Goal: Information Seeking & Learning: Learn about a topic

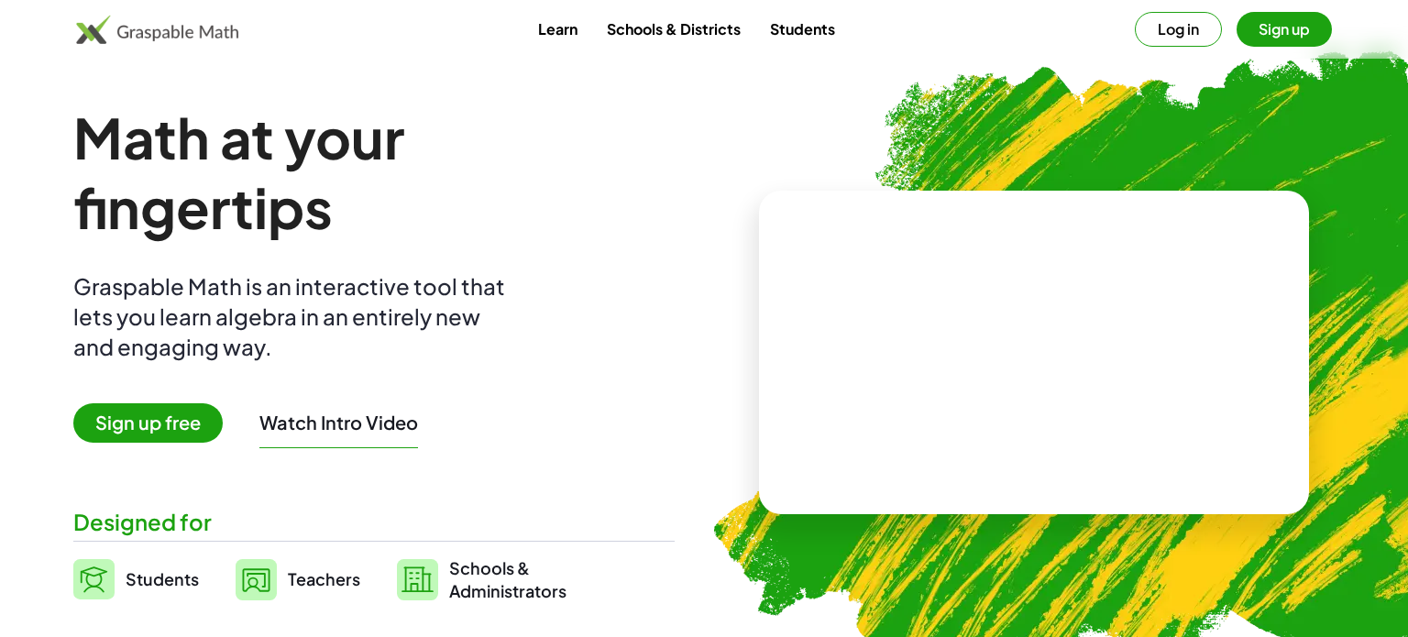
click at [1318, 29] on button "Sign up" at bounding box center [1284, 29] width 95 height 35
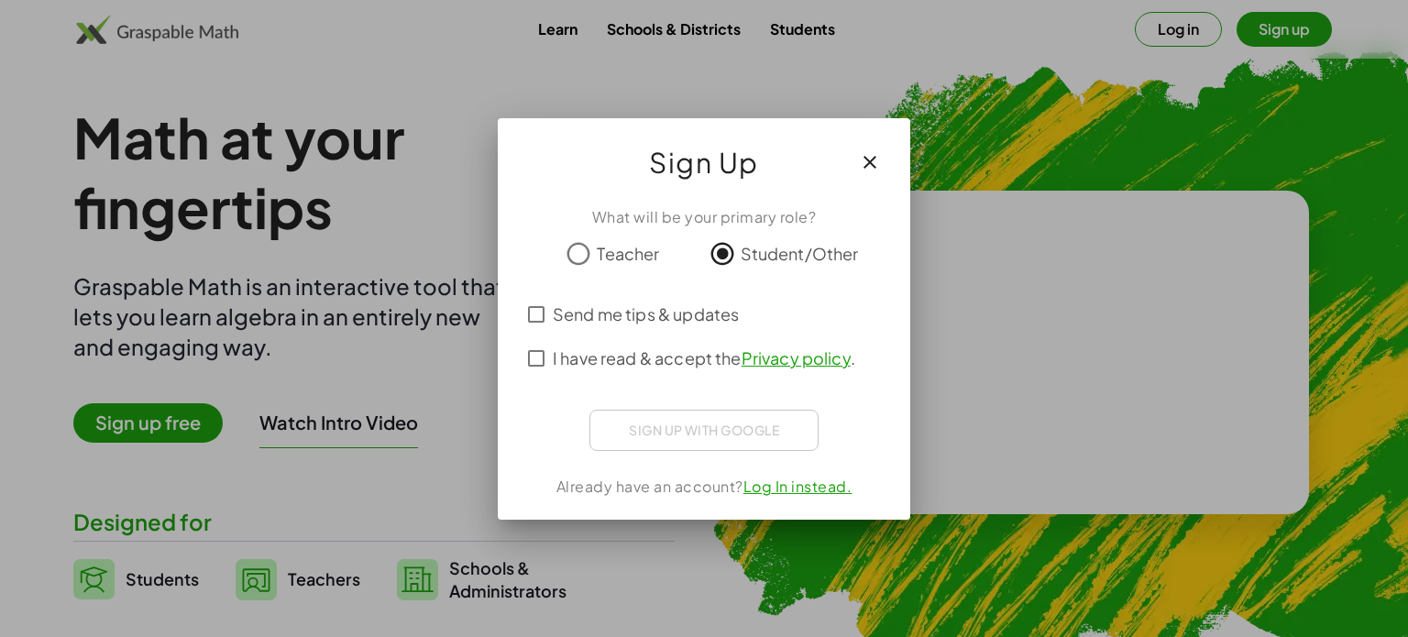
click at [869, 158] on icon "button" at bounding box center [870, 162] width 22 height 22
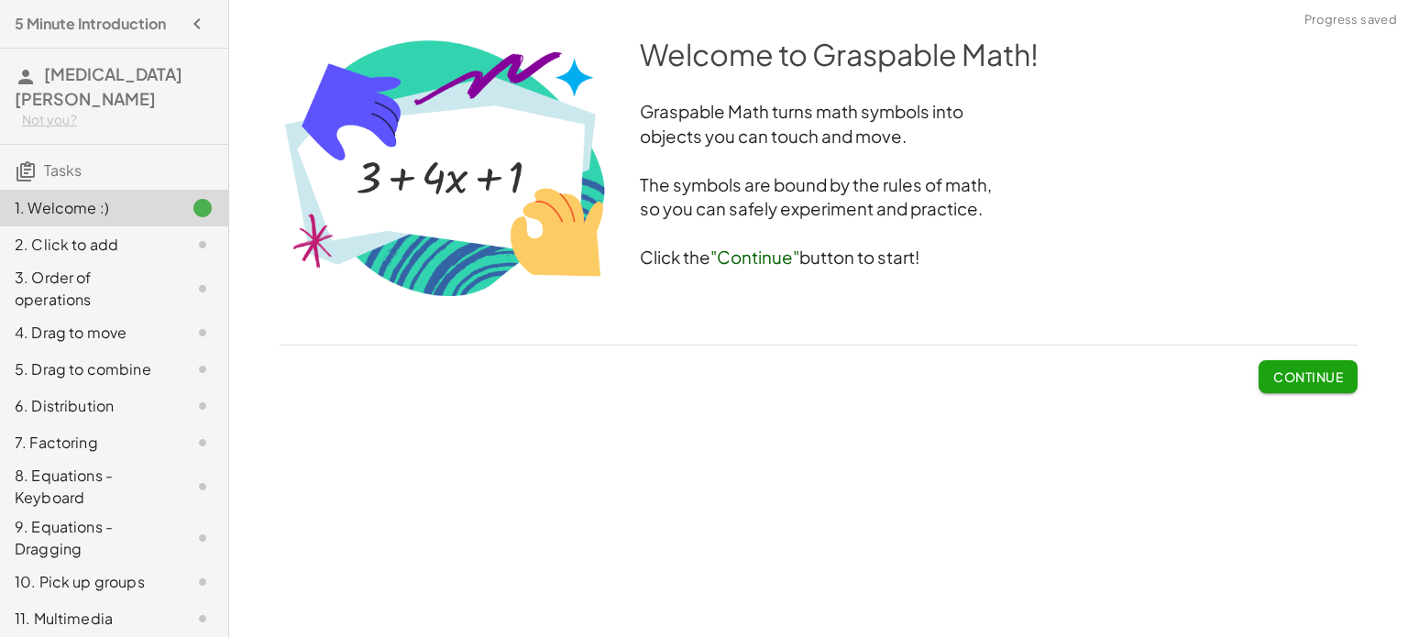
click at [1269, 376] on button "Continue" at bounding box center [1308, 376] width 99 height 33
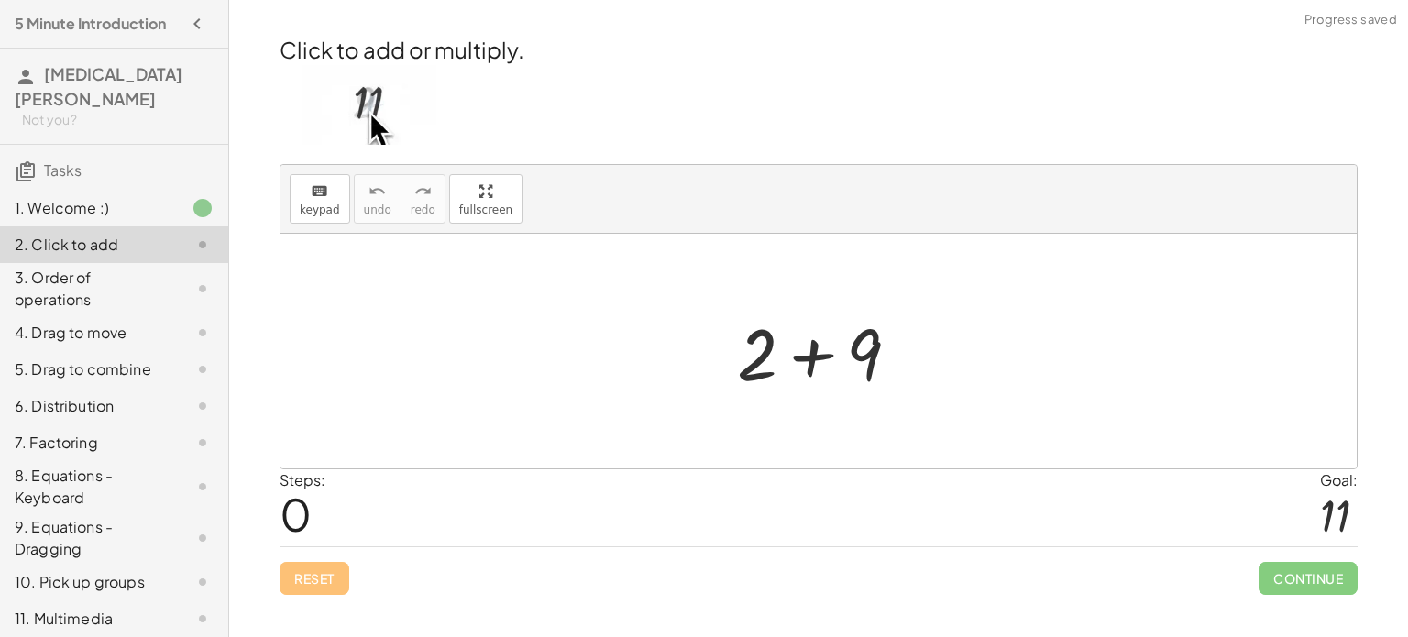
click at [819, 354] on div at bounding box center [825, 351] width 195 height 94
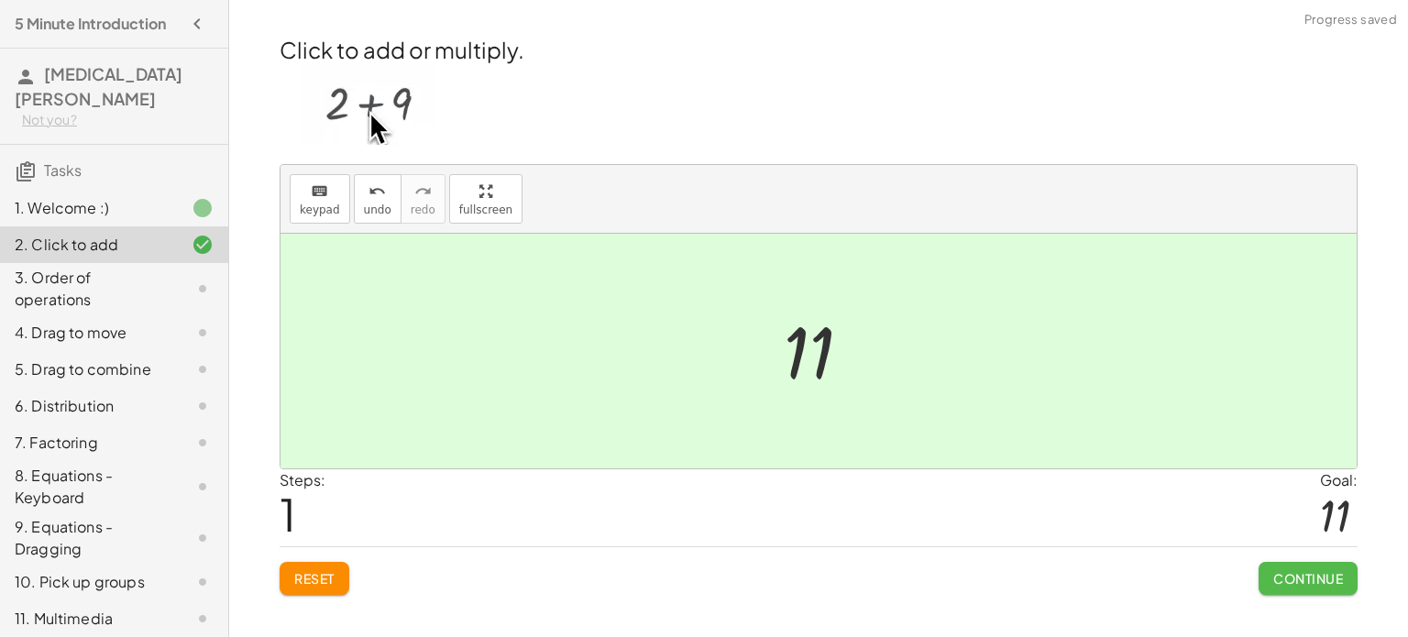
click at [1274, 581] on span "Continue" at bounding box center [1309, 578] width 70 height 17
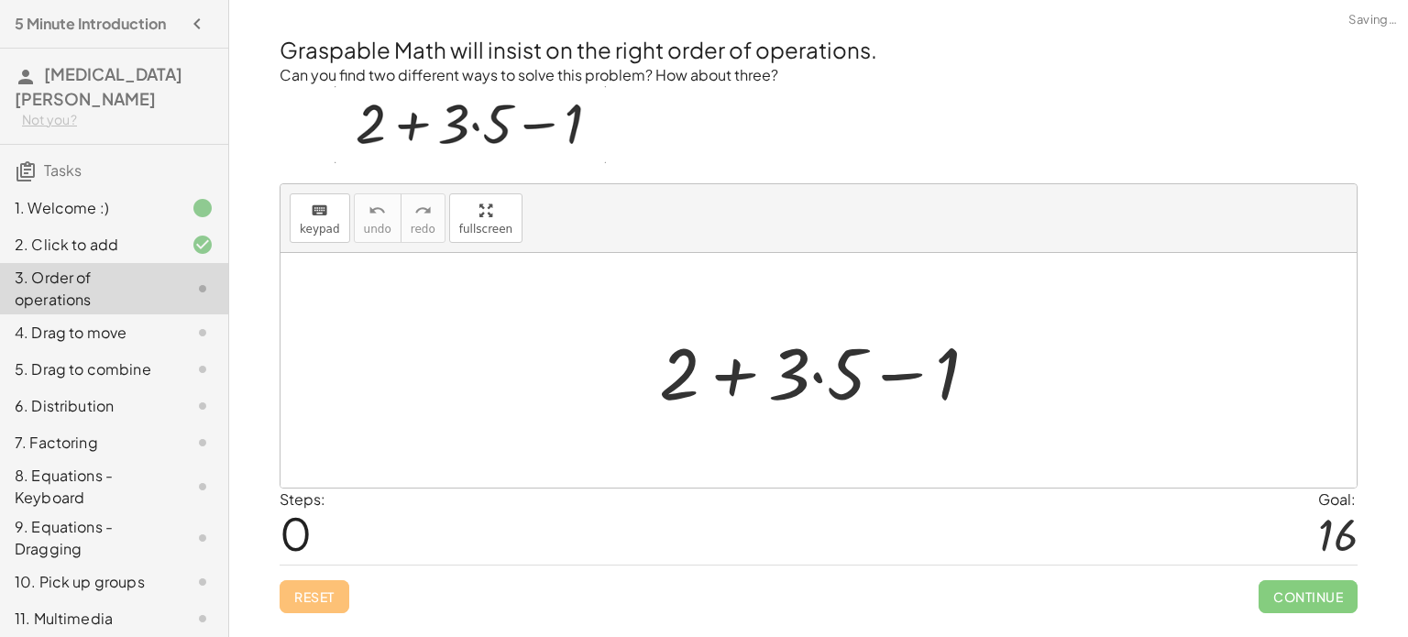
click at [745, 383] on div at bounding box center [826, 371] width 352 height 94
click at [742, 372] on div at bounding box center [826, 371] width 352 height 94
click at [912, 379] on div at bounding box center [826, 371] width 352 height 94
click at [819, 374] on div at bounding box center [826, 371] width 352 height 94
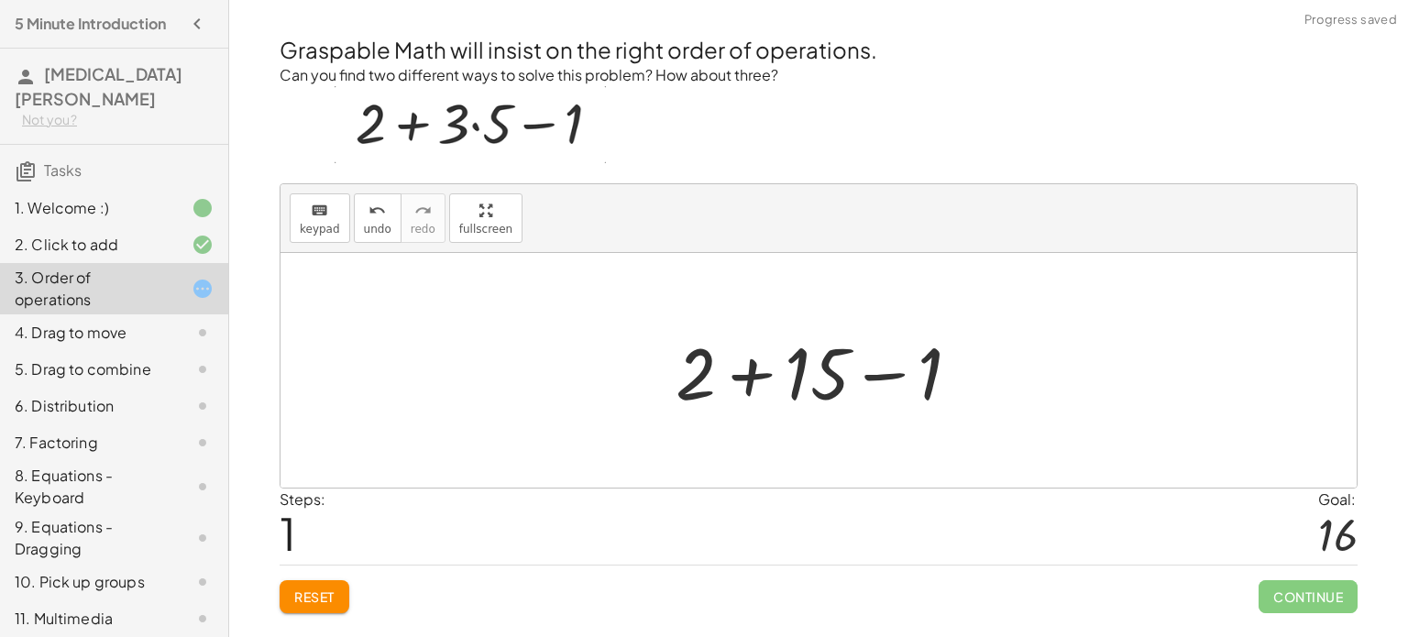
click at [763, 381] on div at bounding box center [826, 371] width 318 height 94
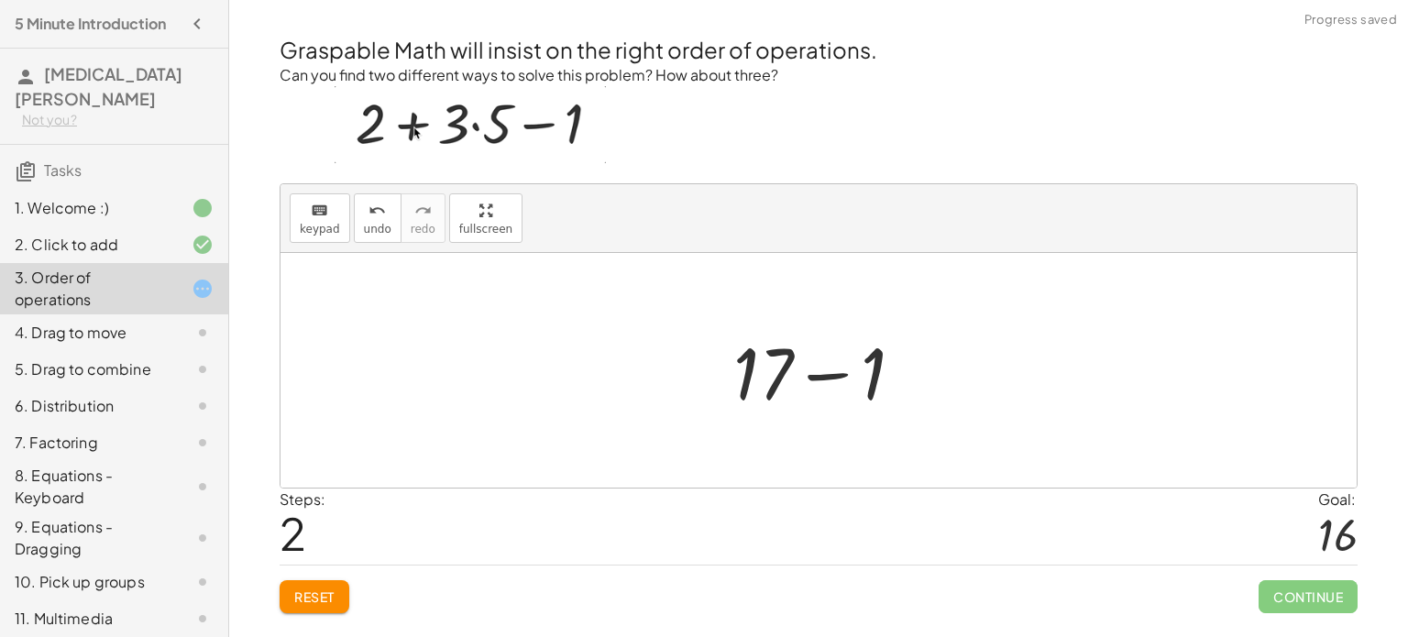
click at [838, 381] on div at bounding box center [826, 371] width 204 height 94
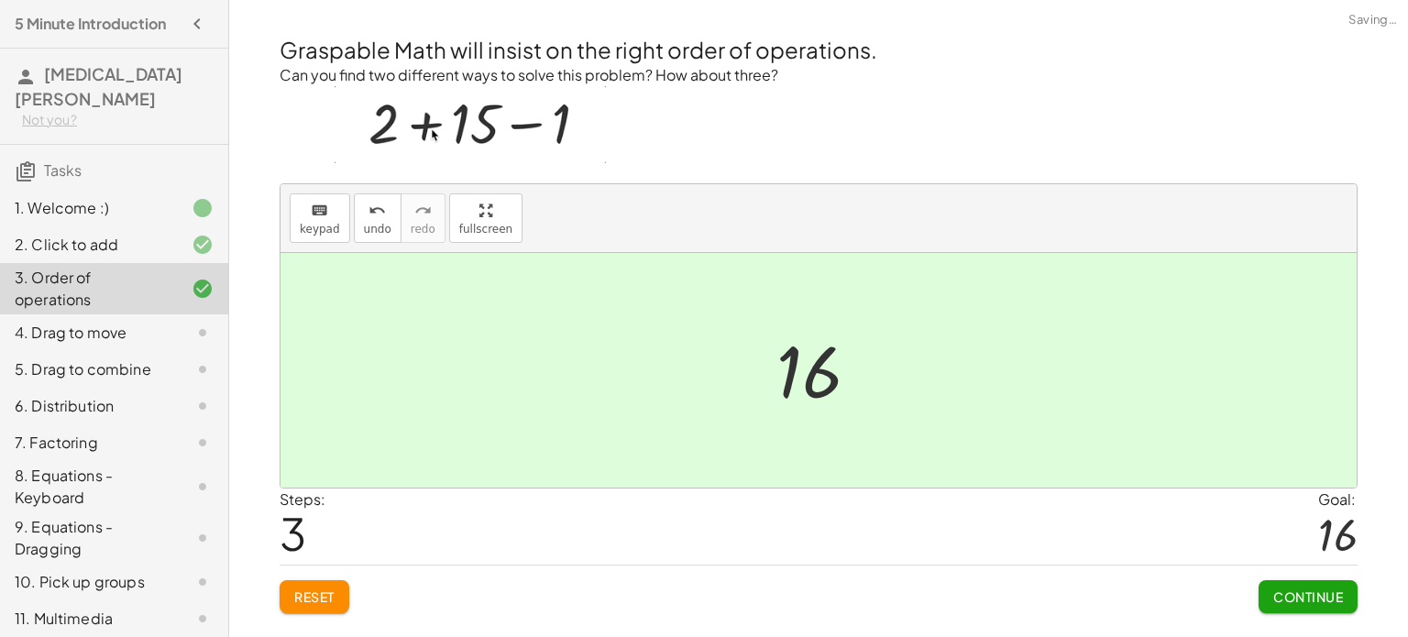
click at [1283, 590] on span "Continue" at bounding box center [1309, 597] width 70 height 17
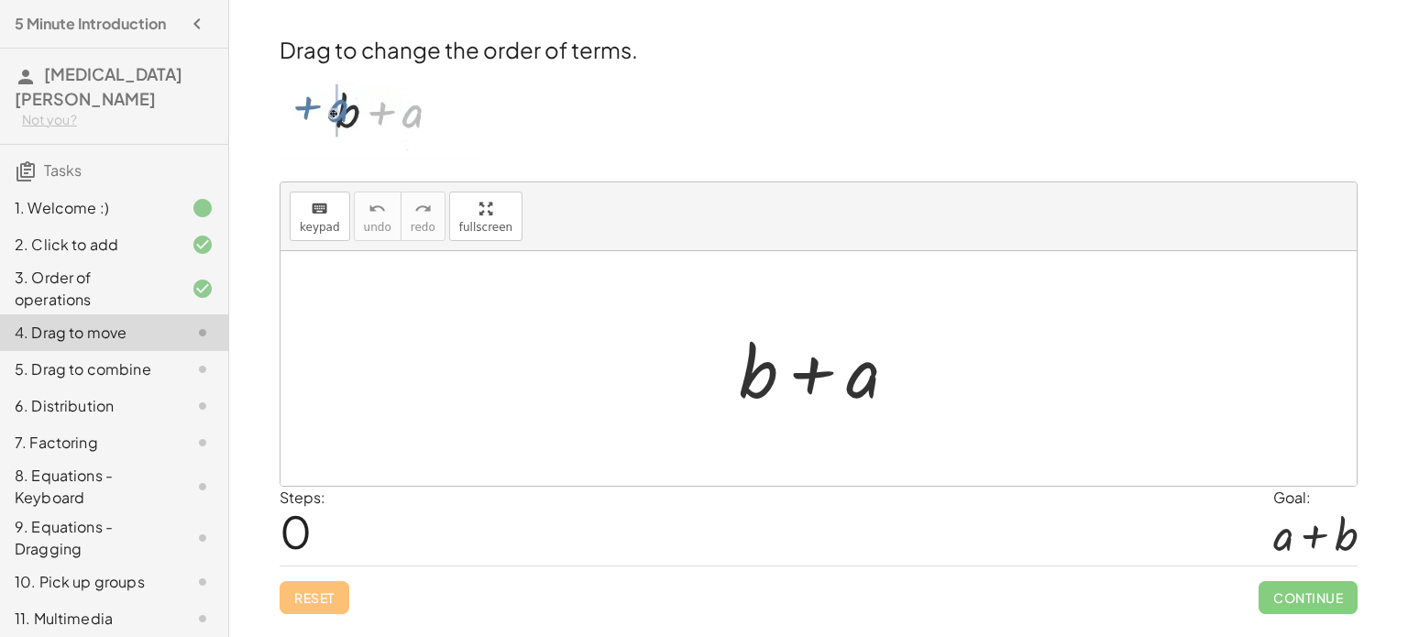
click at [806, 380] on div at bounding box center [826, 369] width 192 height 94
click at [872, 390] on div at bounding box center [826, 369] width 192 height 94
drag, startPoint x: 863, startPoint y: 375, endPoint x: 712, endPoint y: 371, distance: 150.4
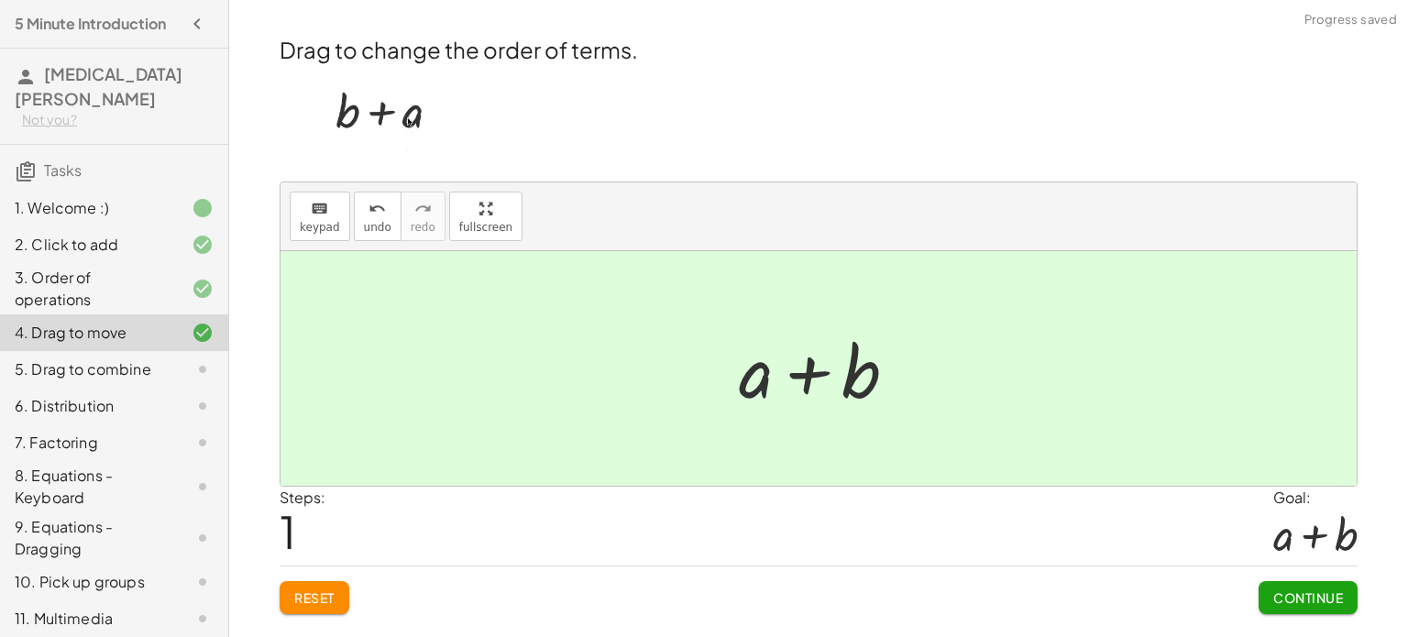
click at [1283, 581] on button "Continue" at bounding box center [1308, 597] width 99 height 33
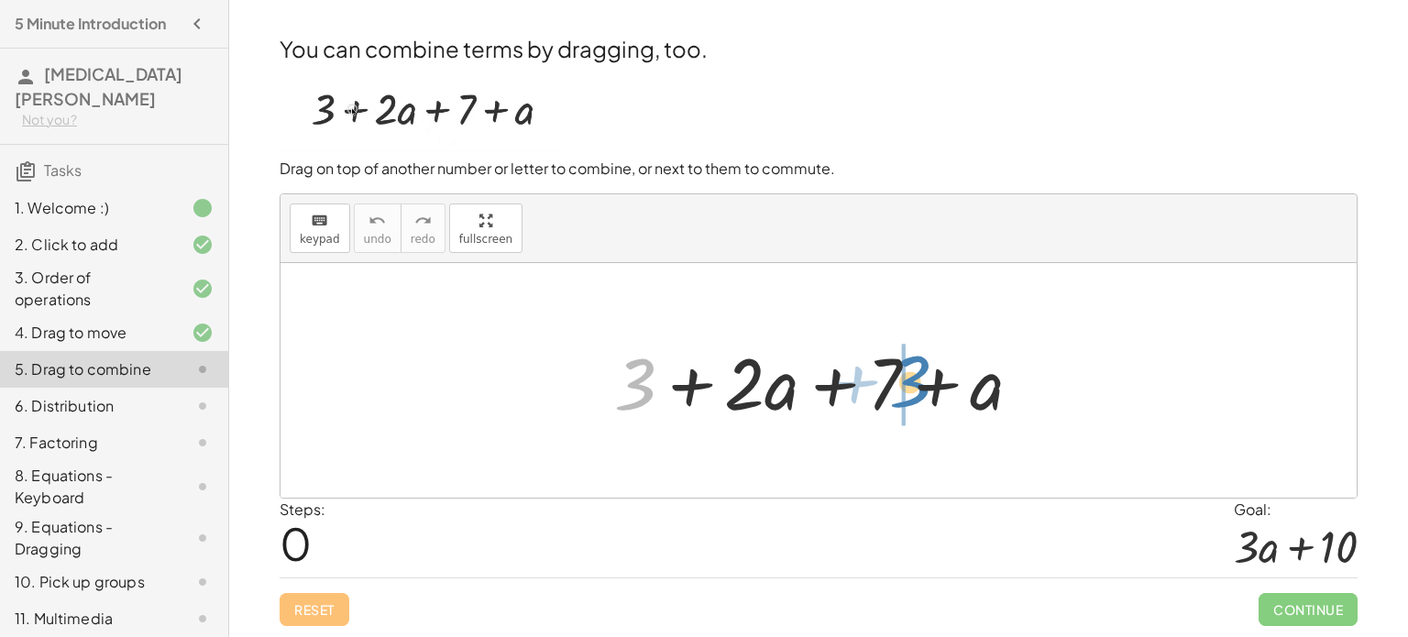
drag, startPoint x: 631, startPoint y: 385, endPoint x: 898, endPoint y: 383, distance: 266.8
click at [898, 383] on div at bounding box center [825, 381] width 441 height 94
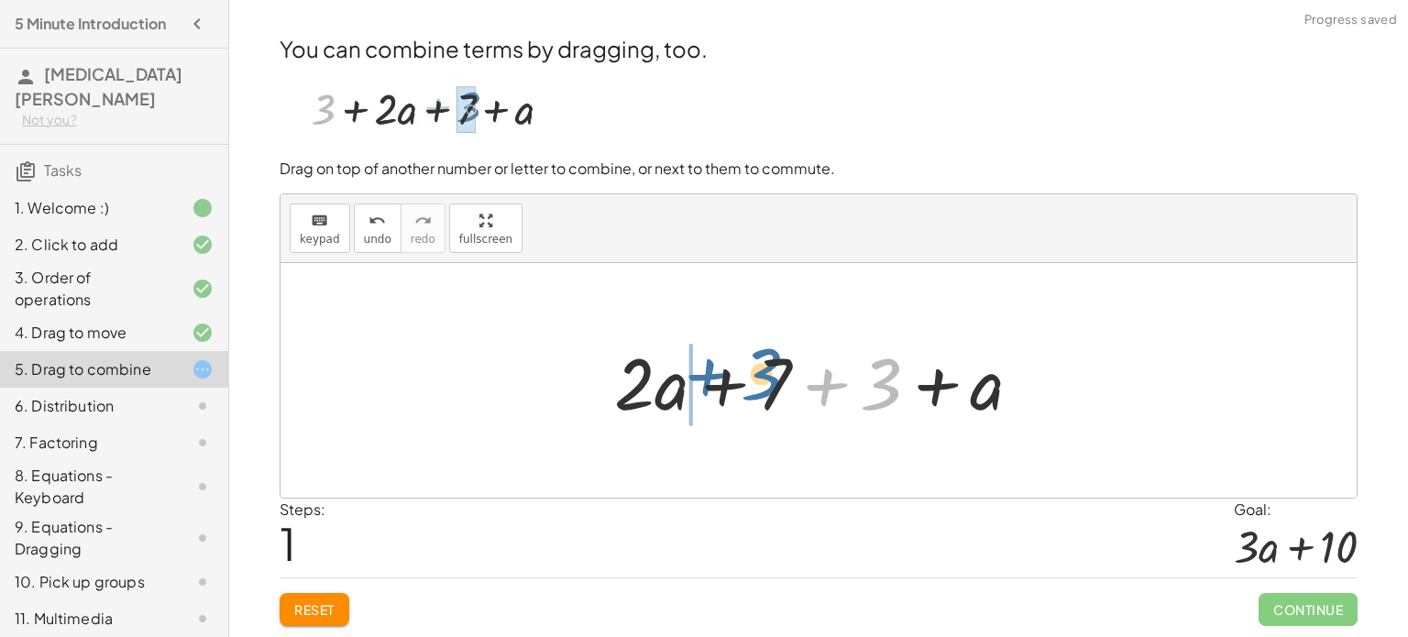
drag, startPoint x: 888, startPoint y: 392, endPoint x: 769, endPoint y: 383, distance: 118.6
click at [769, 383] on div at bounding box center [825, 381] width 441 height 94
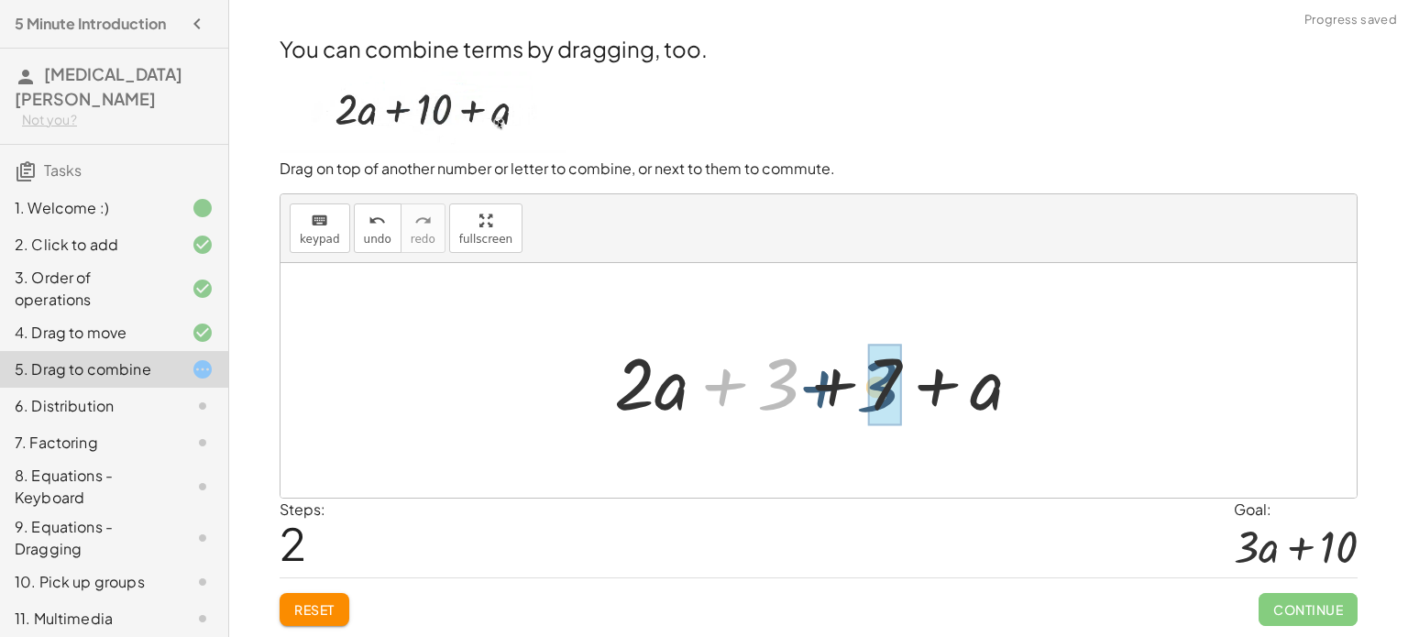
drag, startPoint x: 782, startPoint y: 385, endPoint x: 881, endPoint y: 385, distance: 99.0
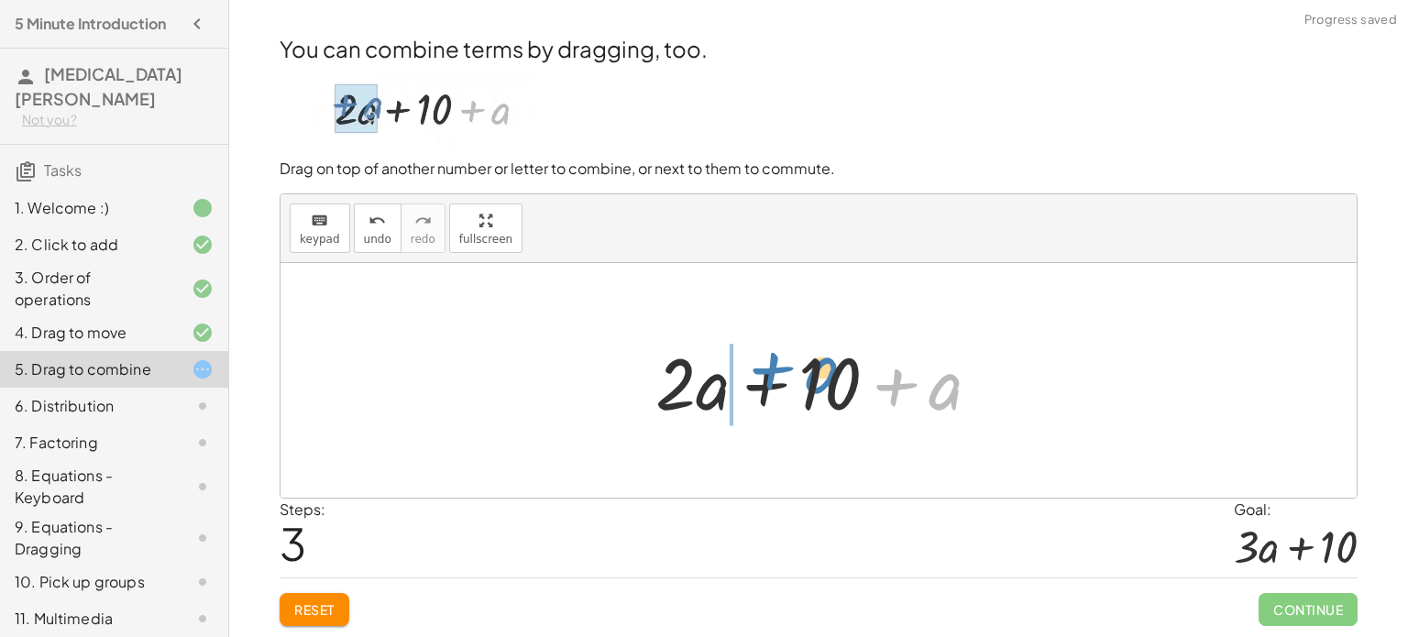
drag, startPoint x: 936, startPoint y: 387, endPoint x: 812, endPoint y: 370, distance: 124.9
click at [812, 370] on div at bounding box center [825, 381] width 359 height 94
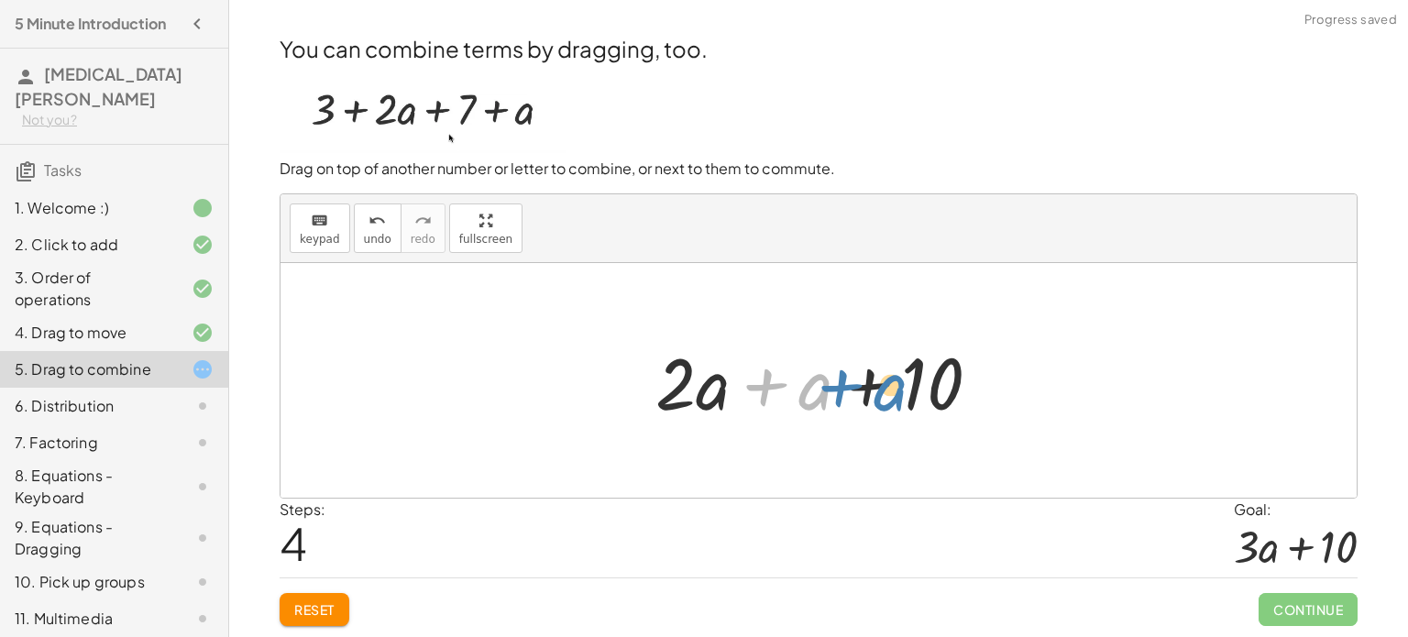
drag, startPoint x: 814, startPoint y: 379, endPoint x: 896, endPoint y: 385, distance: 81.9
click at [896, 385] on div at bounding box center [825, 381] width 359 height 94
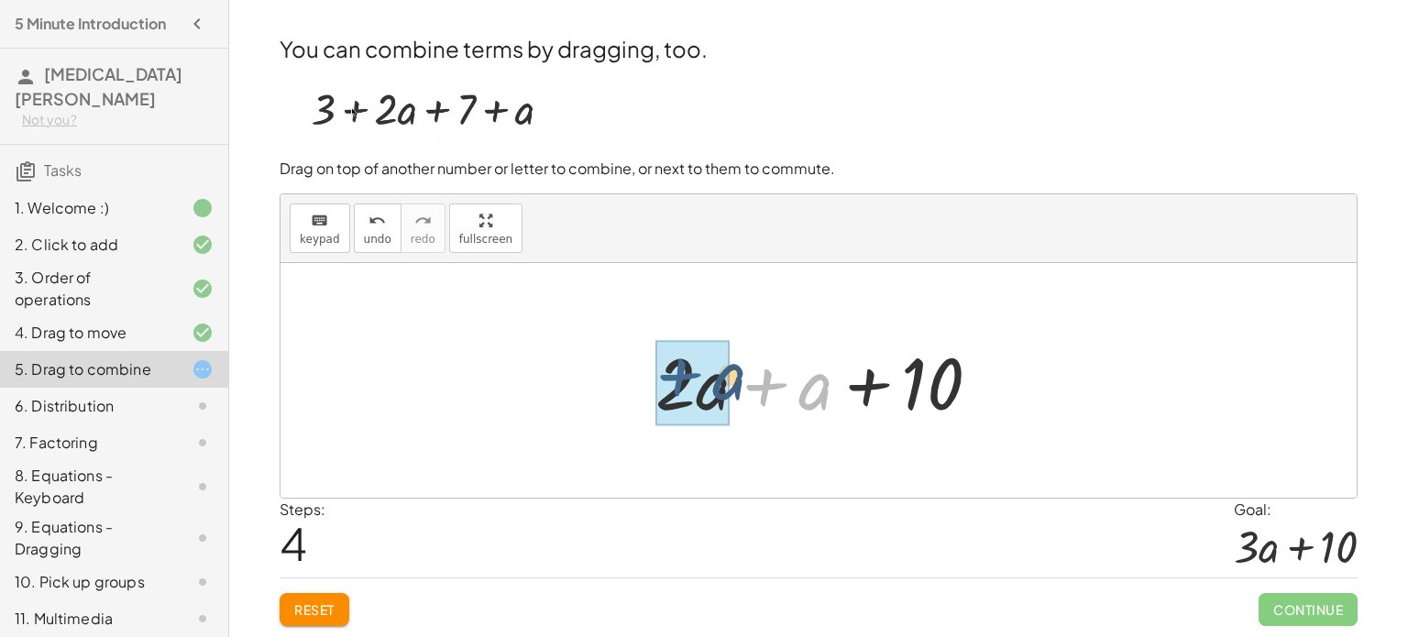
drag, startPoint x: 797, startPoint y: 407, endPoint x: 701, endPoint y: 402, distance: 96.4
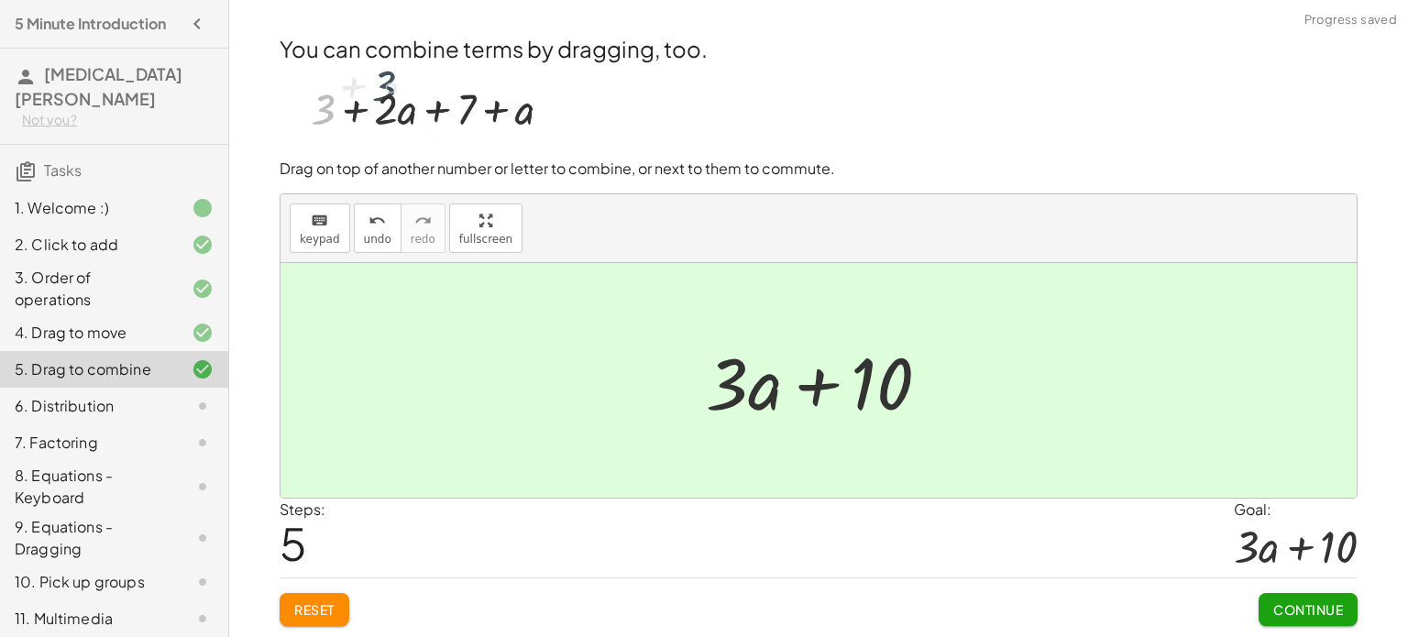
click at [813, 386] on div at bounding box center [826, 381] width 258 height 94
click at [1290, 598] on button "Continue" at bounding box center [1308, 609] width 99 height 33
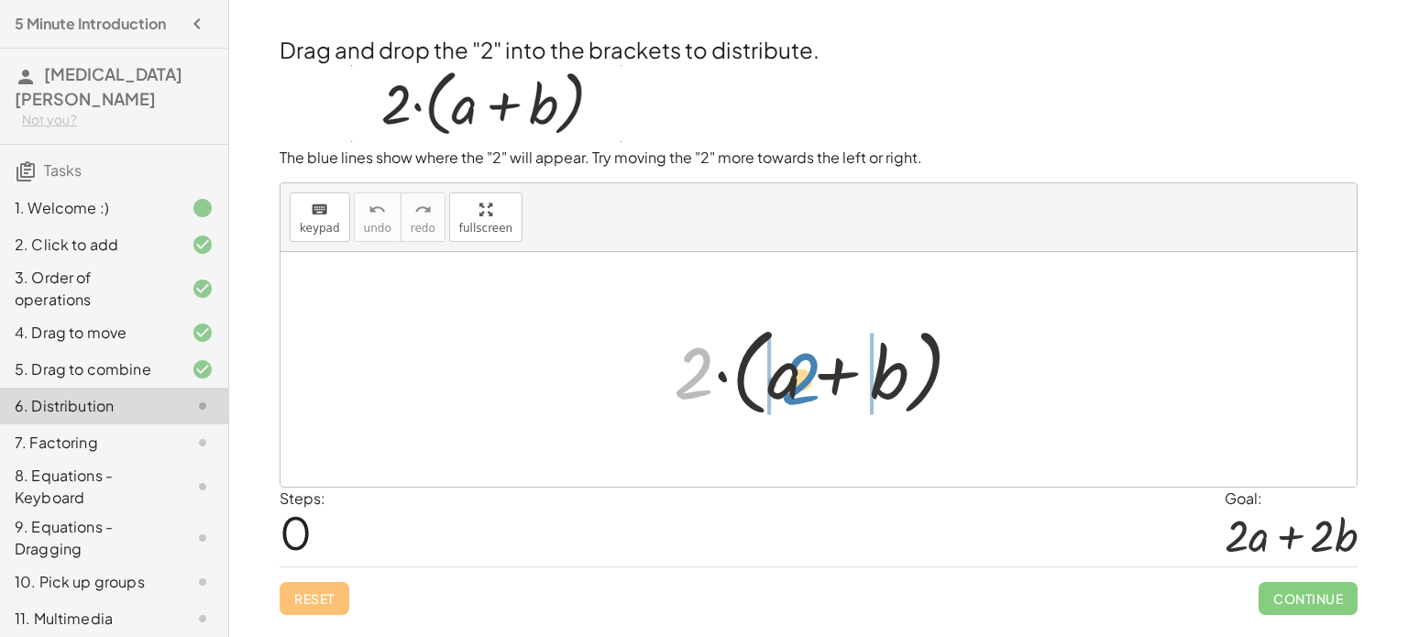
drag, startPoint x: 703, startPoint y: 378, endPoint x: 811, endPoint y: 382, distance: 107.4
click at [811, 382] on div at bounding box center [826, 369] width 322 height 105
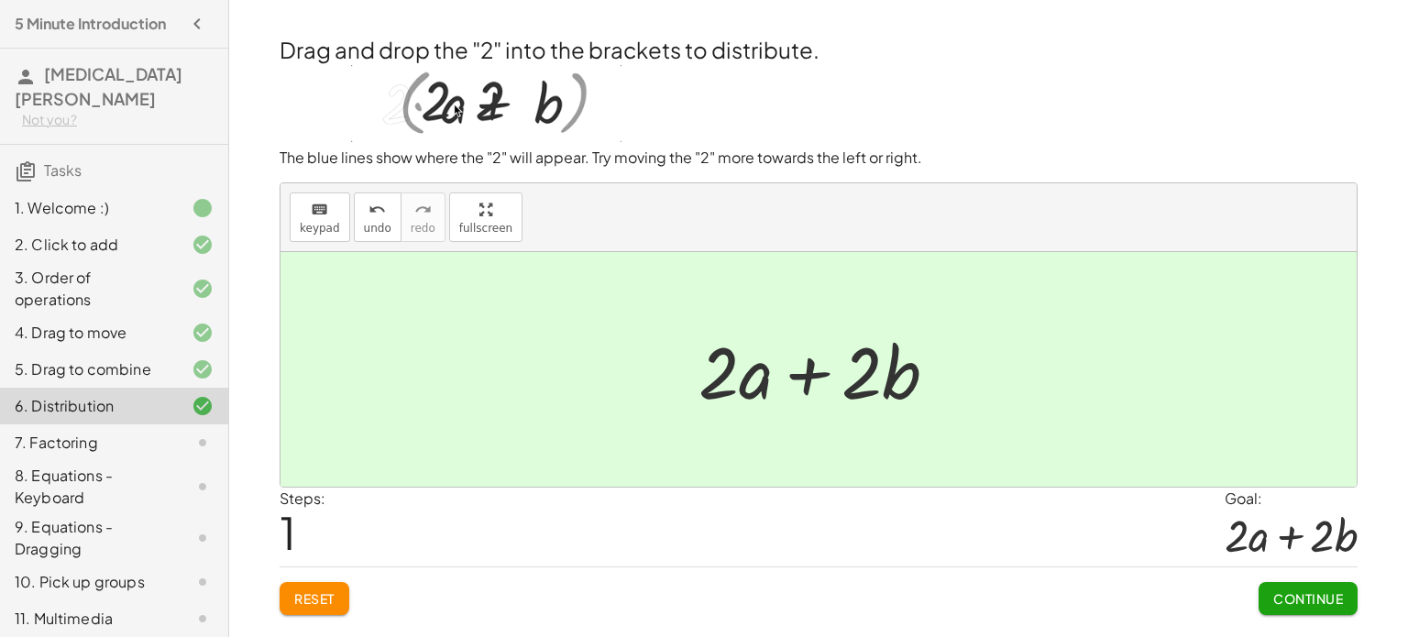
click at [1295, 593] on span "Continue" at bounding box center [1309, 599] width 70 height 17
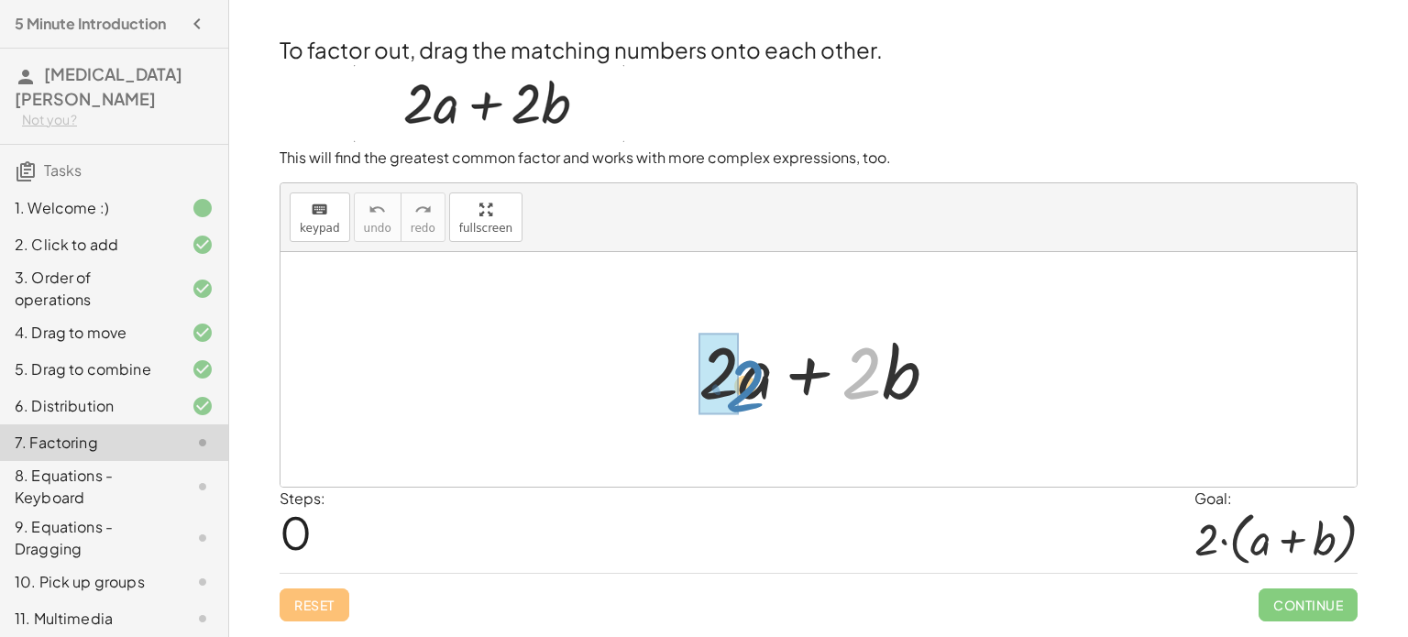
drag, startPoint x: 878, startPoint y: 381, endPoint x: 762, endPoint y: 395, distance: 117.4
click at [762, 395] on div at bounding box center [826, 370] width 272 height 94
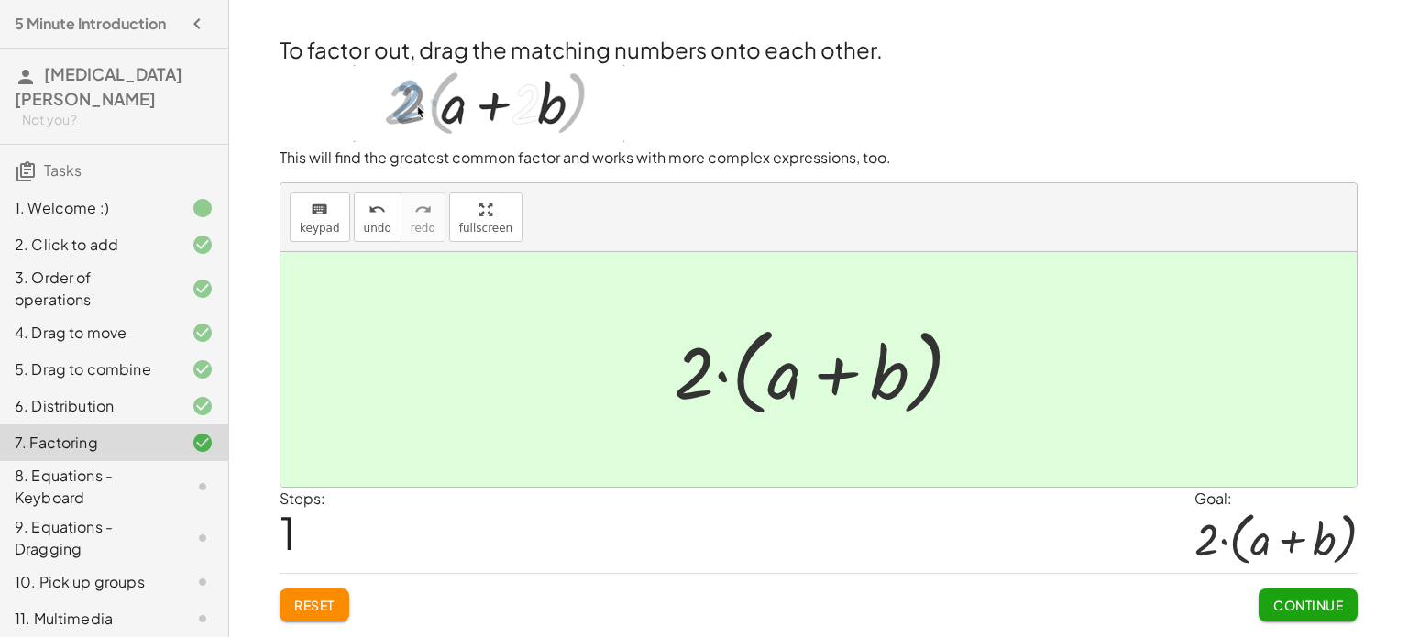
click at [1321, 593] on button "Continue" at bounding box center [1308, 605] width 99 height 33
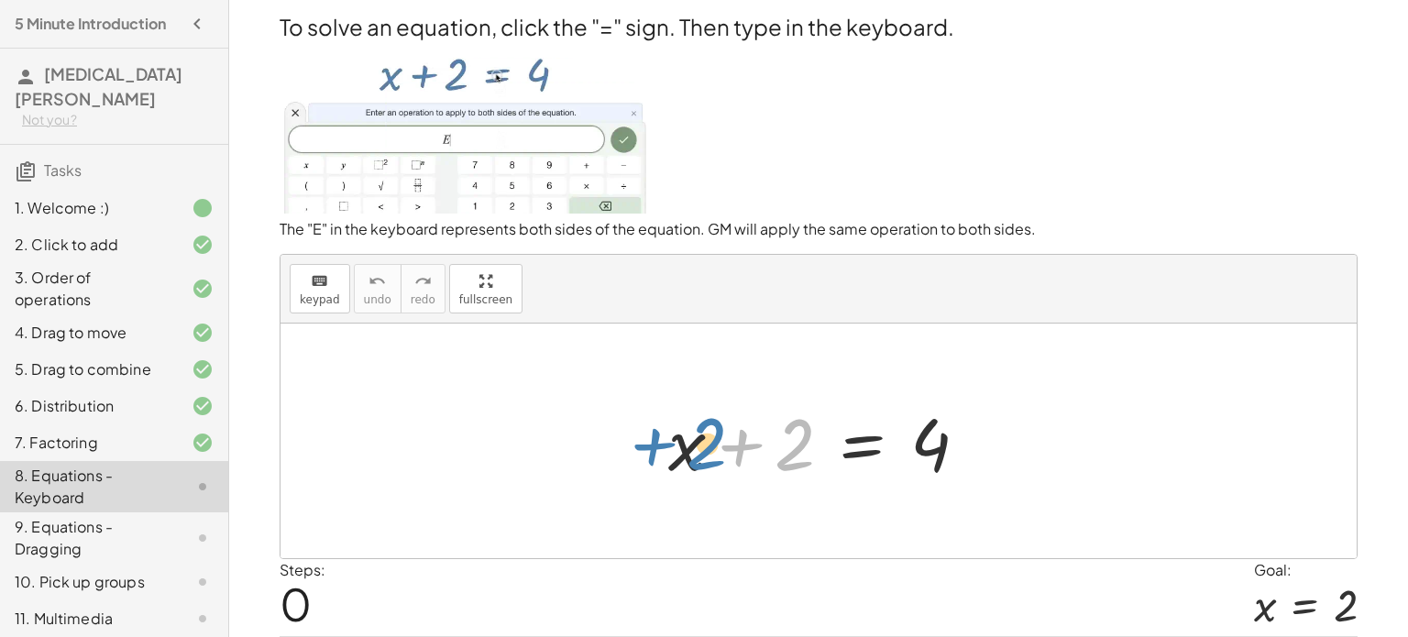
drag, startPoint x: 807, startPoint y: 454, endPoint x: 721, endPoint y: 458, distance: 86.3
click at [721, 458] on div at bounding box center [825, 441] width 333 height 94
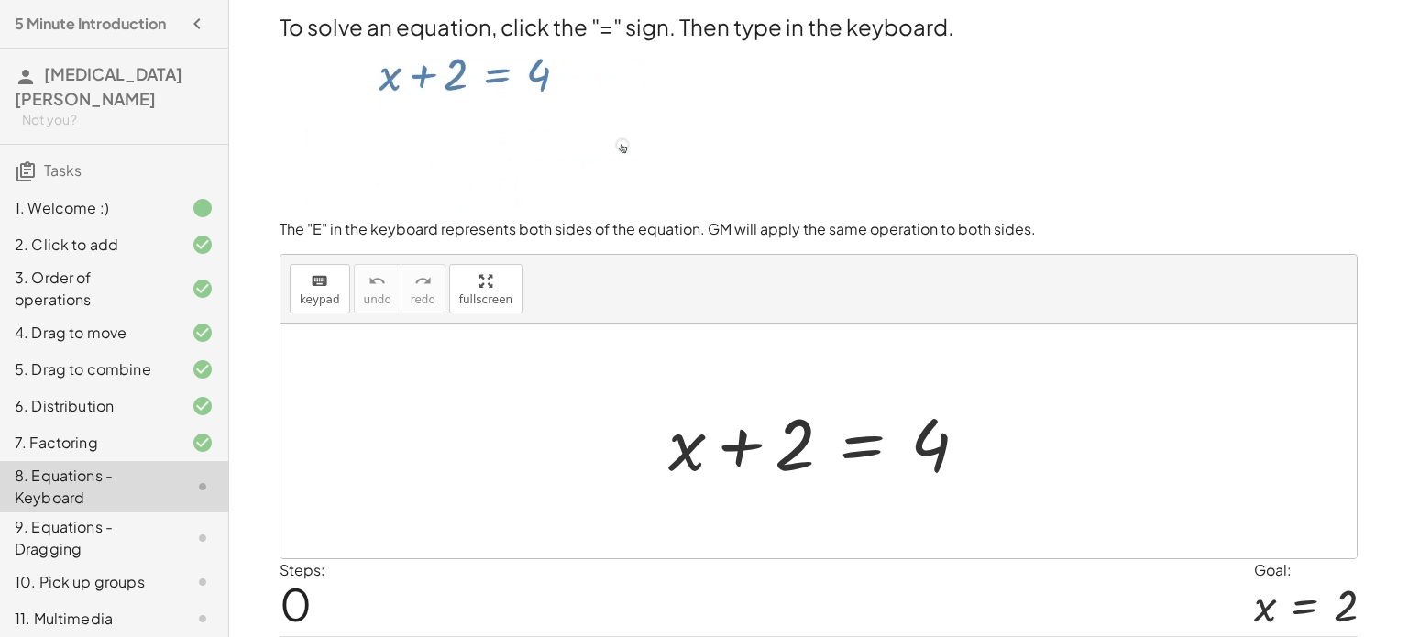
scroll to position [58, 0]
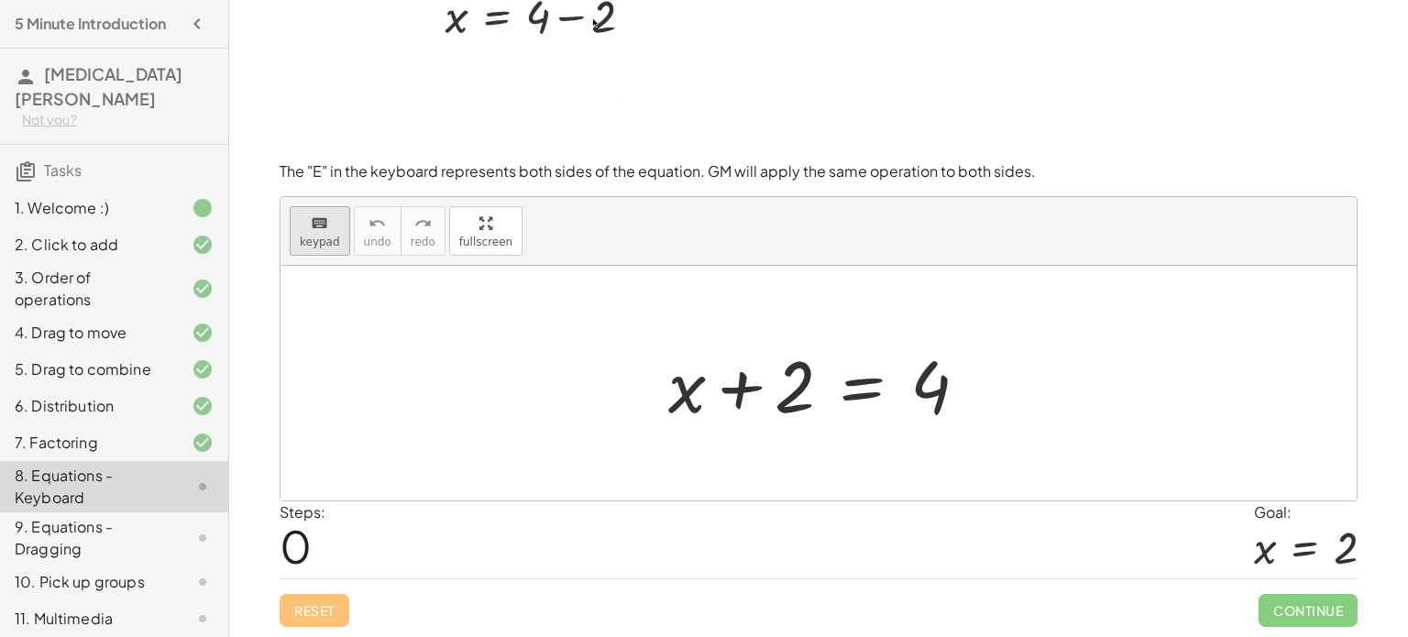
click at [301, 220] on div "keyboard" at bounding box center [320, 223] width 40 height 22
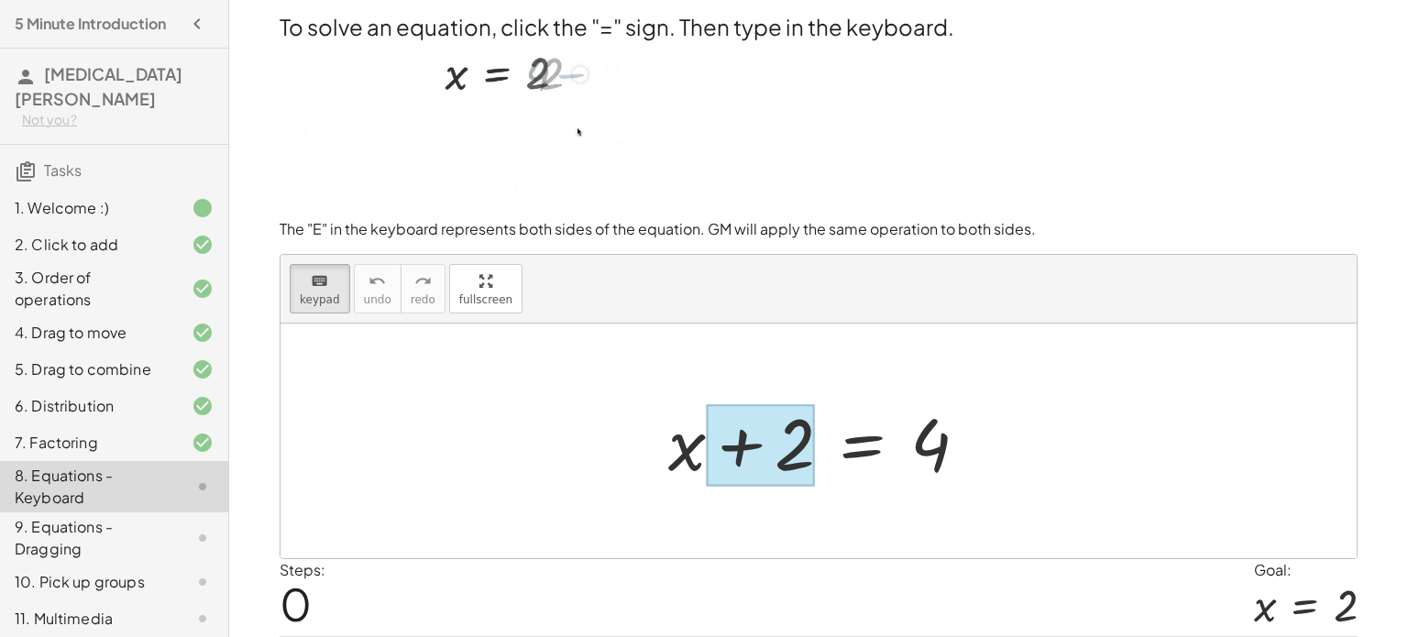
scroll to position [4, 0]
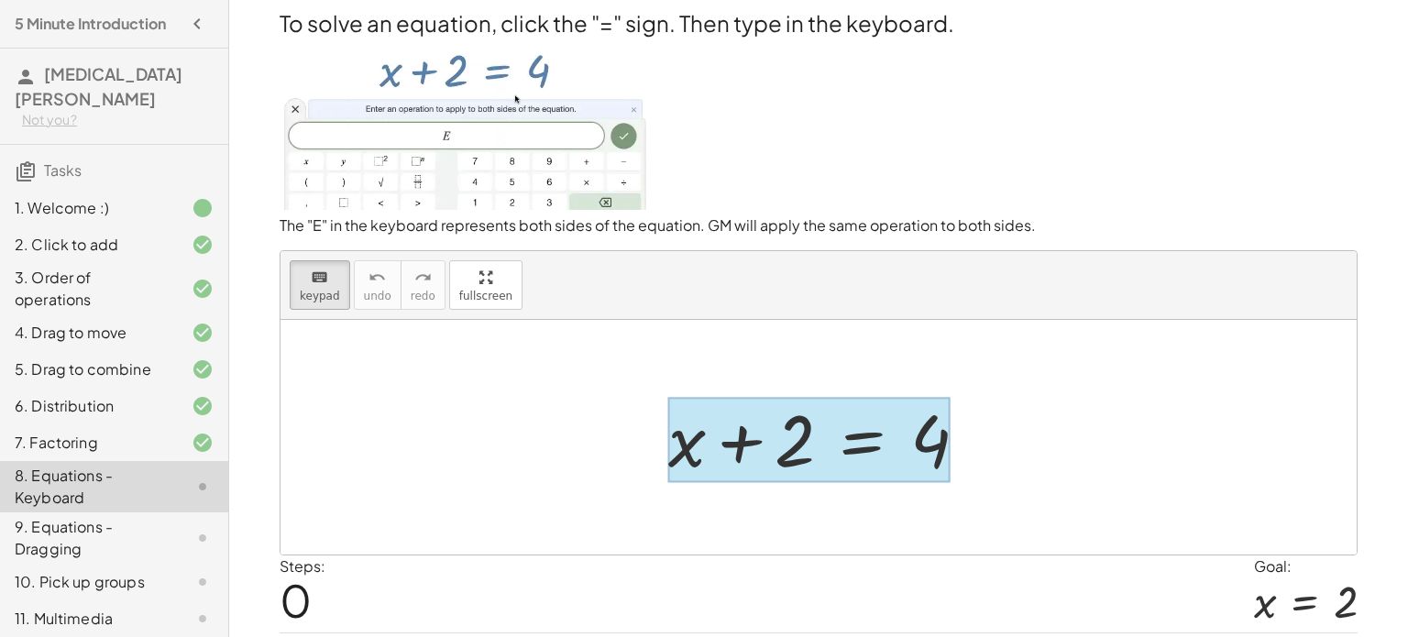
click at [869, 436] on div at bounding box center [809, 439] width 282 height 85
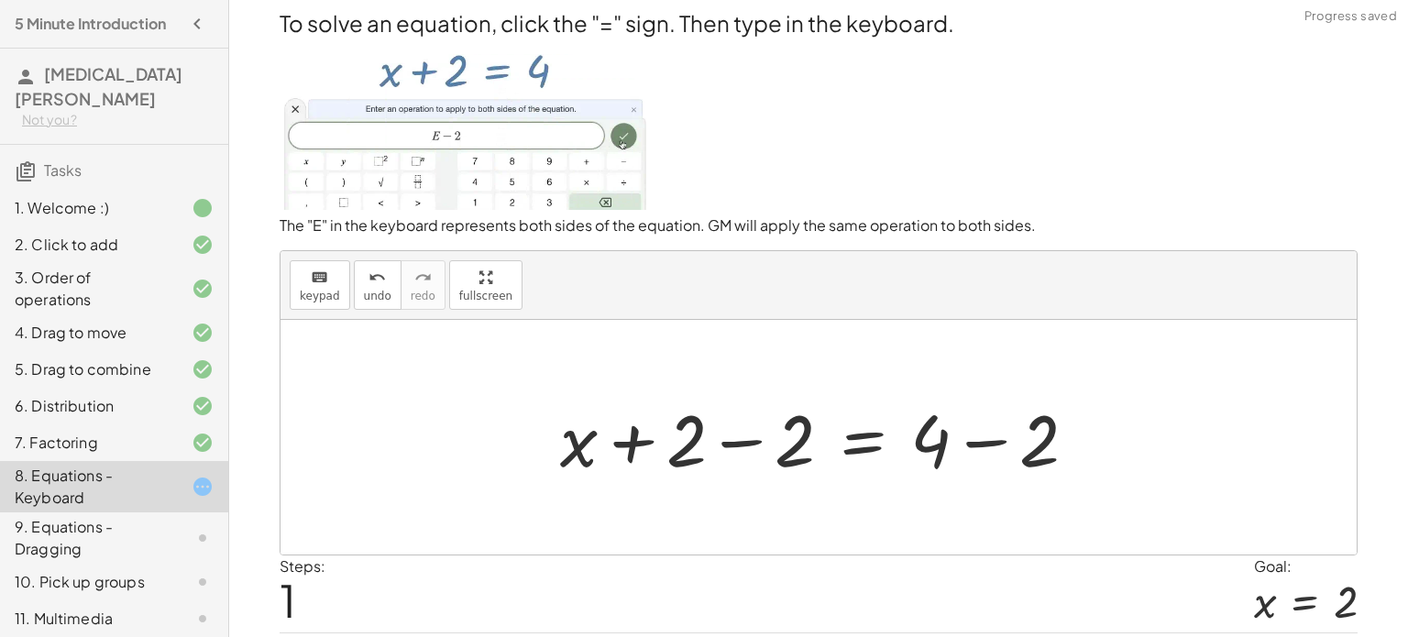
scroll to position [58, 0]
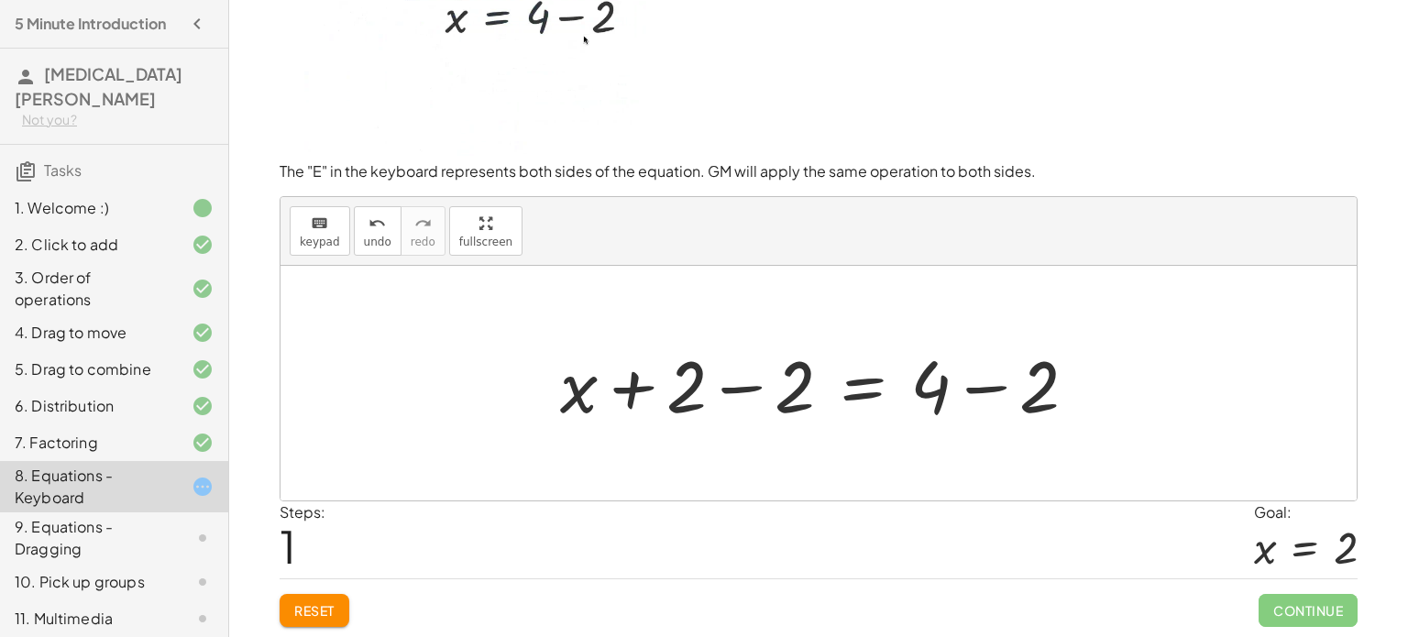
click at [629, 386] on div at bounding box center [826, 384] width 550 height 94
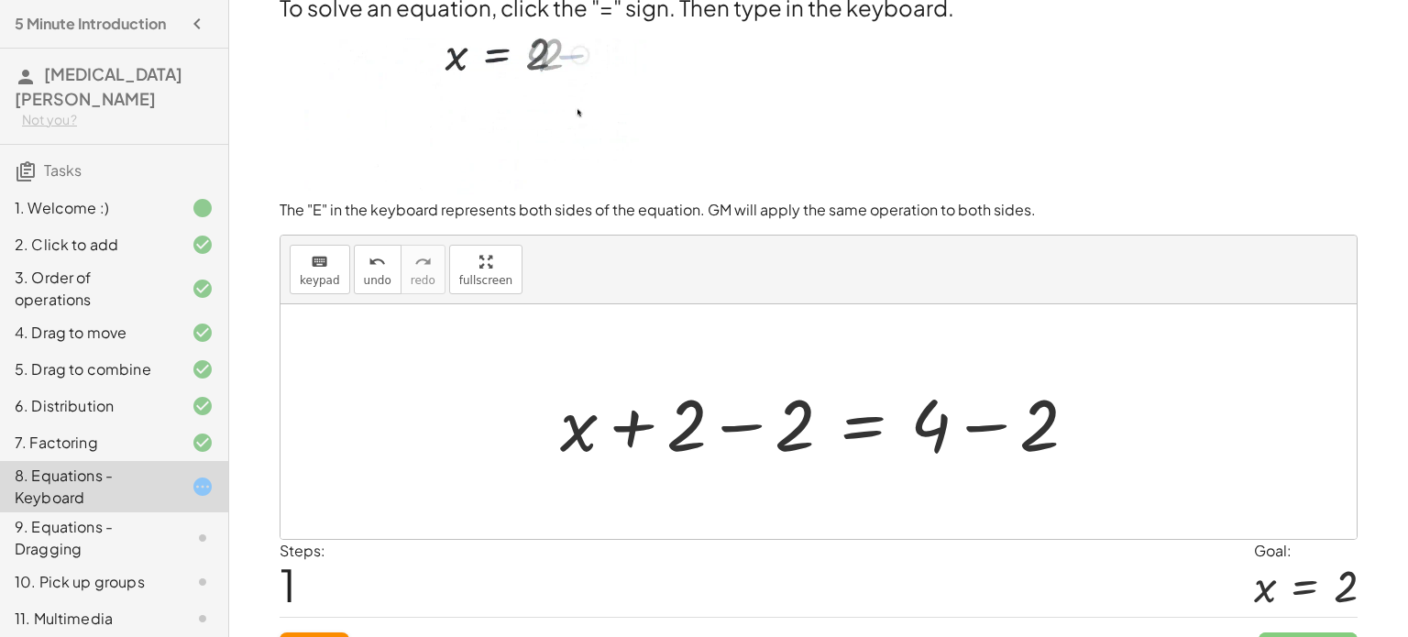
scroll to position [18, 0]
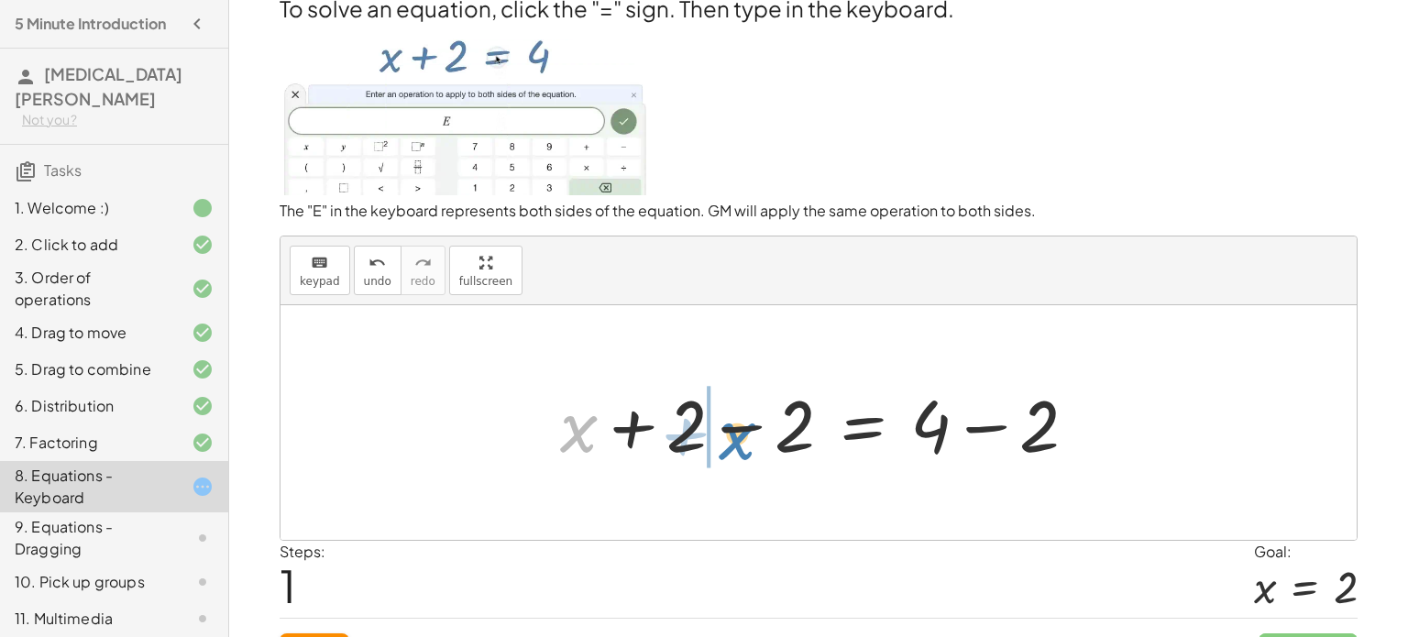
drag, startPoint x: 575, startPoint y: 433, endPoint x: 734, endPoint y: 440, distance: 158.8
click at [734, 440] on div at bounding box center [826, 423] width 550 height 94
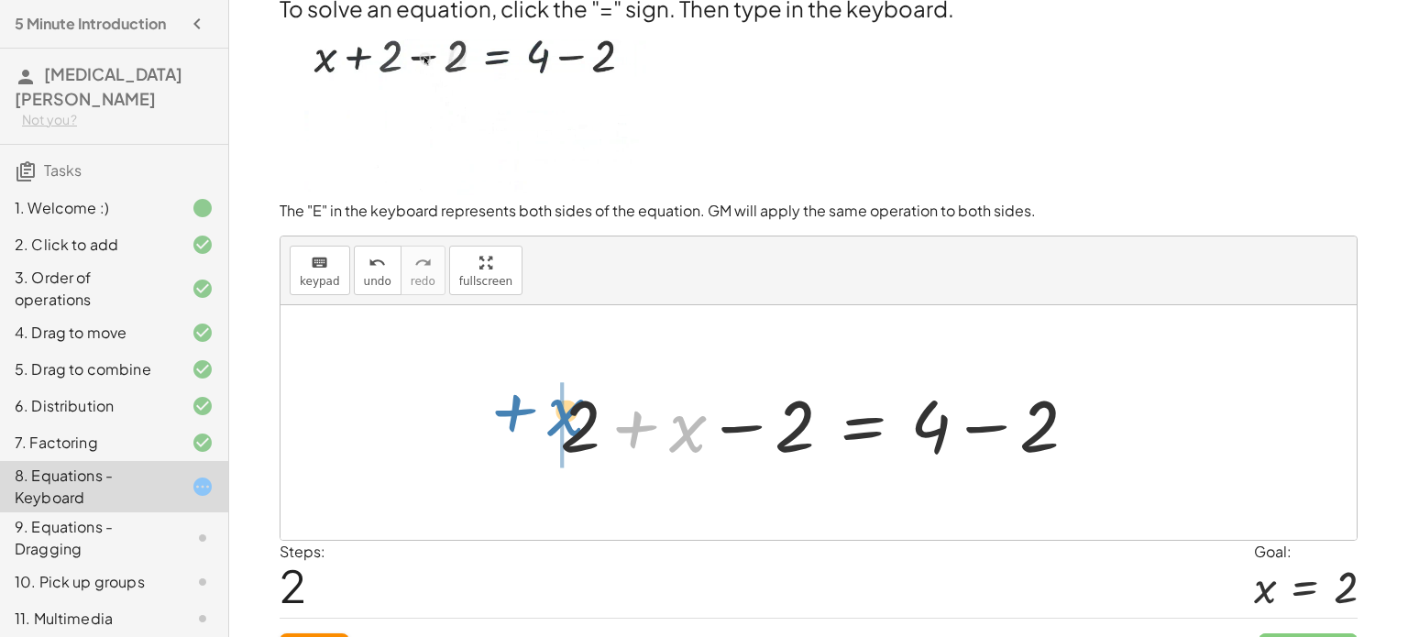
drag, startPoint x: 670, startPoint y: 446, endPoint x: 545, endPoint y: 430, distance: 126.6
click at [545, 430] on div "+ x + 2 = 4 + x + 2 − 2 = + 4 − 2 + x + x + 2 = 4 − 2 + − 2" at bounding box center [819, 423] width 573 height 104
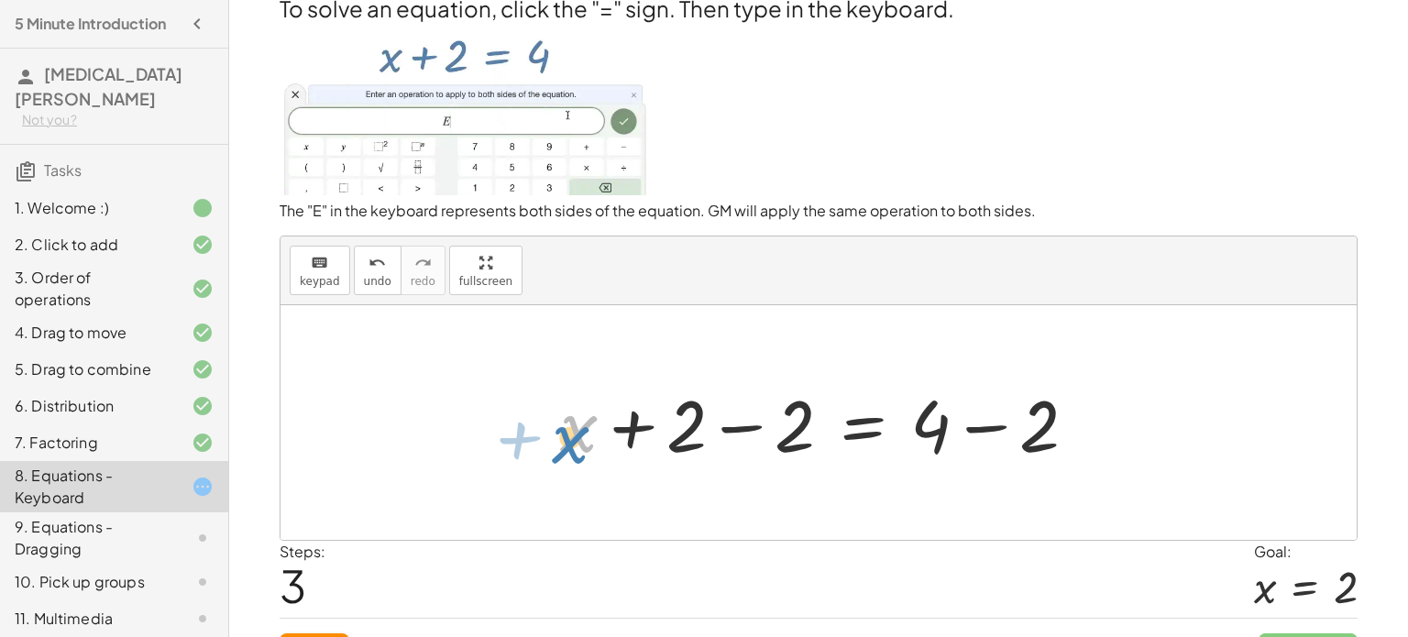
drag, startPoint x: 565, startPoint y: 435, endPoint x: 572, endPoint y: 427, distance: 10.4
click at [572, 427] on div at bounding box center [826, 423] width 550 height 94
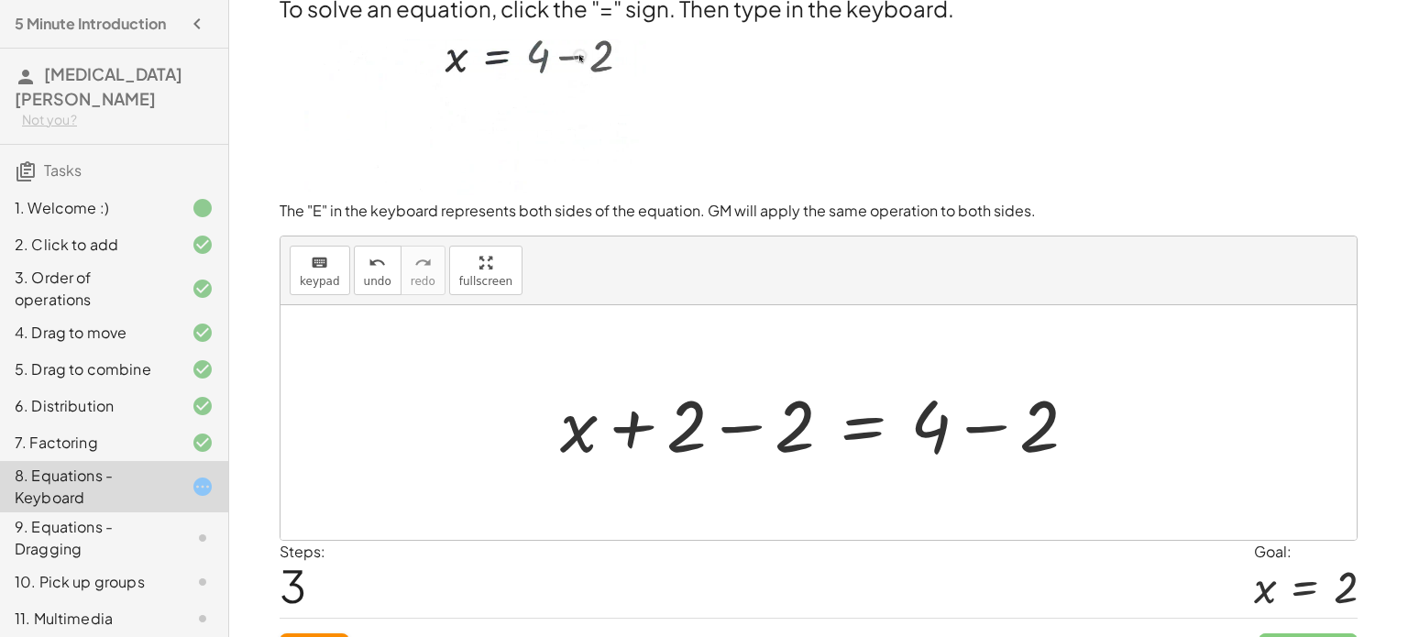
click at [863, 424] on div at bounding box center [826, 423] width 550 height 94
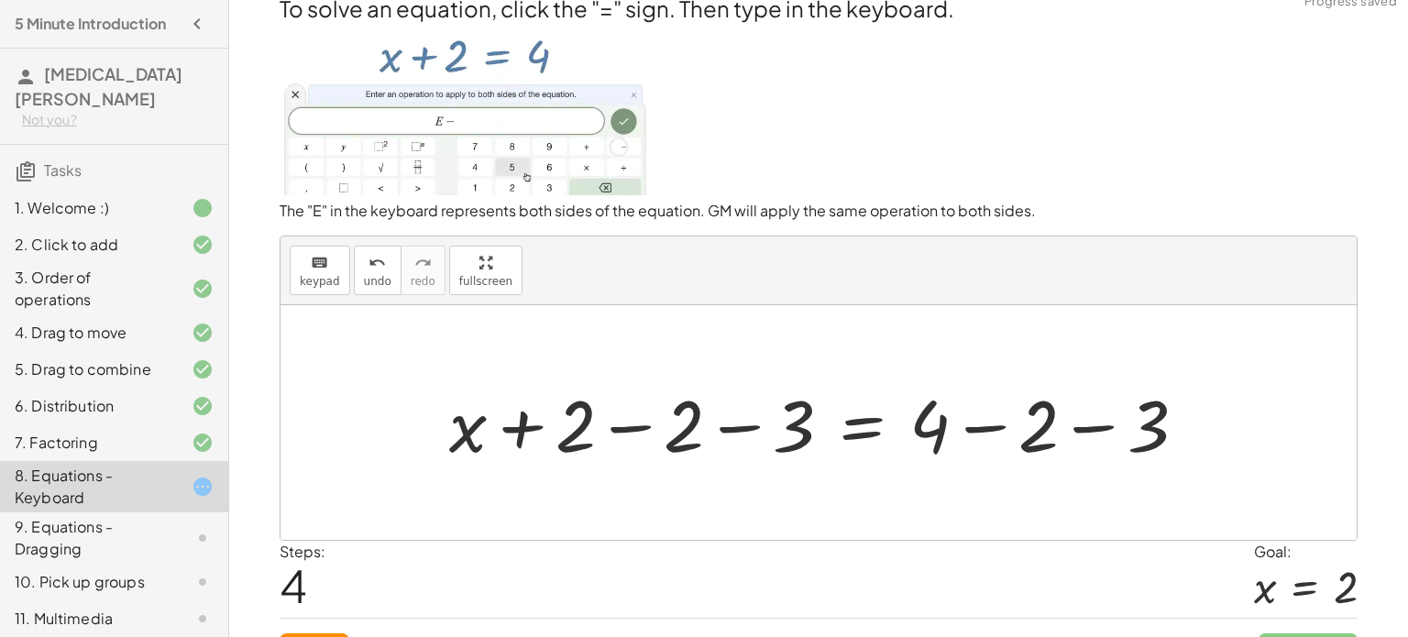
click at [889, 431] on div at bounding box center [825, 423] width 770 height 94
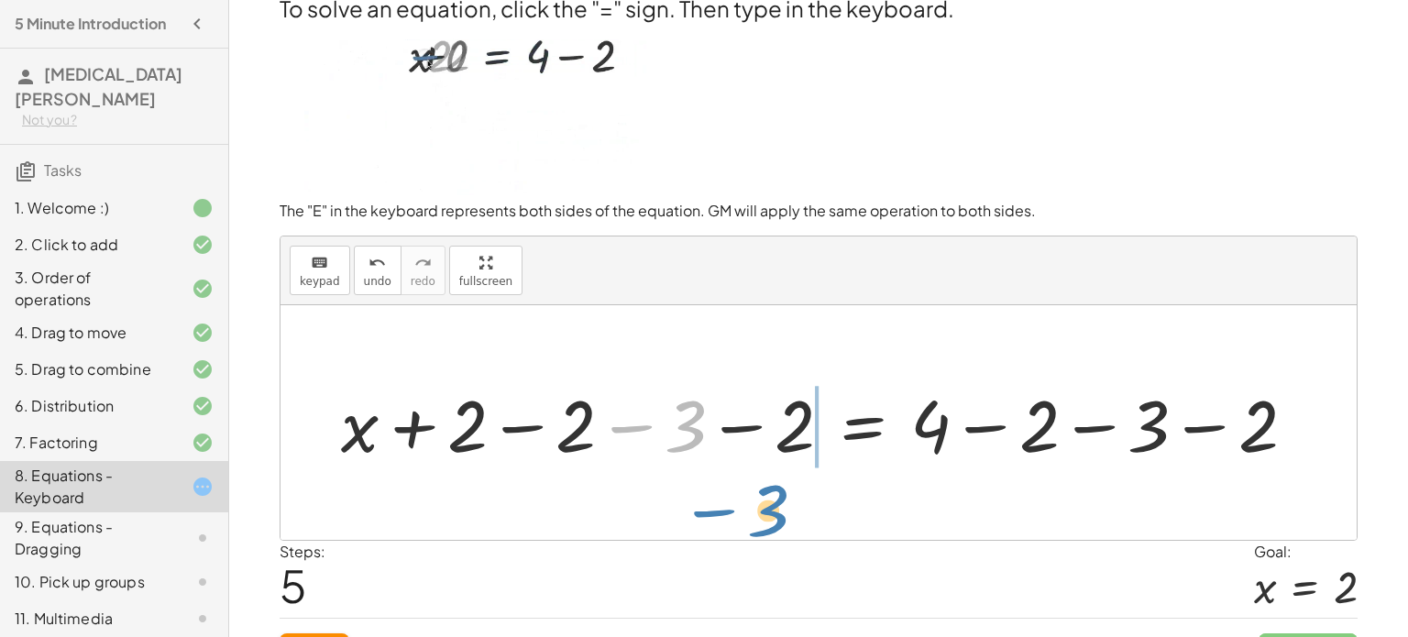
drag, startPoint x: 686, startPoint y: 428, endPoint x: 768, endPoint y: 512, distance: 117.4
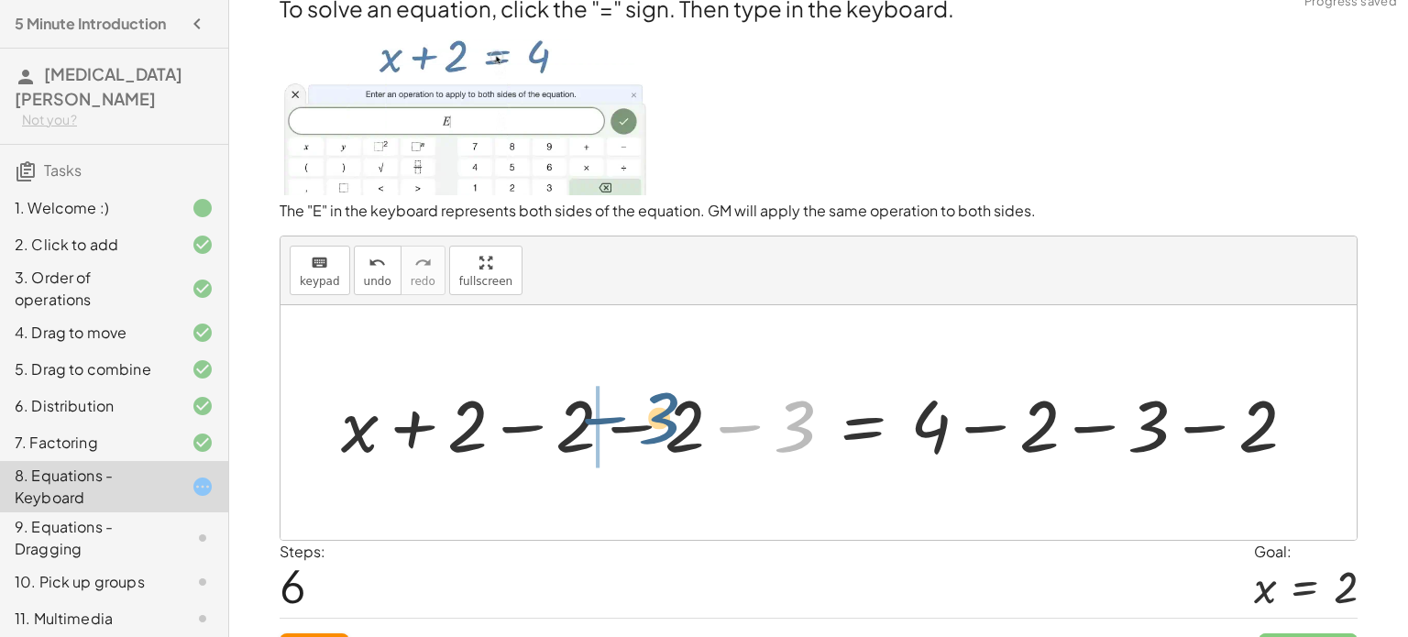
drag, startPoint x: 792, startPoint y: 436, endPoint x: 657, endPoint y: 428, distance: 136.0
click at [657, 428] on div at bounding box center [826, 423] width 988 height 94
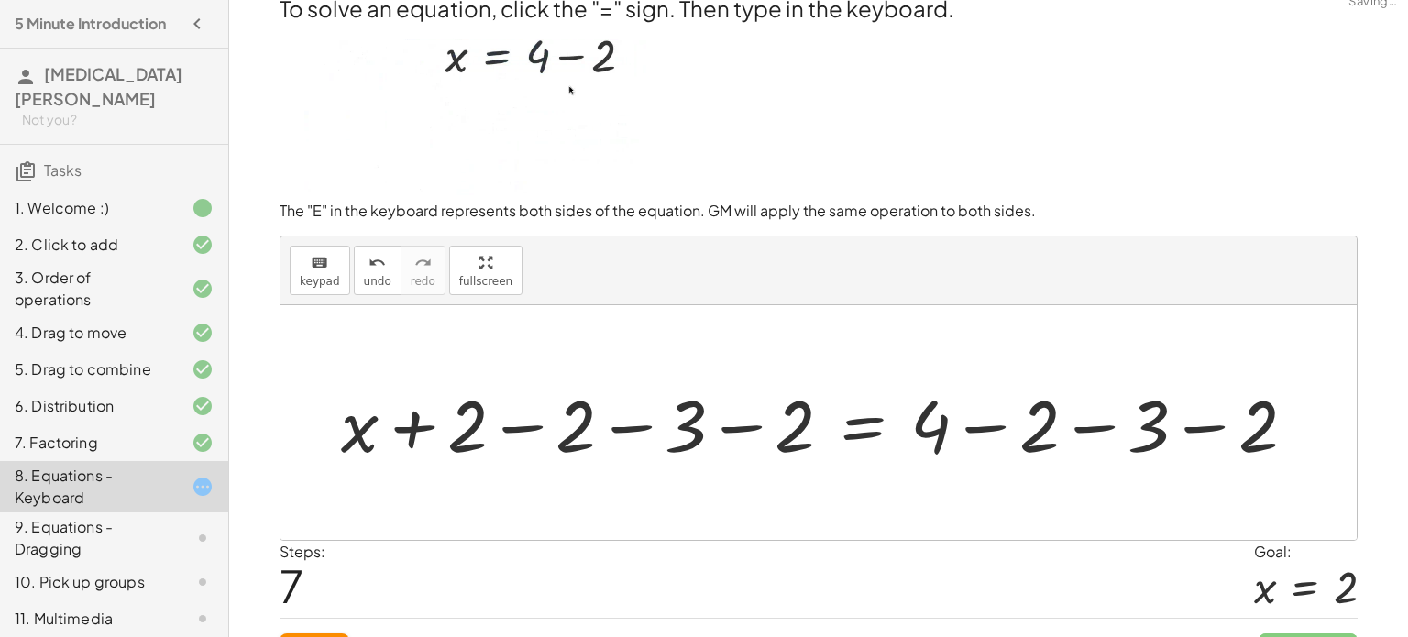
click at [675, 432] on div at bounding box center [826, 423] width 988 height 94
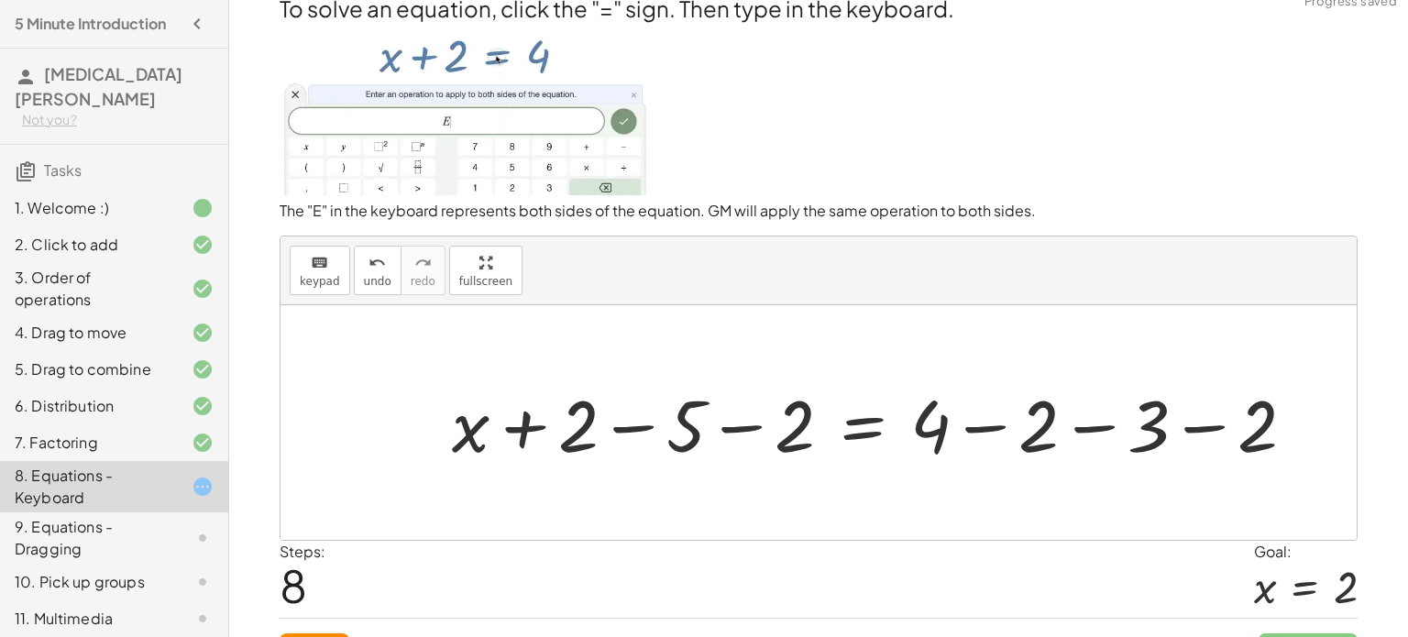
click at [1170, 436] on div at bounding box center [881, 423] width 877 height 94
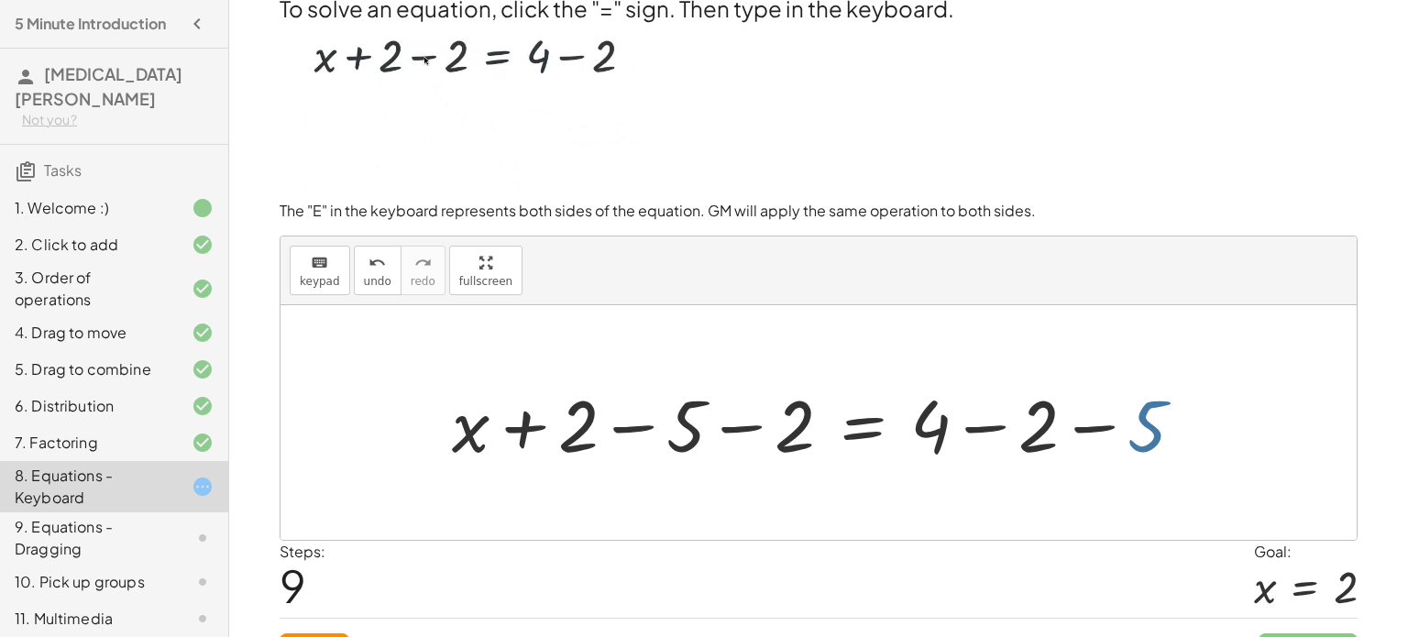
click at [1157, 442] on div at bounding box center [826, 423] width 766 height 94
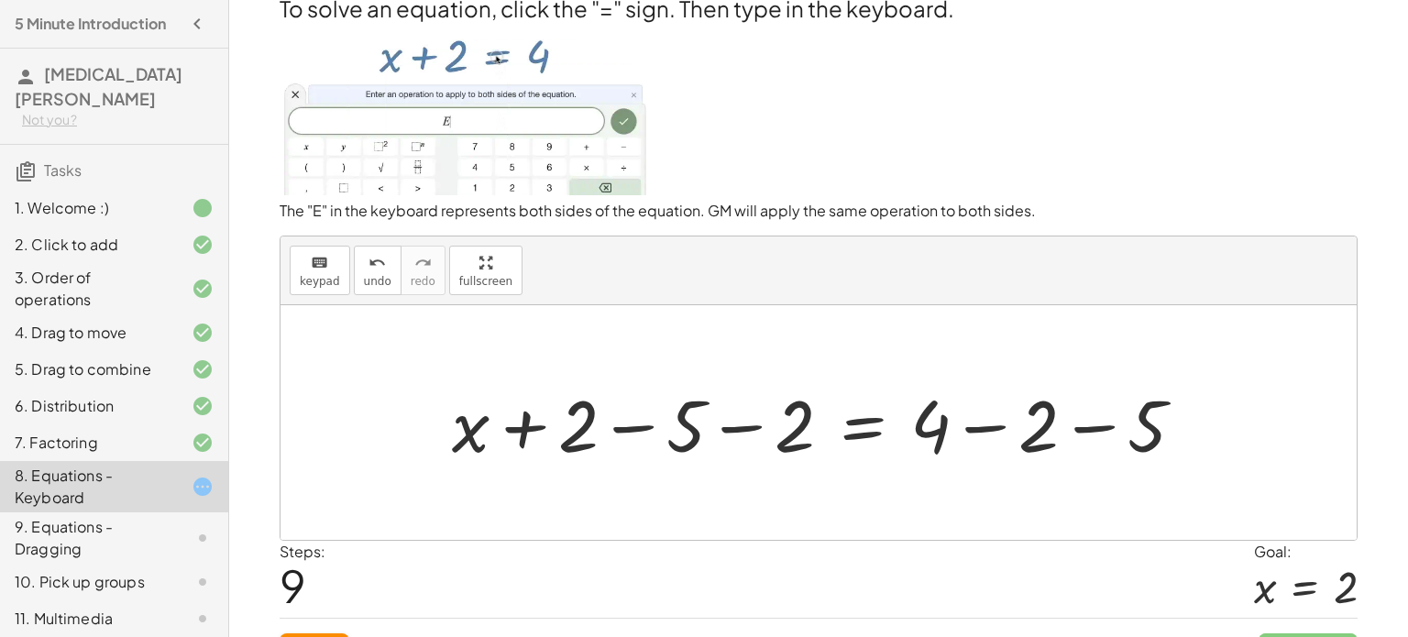
click at [1154, 433] on div at bounding box center [826, 423] width 766 height 94
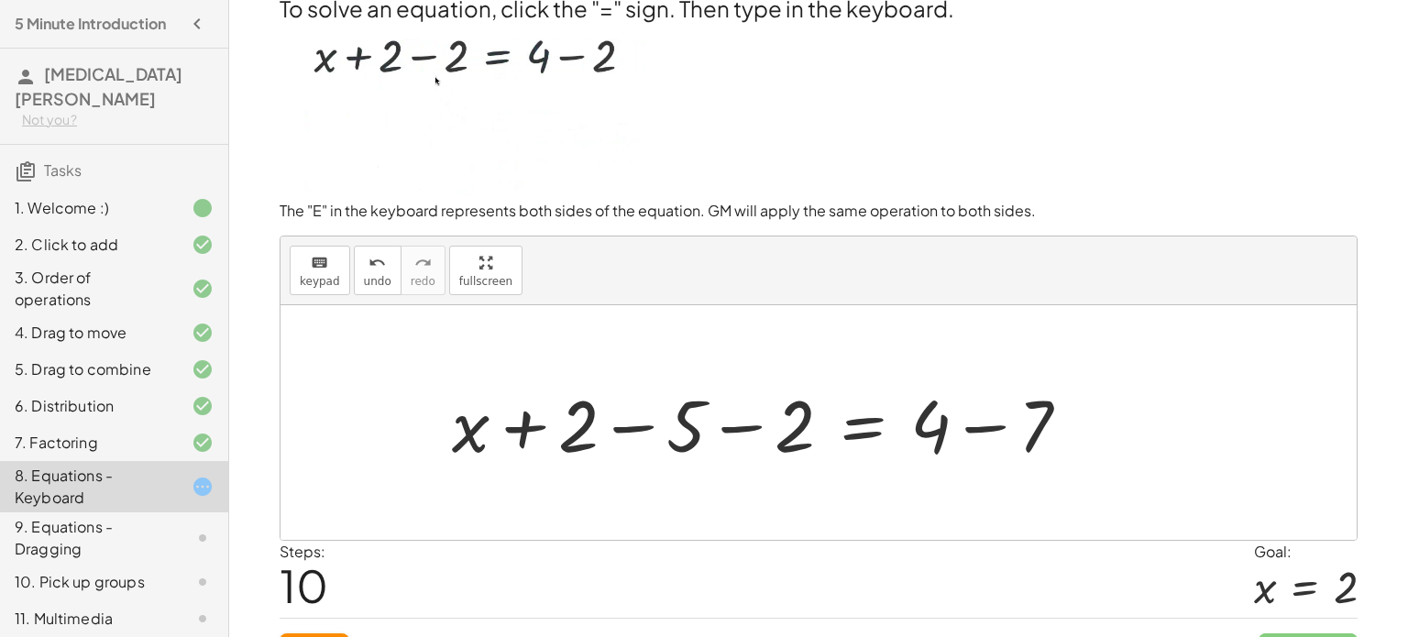
click at [872, 424] on div at bounding box center [768, 423] width 651 height 94
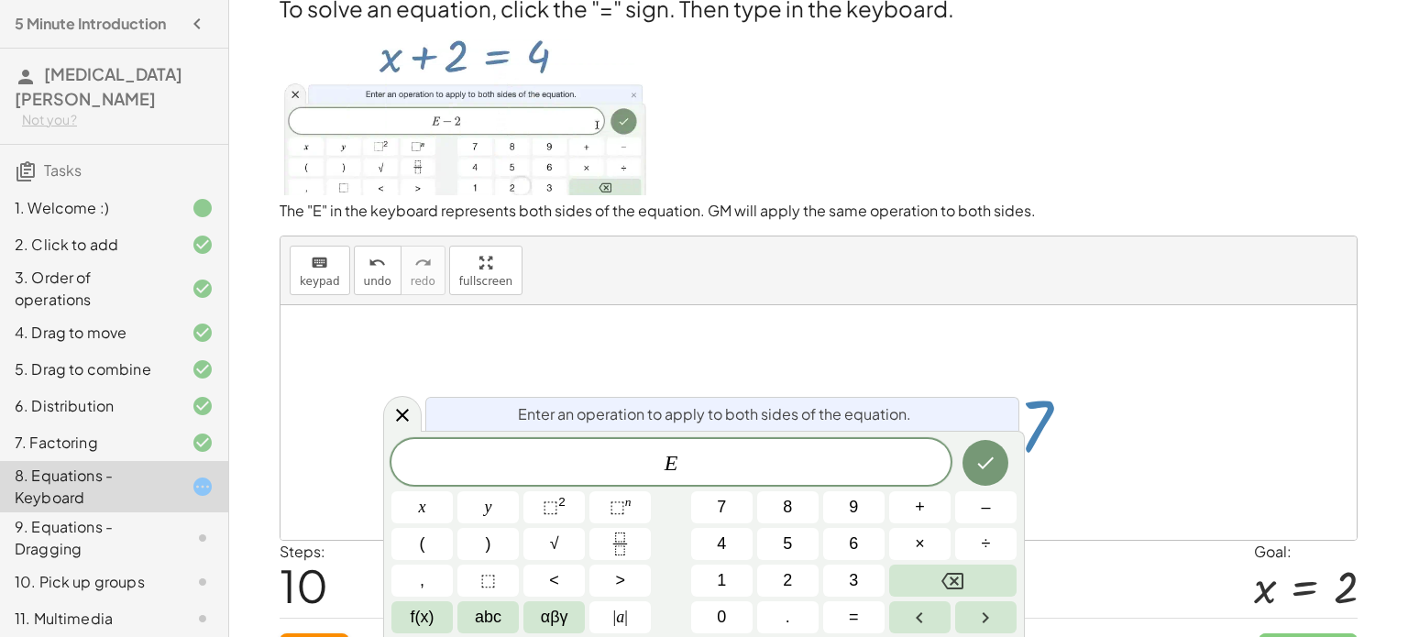
click at [977, 363] on div at bounding box center [819, 422] width 1077 height 235
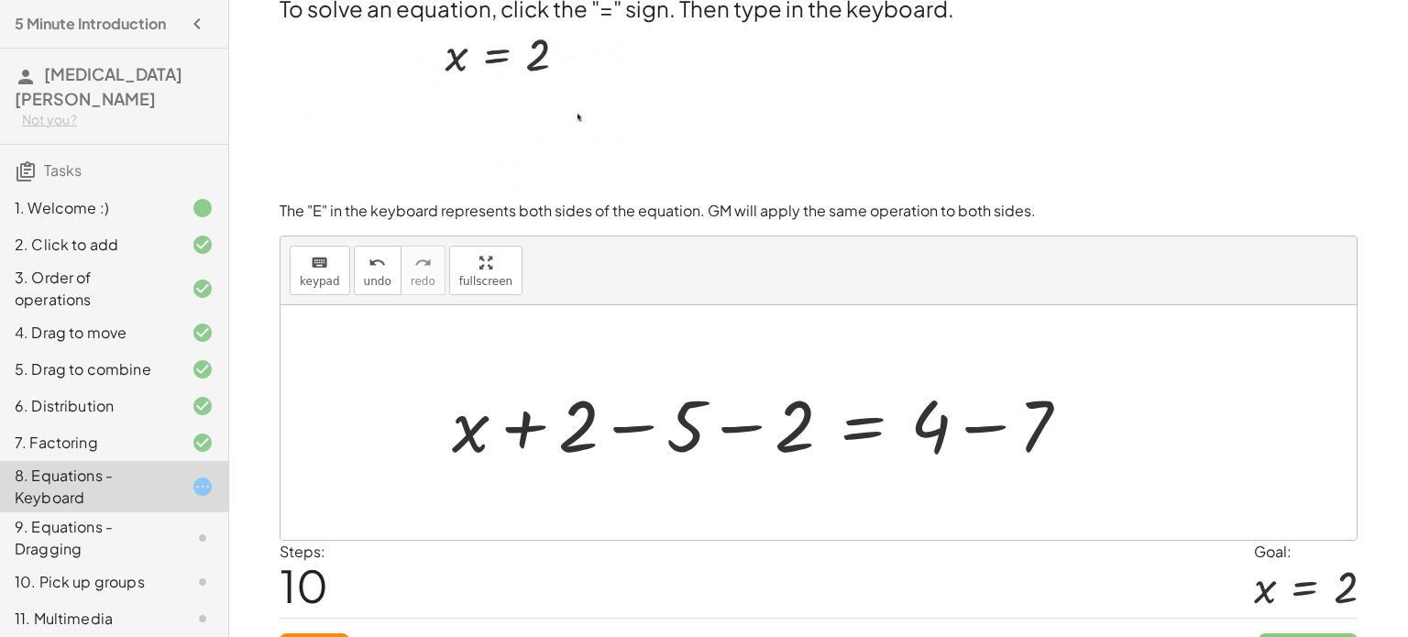
click at [987, 434] on div at bounding box center [768, 423] width 651 height 94
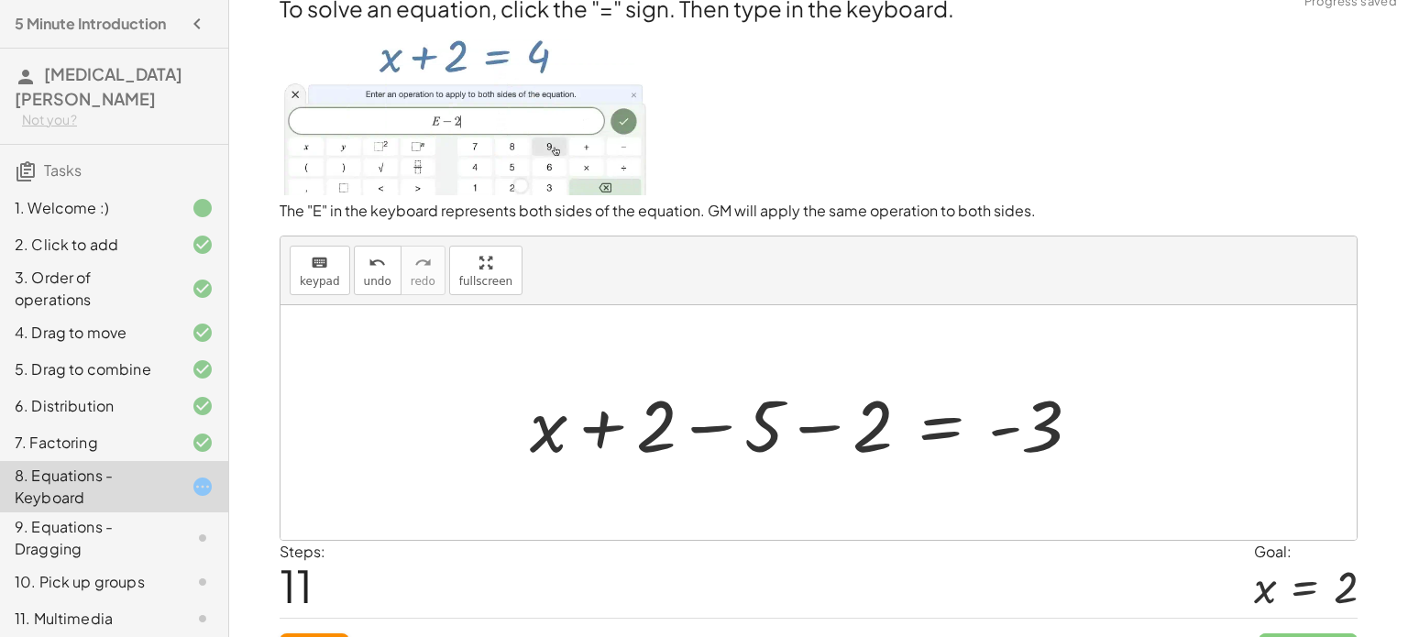
click at [733, 417] on div at bounding box center [813, 423] width 584 height 94
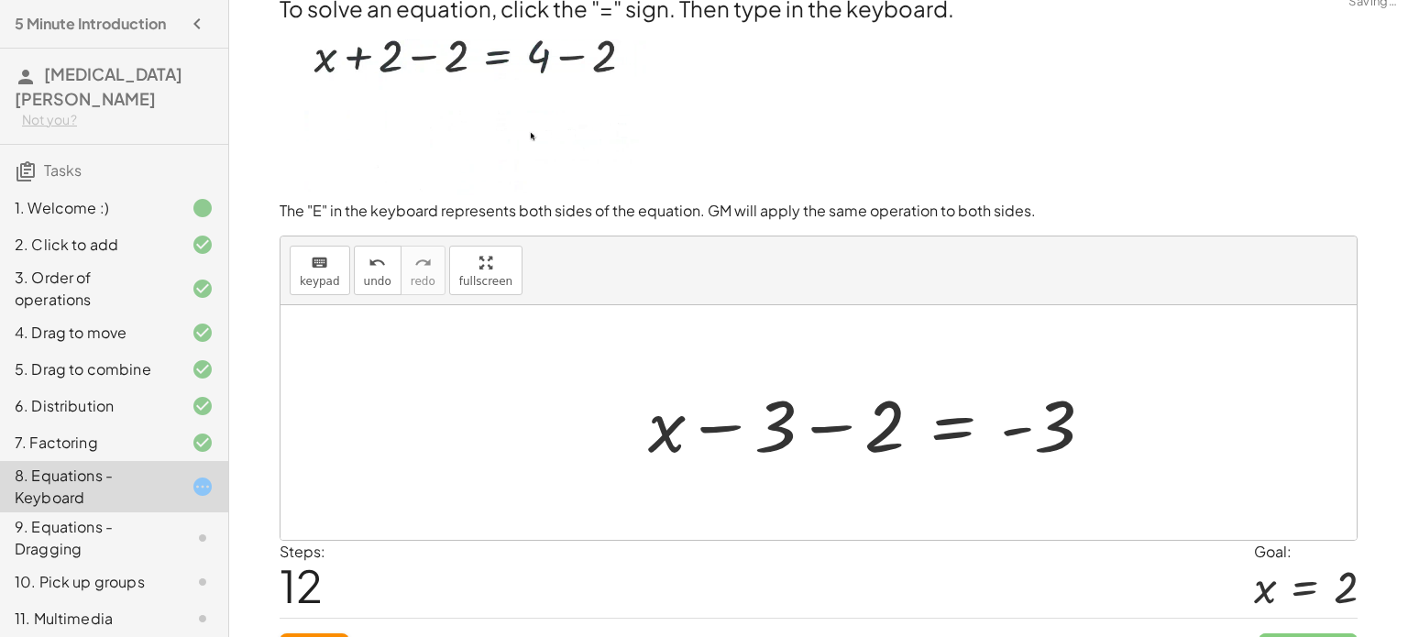
click at [817, 430] on div at bounding box center [878, 423] width 478 height 94
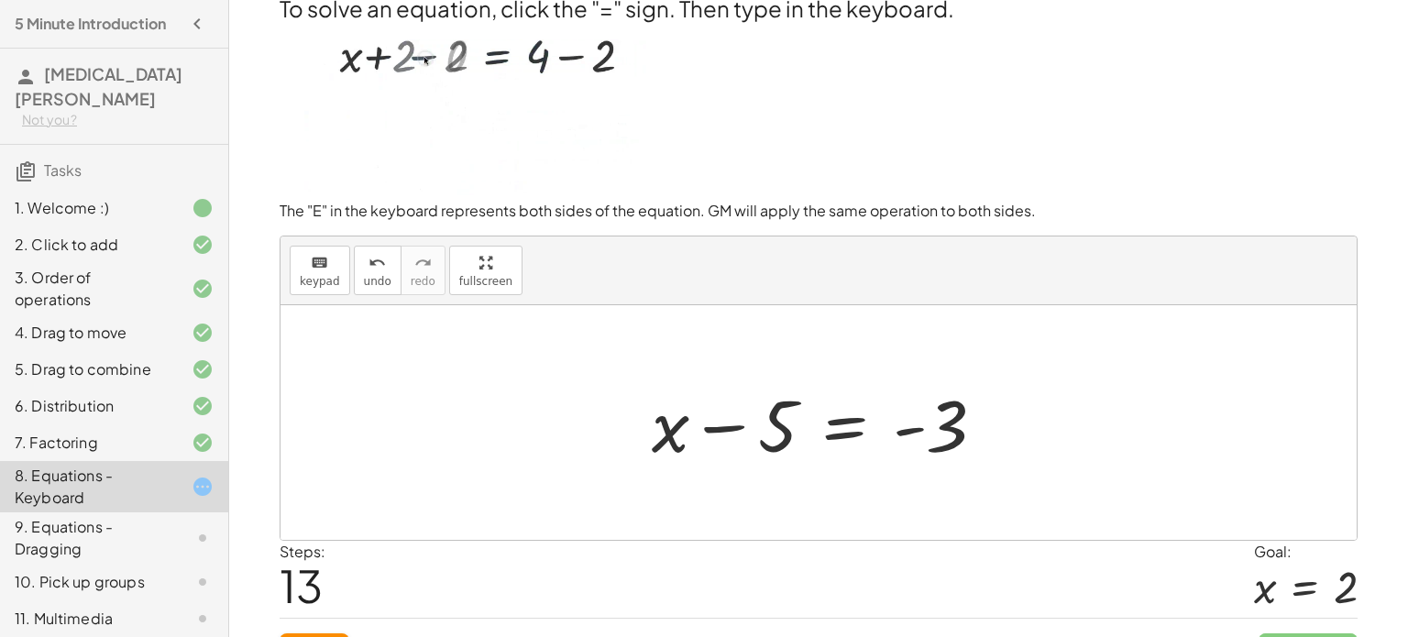
click at [867, 436] on div at bounding box center [826, 423] width 367 height 94
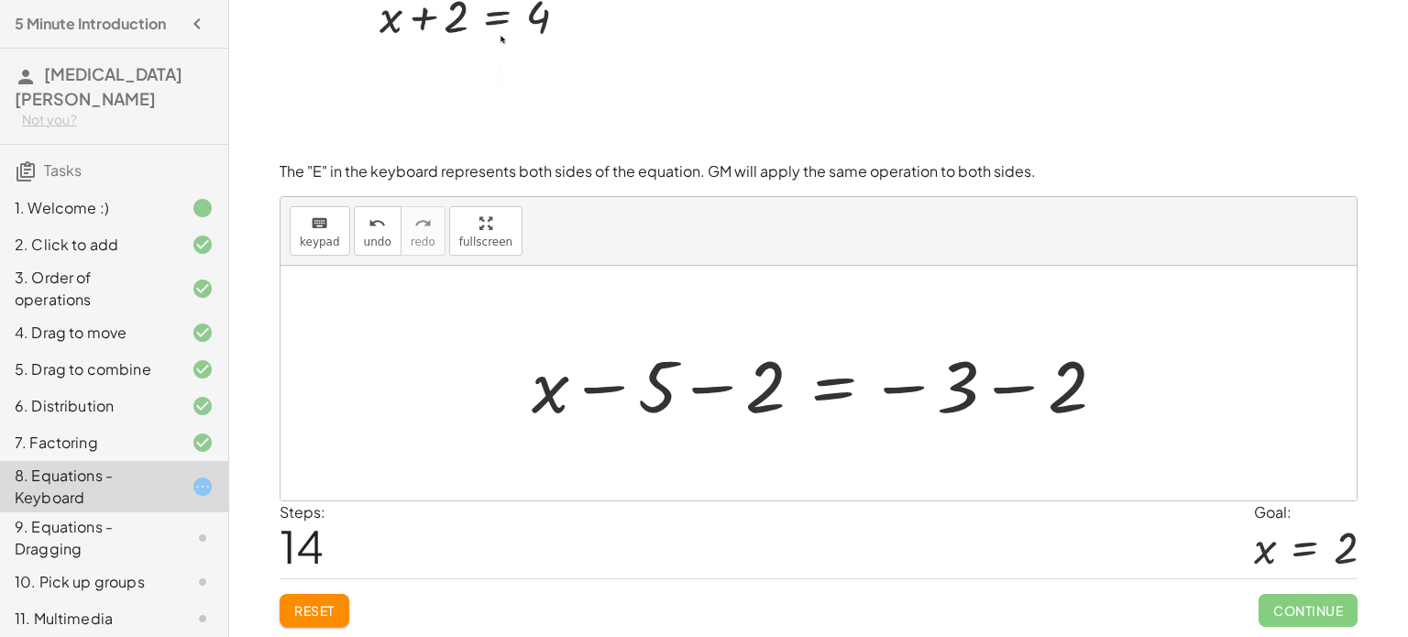
scroll to position [55, 0]
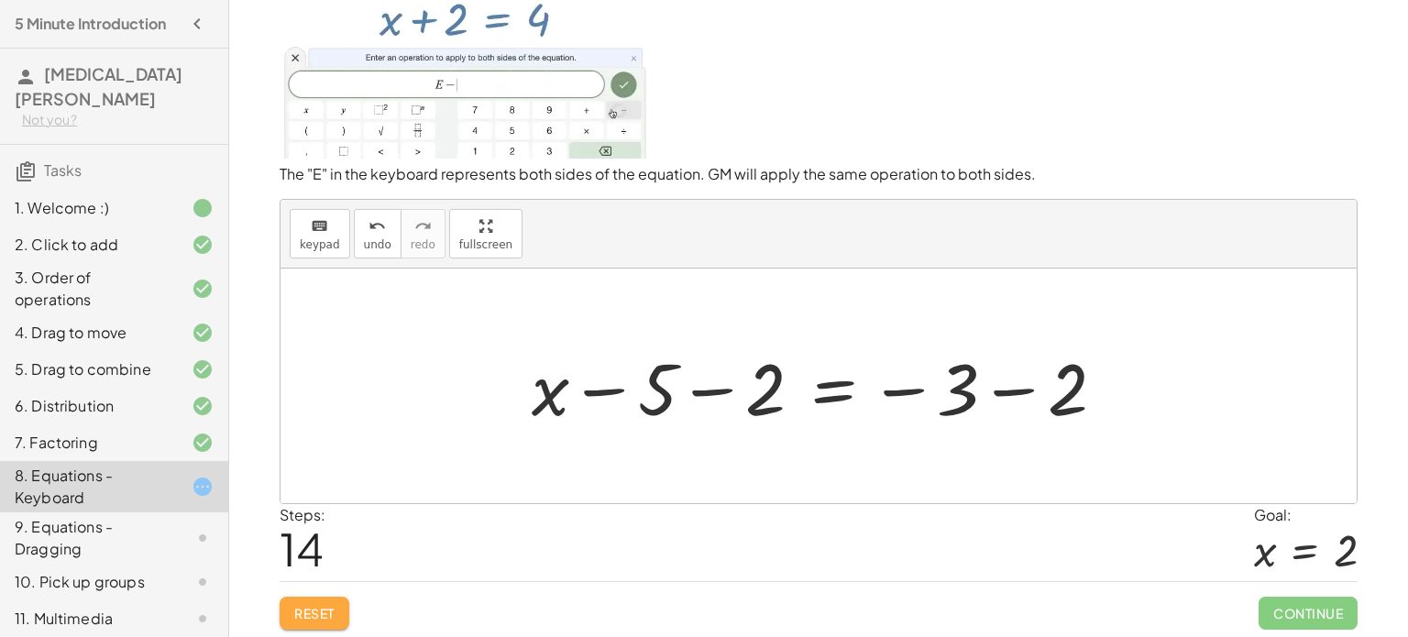
click at [311, 622] on button "Reset" at bounding box center [315, 613] width 70 height 33
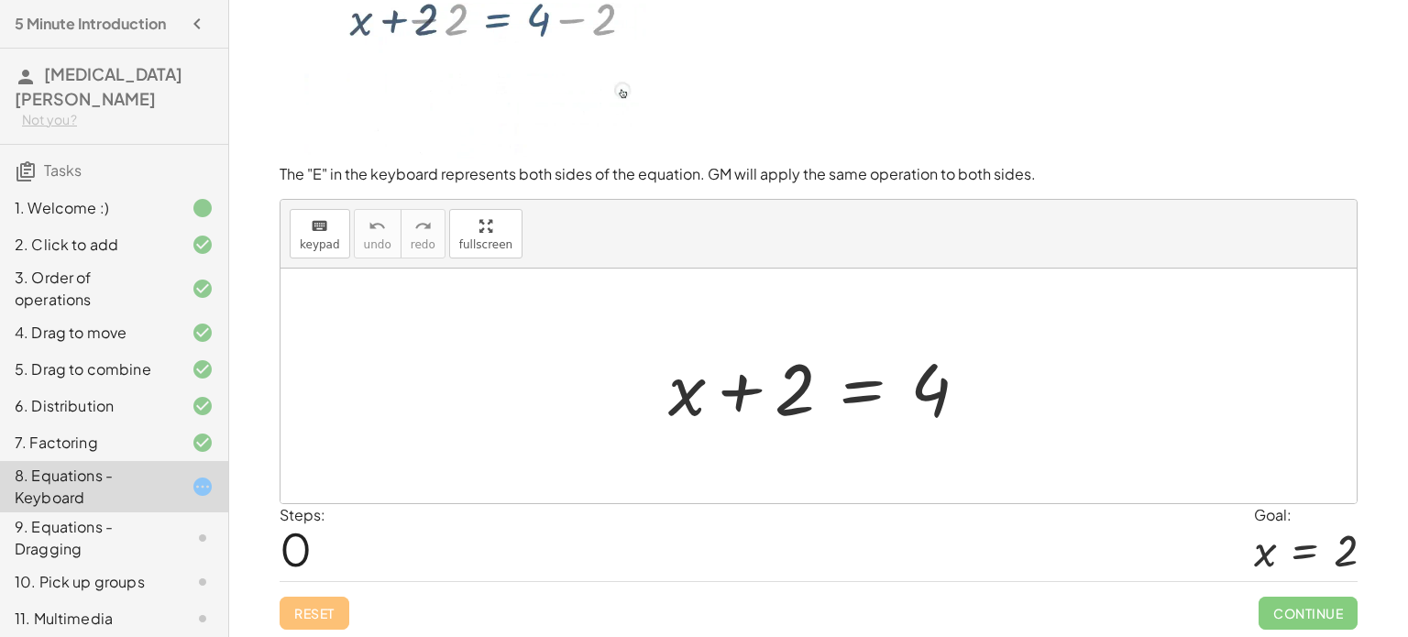
scroll to position [0, 0]
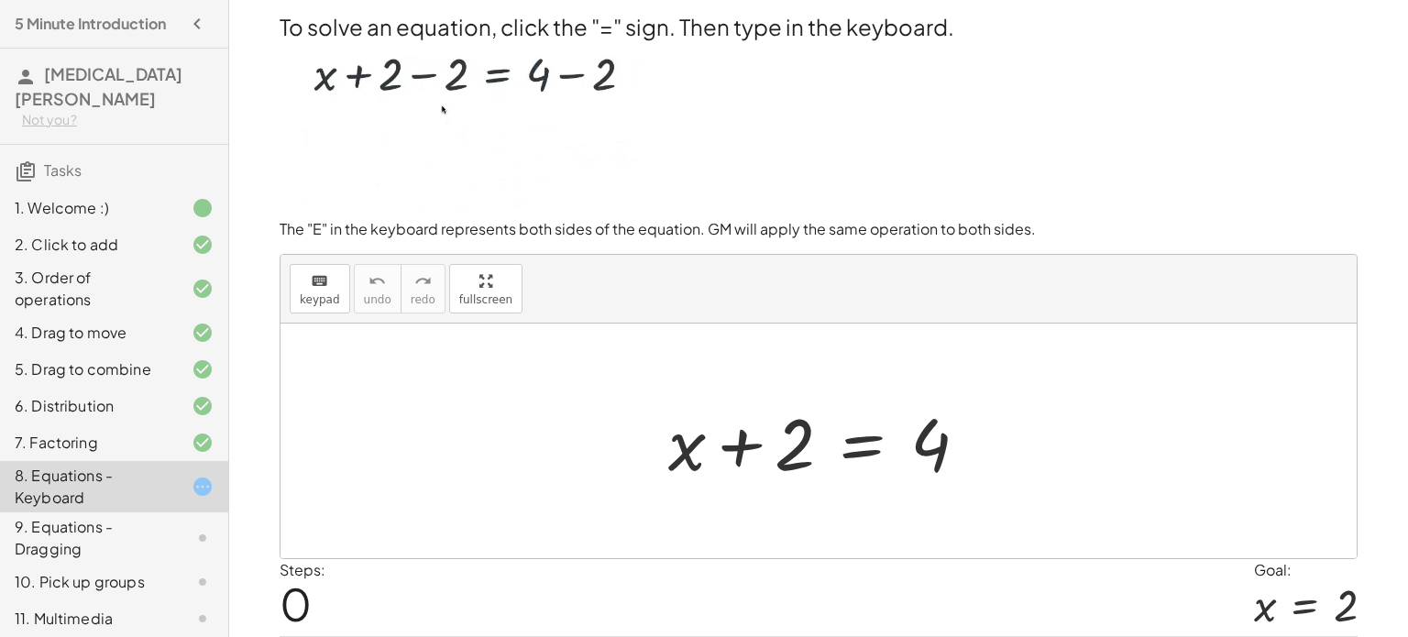
click at [863, 455] on div at bounding box center [825, 441] width 333 height 94
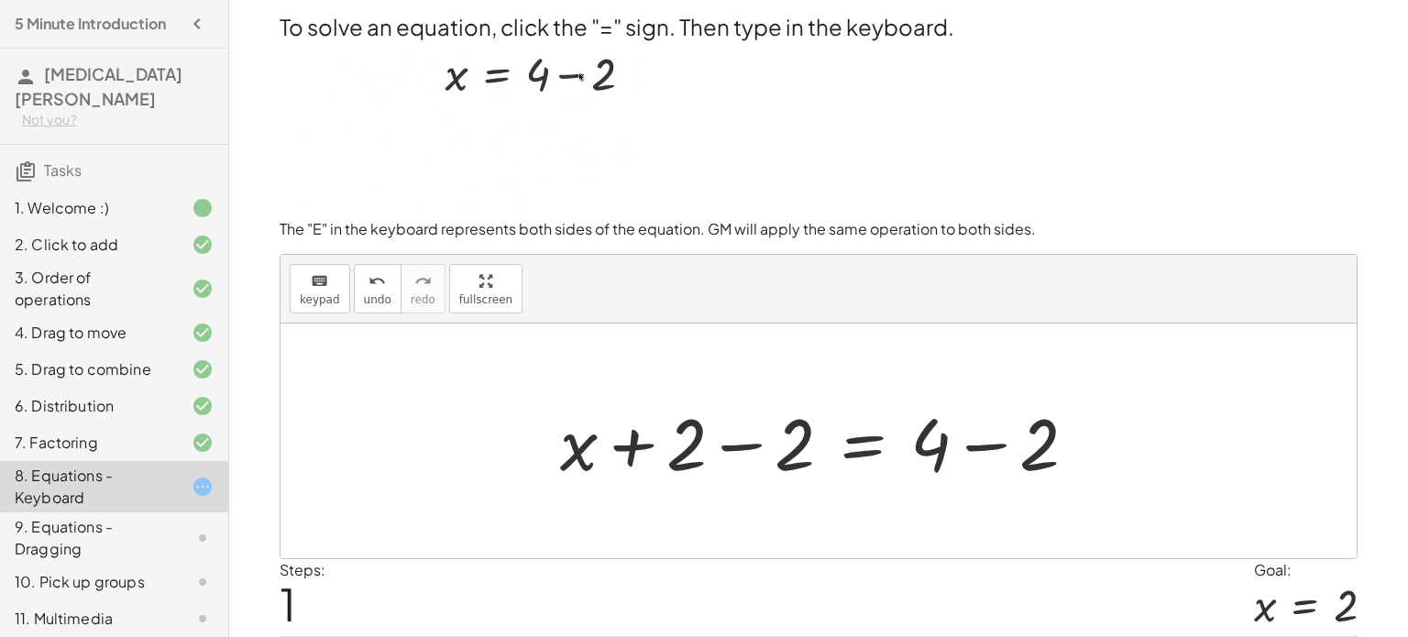
click at [754, 447] on div at bounding box center [826, 441] width 550 height 94
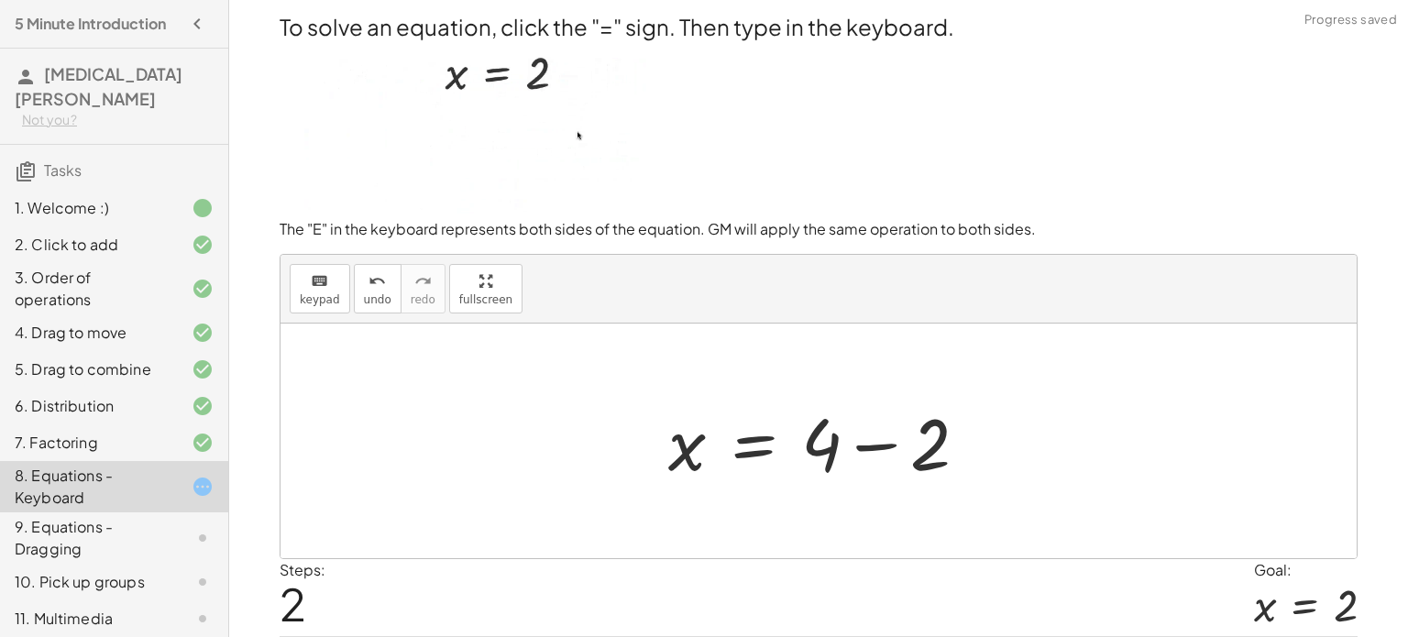
click at [875, 440] on div at bounding box center [825, 441] width 333 height 94
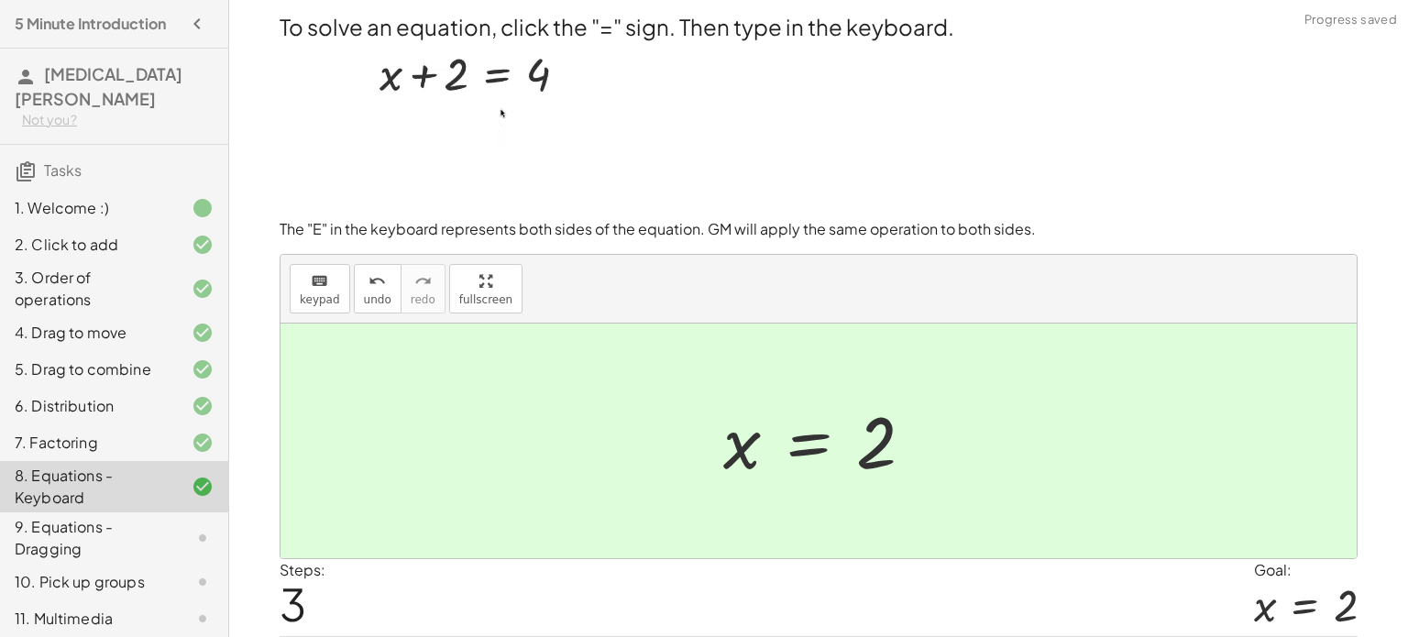
click at [815, 442] on div at bounding box center [826, 441] width 224 height 91
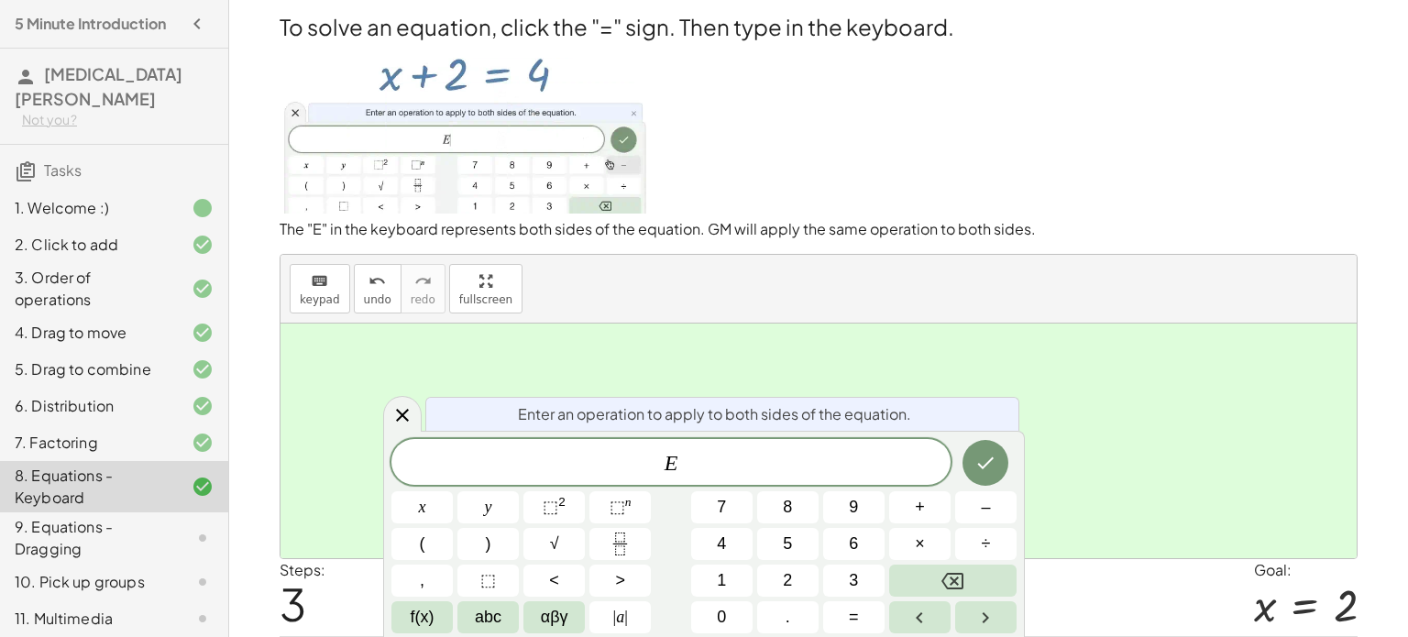
click at [925, 394] on div "+ x + 2 = 4 + x + 2 − 2 = + 4 − 2 + x + 0 = + 4 − 2 x = + 4 − 2 x = 2" at bounding box center [819, 442] width 247 height 100
click at [1133, 345] on div at bounding box center [819, 441] width 1077 height 235
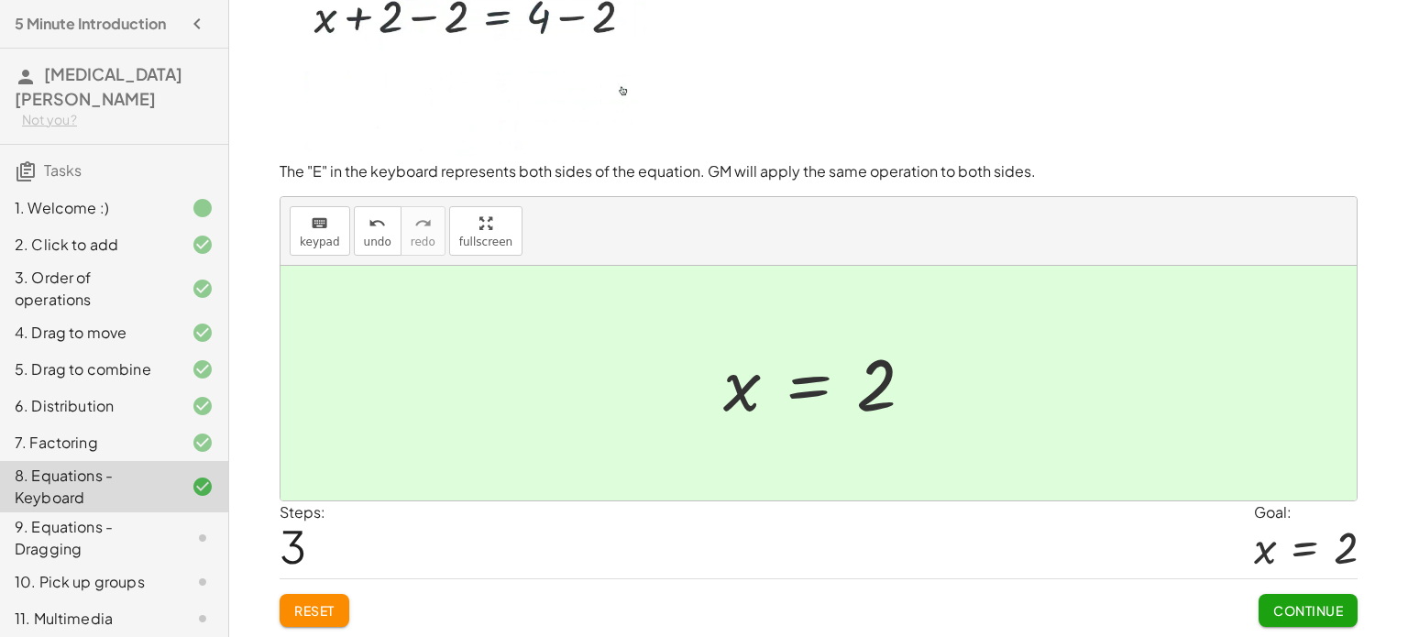
click at [1292, 595] on button "Continue" at bounding box center [1308, 610] width 99 height 33
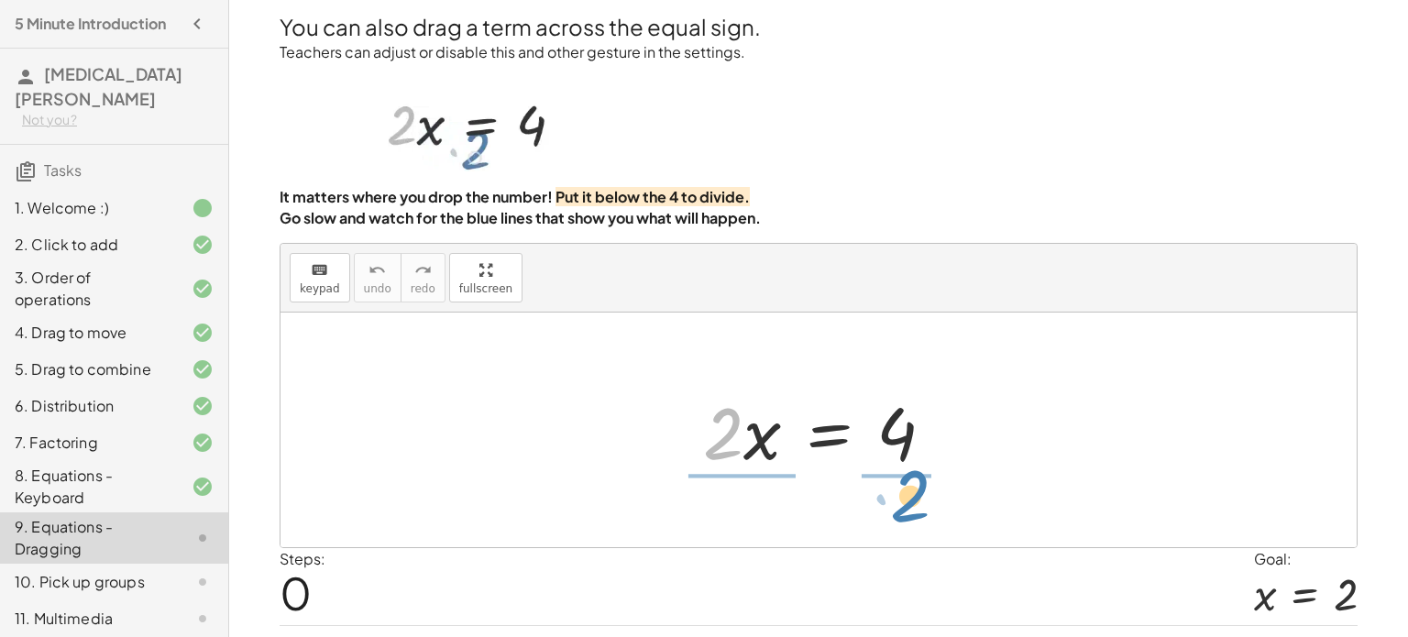
drag, startPoint x: 730, startPoint y: 444, endPoint x: 915, endPoint y: 508, distance: 196.0
click at [915, 508] on div "· 2 · 2 · x = 4" at bounding box center [819, 430] width 1077 height 235
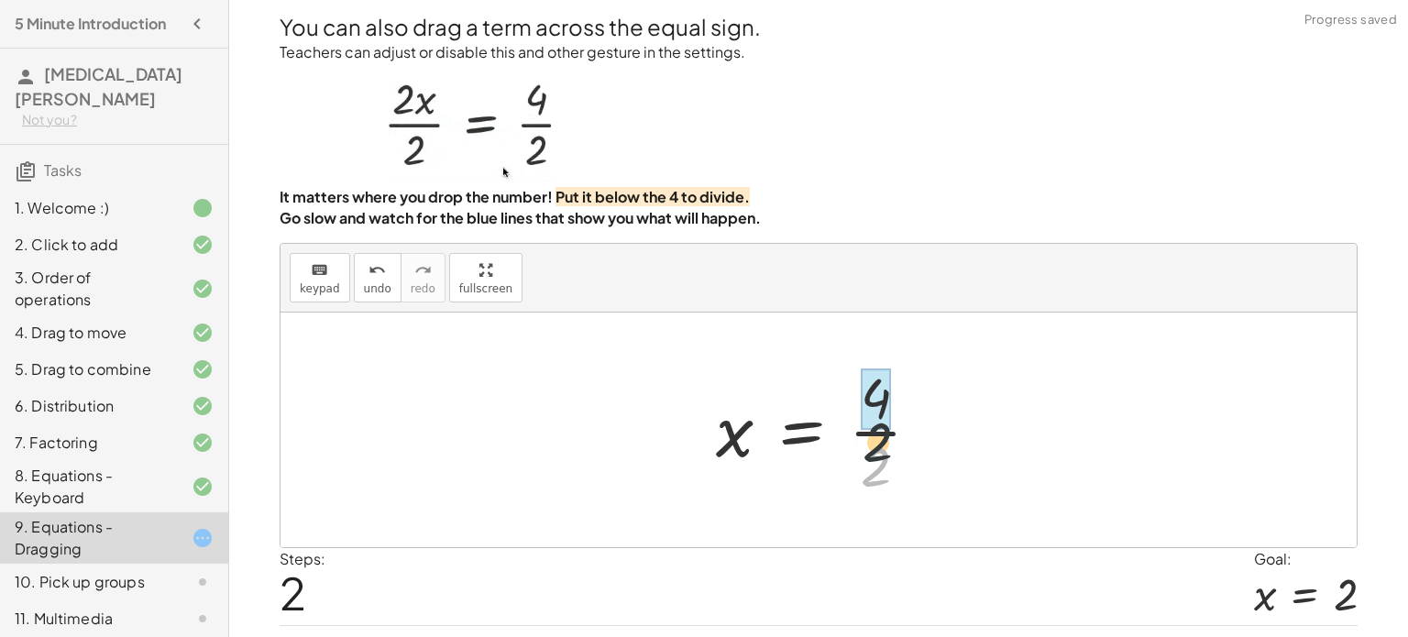
drag, startPoint x: 879, startPoint y: 465, endPoint x: 884, endPoint y: 414, distance: 50.6
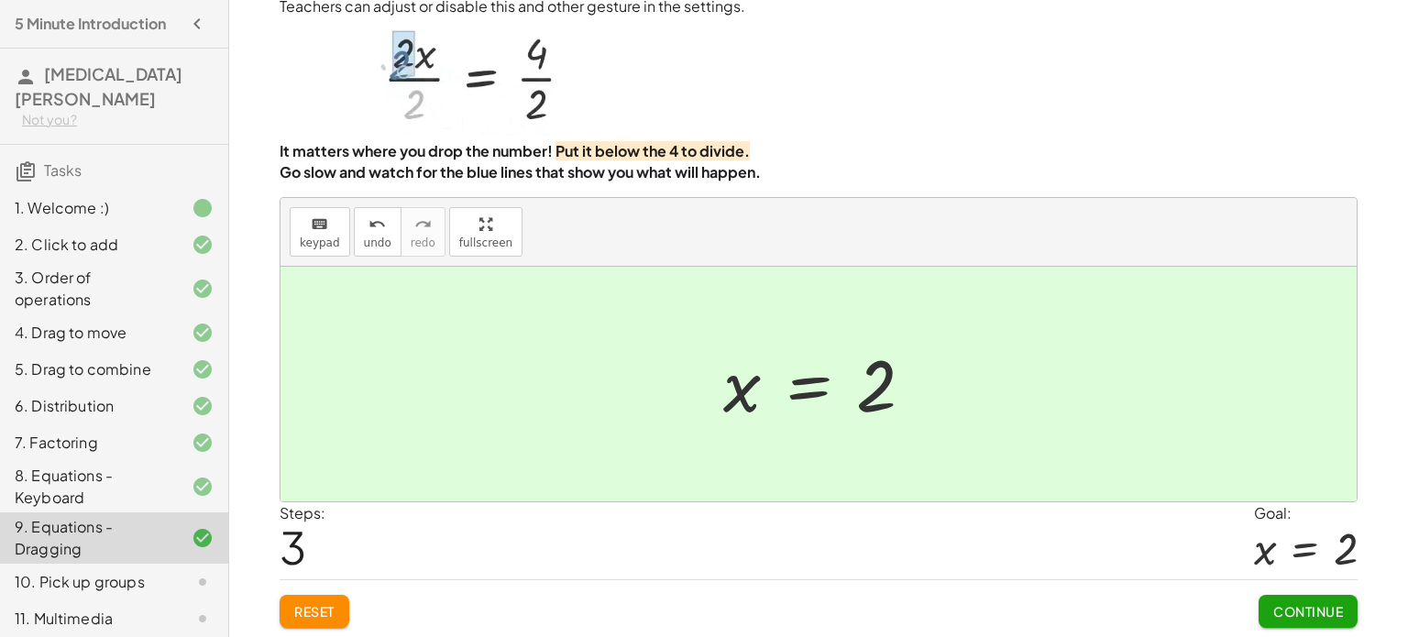
scroll to position [30, 0]
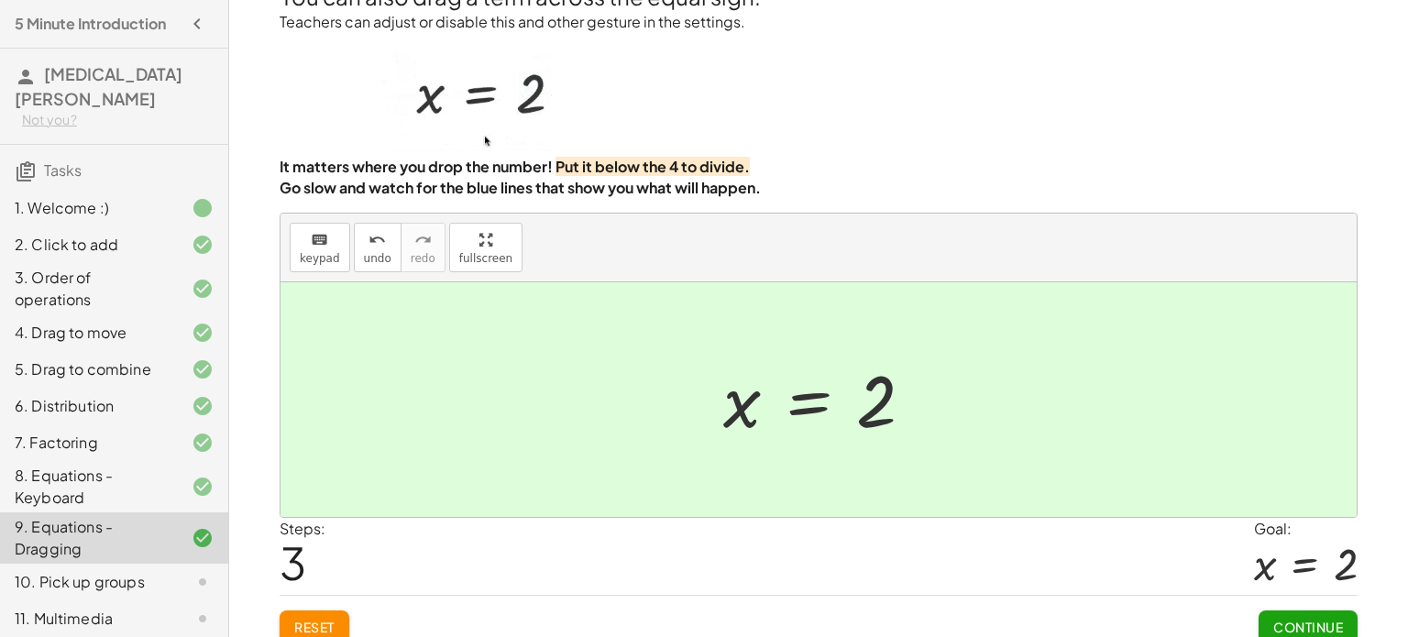
click at [1312, 621] on span "Continue" at bounding box center [1309, 627] width 70 height 17
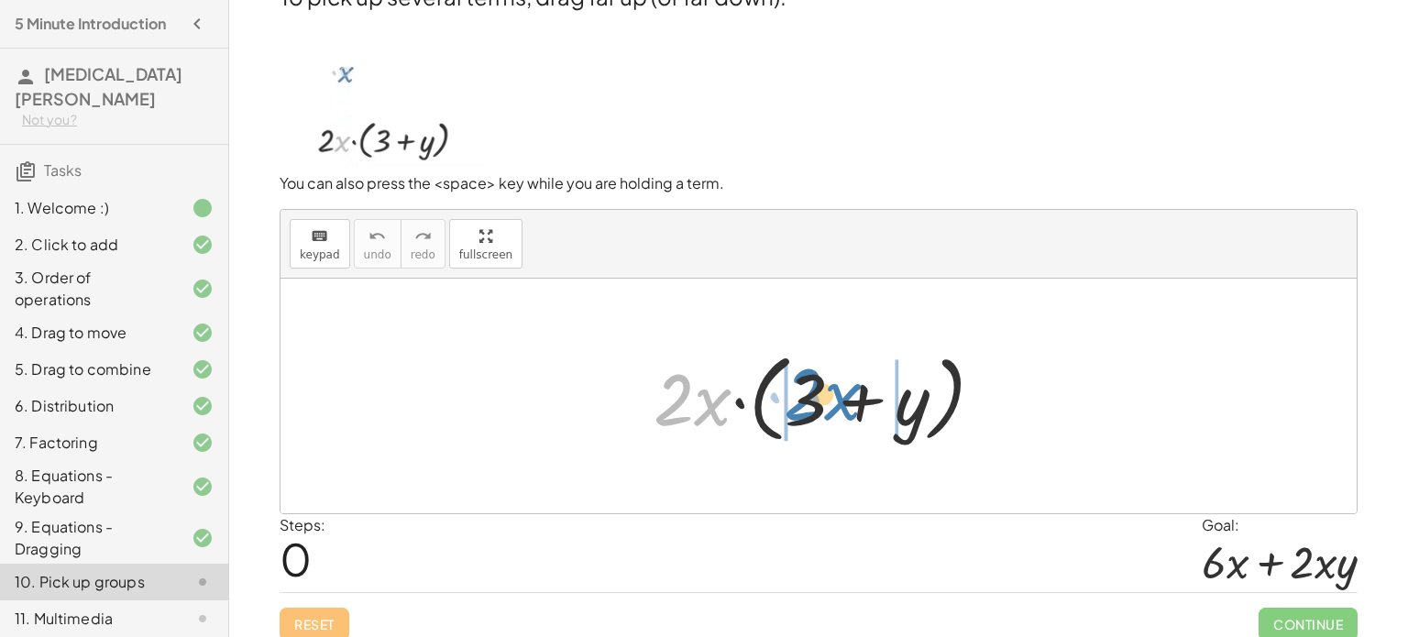
drag, startPoint x: 714, startPoint y: 401, endPoint x: 845, endPoint y: 409, distance: 131.4
click at [845, 409] on div at bounding box center [826, 396] width 363 height 105
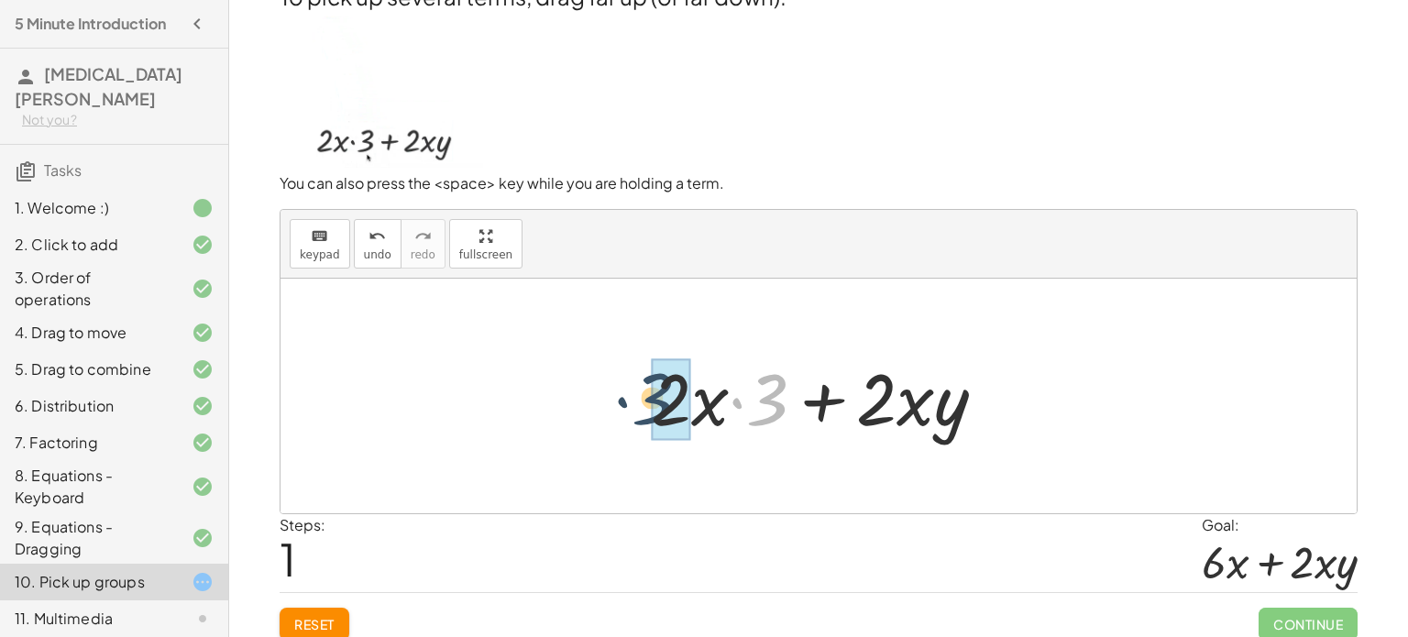
drag, startPoint x: 784, startPoint y: 396, endPoint x: 668, endPoint y: 398, distance: 115.6
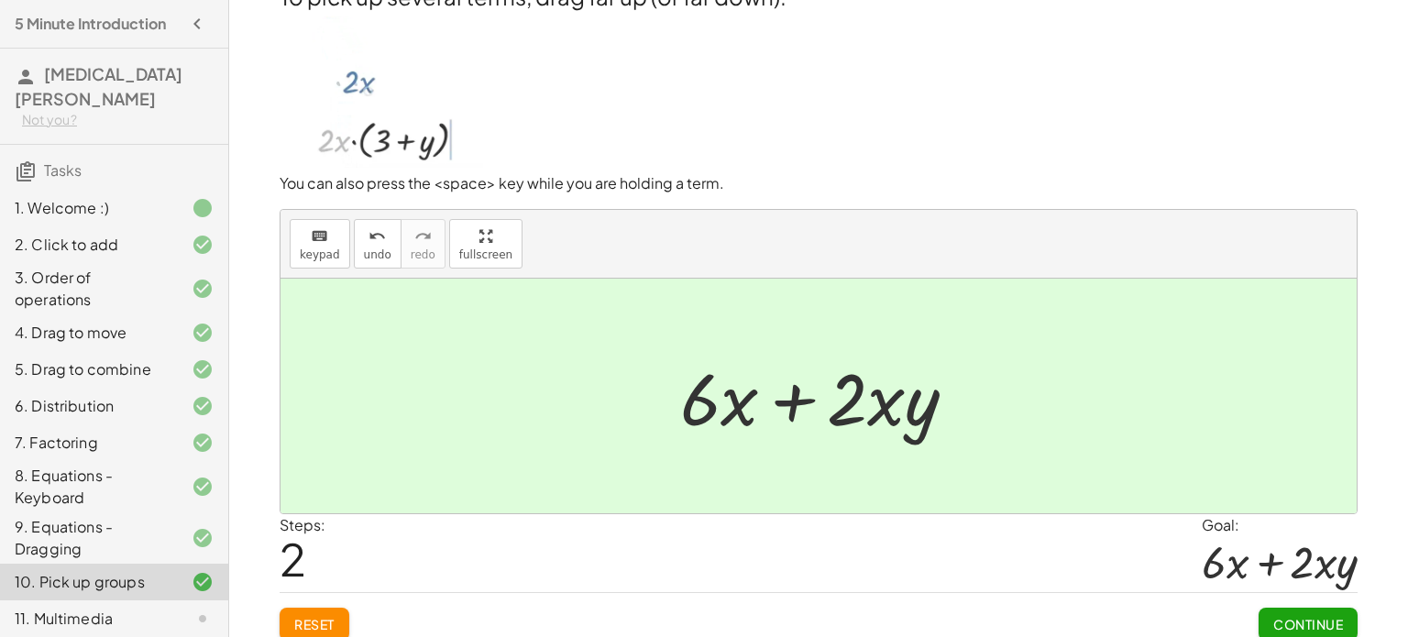
click at [1296, 628] on span "Continue" at bounding box center [1309, 624] width 70 height 17
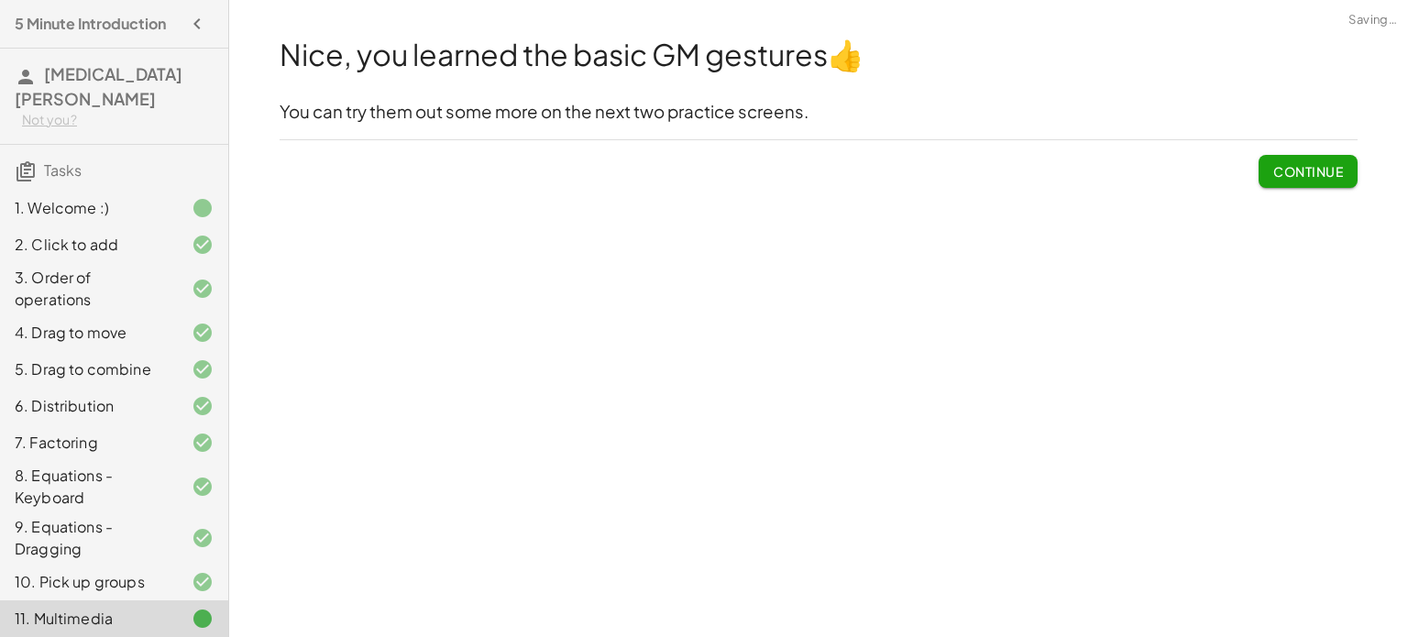
scroll to position [0, 0]
click at [1297, 159] on button "Continue" at bounding box center [1308, 171] width 99 height 33
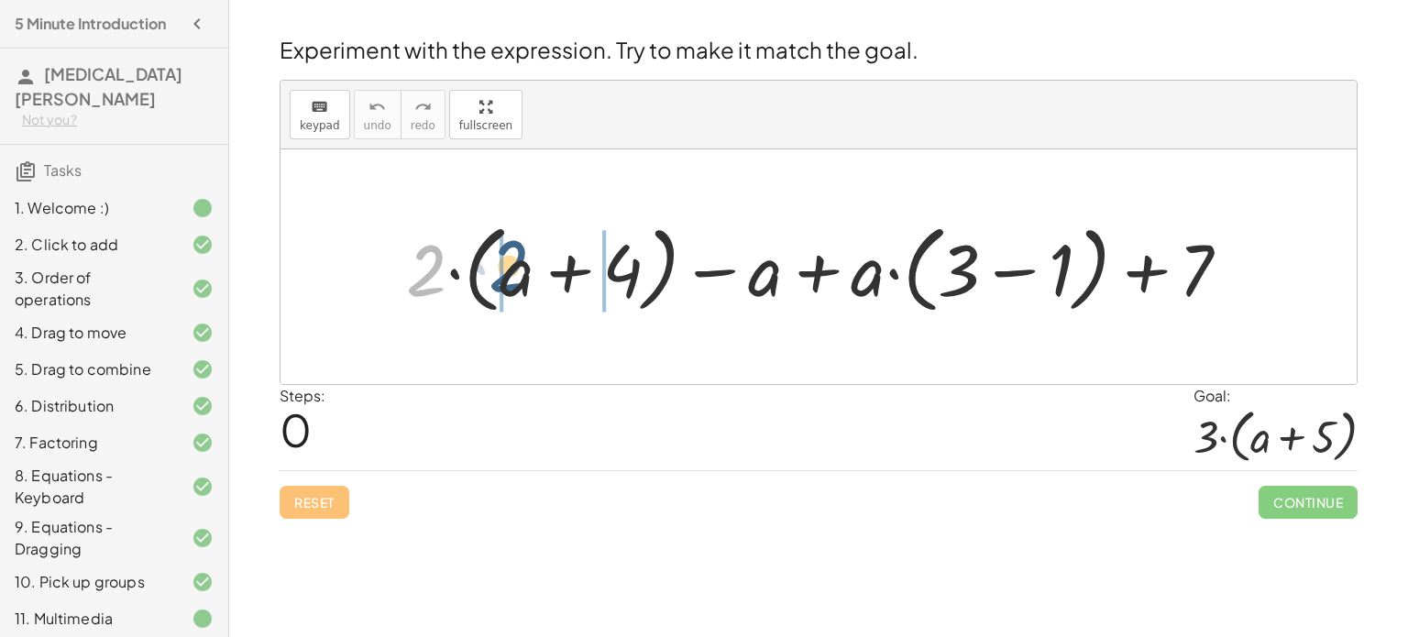
drag, startPoint x: 425, startPoint y: 271, endPoint x: 510, endPoint y: 265, distance: 85.5
click at [510, 265] on div at bounding box center [825, 267] width 857 height 105
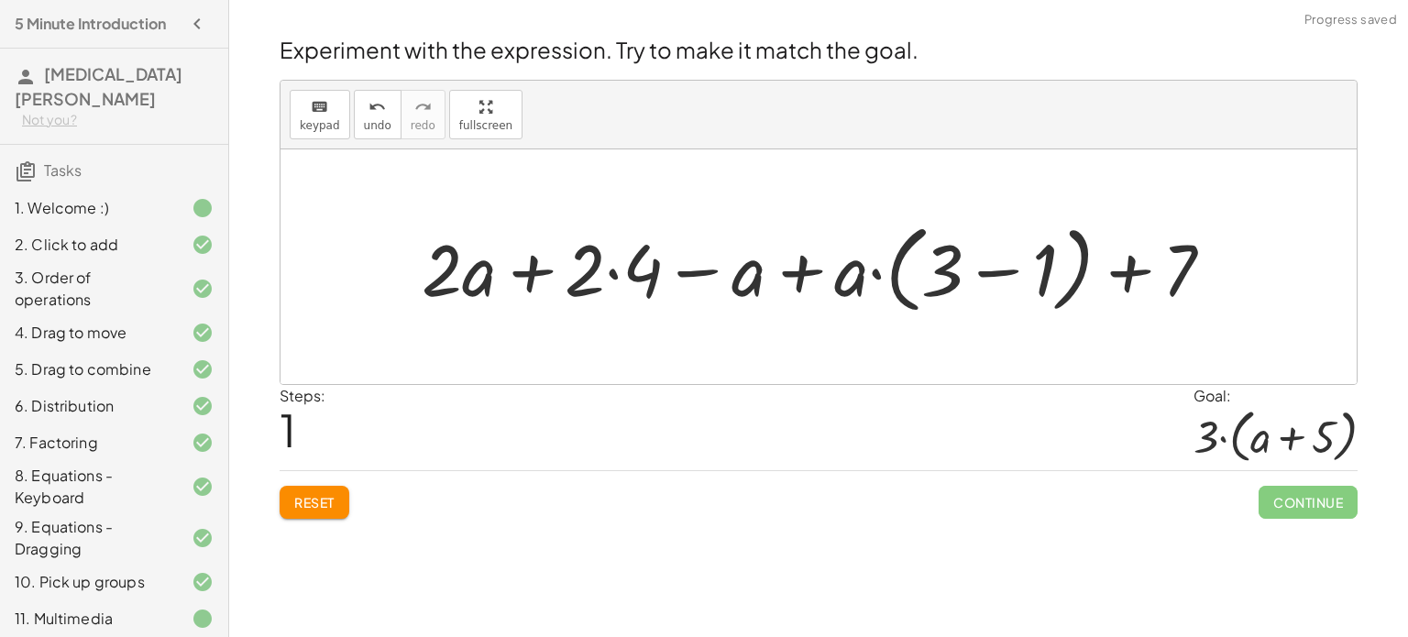
click at [527, 275] on div at bounding box center [825, 267] width 825 height 105
click at [478, 277] on div at bounding box center [825, 267] width 825 height 105
click at [618, 273] on div at bounding box center [825, 267] width 825 height 105
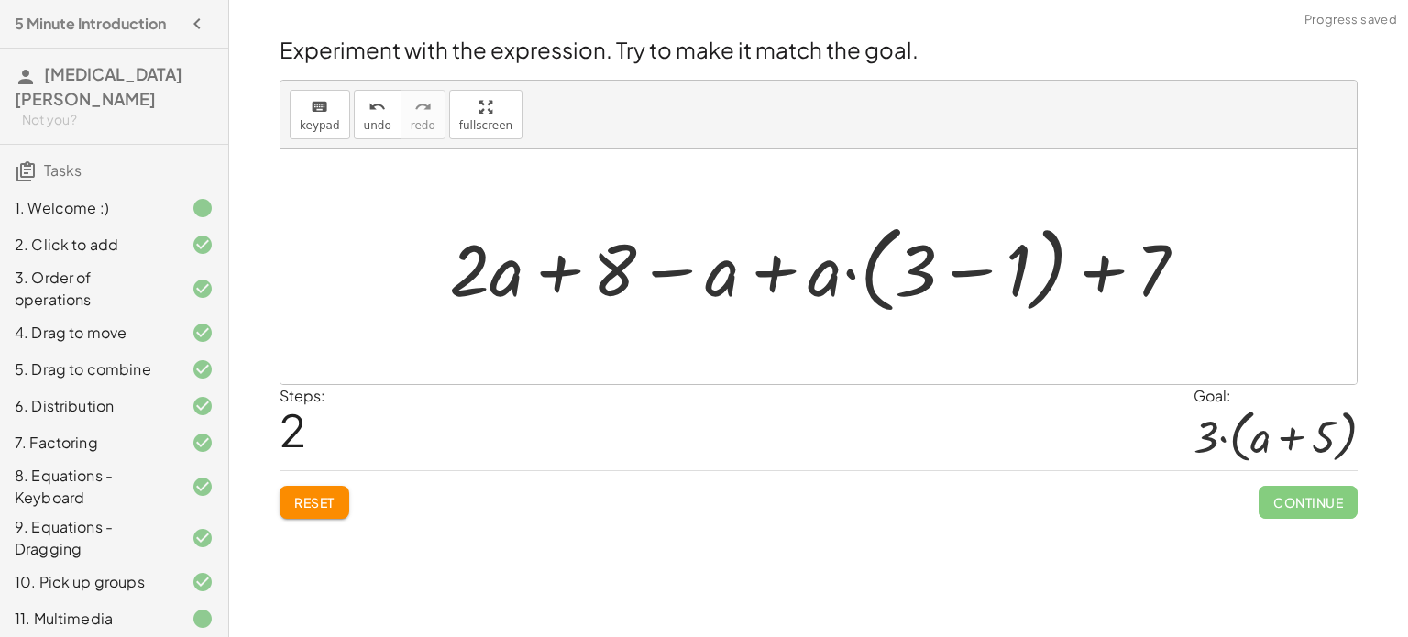
click at [763, 280] on div at bounding box center [825, 267] width 771 height 105
click at [857, 276] on div at bounding box center [825, 267] width 771 height 105
drag, startPoint x: 826, startPoint y: 282, endPoint x: 911, endPoint y: 271, distance: 85.1
click at [911, 271] on div at bounding box center [825, 267] width 771 height 105
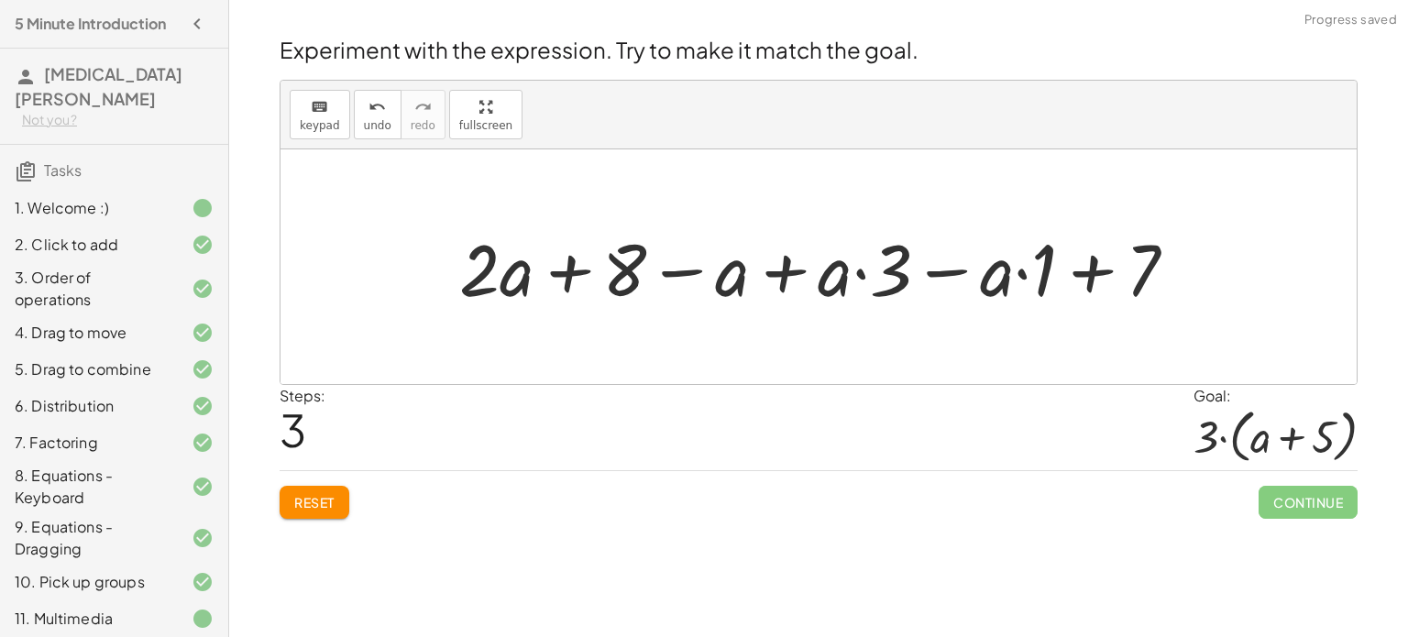
click at [954, 269] on div at bounding box center [825, 267] width 751 height 94
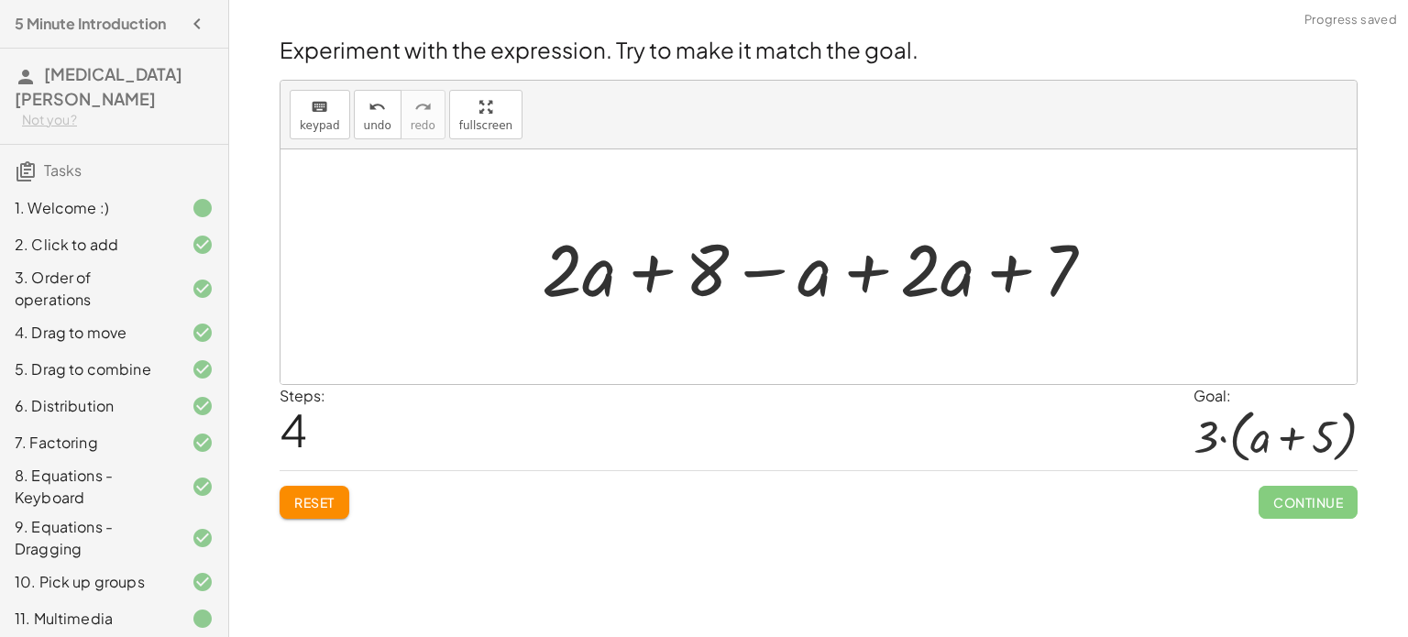
click at [1016, 273] on div at bounding box center [826, 267] width 586 height 94
click at [871, 277] on div at bounding box center [826, 267] width 586 height 94
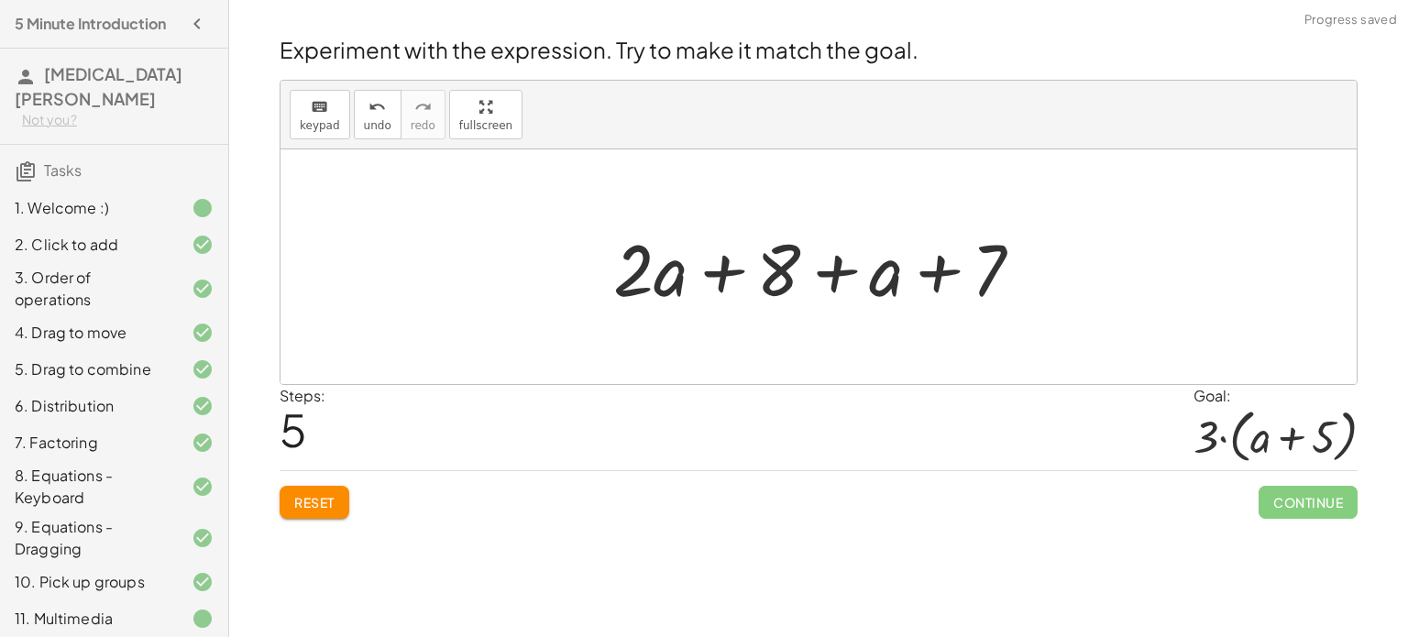
click at [935, 274] on div at bounding box center [825, 267] width 443 height 94
click at [845, 276] on div at bounding box center [825, 267] width 443 height 94
click at [740, 273] on div at bounding box center [825, 267] width 443 height 94
drag, startPoint x: 679, startPoint y: 285, endPoint x: 641, endPoint y: 240, distance: 58.6
click at [641, 240] on div at bounding box center [825, 267] width 443 height 94
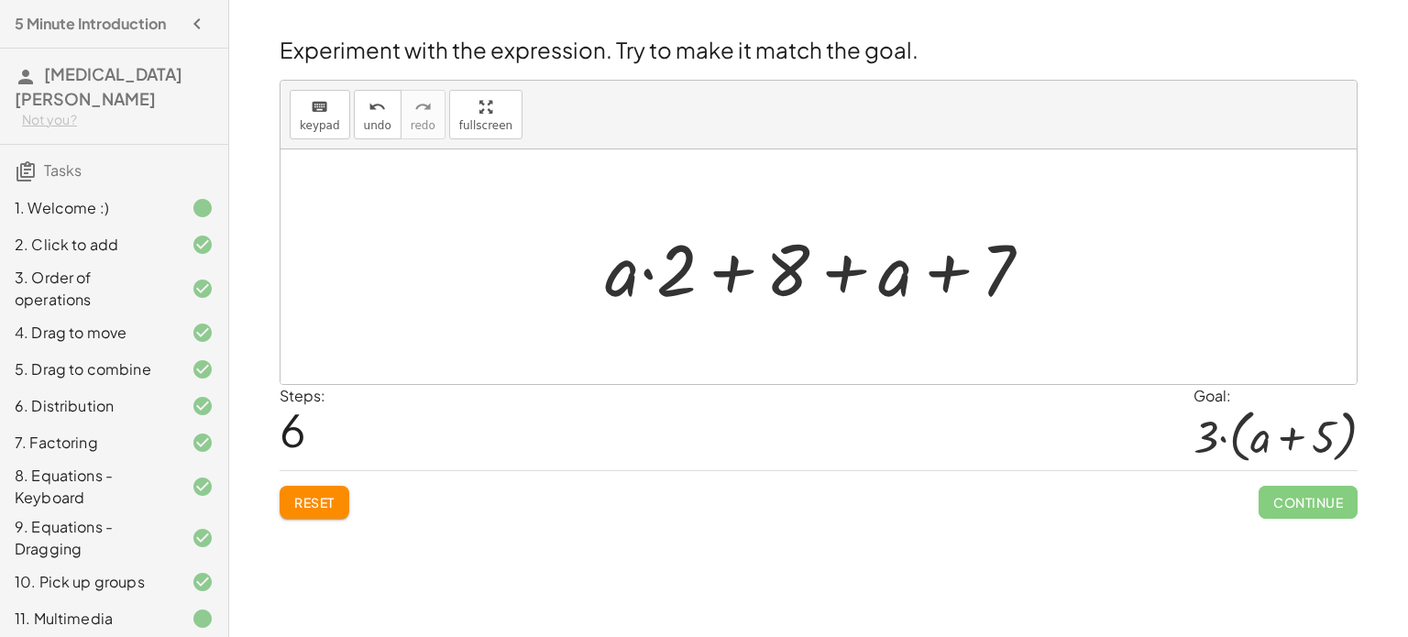
click at [335, 494] on span "Reset" at bounding box center [314, 502] width 40 height 17
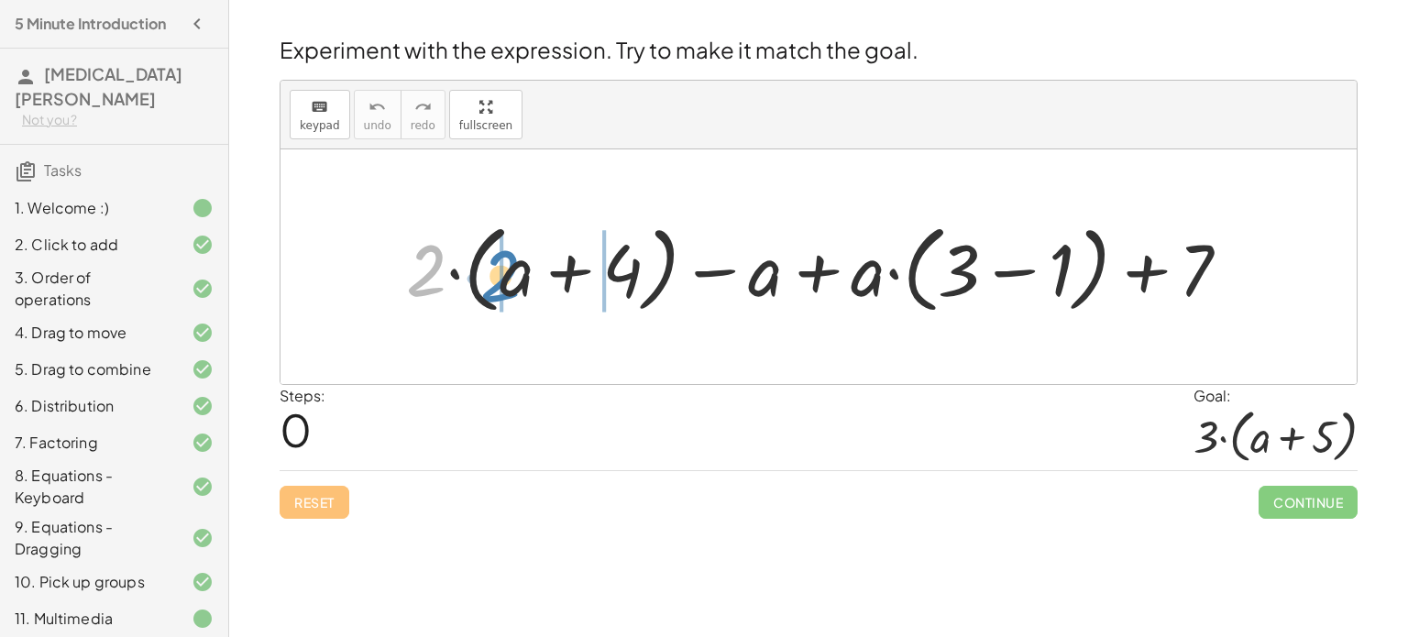
drag, startPoint x: 430, startPoint y: 284, endPoint x: 506, endPoint y: 287, distance: 76.2
click at [506, 287] on div at bounding box center [825, 267] width 857 height 105
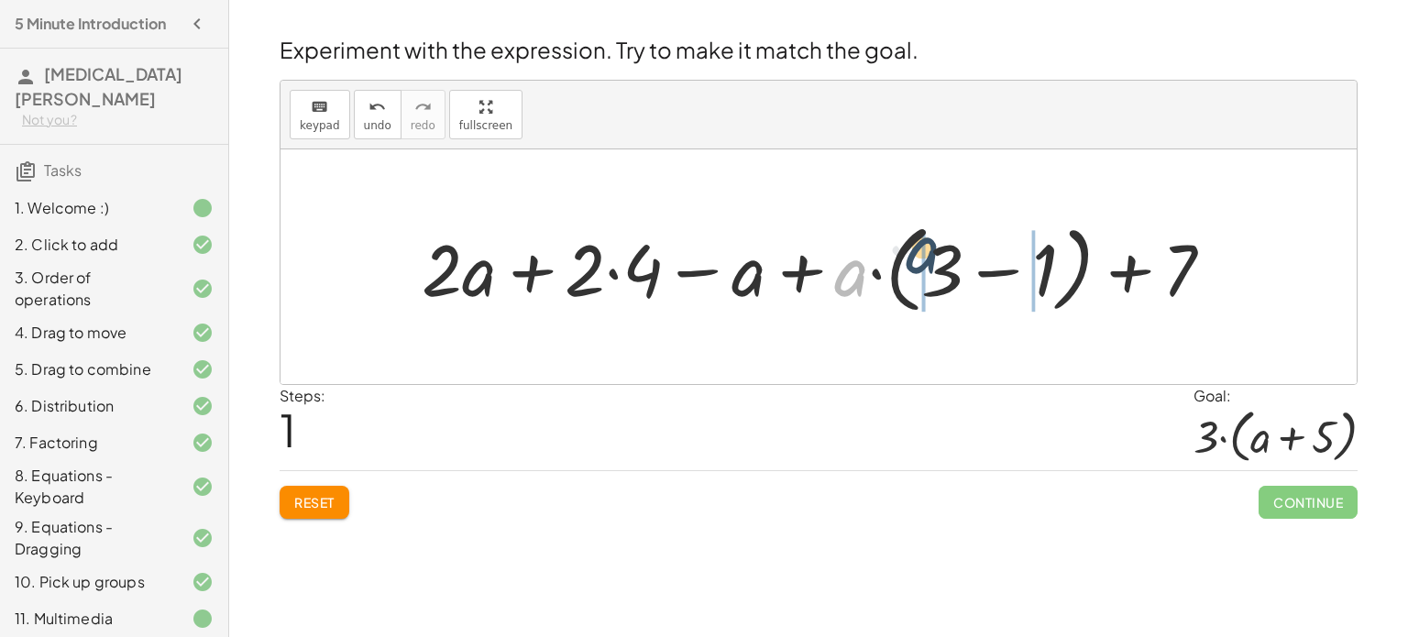
drag, startPoint x: 843, startPoint y: 276, endPoint x: 918, endPoint y: 258, distance: 77.4
click at [918, 258] on div at bounding box center [825, 267] width 825 height 105
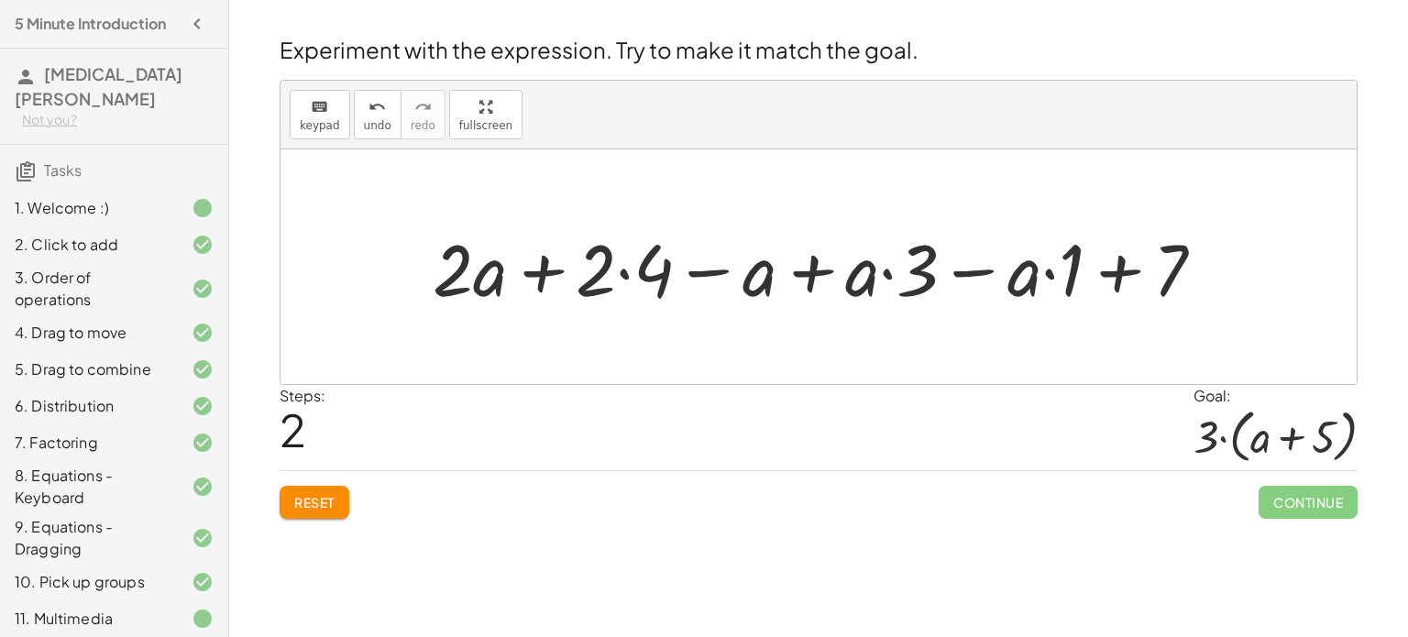
click at [973, 267] on div at bounding box center [826, 267] width 804 height 94
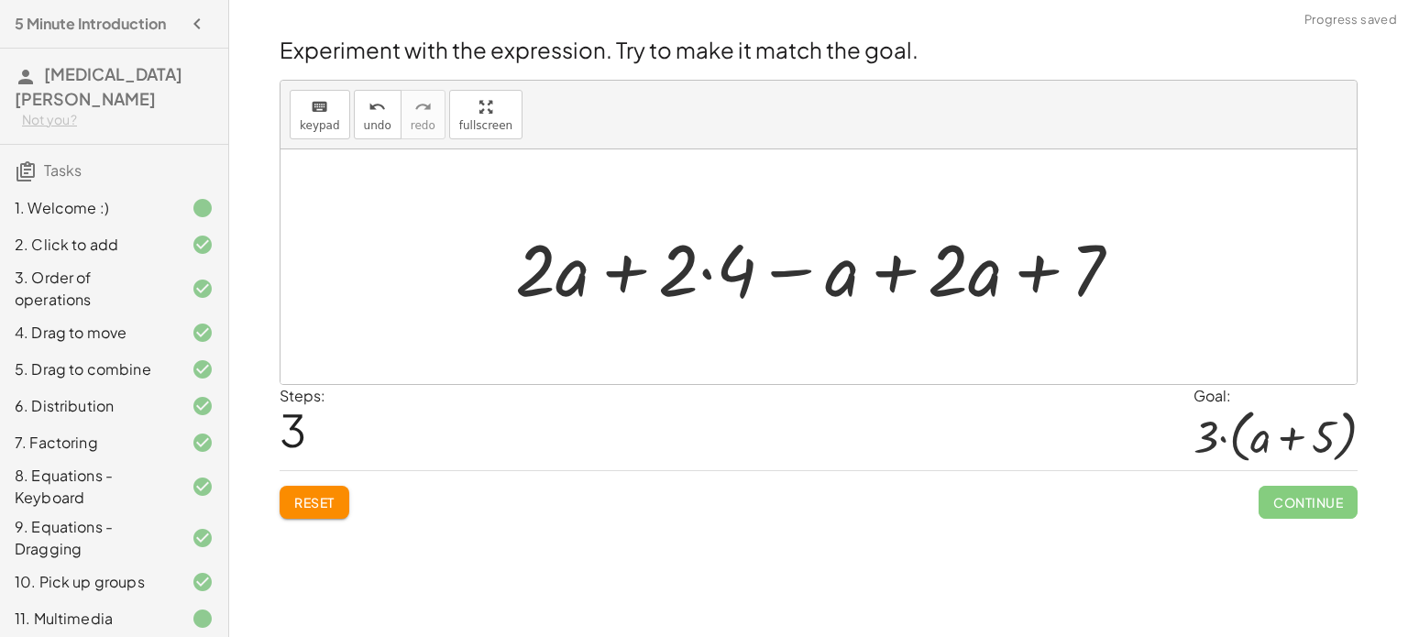
click at [620, 269] on div at bounding box center [826, 267] width 640 height 94
click at [1050, 274] on div at bounding box center [826, 267] width 640 height 94
click at [908, 273] on div at bounding box center [826, 267] width 640 height 94
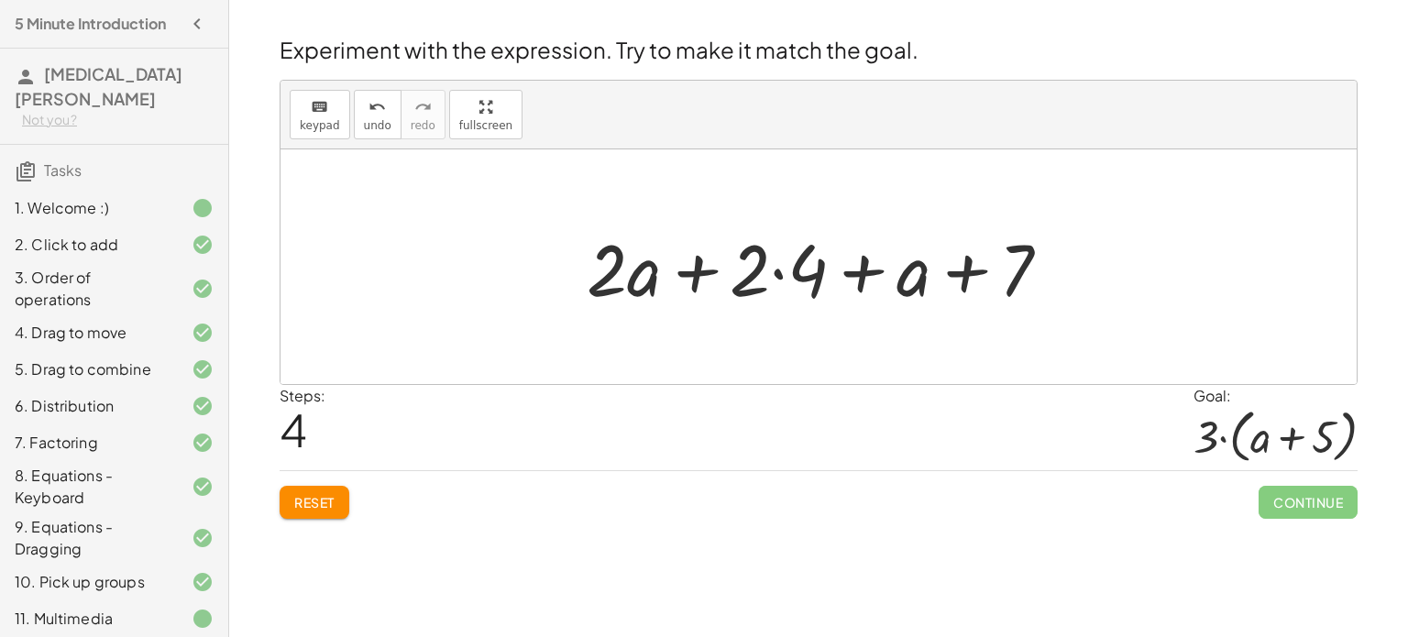
click at [775, 278] on div at bounding box center [826, 267] width 497 height 94
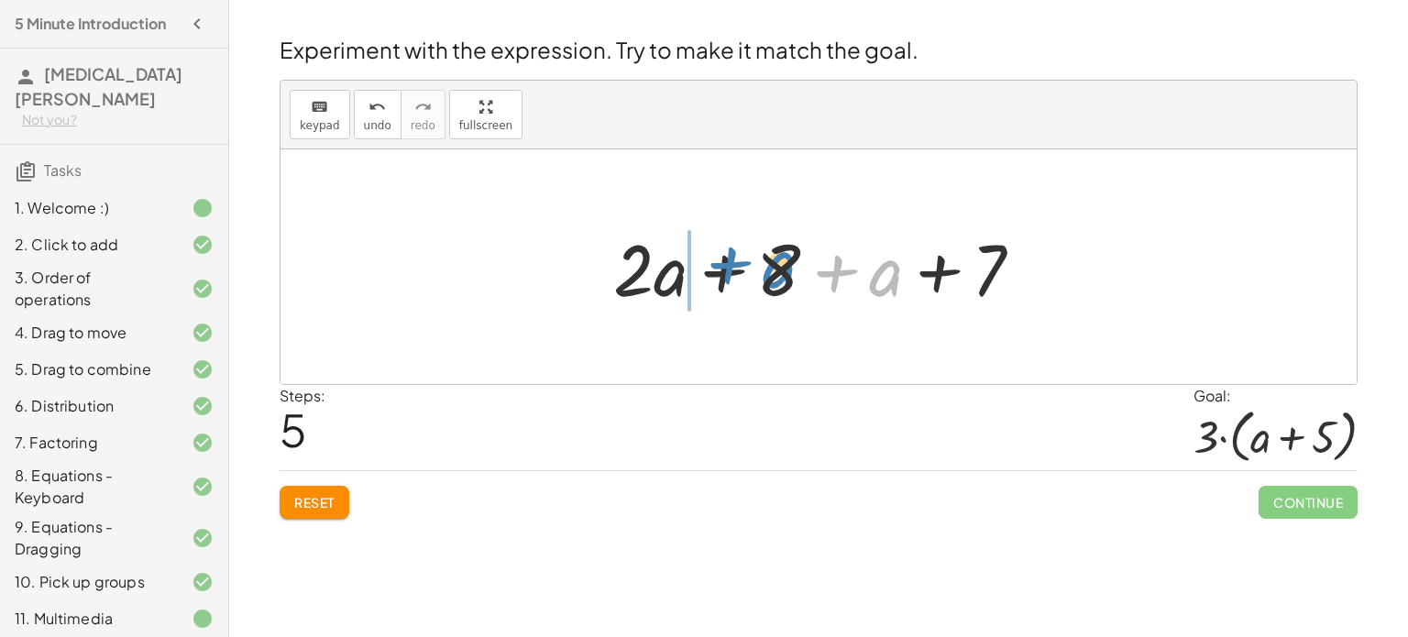
drag, startPoint x: 895, startPoint y: 272, endPoint x: 765, endPoint y: 269, distance: 130.3
click at [765, 269] on div at bounding box center [825, 267] width 443 height 94
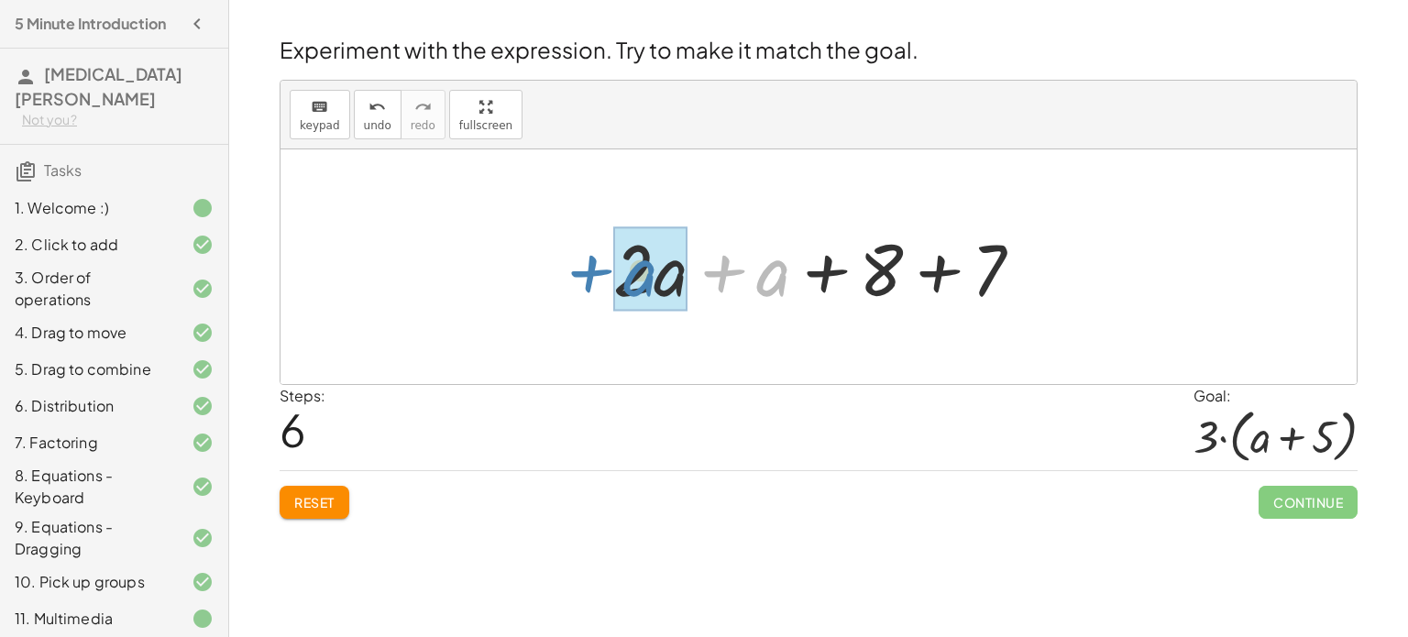
drag, startPoint x: 767, startPoint y: 270, endPoint x: 647, endPoint y: 267, distance: 120.2
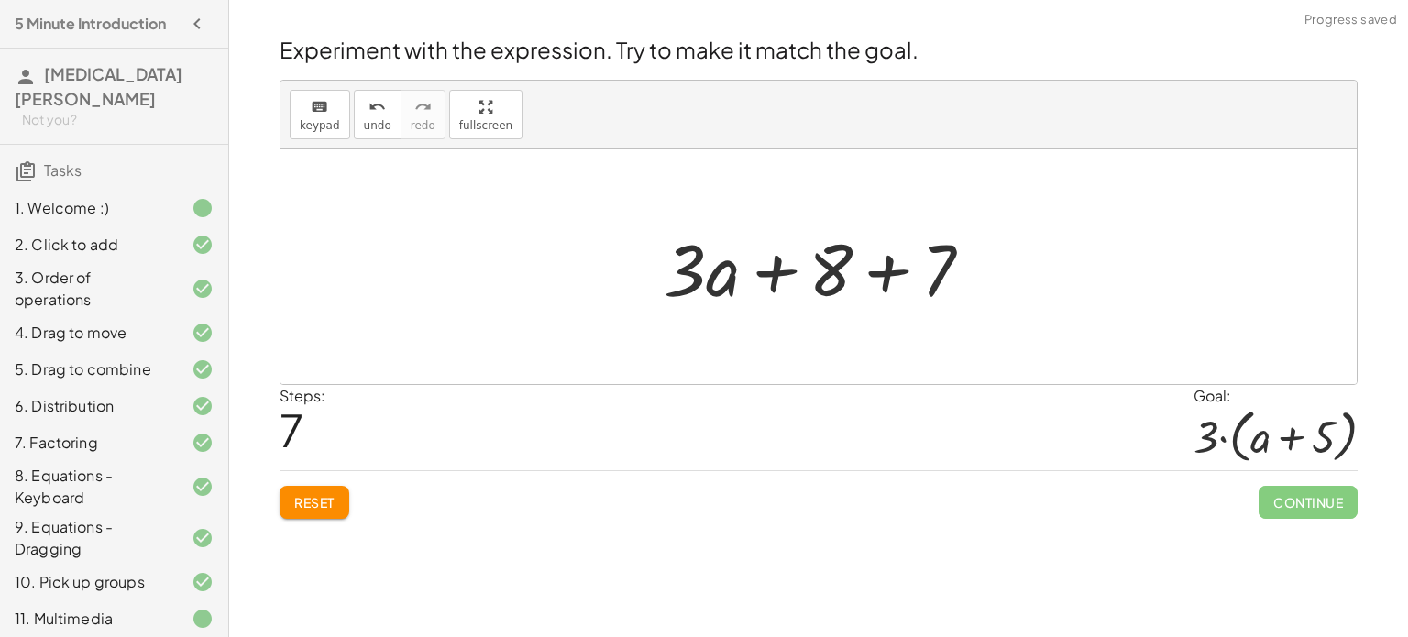
click at [889, 276] on div at bounding box center [826, 267] width 342 height 94
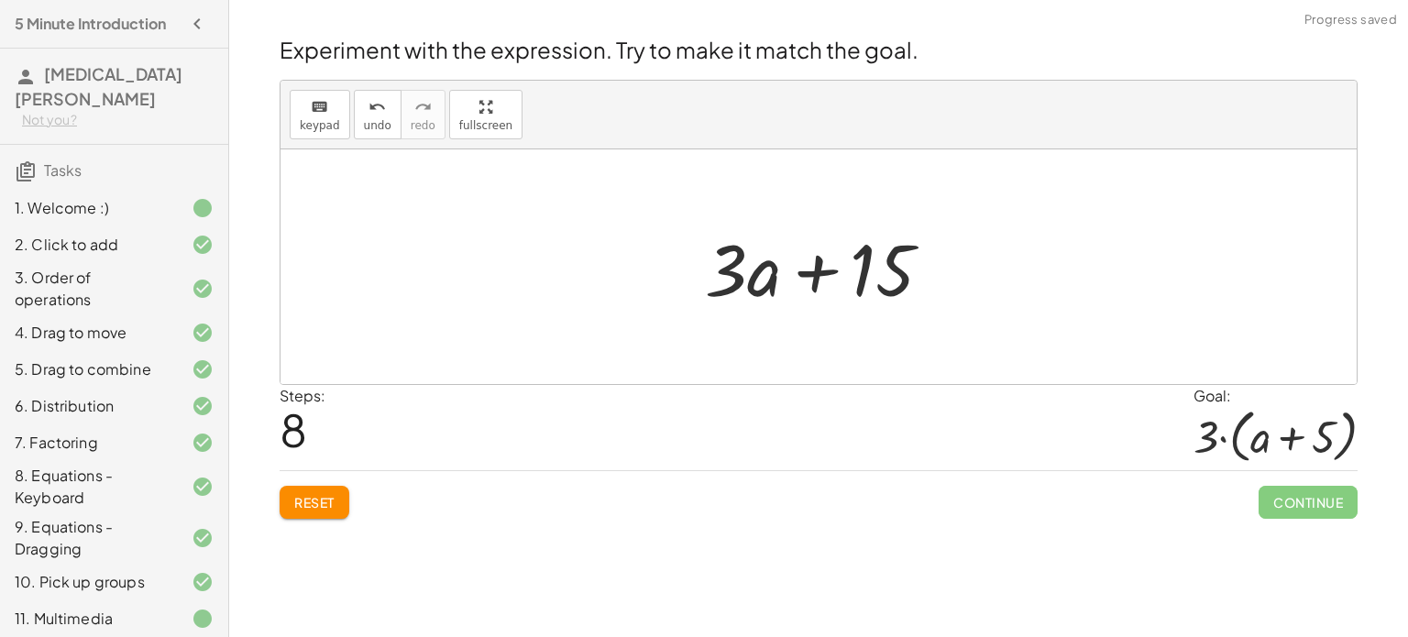
click at [824, 274] on div at bounding box center [826, 267] width 260 height 94
click at [332, 489] on button "Reset" at bounding box center [315, 502] width 70 height 33
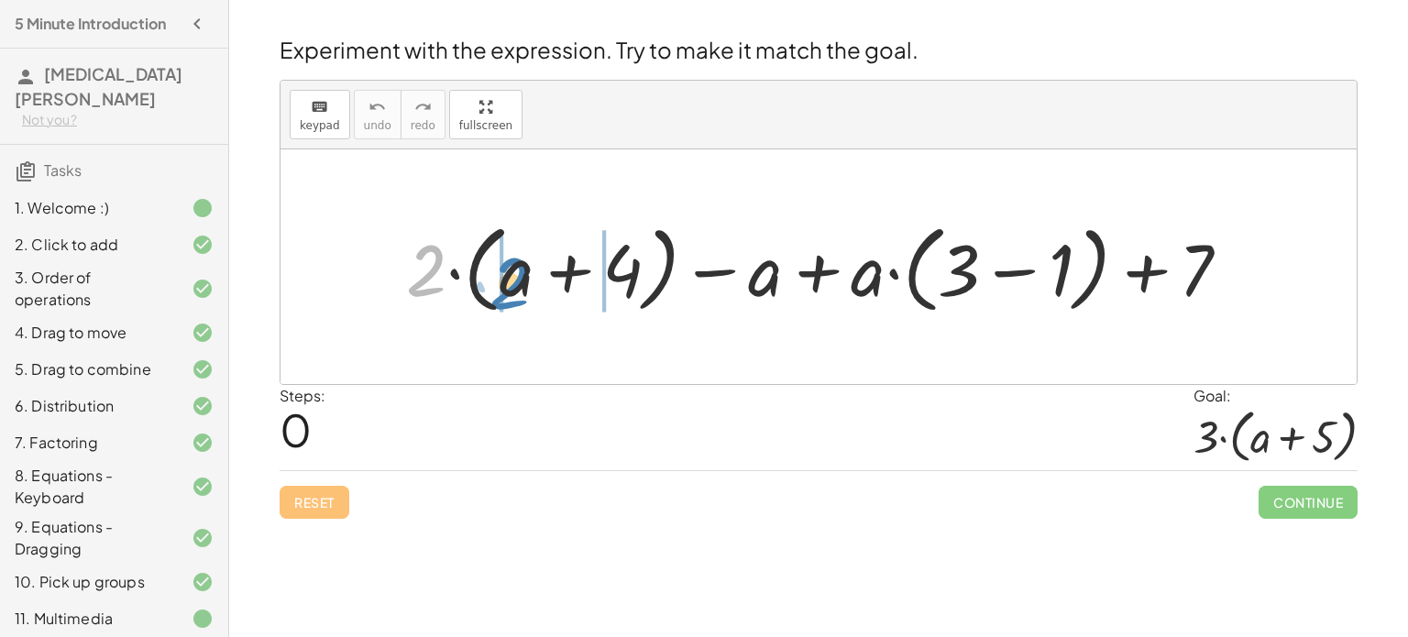
drag, startPoint x: 423, startPoint y: 304, endPoint x: 514, endPoint y: 312, distance: 92.1
click at [514, 312] on div at bounding box center [825, 267] width 857 height 105
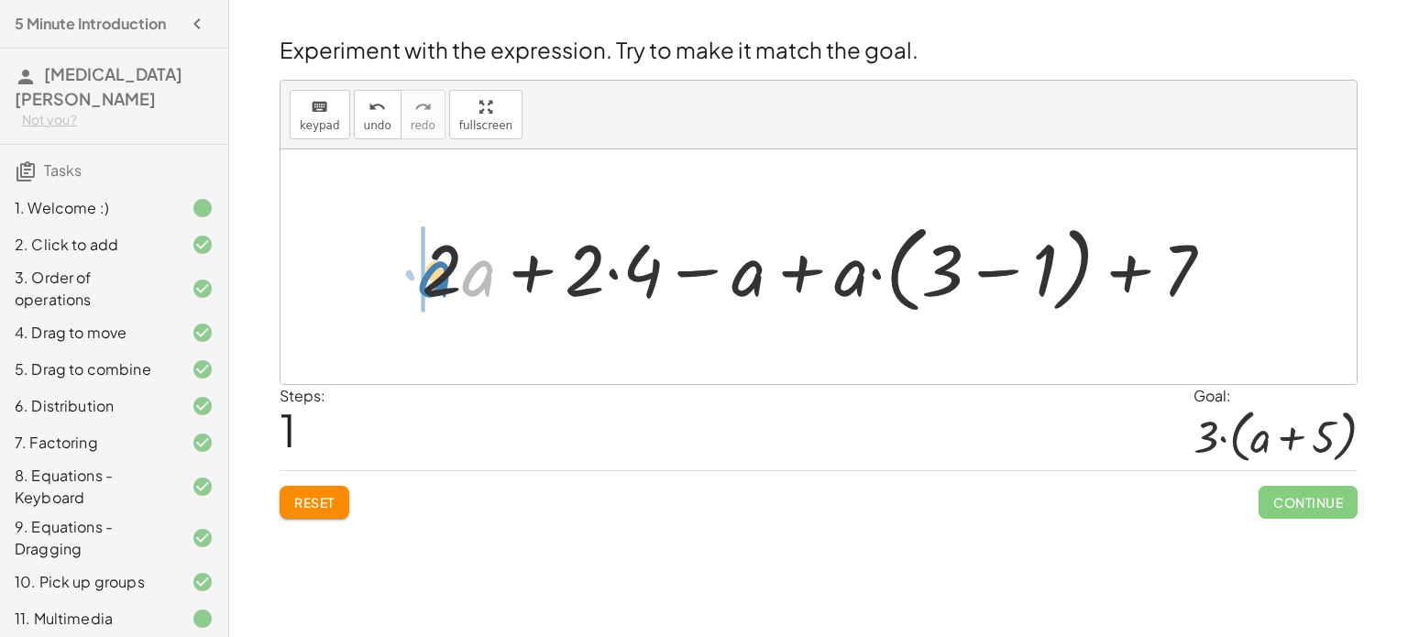
drag, startPoint x: 491, startPoint y: 287, endPoint x: 449, endPoint y: 288, distance: 42.2
click at [449, 288] on div at bounding box center [825, 267] width 825 height 105
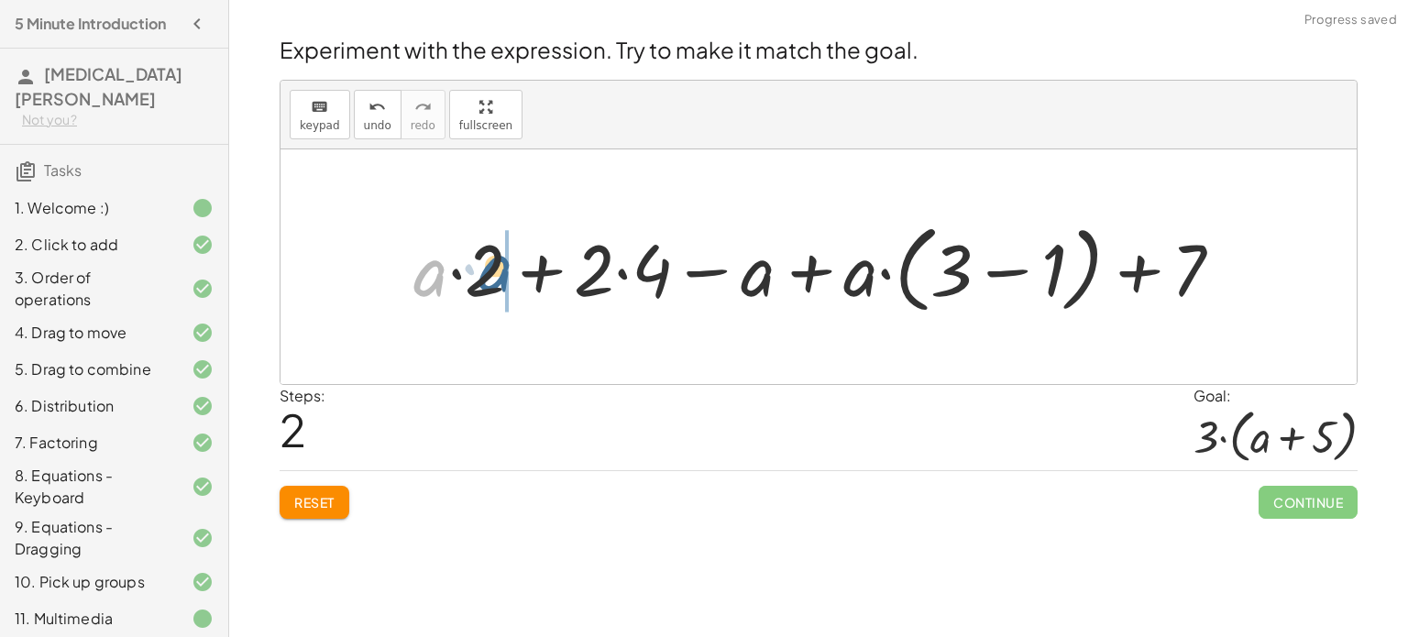
drag, startPoint x: 447, startPoint y: 273, endPoint x: 522, endPoint y: 270, distance: 74.4
click at [522, 270] on div at bounding box center [825, 267] width 843 height 105
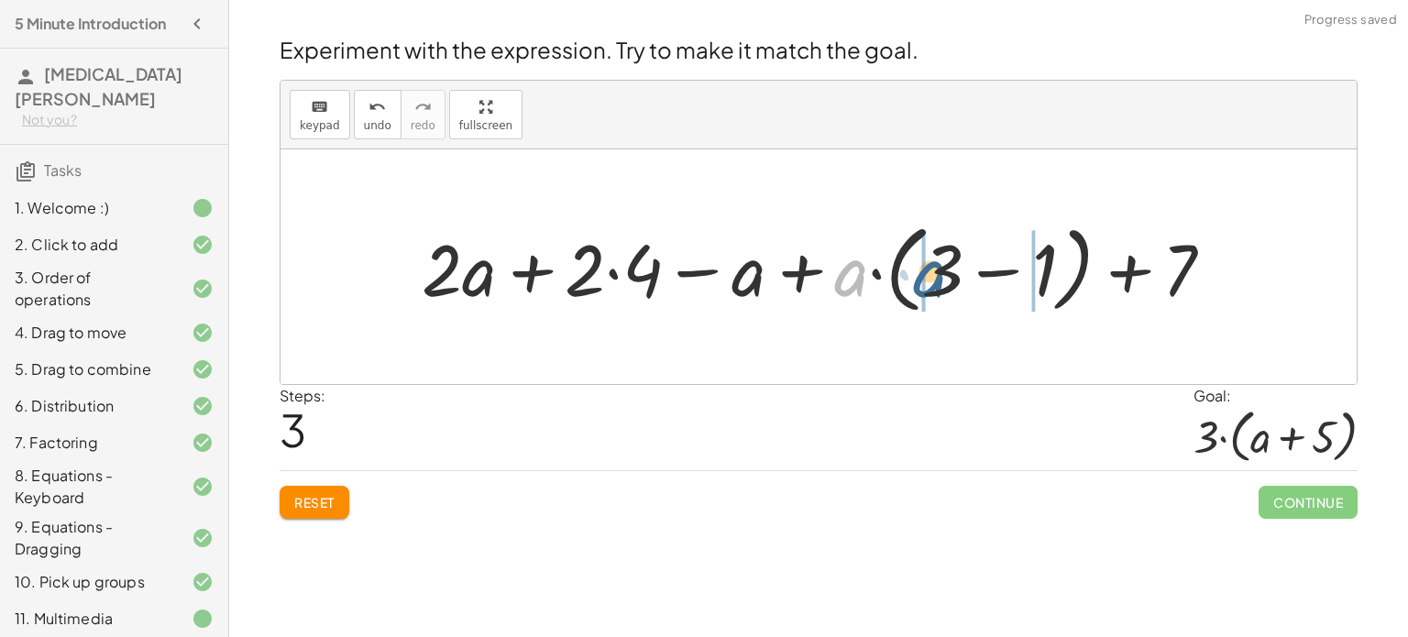
drag, startPoint x: 860, startPoint y: 283, endPoint x: 943, endPoint y: 292, distance: 82.9
click at [943, 292] on div at bounding box center [825, 267] width 825 height 105
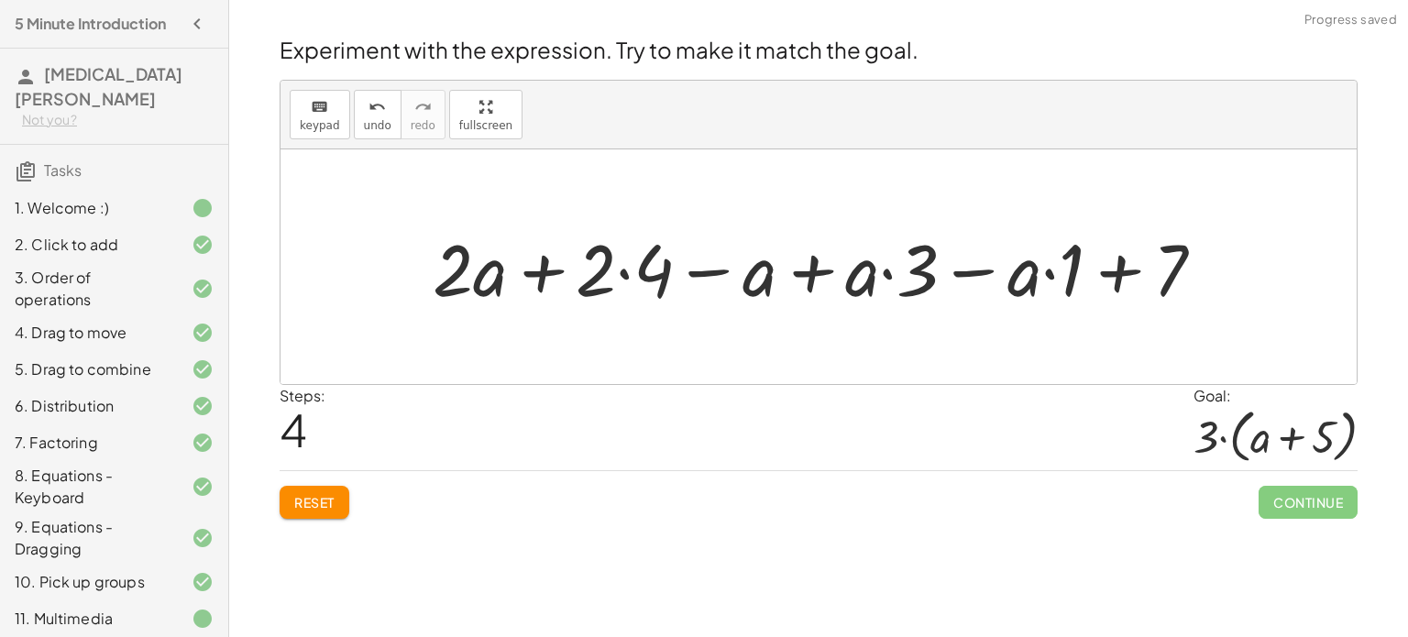
click at [1131, 282] on div at bounding box center [826, 267] width 804 height 94
click at [325, 509] on span "Reset" at bounding box center [314, 502] width 40 height 17
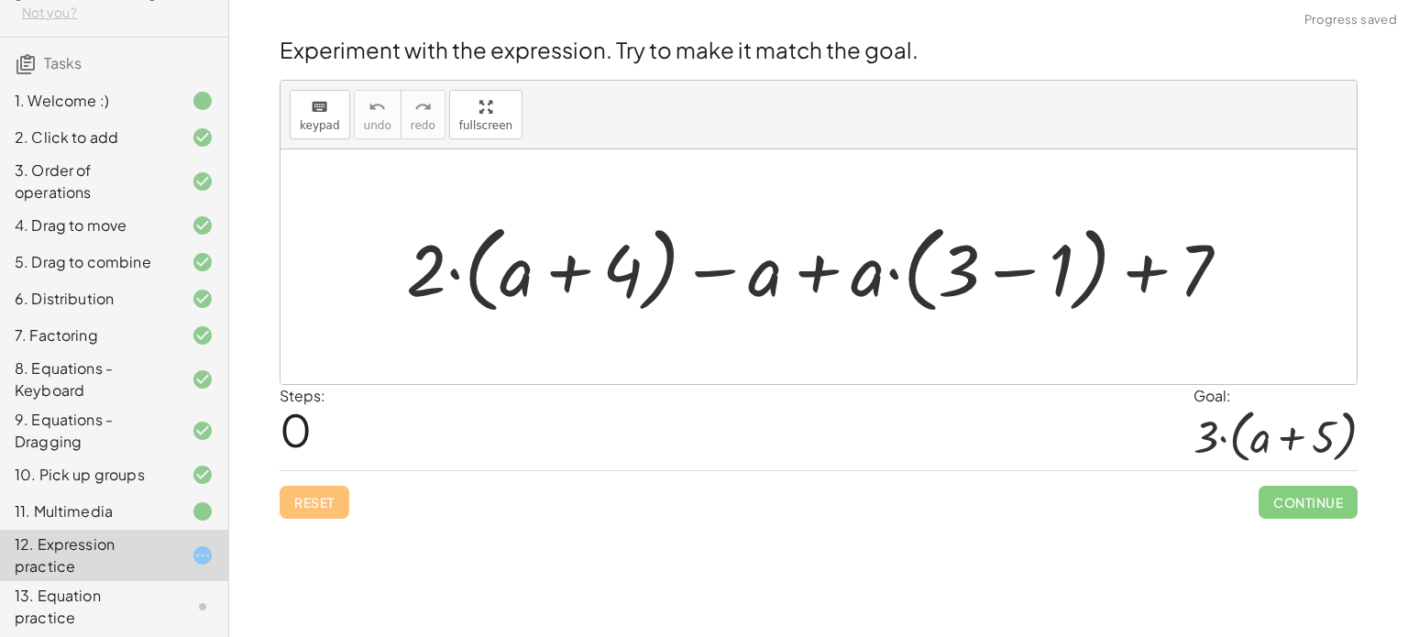
scroll to position [106, 0]
drag, startPoint x: 755, startPoint y: 292, endPoint x: 395, endPoint y: 306, distance: 359.7
click at [395, 306] on div "− a + · 2 · ( + a + 4 ) − a + · a · ( + 3 − 1 ) + 7" at bounding box center [819, 267] width 880 height 115
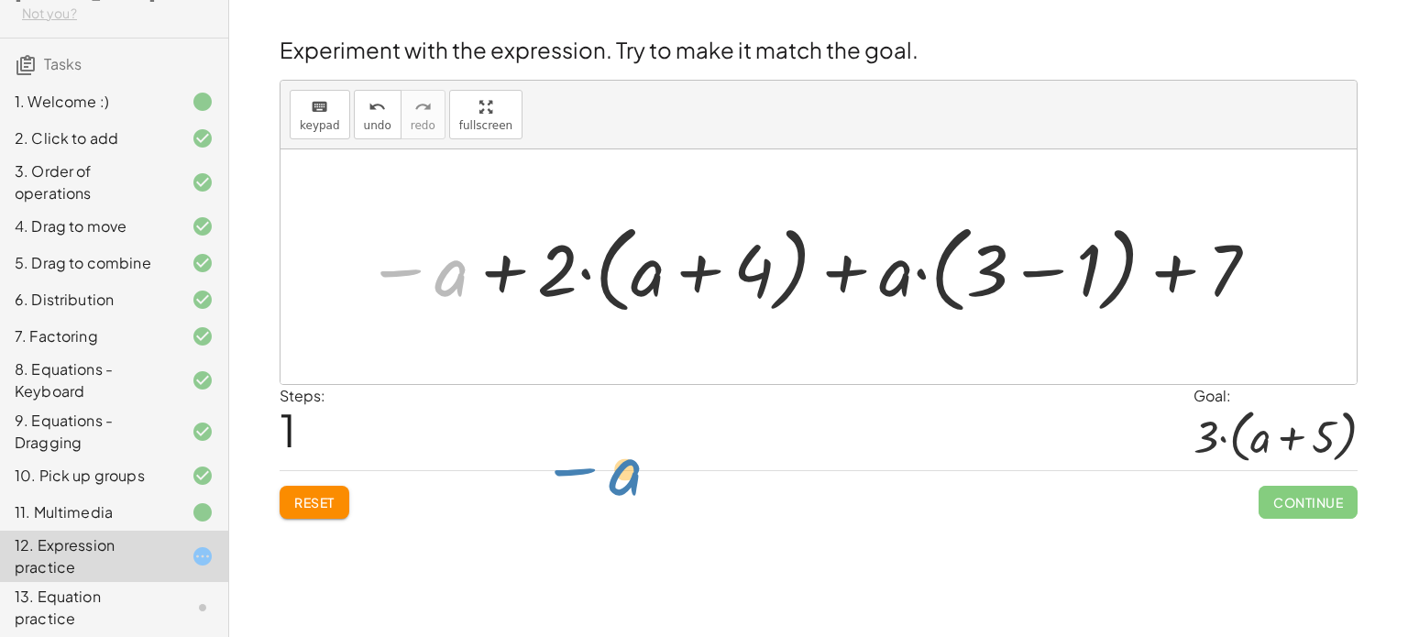
drag, startPoint x: 436, startPoint y: 270, endPoint x: 616, endPoint y: 476, distance: 273.6
click at [616, 476] on div "Experiment with the expression. Try to make it match the goal. keyboard keypad …" at bounding box center [819, 276] width 1100 height 507
click at [499, 285] on div at bounding box center [814, 267] width 914 height 105
click at [480, 281] on div at bounding box center [814, 267] width 914 height 105
click at [450, 281] on div at bounding box center [814, 267] width 914 height 105
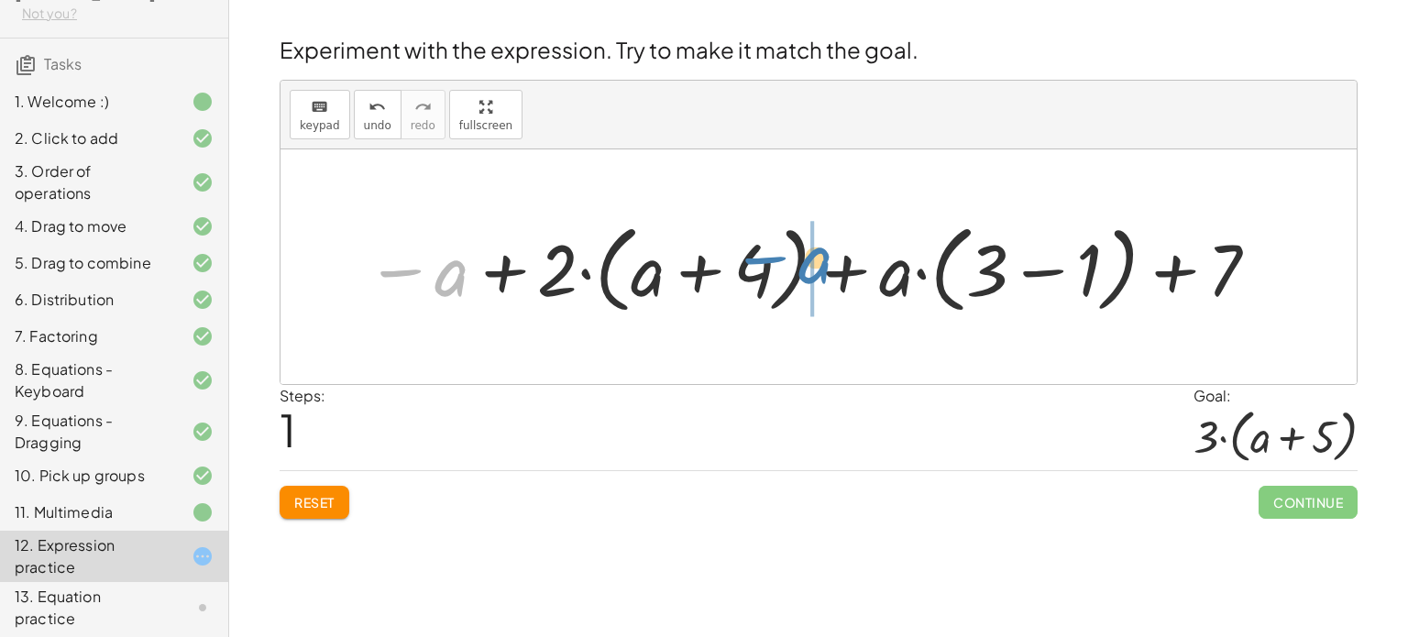
drag, startPoint x: 437, startPoint y: 282, endPoint x: 801, endPoint y: 269, distance: 363.3
click at [801, 269] on div at bounding box center [814, 267] width 914 height 105
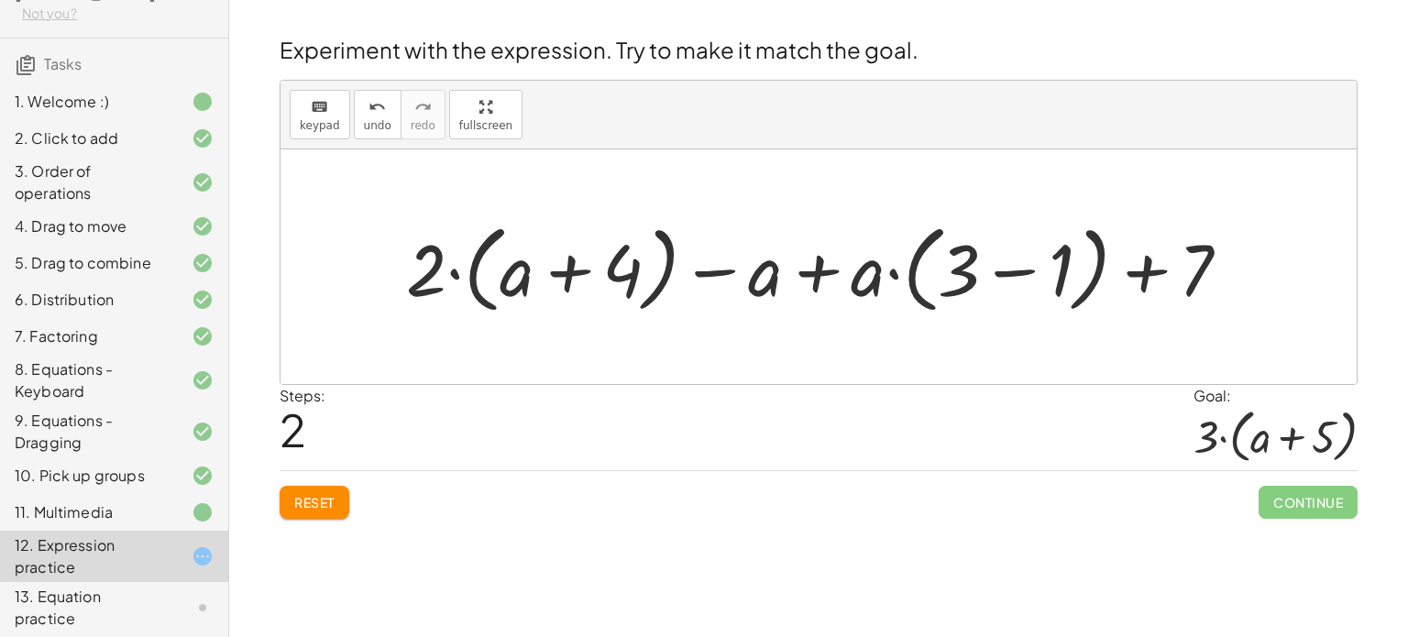
click at [1002, 271] on div at bounding box center [825, 267] width 857 height 105
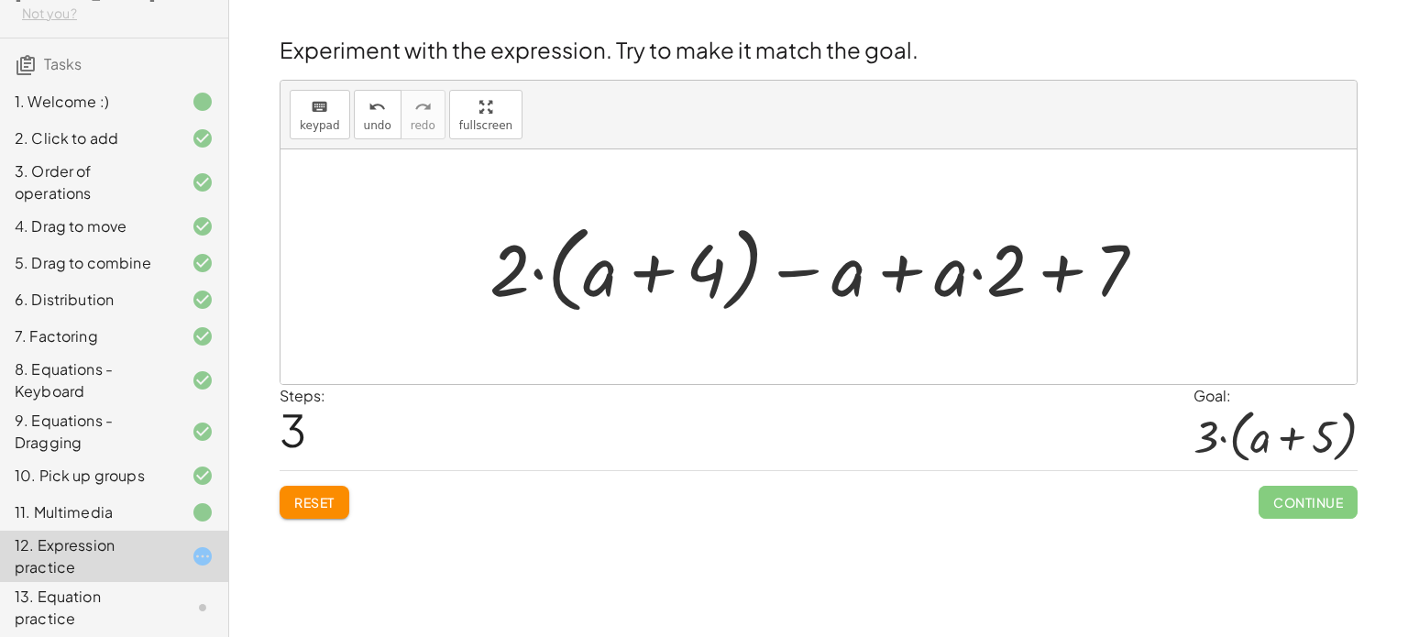
click at [1078, 276] on div at bounding box center [825, 267] width 690 height 105
drag, startPoint x: 955, startPoint y: 283, endPoint x: 861, endPoint y: 287, distance: 94.5
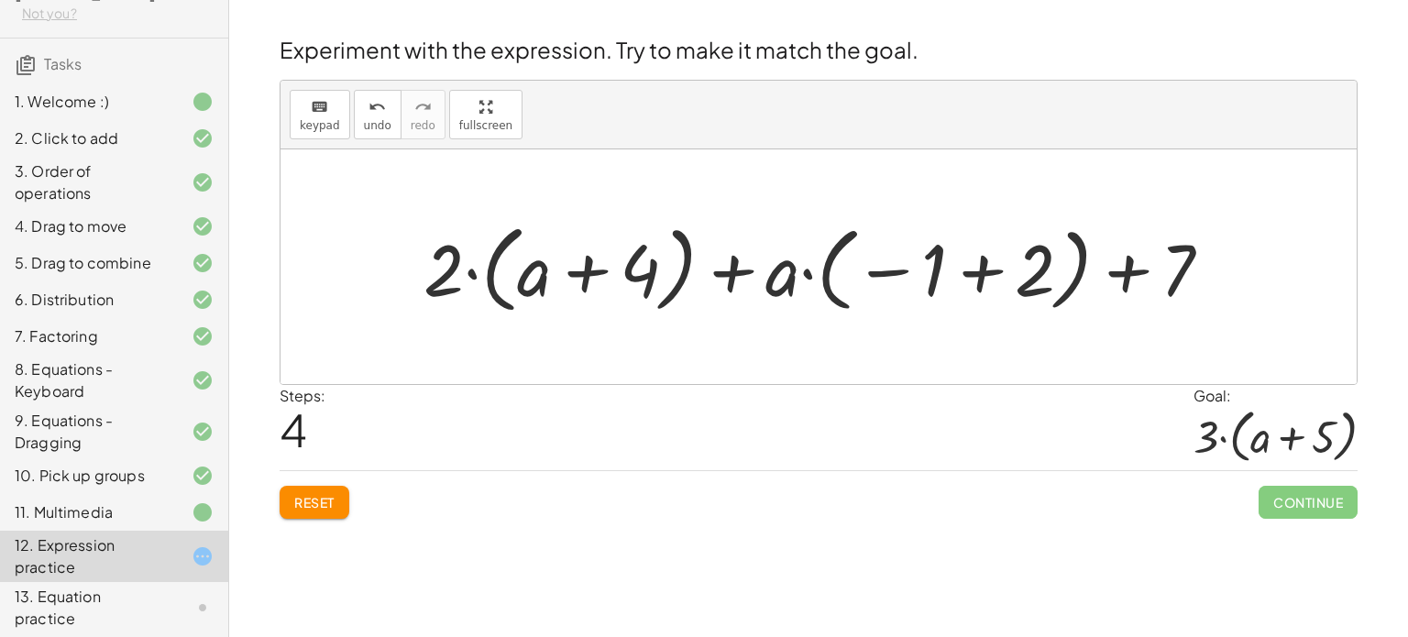
click at [967, 283] on div at bounding box center [825, 267] width 822 height 105
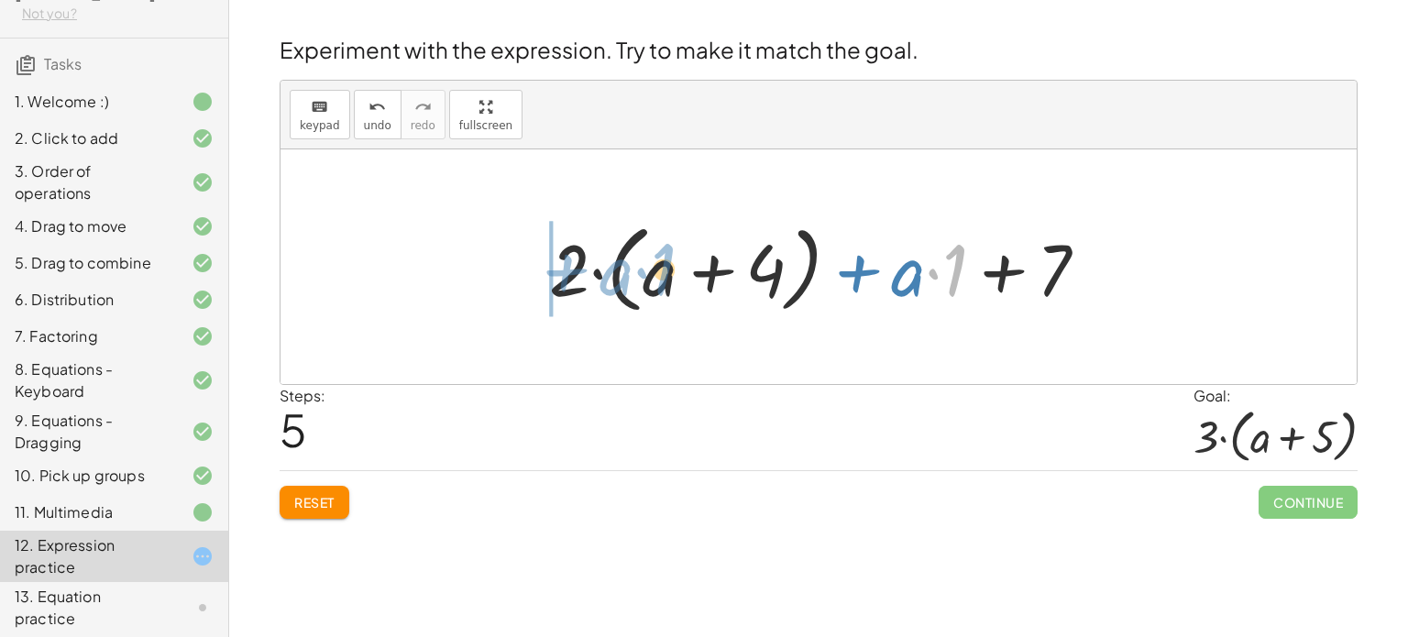
drag, startPoint x: 961, startPoint y: 269, endPoint x: 672, endPoint y: 267, distance: 288.8
click at [672, 267] on div at bounding box center [826, 267] width 572 height 105
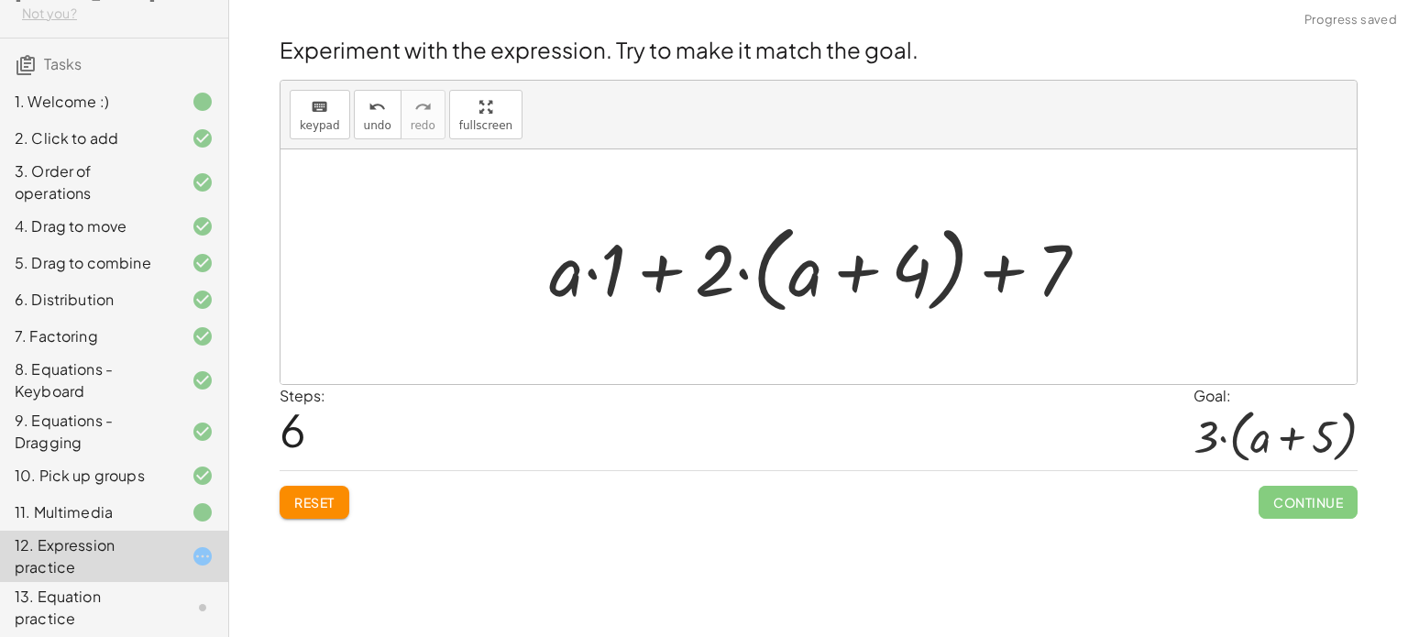
click at [591, 273] on div at bounding box center [826, 267] width 572 height 105
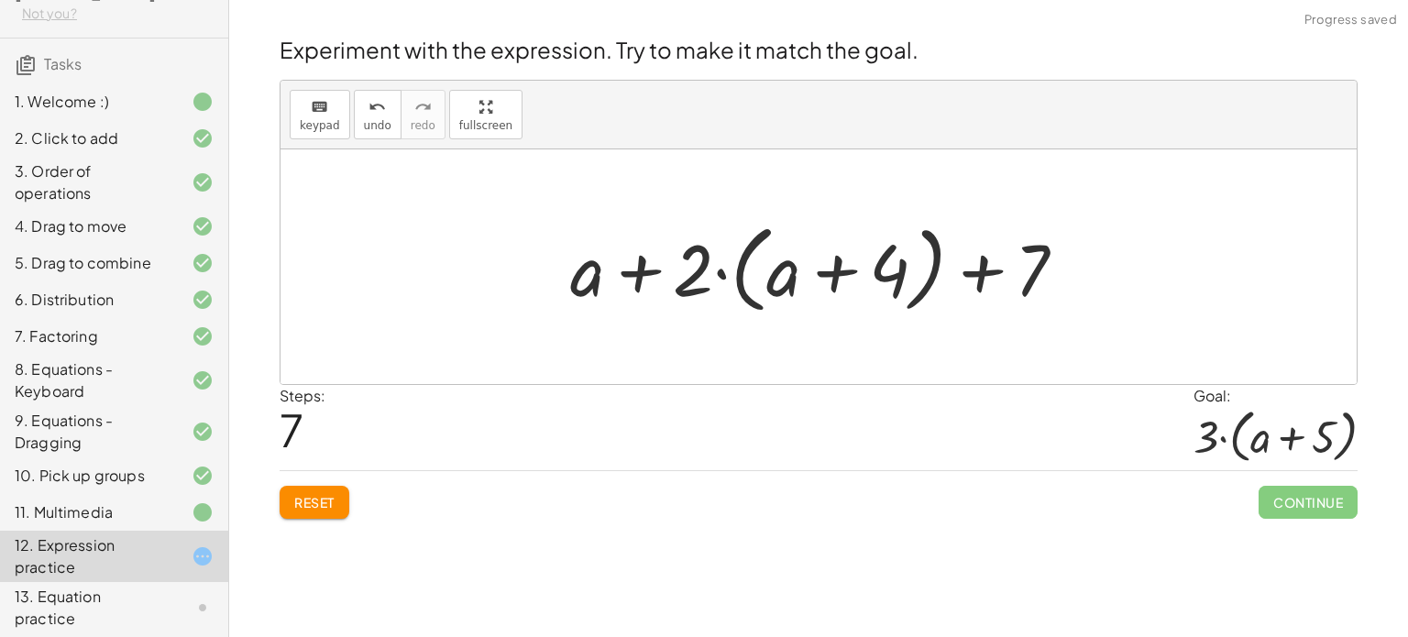
click at [640, 276] on div at bounding box center [825, 267] width 529 height 105
click at [979, 277] on div at bounding box center [825, 267] width 529 height 105
drag, startPoint x: 1047, startPoint y: 267, endPoint x: 812, endPoint y: 270, distance: 234.8
click at [812, 270] on div at bounding box center [825, 267] width 529 height 105
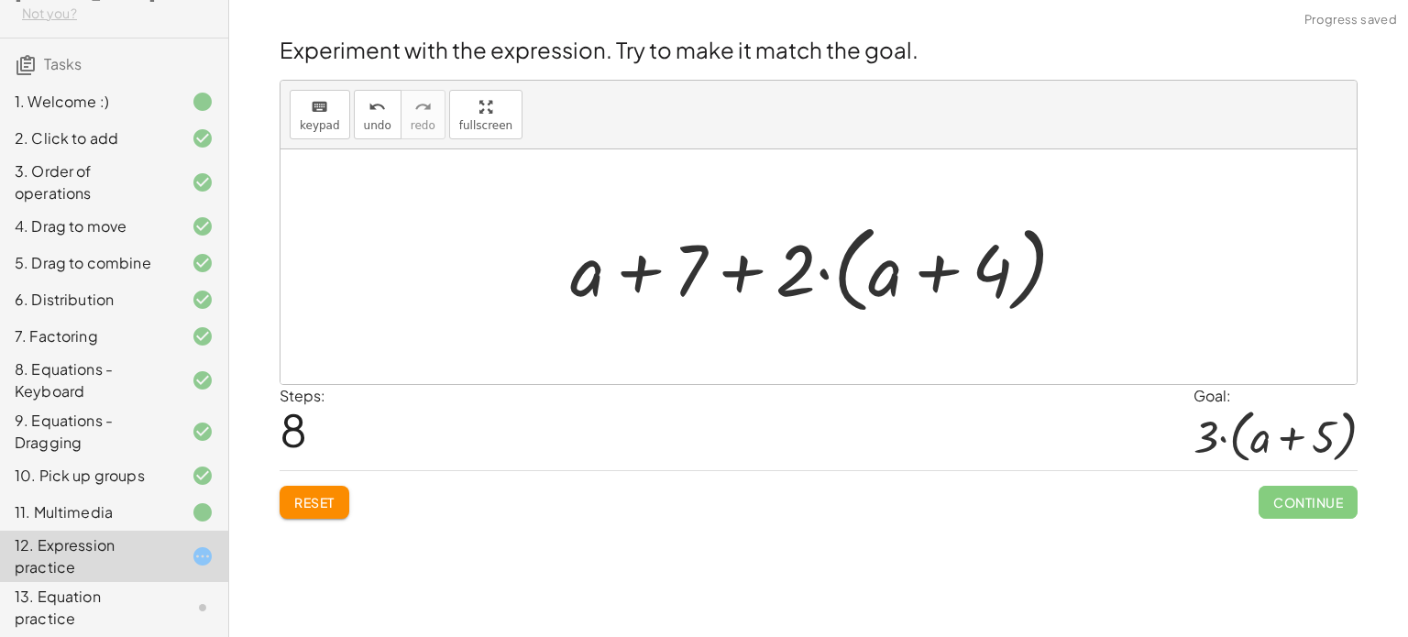
click at [744, 271] on div at bounding box center [825, 267] width 529 height 105
click at [634, 275] on div at bounding box center [825, 267] width 529 height 105
drag, startPoint x: 698, startPoint y: 271, endPoint x: 994, endPoint y: 278, distance: 296.2
click at [994, 278] on div at bounding box center [825, 267] width 529 height 105
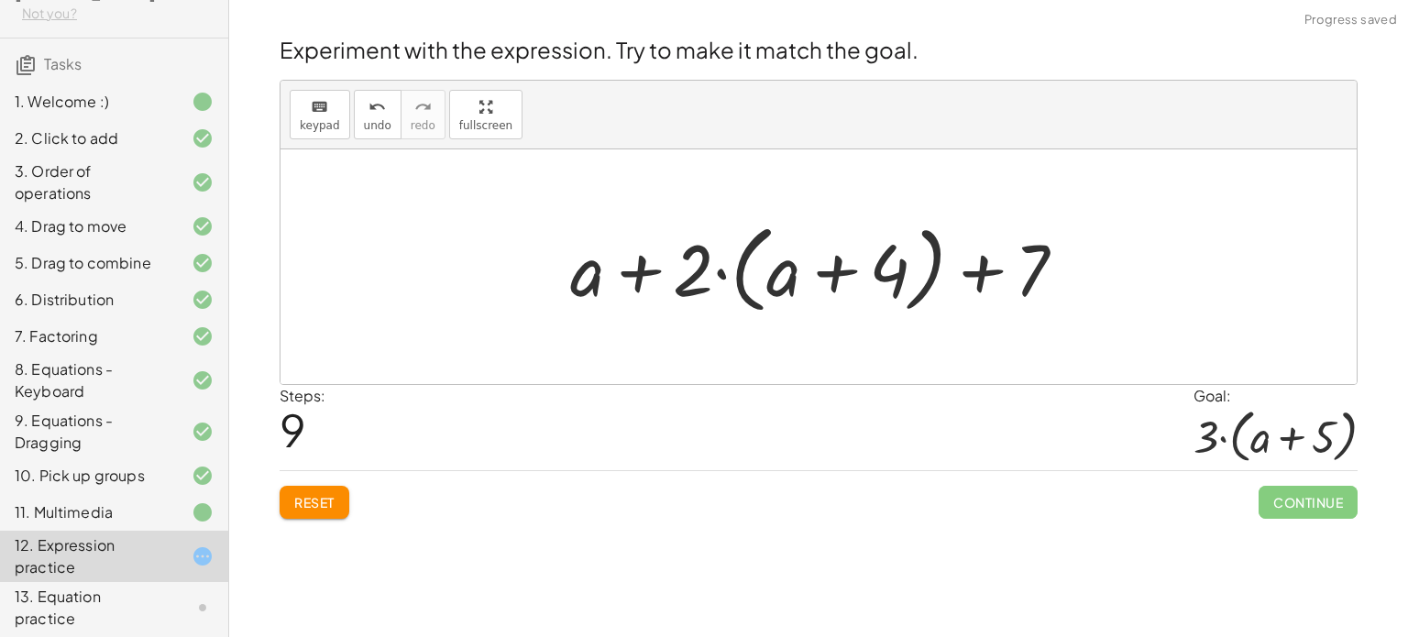
click at [846, 270] on div at bounding box center [825, 267] width 529 height 105
click at [719, 278] on div at bounding box center [825, 267] width 529 height 105
drag, startPoint x: 692, startPoint y: 279, endPoint x: 779, endPoint y: 279, distance: 87.1
click at [779, 279] on div at bounding box center [825, 267] width 529 height 105
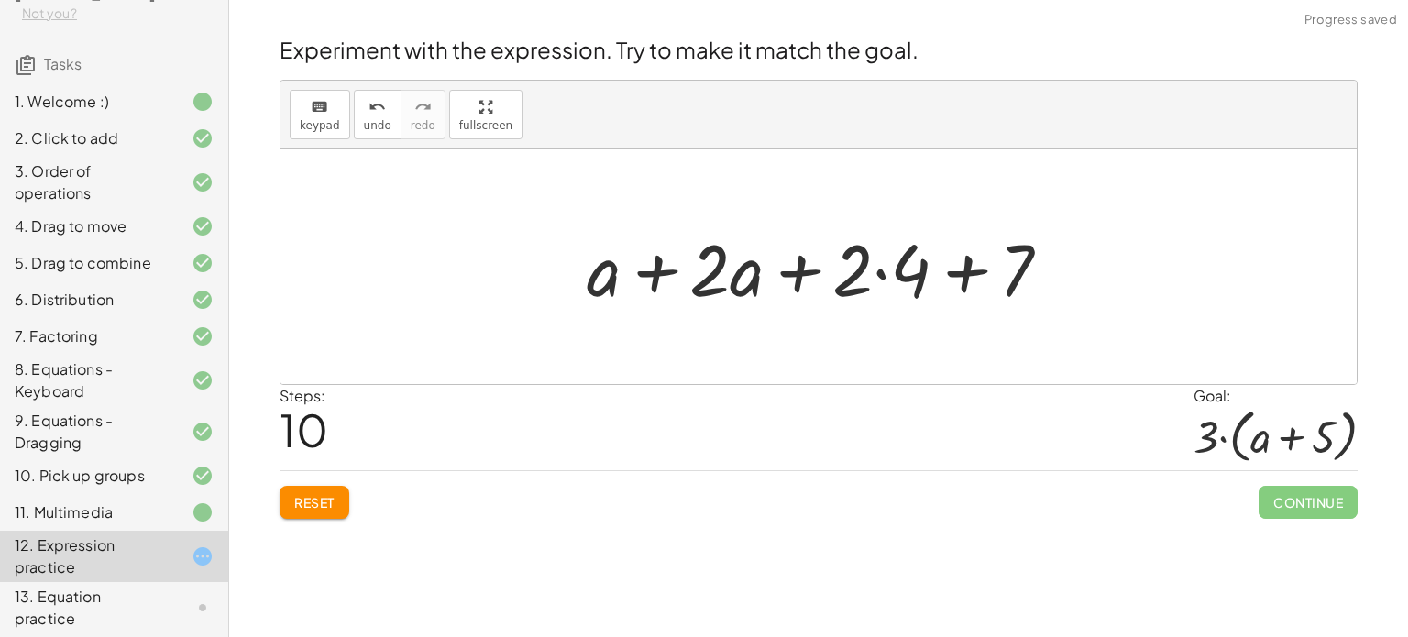
click at [785, 271] on div at bounding box center [826, 267] width 497 height 94
click at [979, 276] on div at bounding box center [826, 267] width 497 height 94
click at [653, 279] on div at bounding box center [826, 267] width 497 height 94
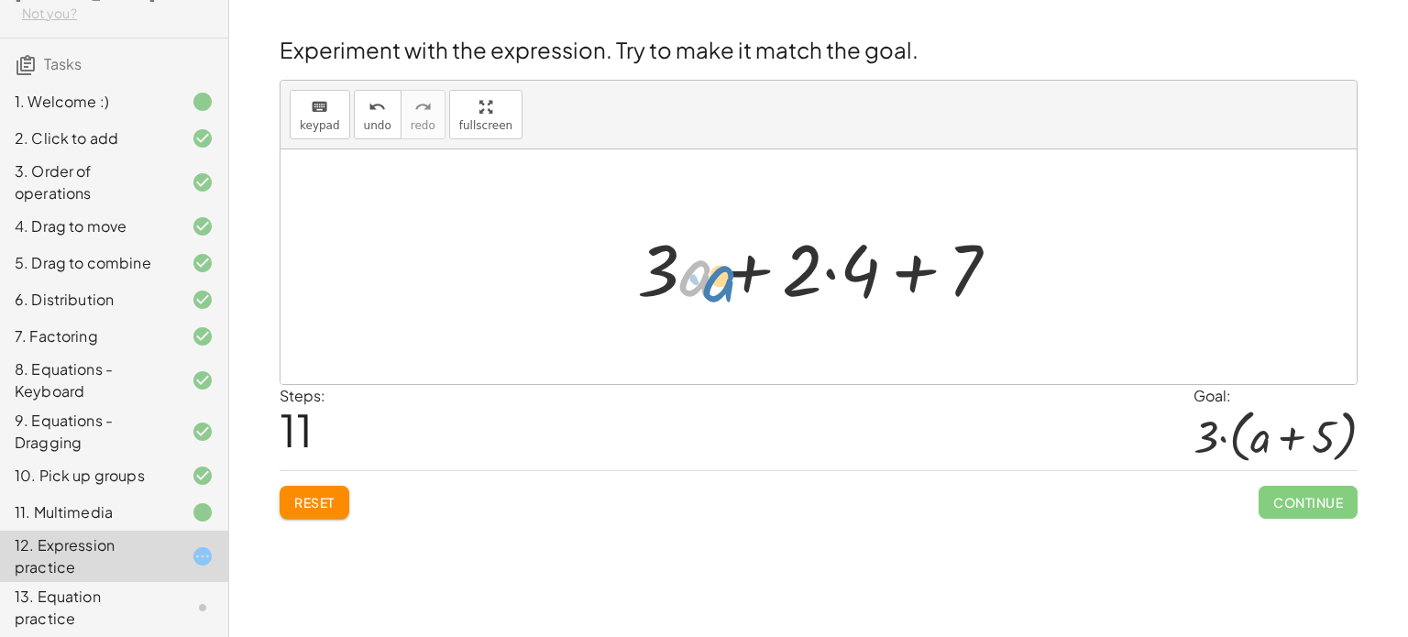
drag, startPoint x: 705, startPoint y: 282, endPoint x: 729, endPoint y: 288, distance: 24.5
click at [729, 288] on div at bounding box center [825, 267] width 395 height 94
click at [315, 93] on button "keyboard keypad" at bounding box center [320, 115] width 61 height 50
click at [336, 109] on button "keyboard keypad" at bounding box center [320, 115] width 61 height 50
click at [916, 269] on div at bounding box center [825, 267] width 395 height 94
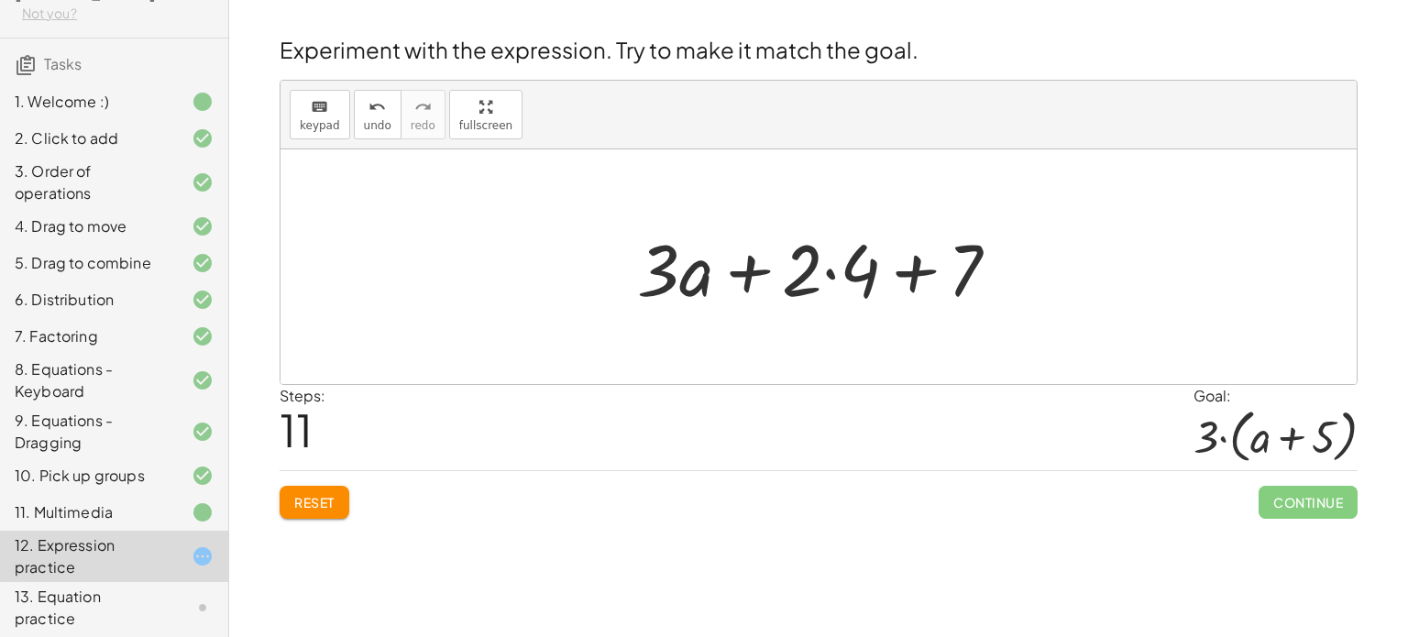
click at [838, 277] on div at bounding box center [825, 267] width 395 height 94
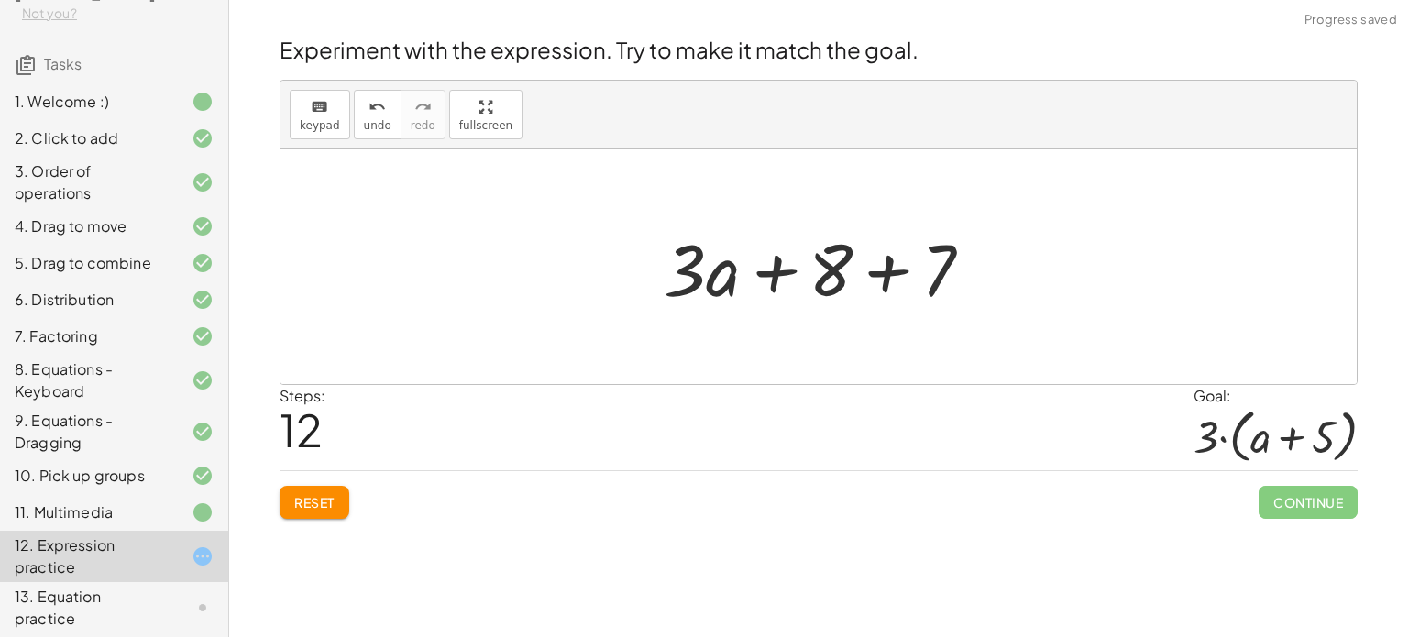
click at [348, 493] on button "Reset" at bounding box center [315, 502] width 70 height 33
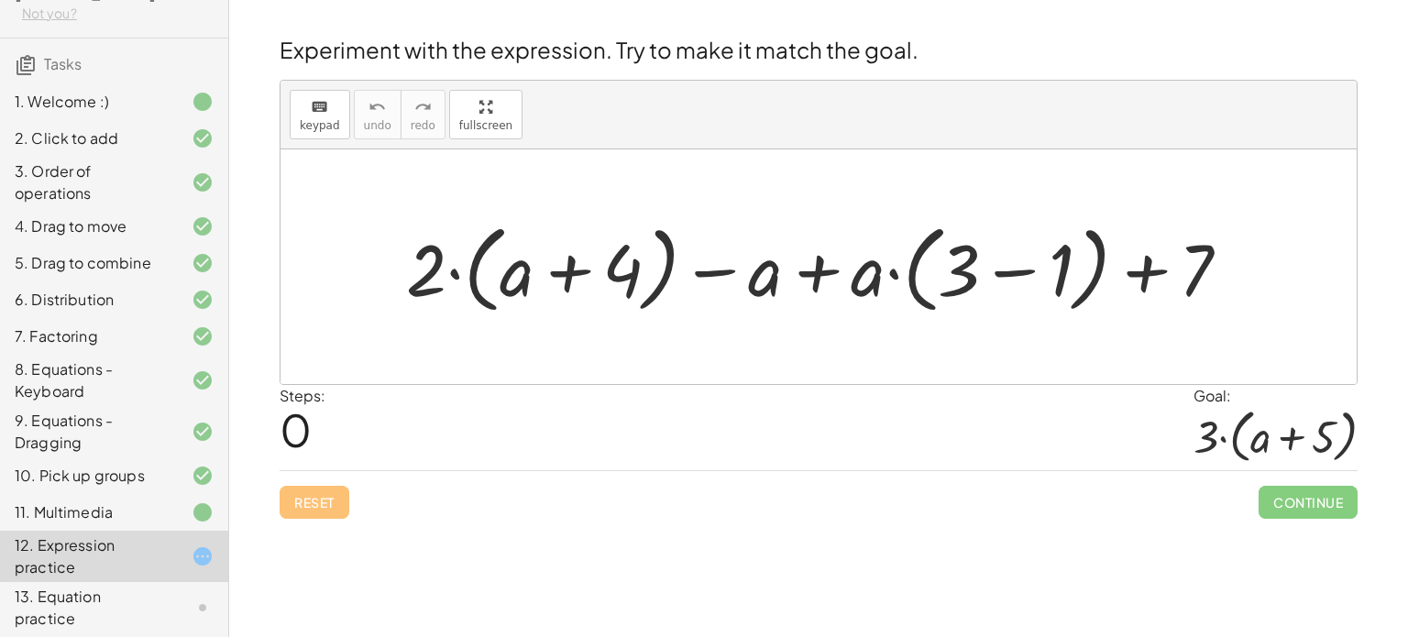
click at [453, 269] on div at bounding box center [825, 267] width 857 height 105
click at [521, 281] on div at bounding box center [825, 267] width 857 height 105
drag, startPoint x: 505, startPoint y: 291, endPoint x: 491, endPoint y: 288, distance: 14.0
click at [491, 288] on div at bounding box center [825, 267] width 857 height 105
drag, startPoint x: 882, startPoint y: 282, endPoint x: 954, endPoint y: 273, distance: 72.0
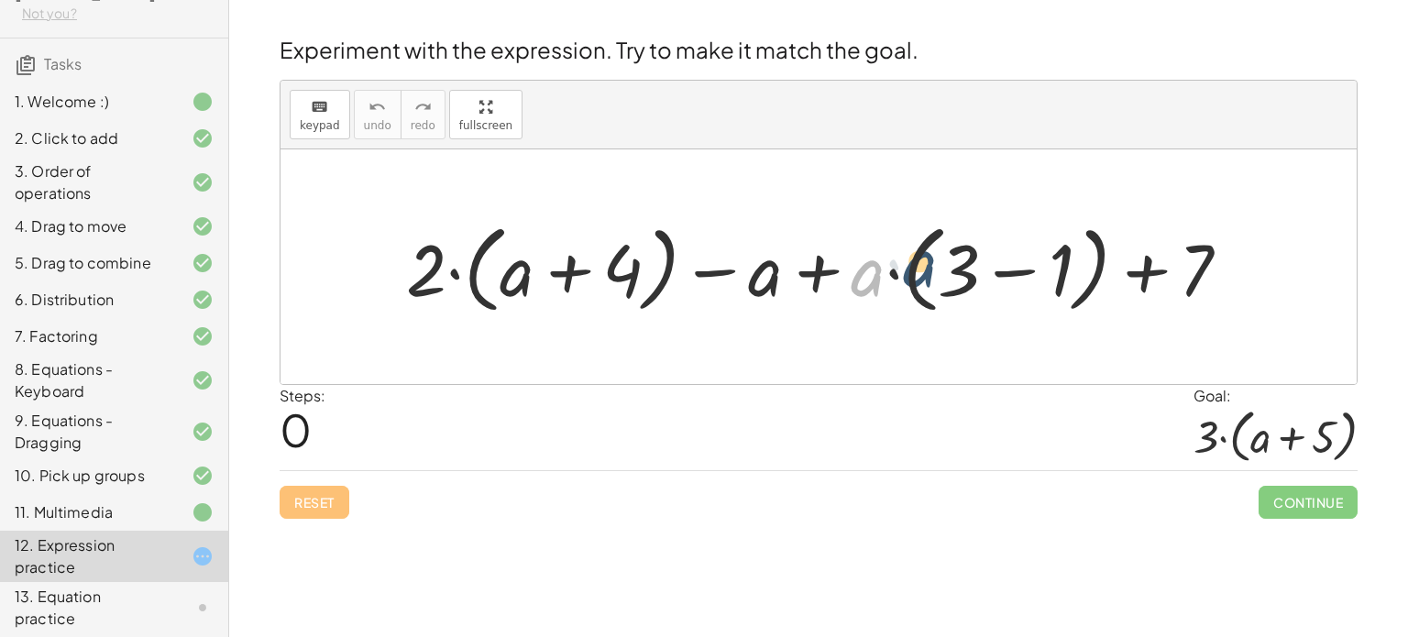
click at [954, 273] on div at bounding box center [825, 267] width 857 height 105
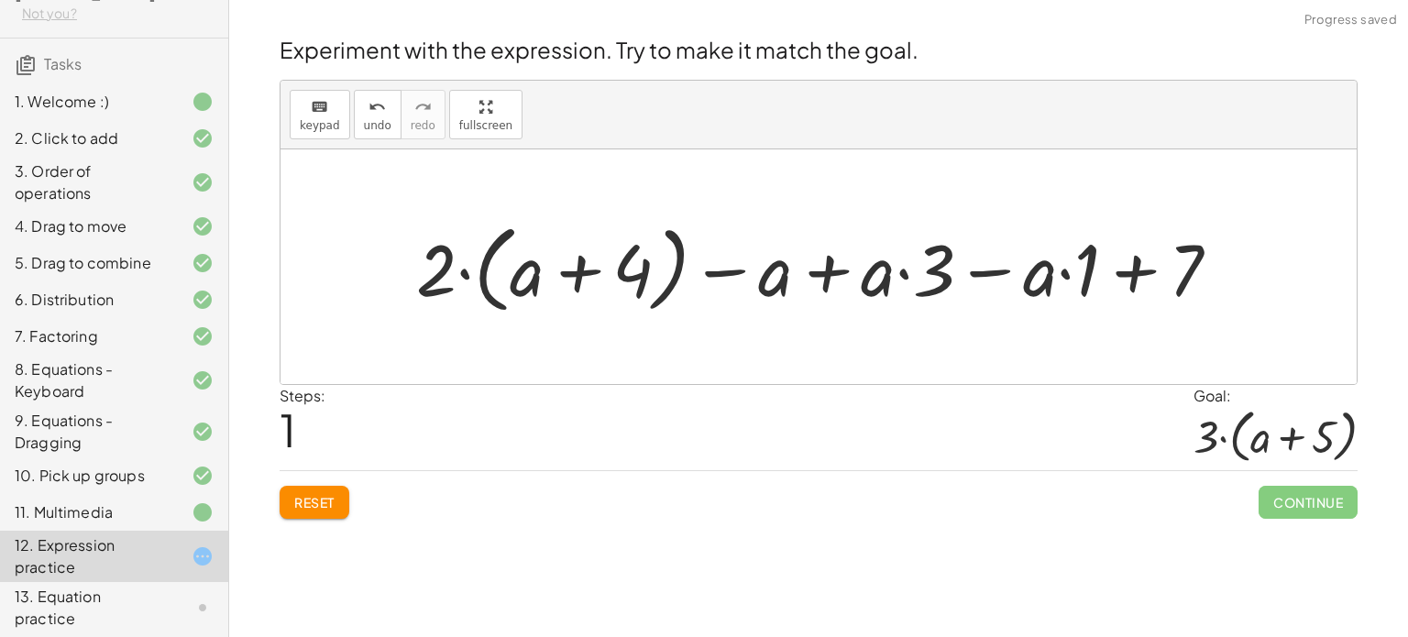
click at [1129, 267] on div at bounding box center [825, 267] width 837 height 105
click at [1067, 276] on div at bounding box center [825, 267] width 837 height 105
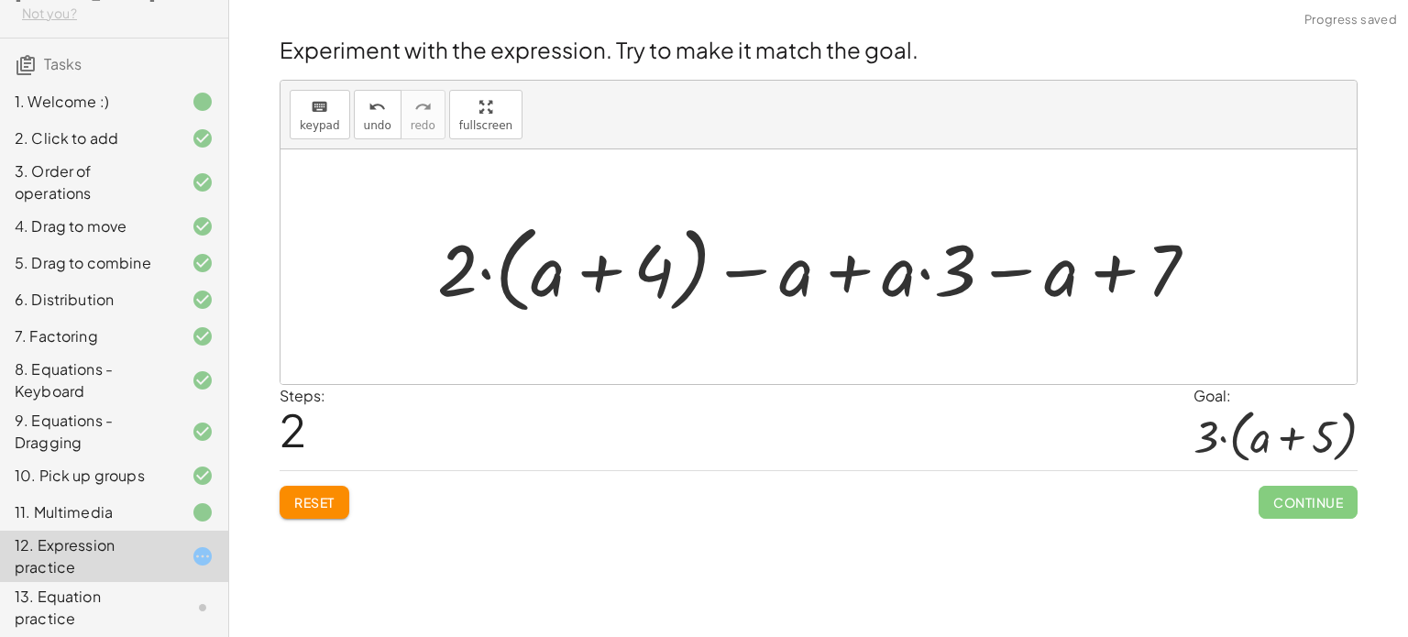
click at [1116, 274] on div at bounding box center [825, 267] width 794 height 105
drag, startPoint x: 1057, startPoint y: 286, endPoint x: 1152, endPoint y: 283, distance: 94.5
click at [1152, 283] on div at bounding box center [825, 267] width 794 height 105
drag, startPoint x: 459, startPoint y: 280, endPoint x: 533, endPoint y: 282, distance: 73.4
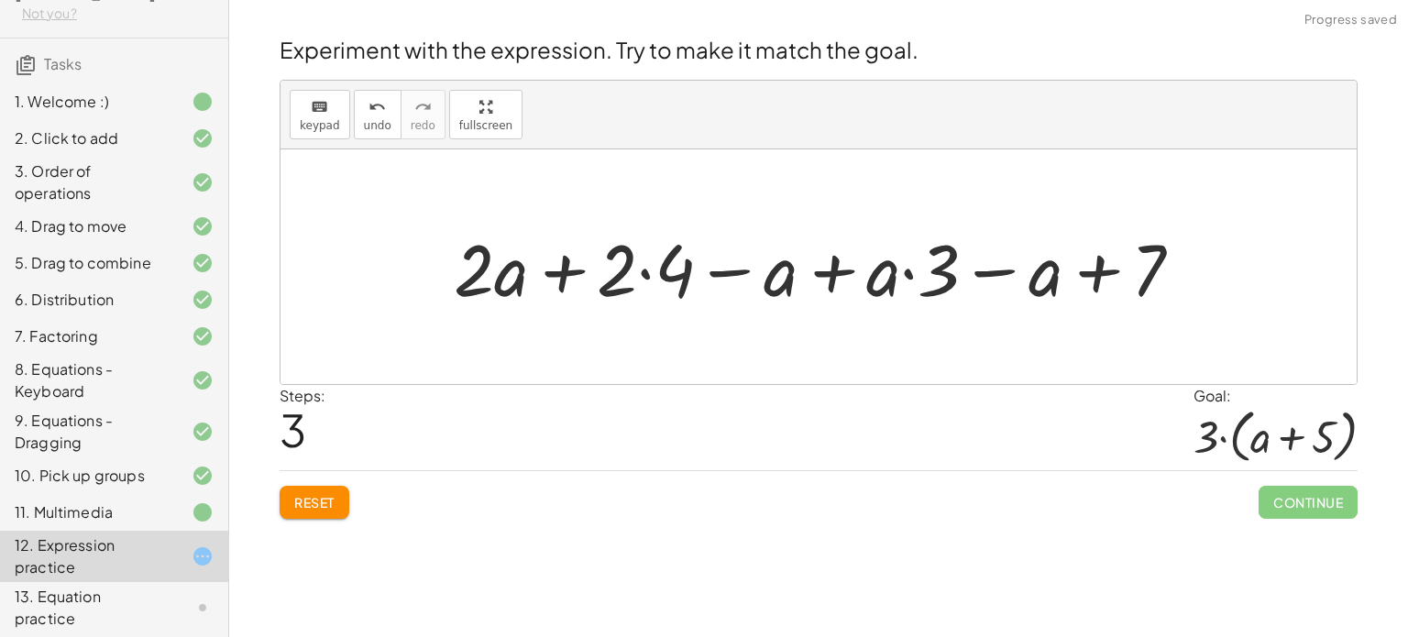
click at [569, 271] on div at bounding box center [826, 267] width 762 height 94
click at [639, 273] on div at bounding box center [826, 267] width 762 height 94
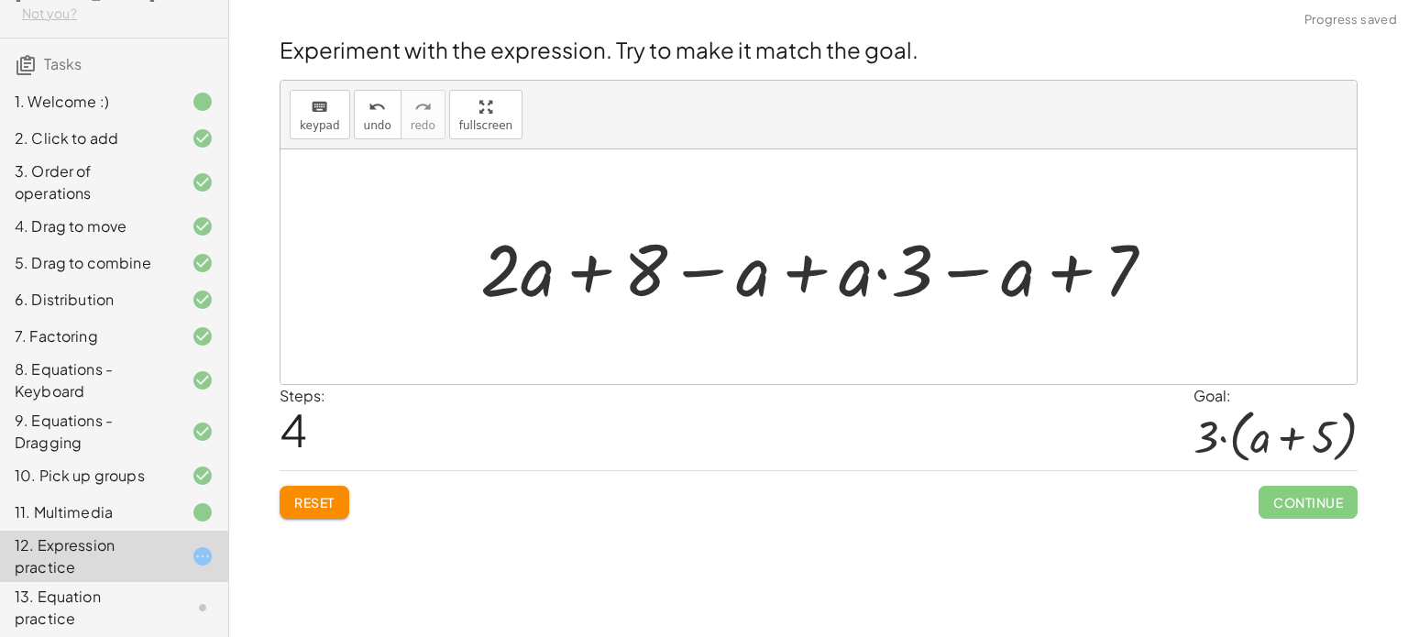
click at [793, 248] on div at bounding box center [825, 267] width 708 height 94
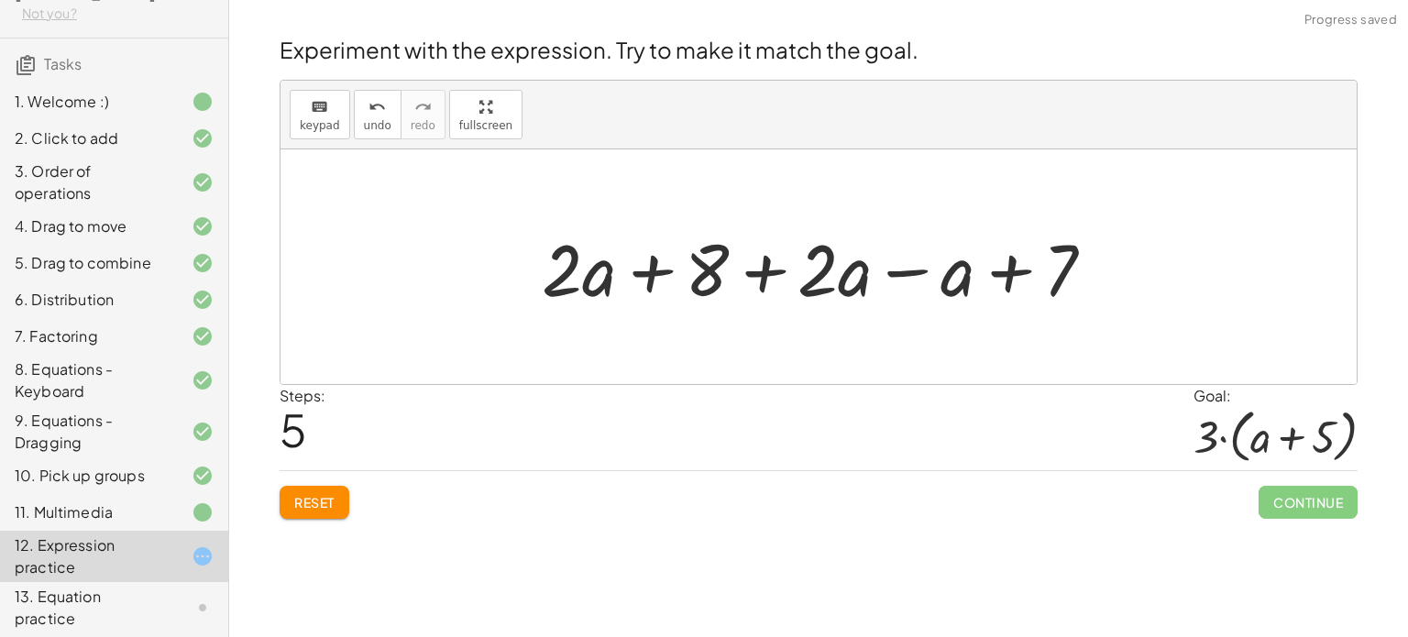
click at [909, 271] on div at bounding box center [826, 267] width 586 height 94
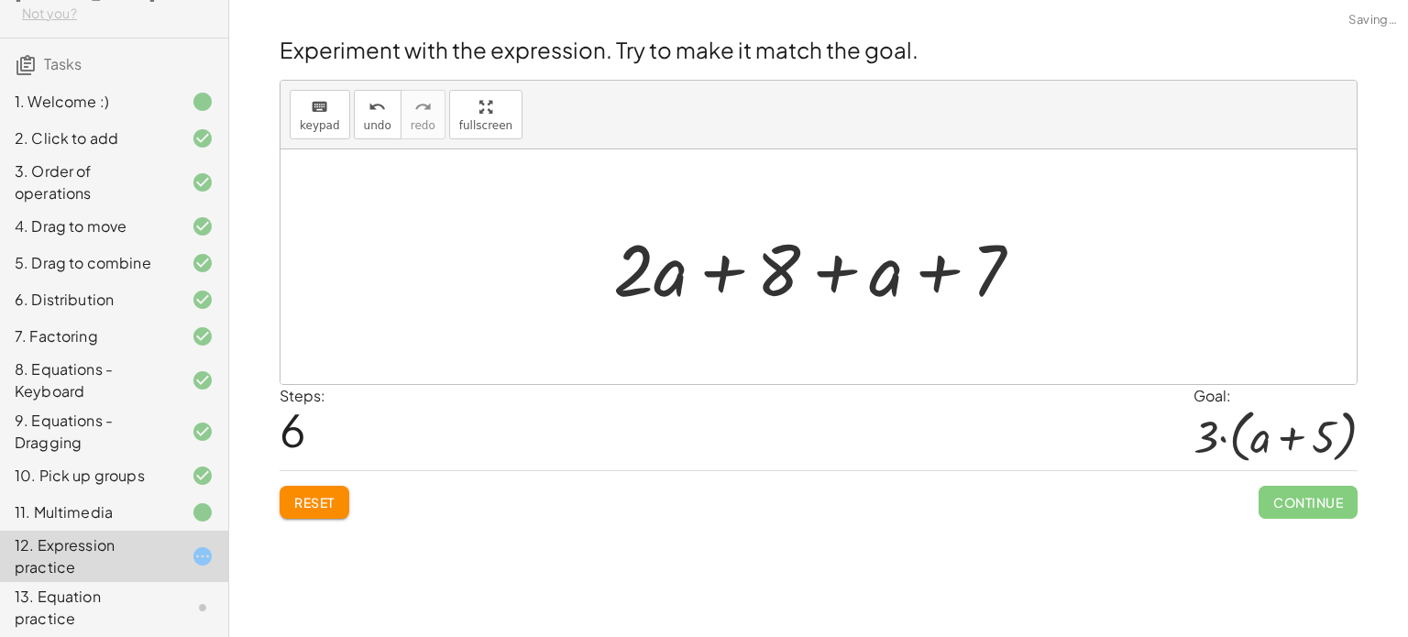
click at [720, 267] on div at bounding box center [825, 267] width 443 height 94
click at [817, 275] on div at bounding box center [825, 267] width 443 height 94
click at [955, 269] on div at bounding box center [825, 267] width 443 height 94
drag, startPoint x: 889, startPoint y: 275, endPoint x: 982, endPoint y: 269, distance: 93.8
click at [982, 269] on div at bounding box center [825, 267] width 443 height 94
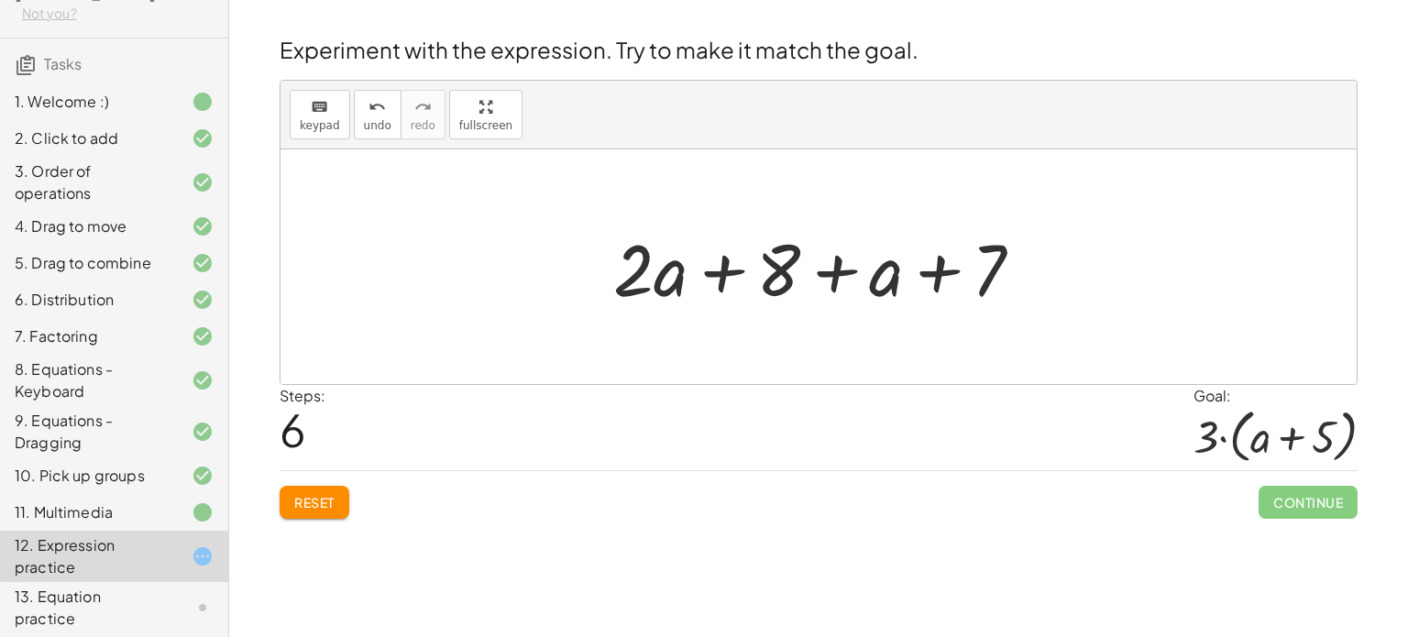
click at [313, 513] on button "Reset" at bounding box center [315, 502] width 70 height 33
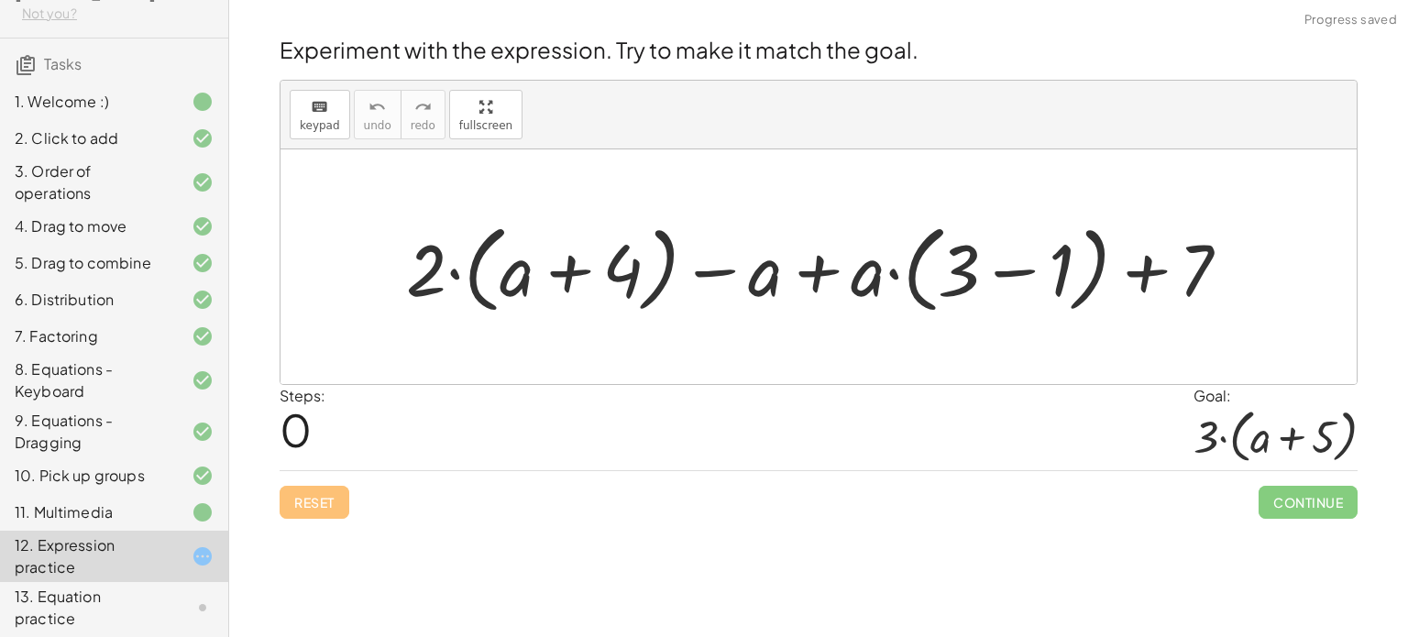
click at [470, 278] on div at bounding box center [825, 267] width 857 height 105
click at [452, 272] on div at bounding box center [825, 267] width 857 height 105
drag, startPoint x: 521, startPoint y: 279, endPoint x: 790, endPoint y: 281, distance: 268.7
click at [790, 281] on div at bounding box center [825, 267] width 857 height 105
drag, startPoint x: 754, startPoint y: 275, endPoint x: 490, endPoint y: 282, distance: 264.2
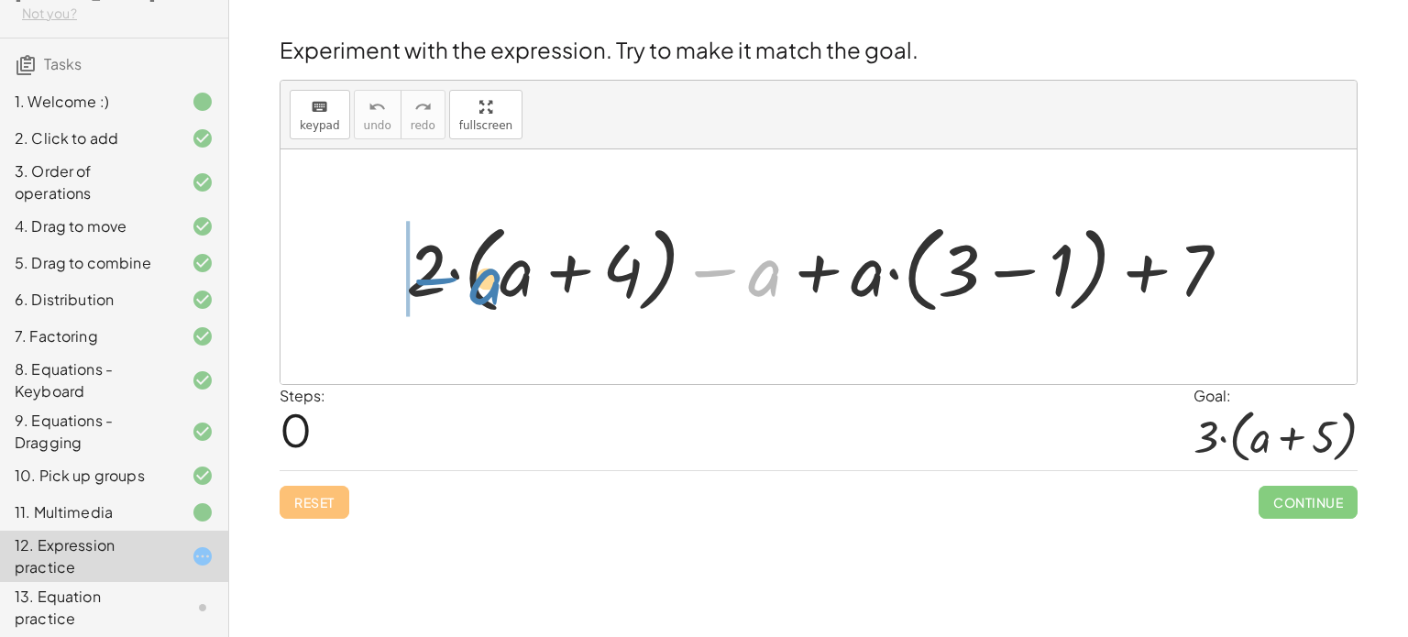
click at [490, 282] on div at bounding box center [825, 267] width 857 height 105
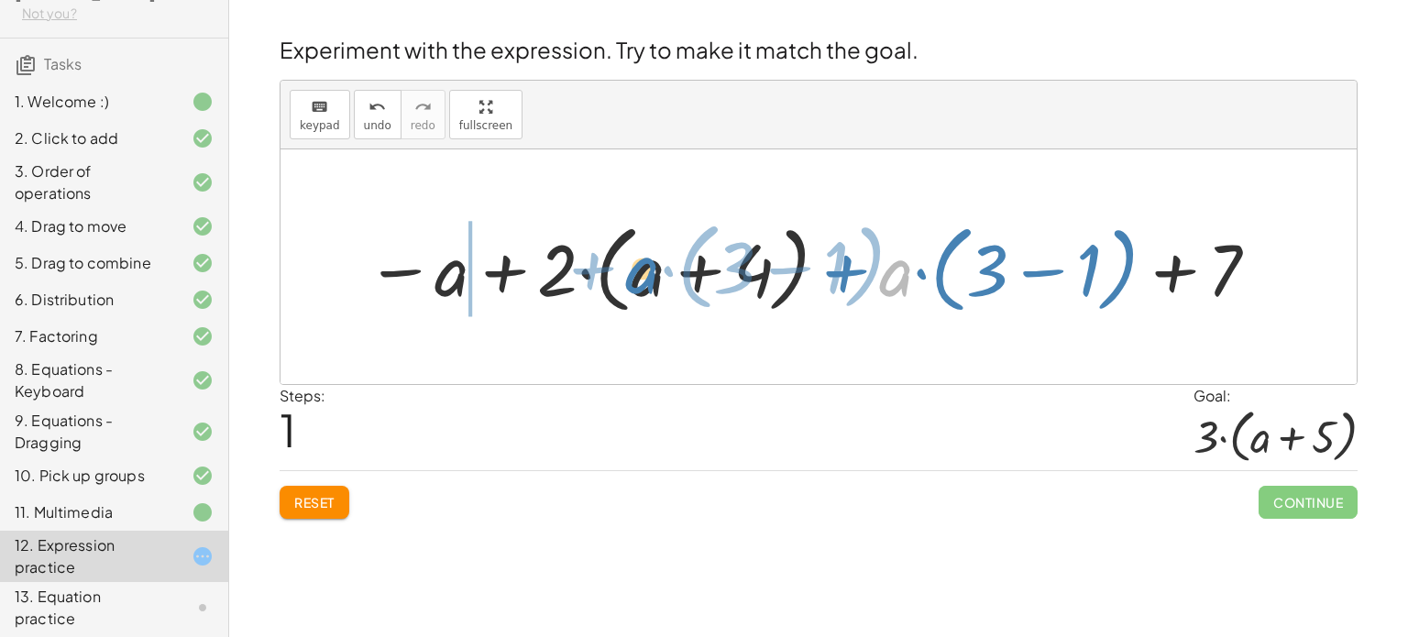
drag, startPoint x: 894, startPoint y: 278, endPoint x: 641, endPoint y: 275, distance: 253.1
click at [641, 275] on div at bounding box center [814, 267] width 914 height 105
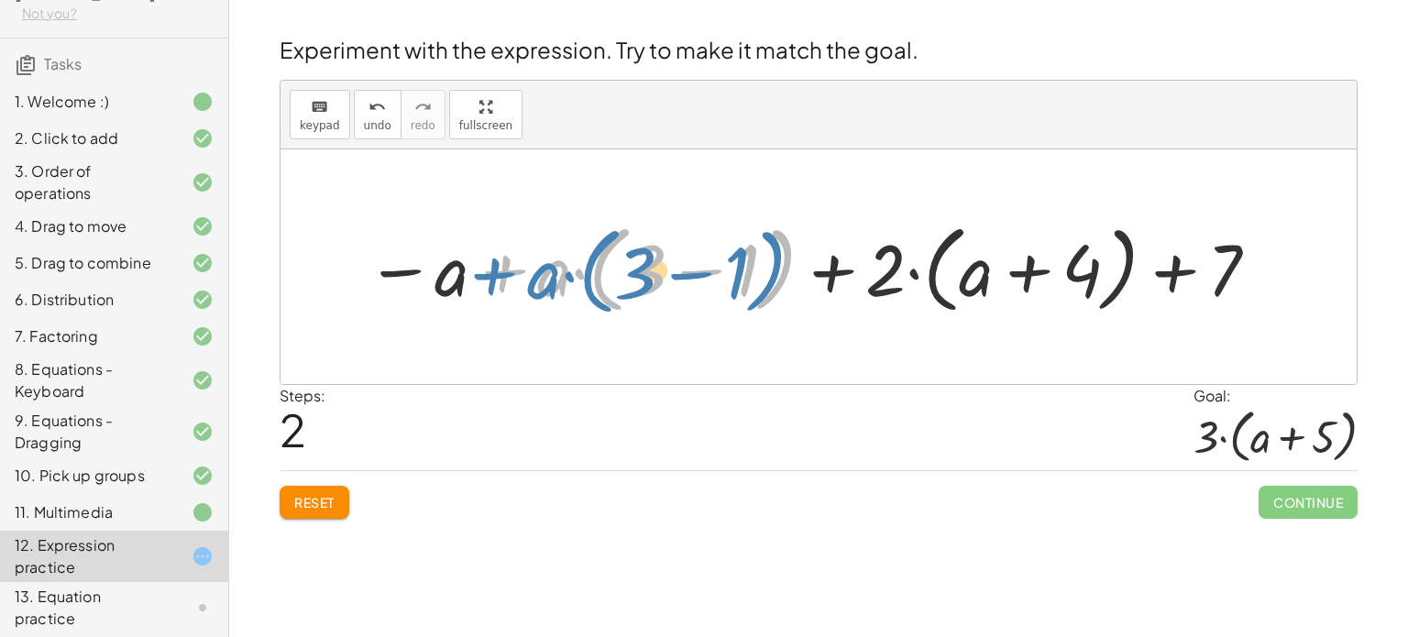
drag, startPoint x: 530, startPoint y: 279, endPoint x: 517, endPoint y: 282, distance: 13.1
click at [517, 282] on div at bounding box center [814, 267] width 914 height 105
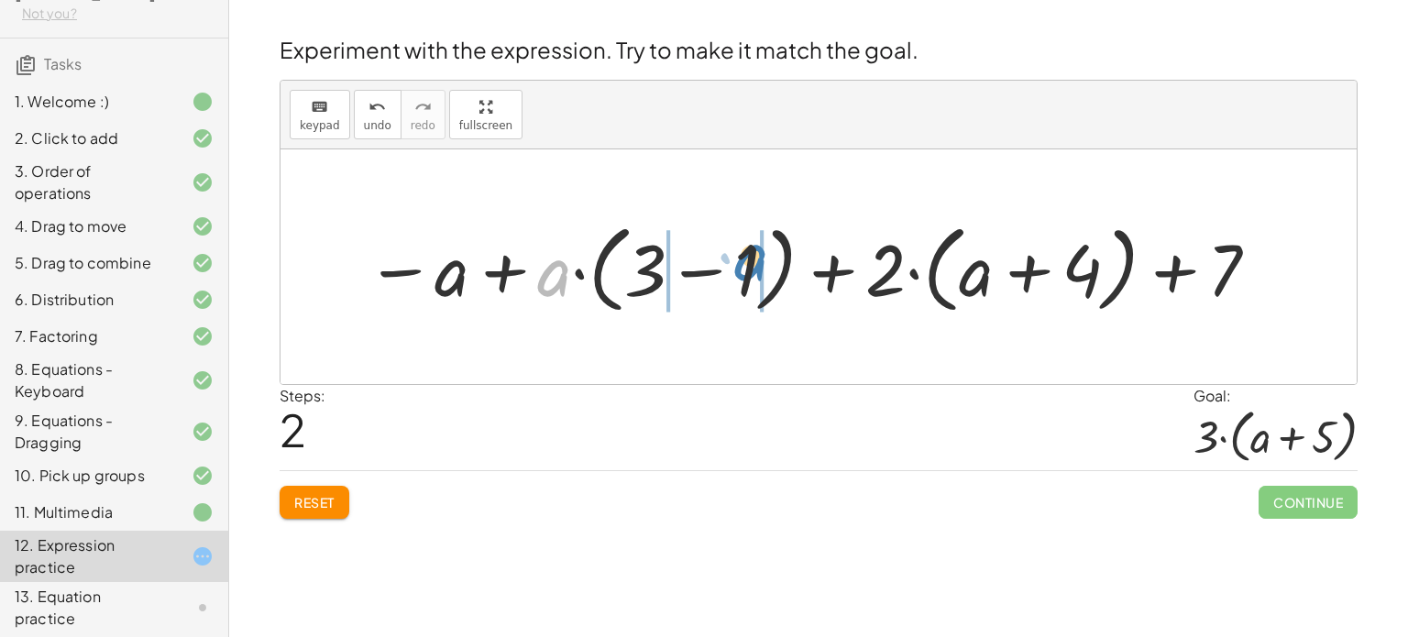
drag, startPoint x: 546, startPoint y: 279, endPoint x: 745, endPoint y: 263, distance: 200.5
click at [745, 263] on div at bounding box center [814, 267] width 914 height 105
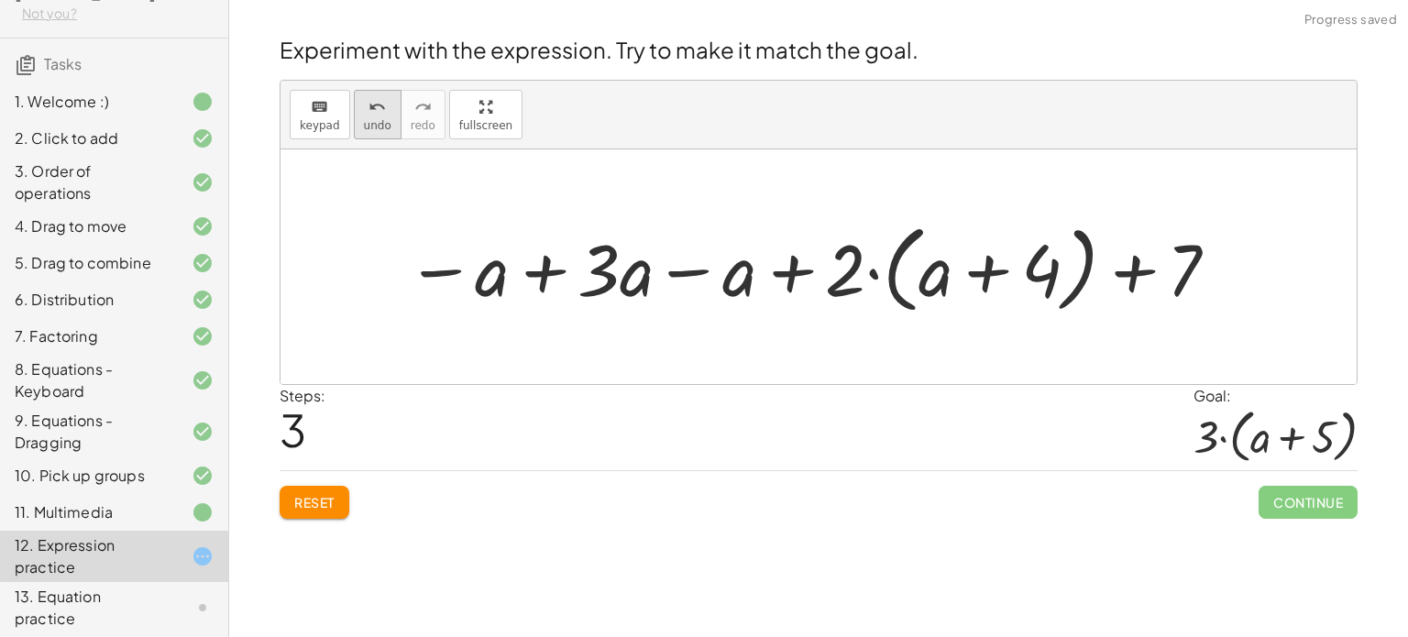
click at [373, 114] on icon "undo" at bounding box center [377, 107] width 17 height 22
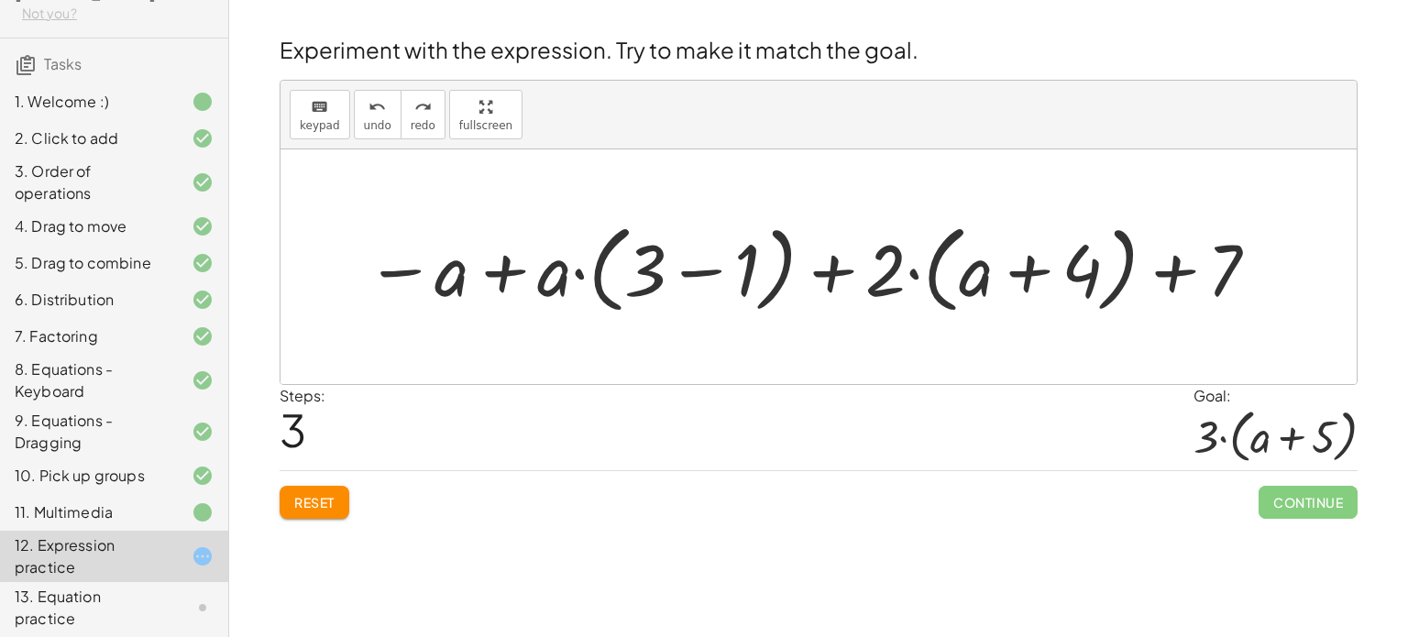
click at [493, 263] on div at bounding box center [814, 267] width 914 height 105
click at [291, 505] on button "Reset" at bounding box center [315, 502] width 70 height 33
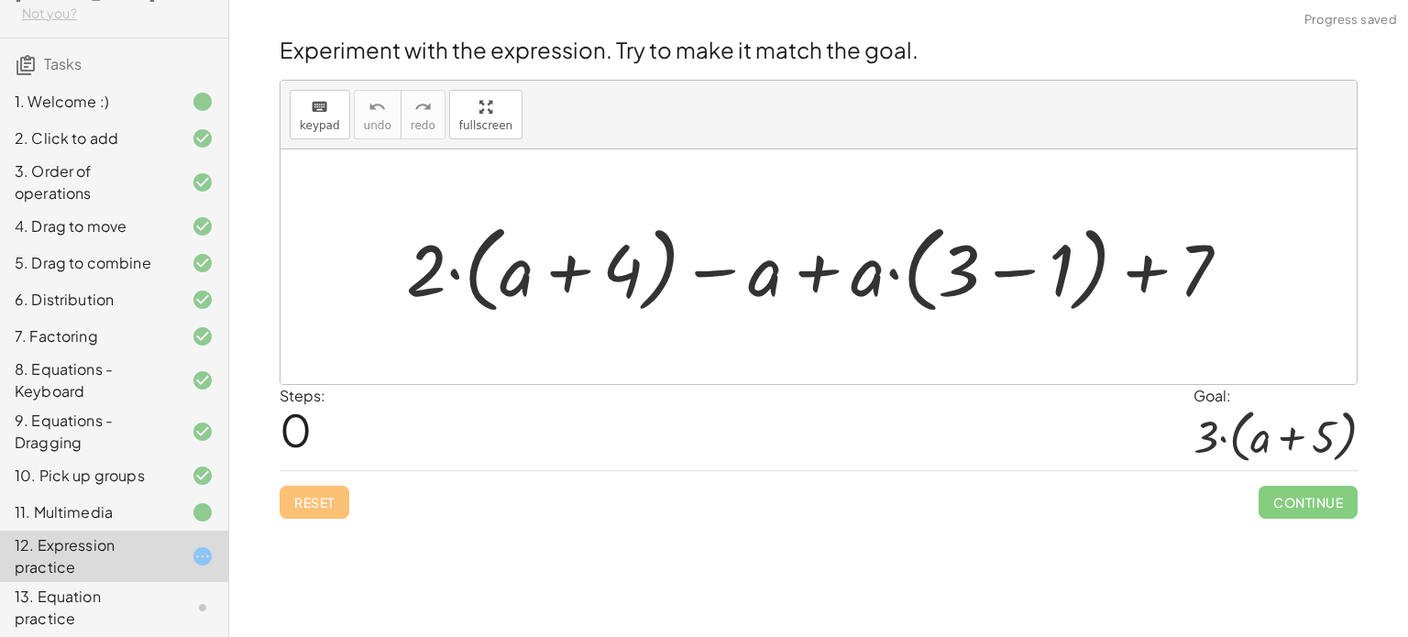
click at [453, 283] on div at bounding box center [825, 267] width 857 height 105
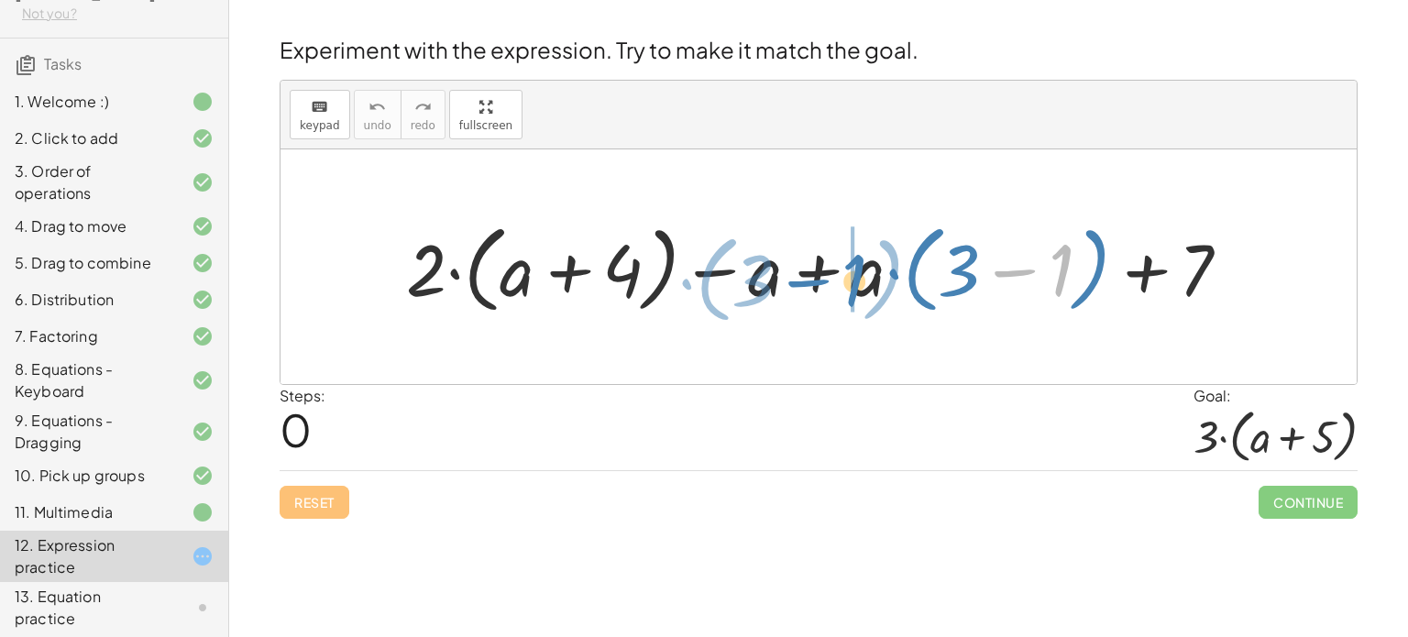
drag, startPoint x: 1068, startPoint y: 268, endPoint x: 855, endPoint y: 278, distance: 213.9
click at [855, 278] on div at bounding box center [825, 267] width 857 height 105
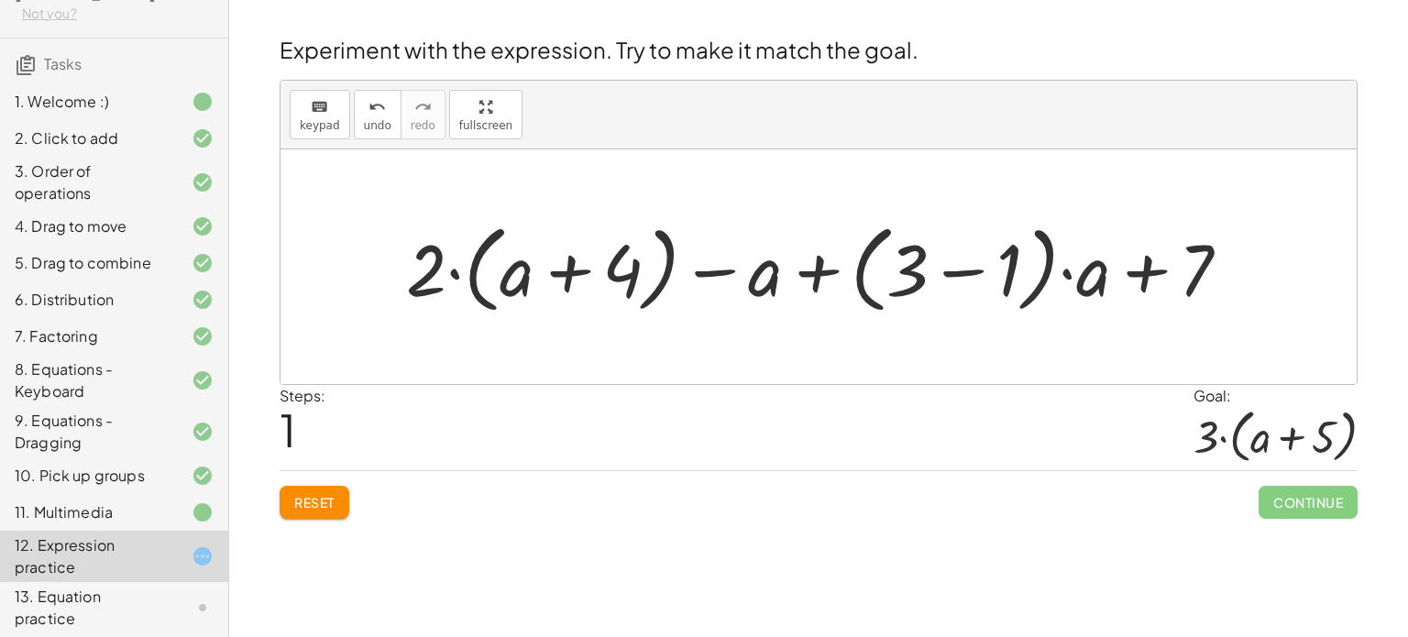
click at [821, 274] on div at bounding box center [825, 267] width 857 height 105
drag, startPoint x: 779, startPoint y: 287, endPoint x: 925, endPoint y: 289, distance: 146.7
click at [925, 289] on div at bounding box center [825, 267] width 857 height 105
click at [813, 269] on div at bounding box center [825, 267] width 857 height 105
drag, startPoint x: 707, startPoint y: 276, endPoint x: 1036, endPoint y: 260, distance: 329.6
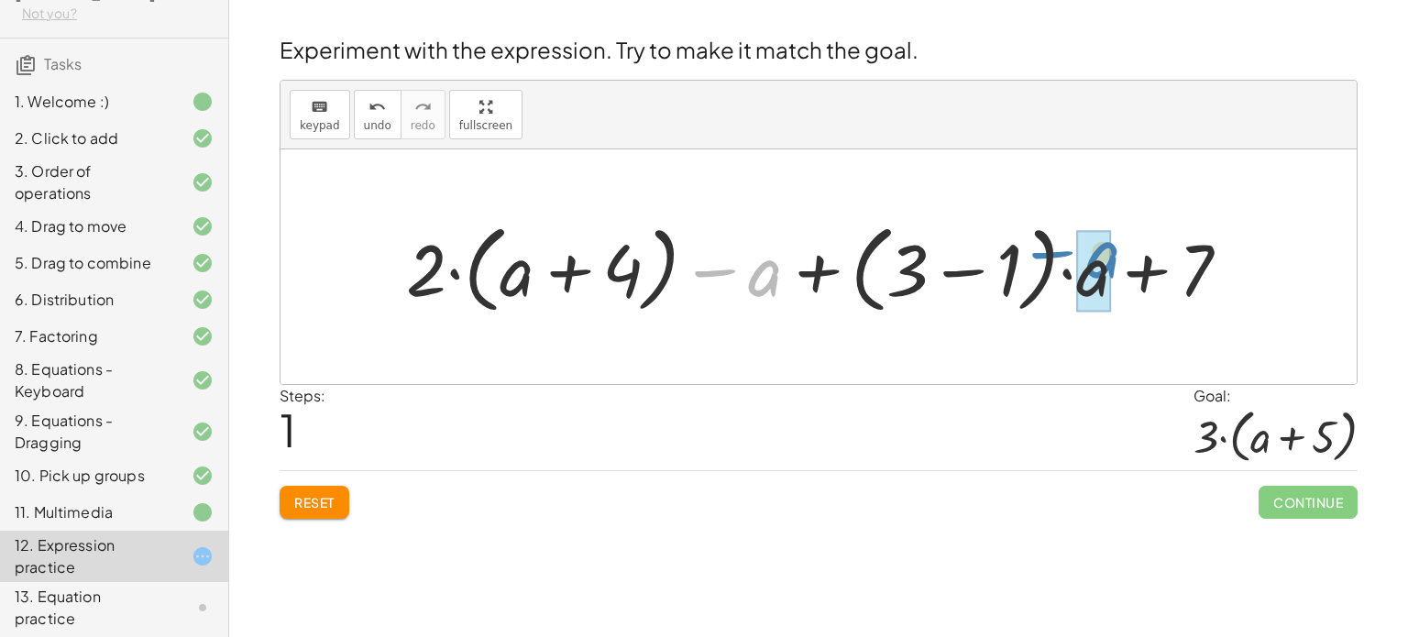
click at [1036, 260] on div at bounding box center [825, 267] width 857 height 105
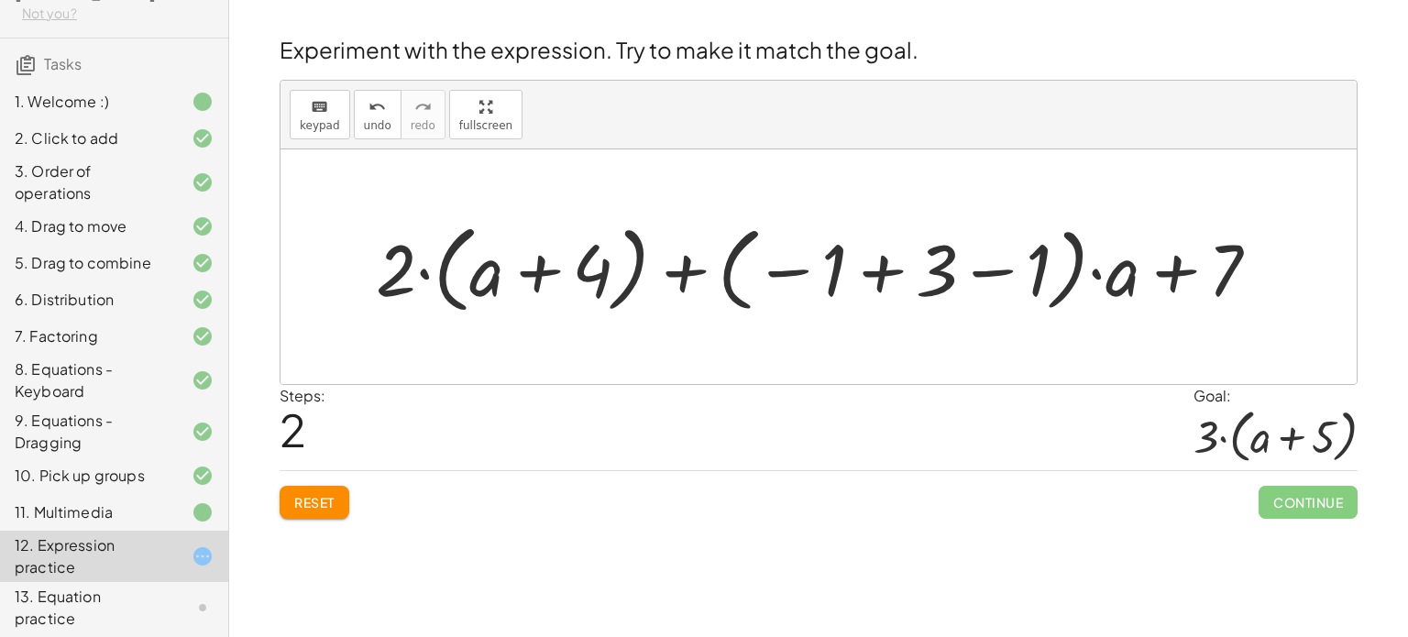
click at [873, 267] on div at bounding box center [825, 267] width 917 height 105
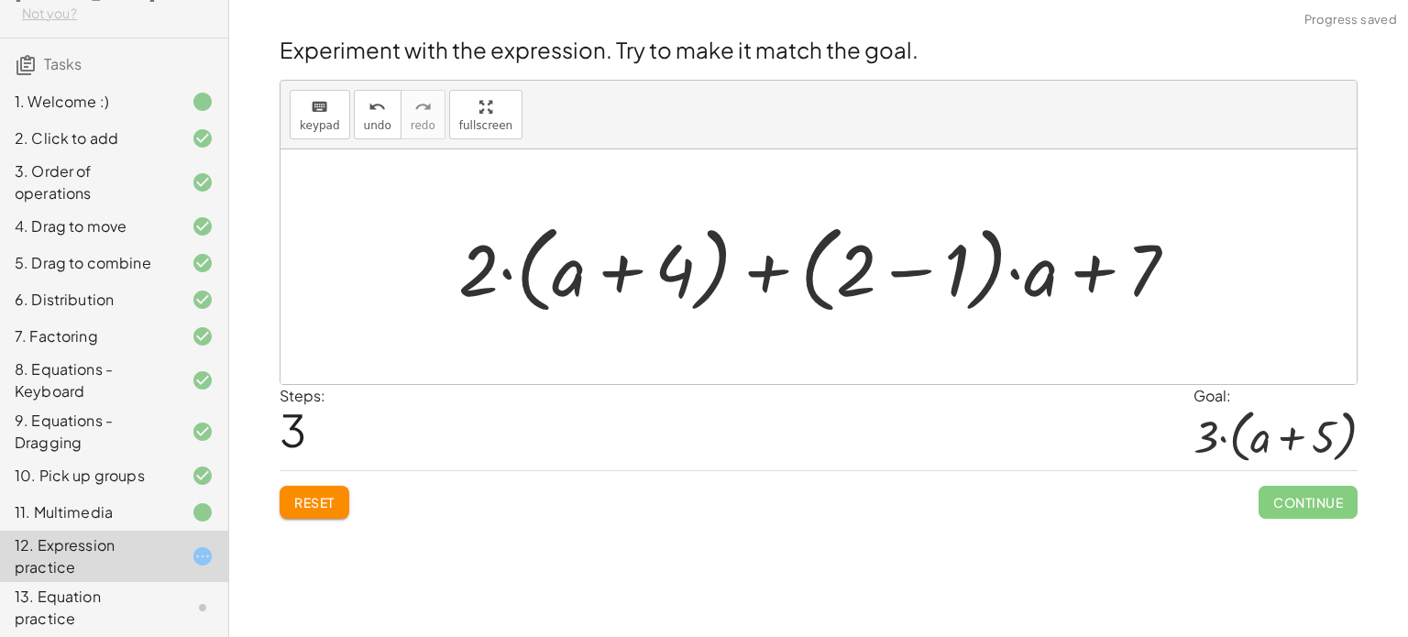
click at [924, 273] on div at bounding box center [825, 267] width 753 height 105
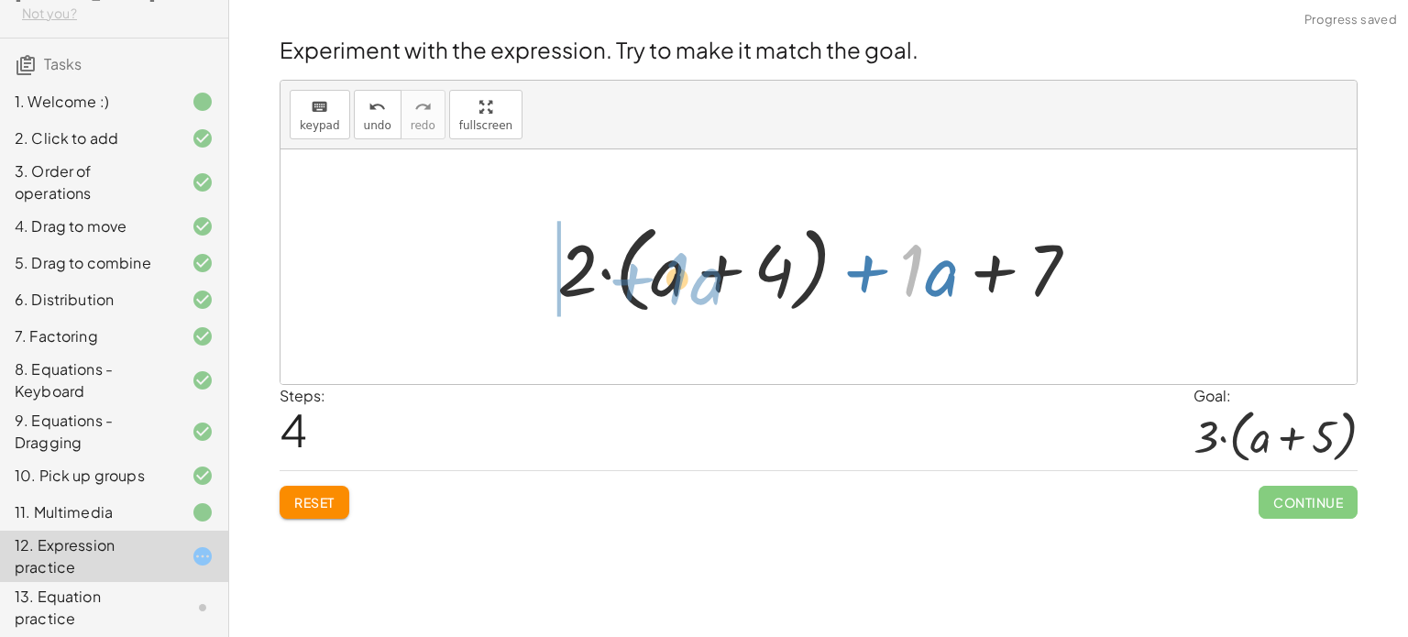
drag, startPoint x: 920, startPoint y: 272, endPoint x: 679, endPoint y: 281, distance: 240.4
click at [679, 281] on div at bounding box center [825, 267] width 555 height 105
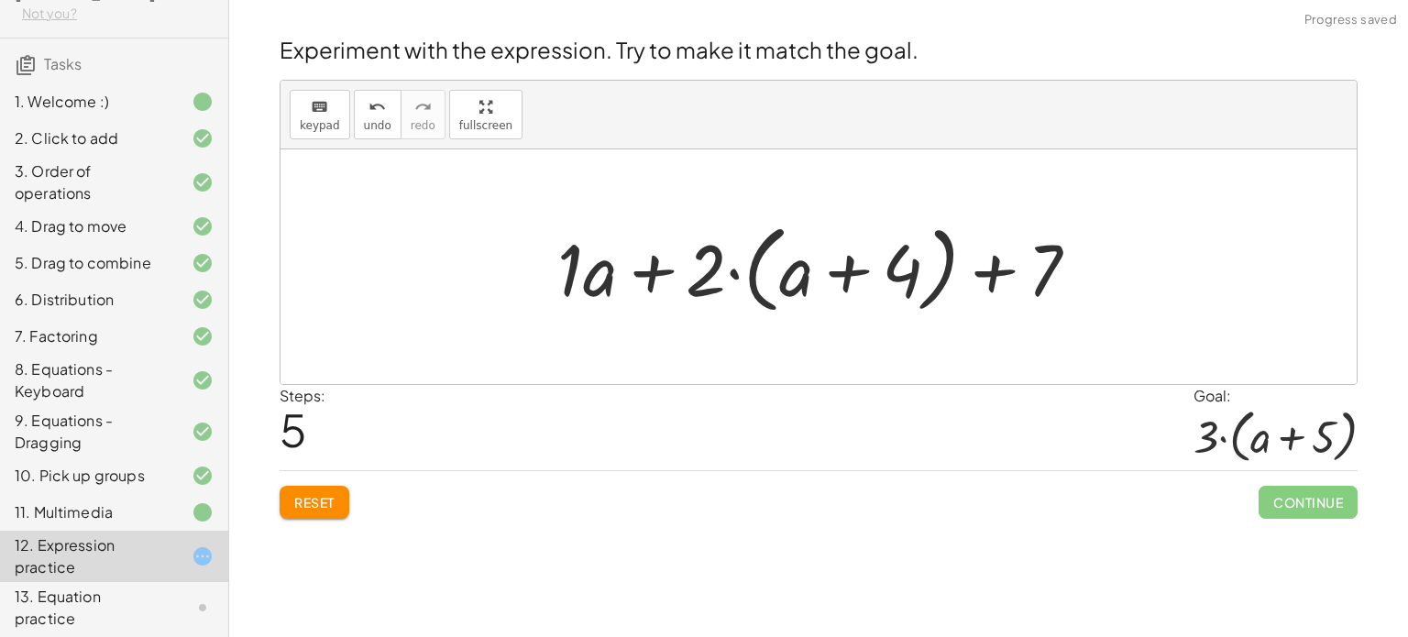
click at [652, 262] on div at bounding box center [825, 267] width 555 height 105
drag, startPoint x: 591, startPoint y: 289, endPoint x: 839, endPoint y: 281, distance: 248.6
click at [839, 281] on div at bounding box center [825, 267] width 555 height 105
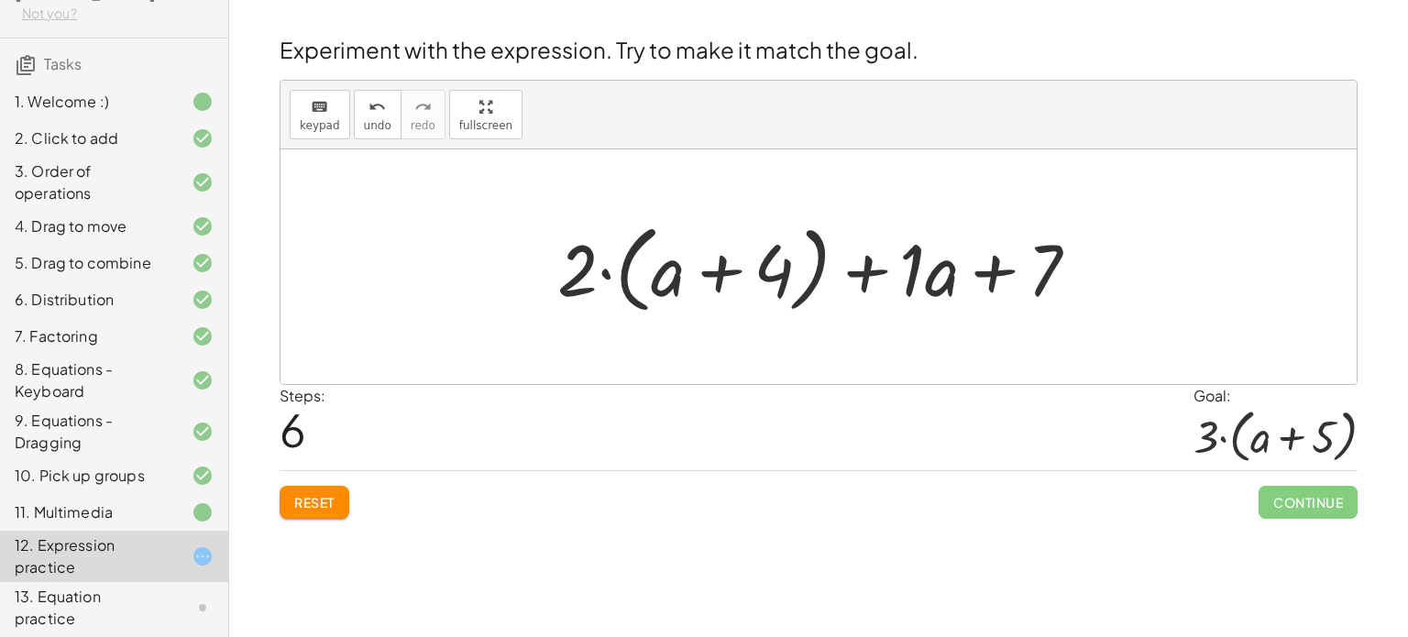
click at [989, 287] on div at bounding box center [825, 267] width 555 height 105
drag, startPoint x: 948, startPoint y: 286, endPoint x: 921, endPoint y: 275, distance: 29.6
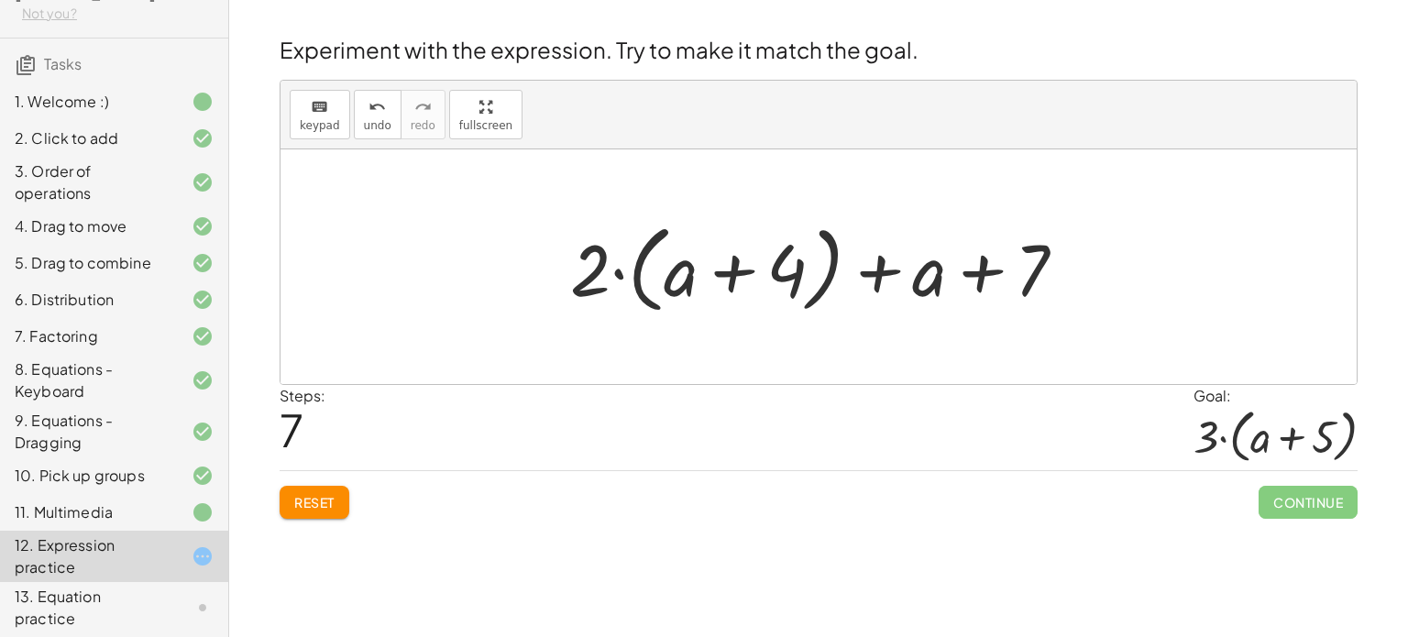
click at [677, 285] on div at bounding box center [825, 267] width 529 height 105
drag, startPoint x: 944, startPoint y: 270, endPoint x: 706, endPoint y: 266, distance: 237.5
click at [706, 266] on div at bounding box center [825, 267] width 529 height 105
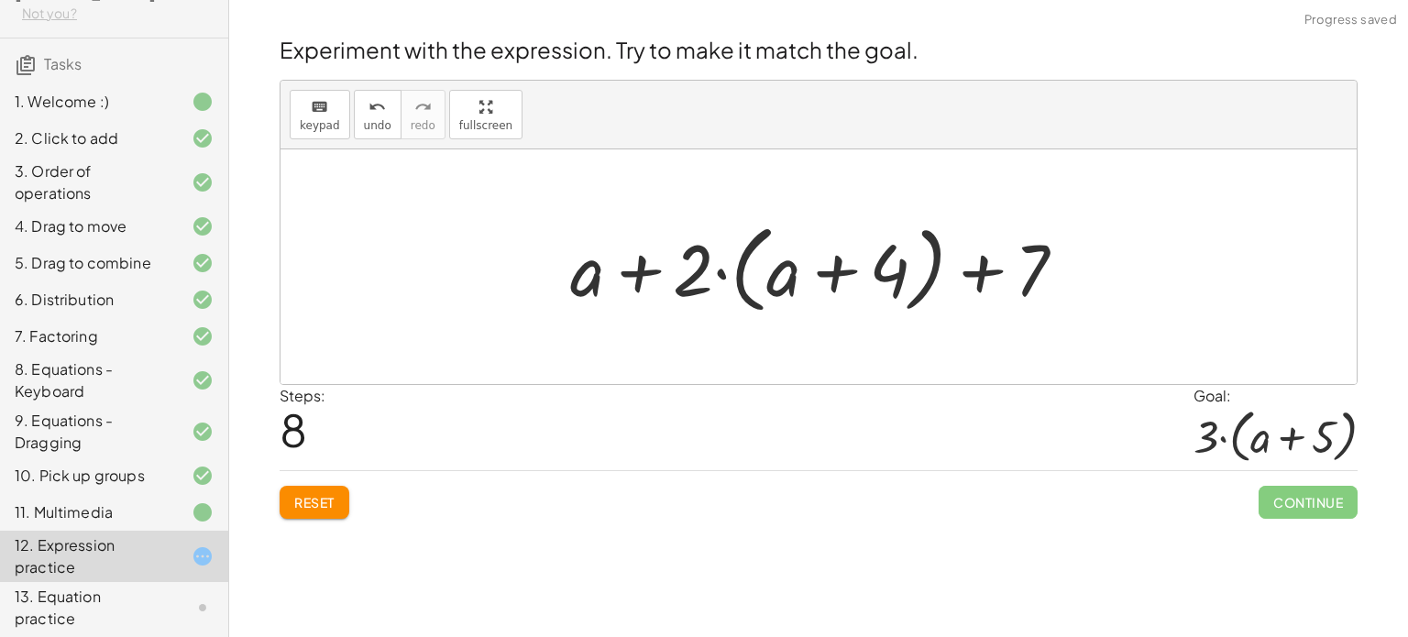
click at [647, 277] on div at bounding box center [825, 267] width 529 height 105
click at [635, 267] on div at bounding box center [825, 267] width 529 height 105
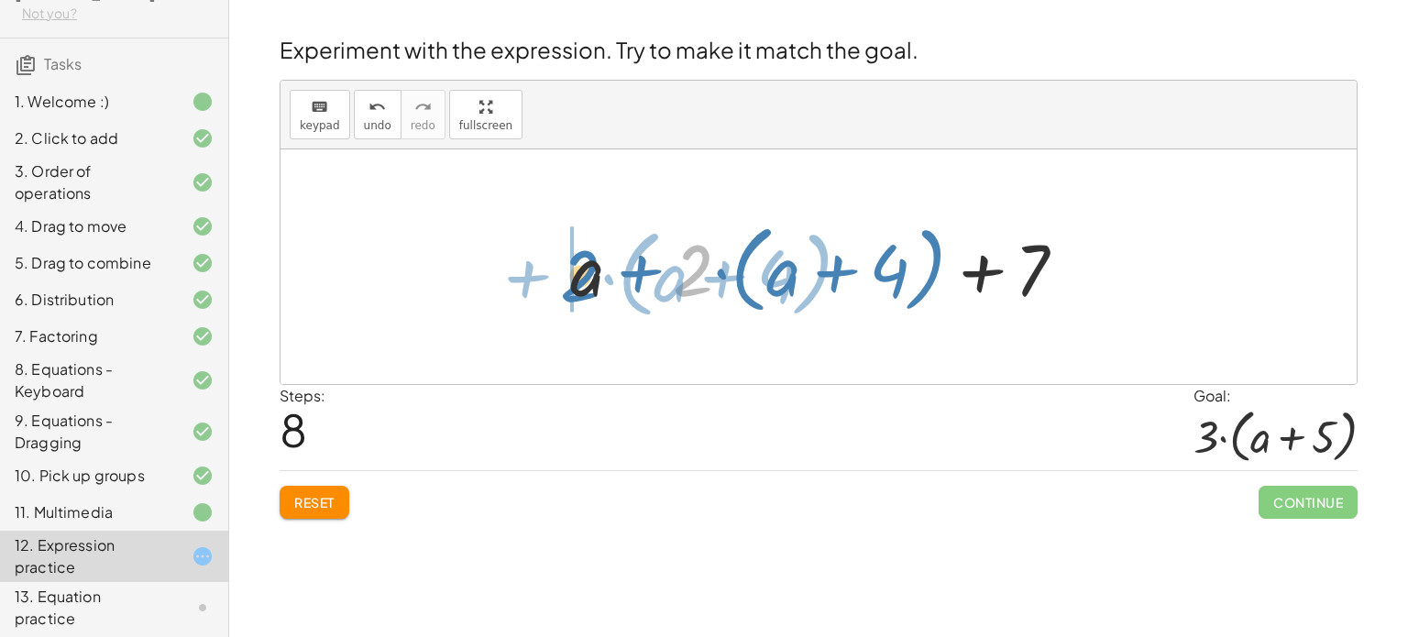
drag, startPoint x: 698, startPoint y: 269, endPoint x: 585, endPoint y: 272, distance: 112.8
click at [585, 272] on div at bounding box center [825, 267] width 529 height 105
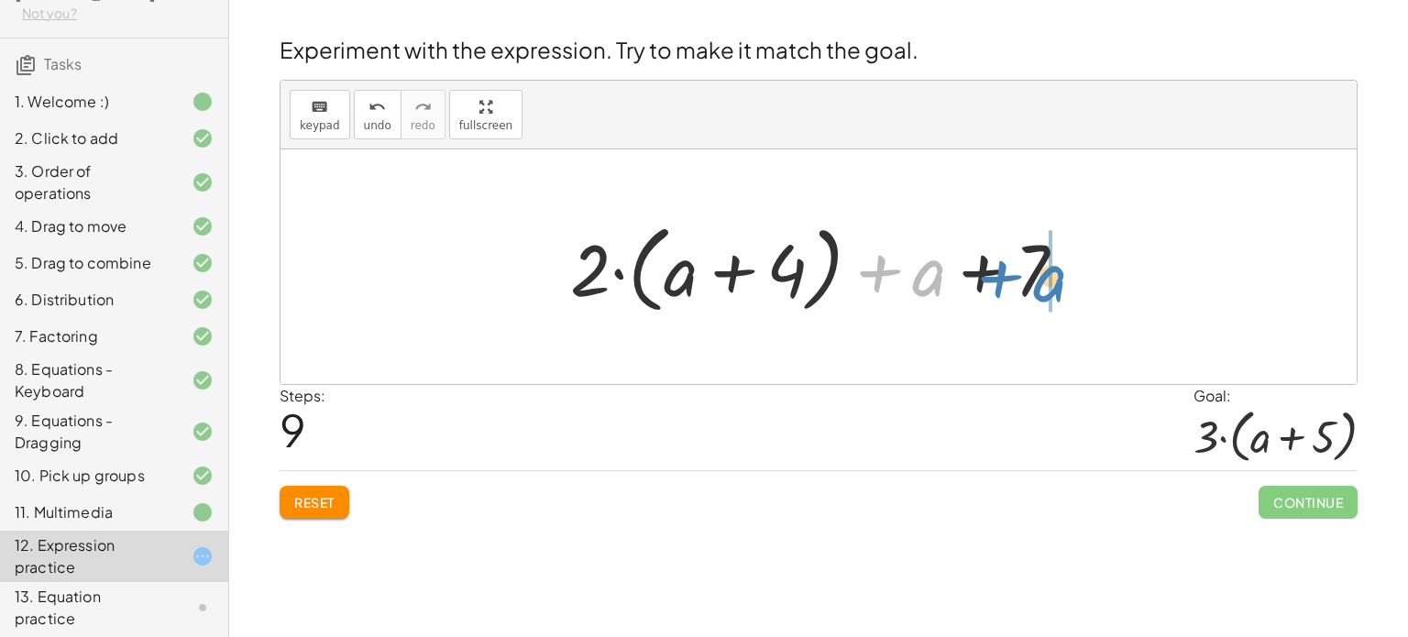
drag, startPoint x: 939, startPoint y: 278, endPoint x: 1056, endPoint y: 281, distance: 117.4
click at [1056, 281] on div at bounding box center [825, 267] width 529 height 105
click at [934, 274] on div at bounding box center [825, 267] width 529 height 105
click at [1010, 270] on div at bounding box center [825, 267] width 529 height 105
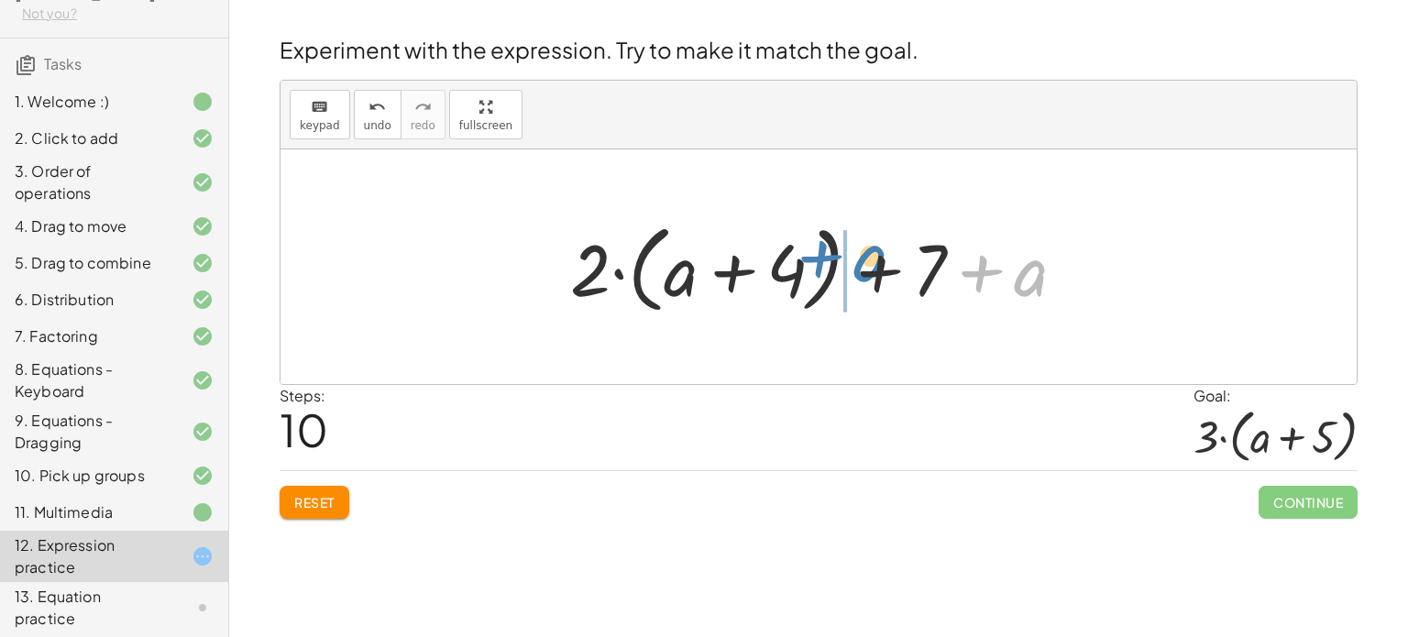
drag, startPoint x: 1018, startPoint y: 275, endPoint x: 864, endPoint y: 258, distance: 155.0
click at [864, 258] on div at bounding box center [825, 267] width 529 height 105
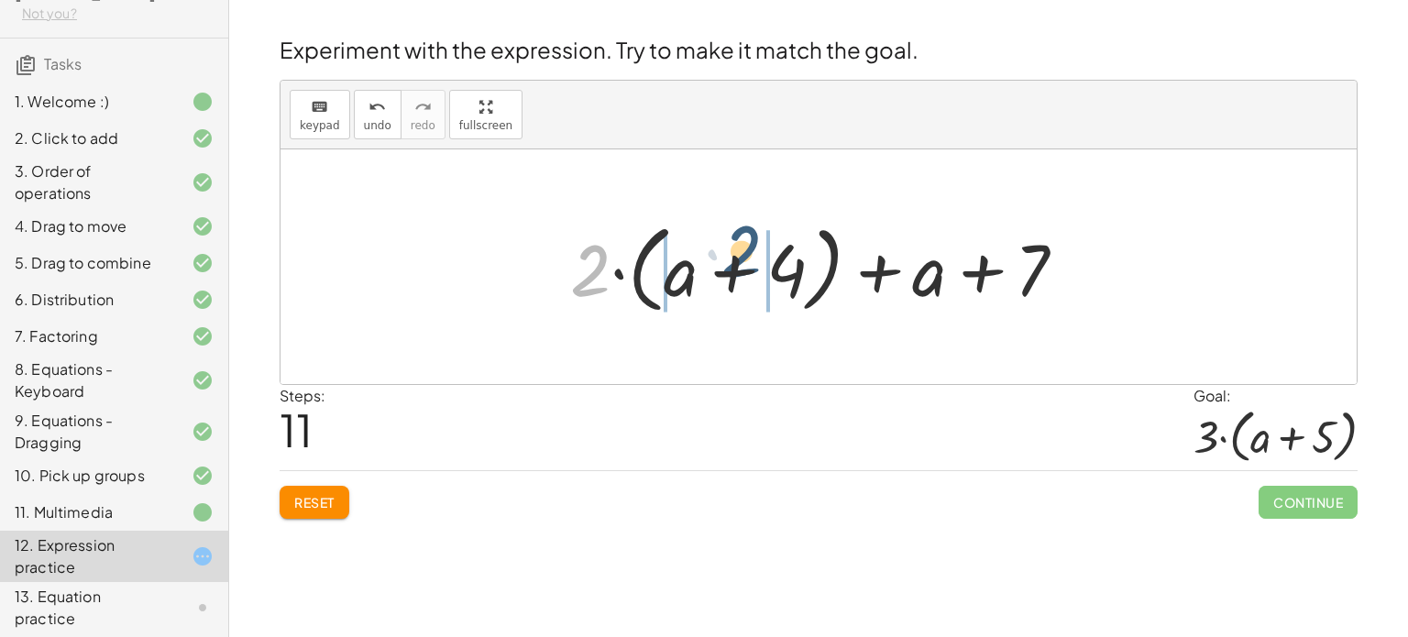
drag, startPoint x: 603, startPoint y: 262, endPoint x: 731, endPoint y: 249, distance: 128.1
click at [731, 249] on div at bounding box center [825, 267] width 529 height 105
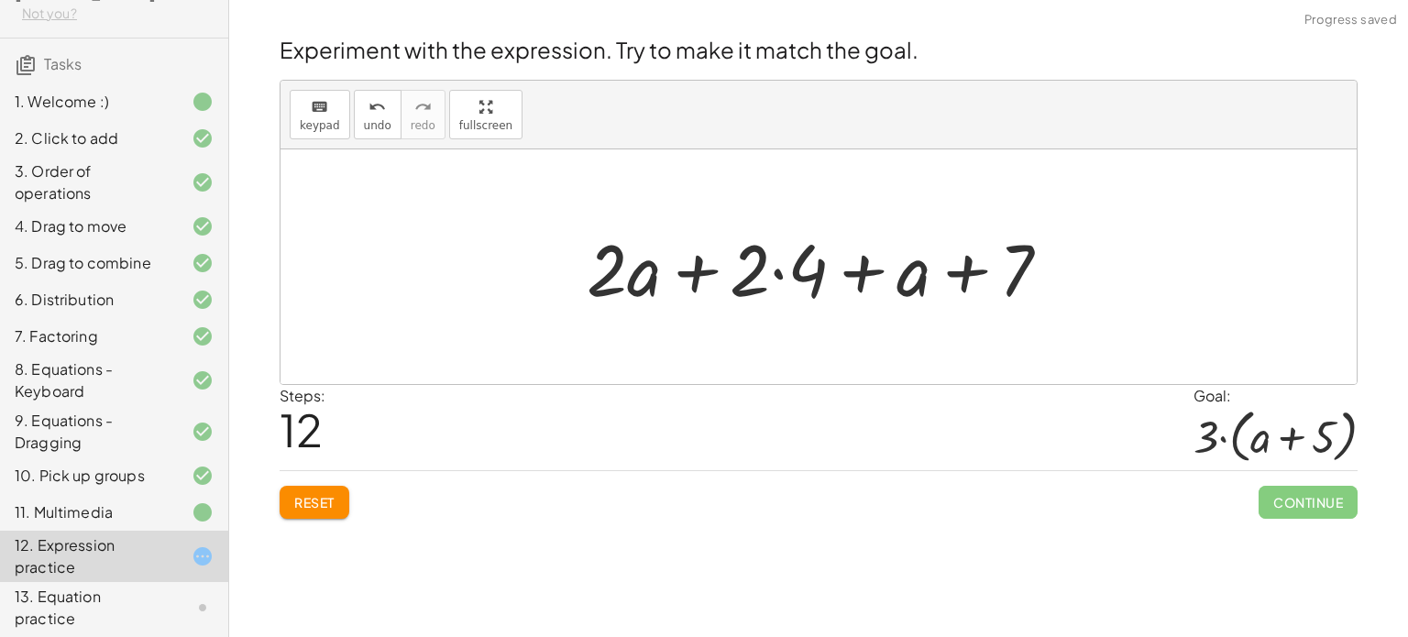
click at [706, 266] on div at bounding box center [826, 267] width 497 height 94
click at [783, 270] on div at bounding box center [826, 267] width 497 height 94
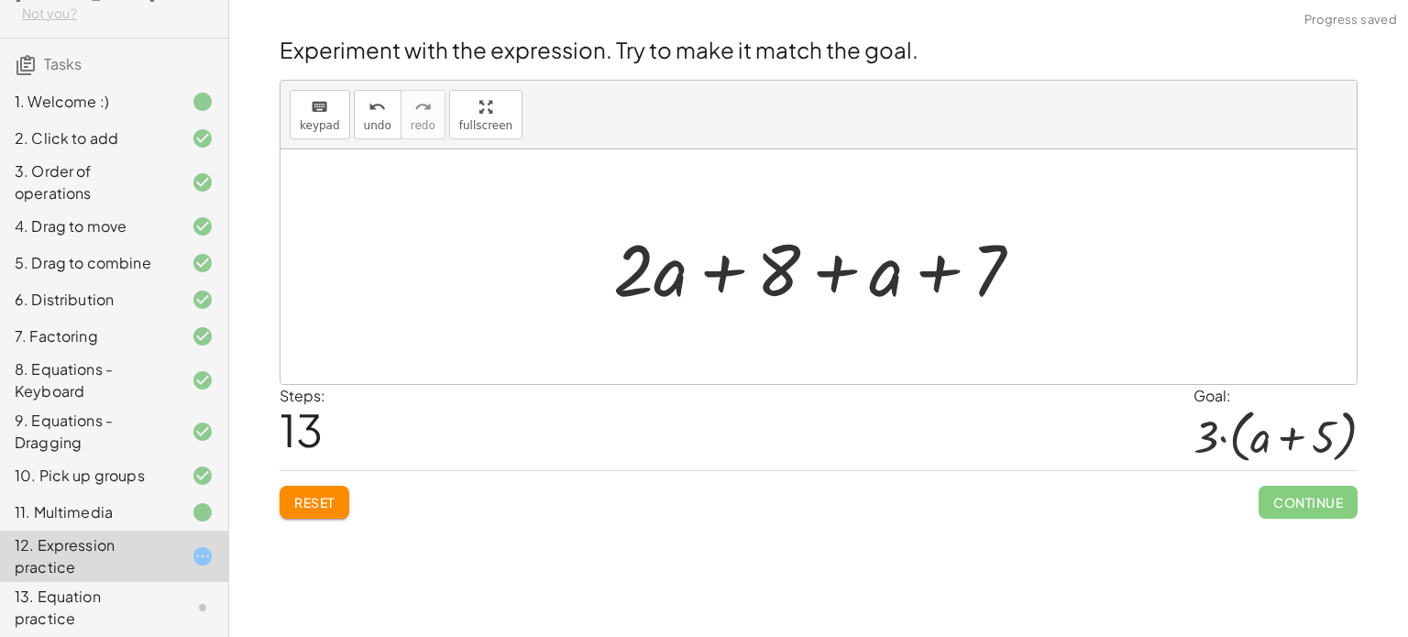
click at [840, 267] on div at bounding box center [825, 267] width 443 height 94
drag, startPoint x: 889, startPoint y: 289, endPoint x: 710, endPoint y: 276, distance: 180.2
click at [710, 276] on div at bounding box center [825, 267] width 443 height 94
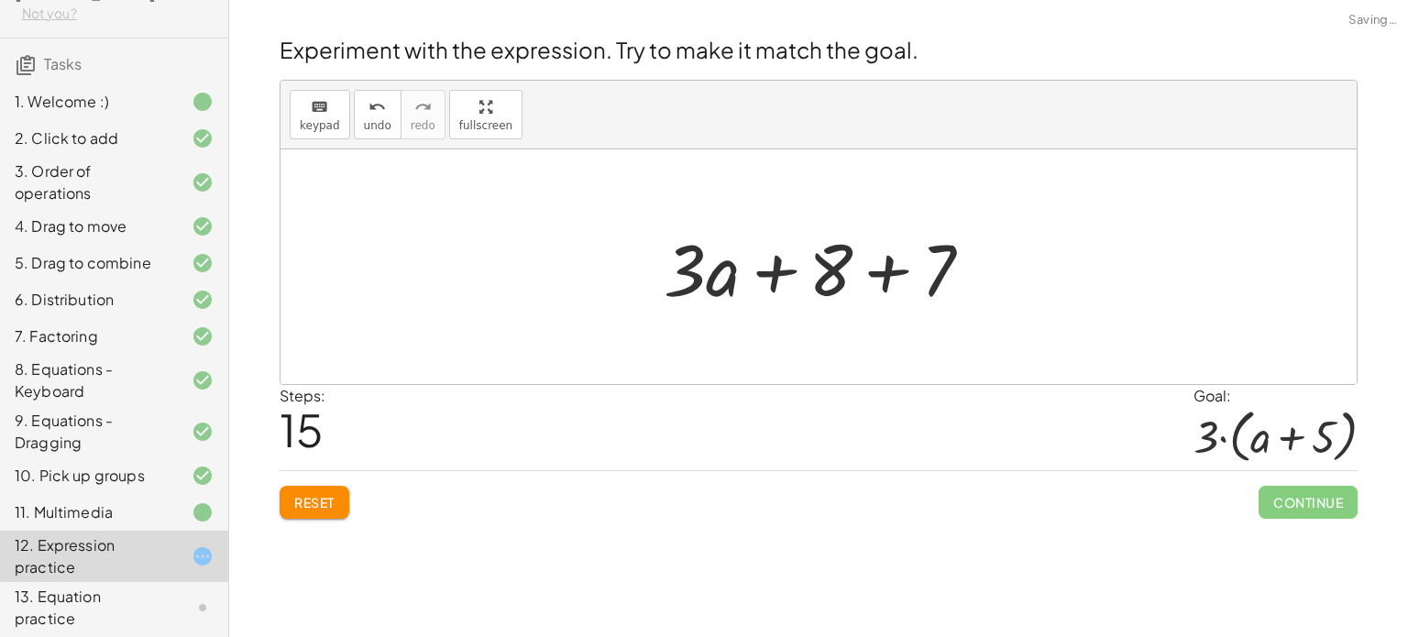
click at [880, 277] on div at bounding box center [826, 267] width 342 height 94
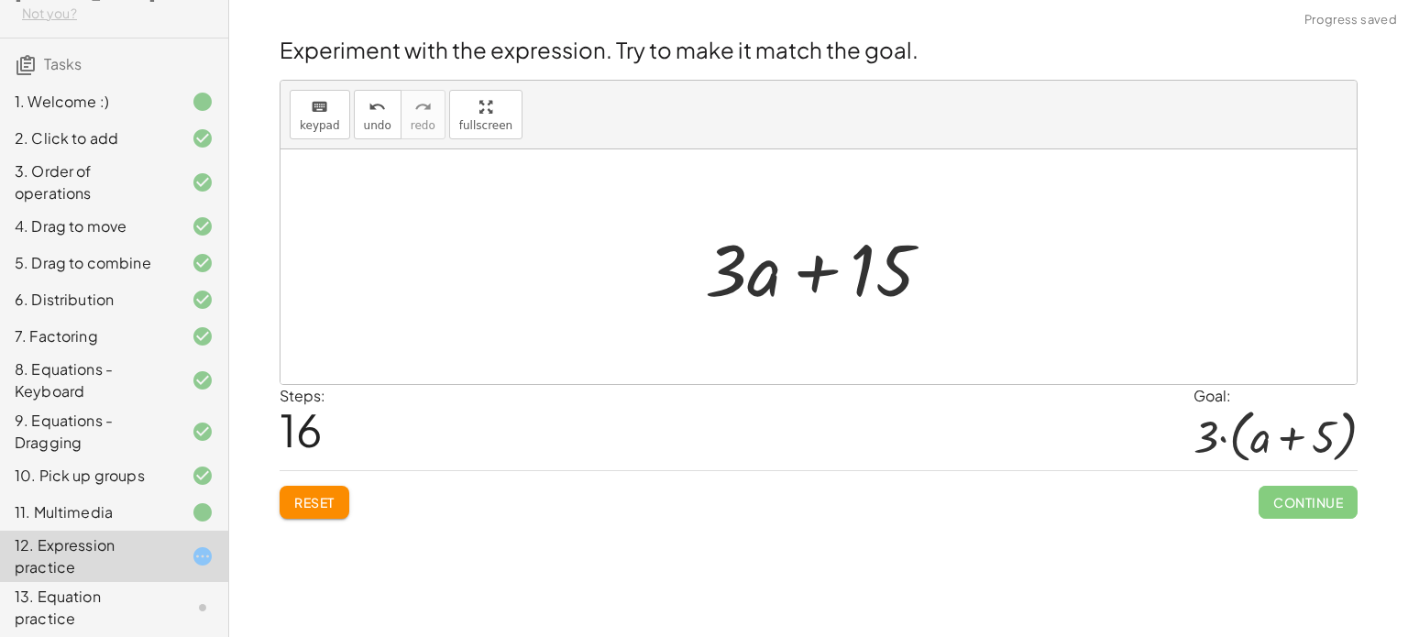
click at [825, 276] on div at bounding box center [826, 267] width 260 height 94
click at [817, 270] on div at bounding box center [826, 267] width 260 height 94
click at [312, 503] on span "Reset" at bounding box center [314, 502] width 40 height 17
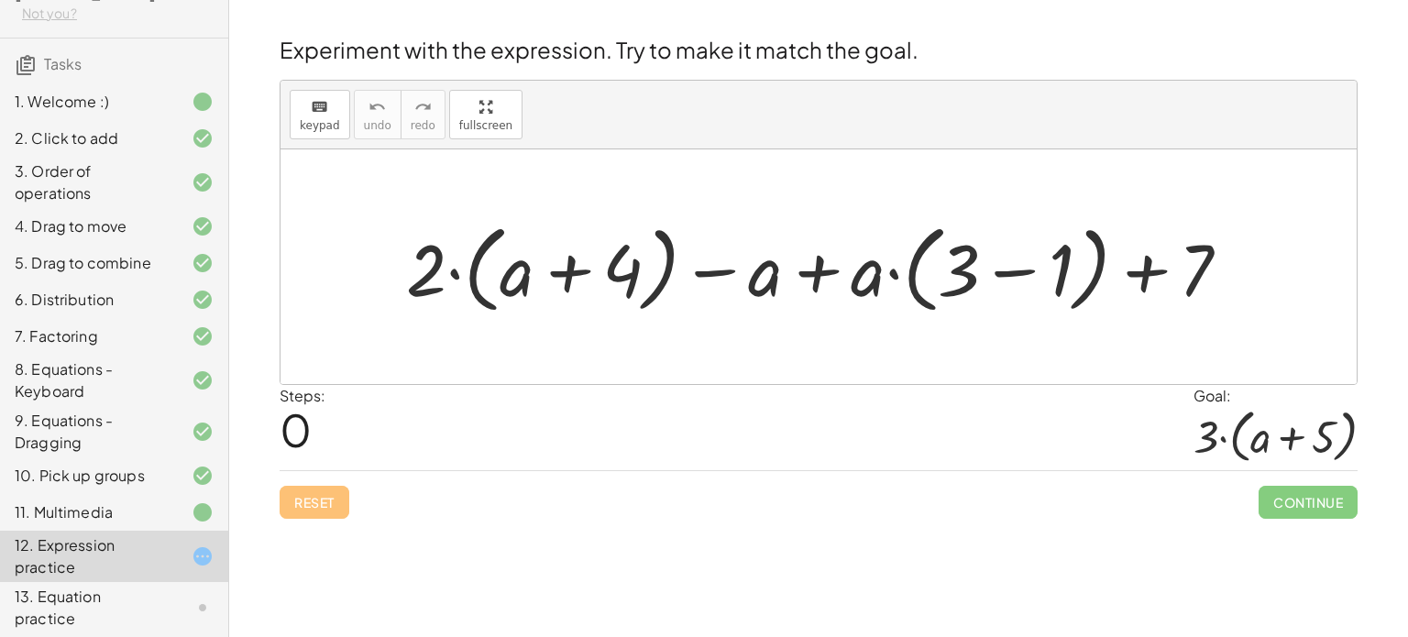
click at [825, 247] on div at bounding box center [825, 267] width 857 height 105
click at [815, 273] on div at bounding box center [825, 267] width 857 height 105
click at [896, 274] on div at bounding box center [825, 267] width 857 height 105
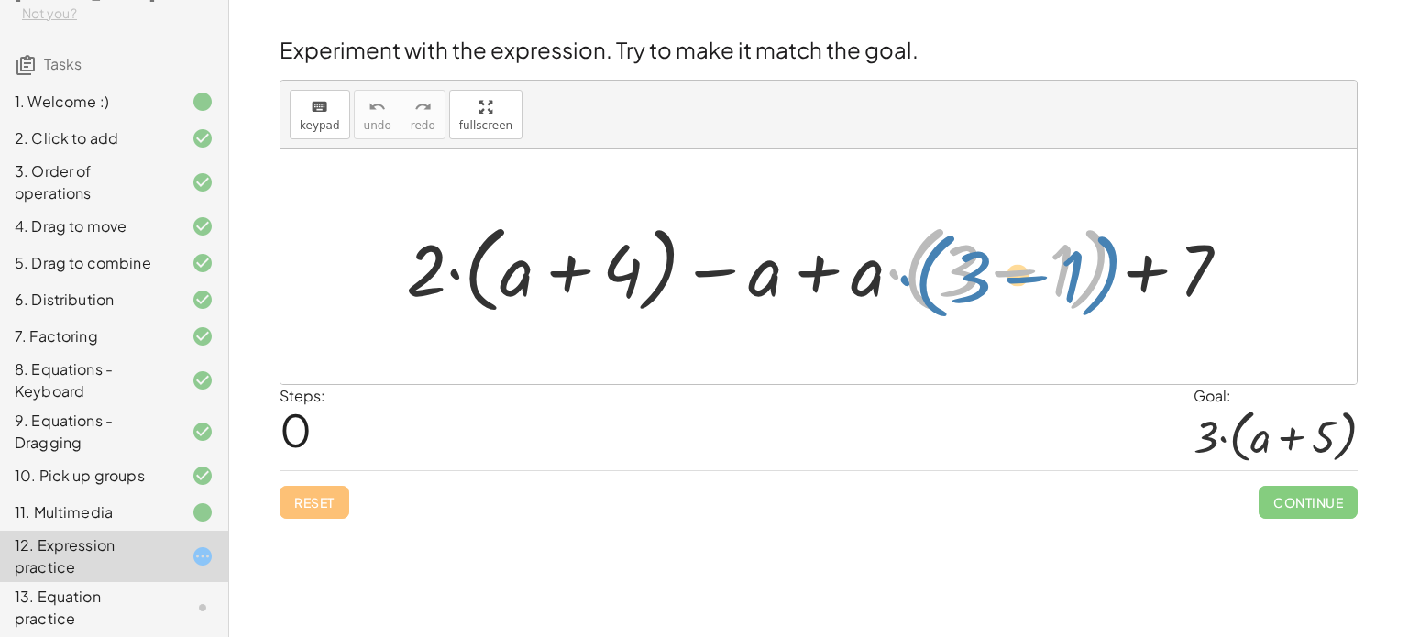
click at [889, 282] on div at bounding box center [825, 267] width 857 height 105
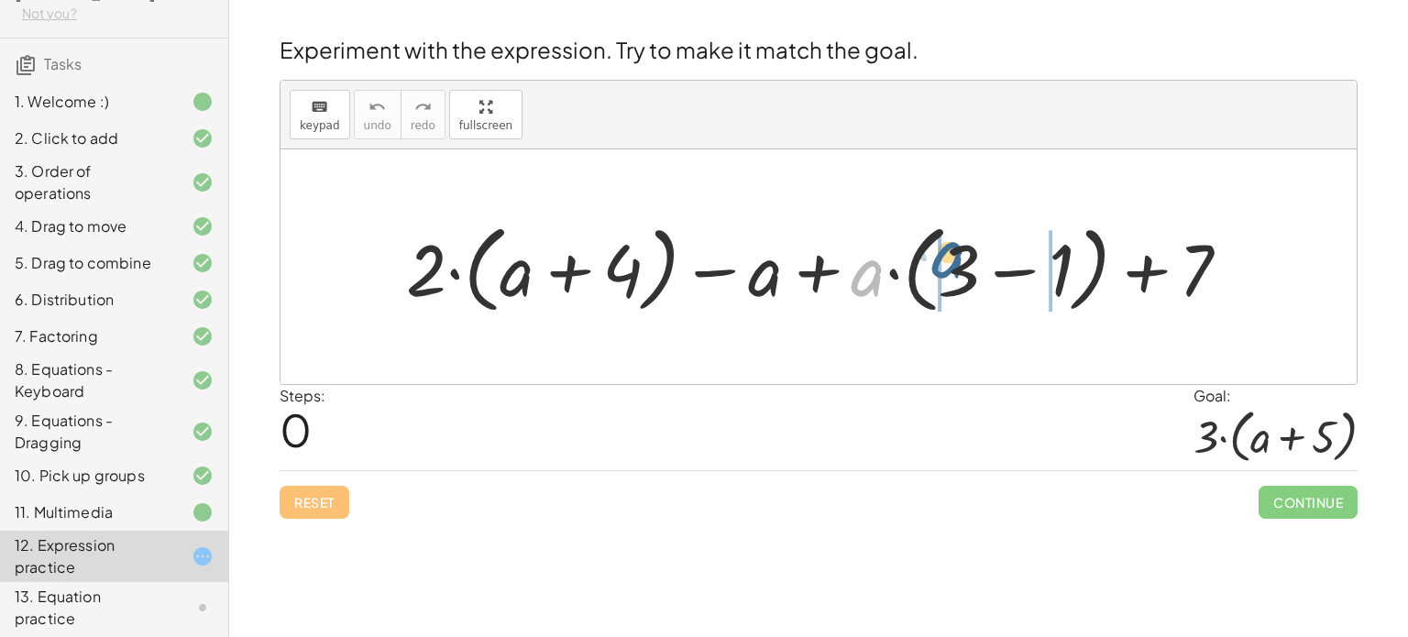
drag, startPoint x: 863, startPoint y: 277, endPoint x: 944, endPoint y: 260, distance: 83.4
click at [944, 260] on div at bounding box center [825, 267] width 857 height 105
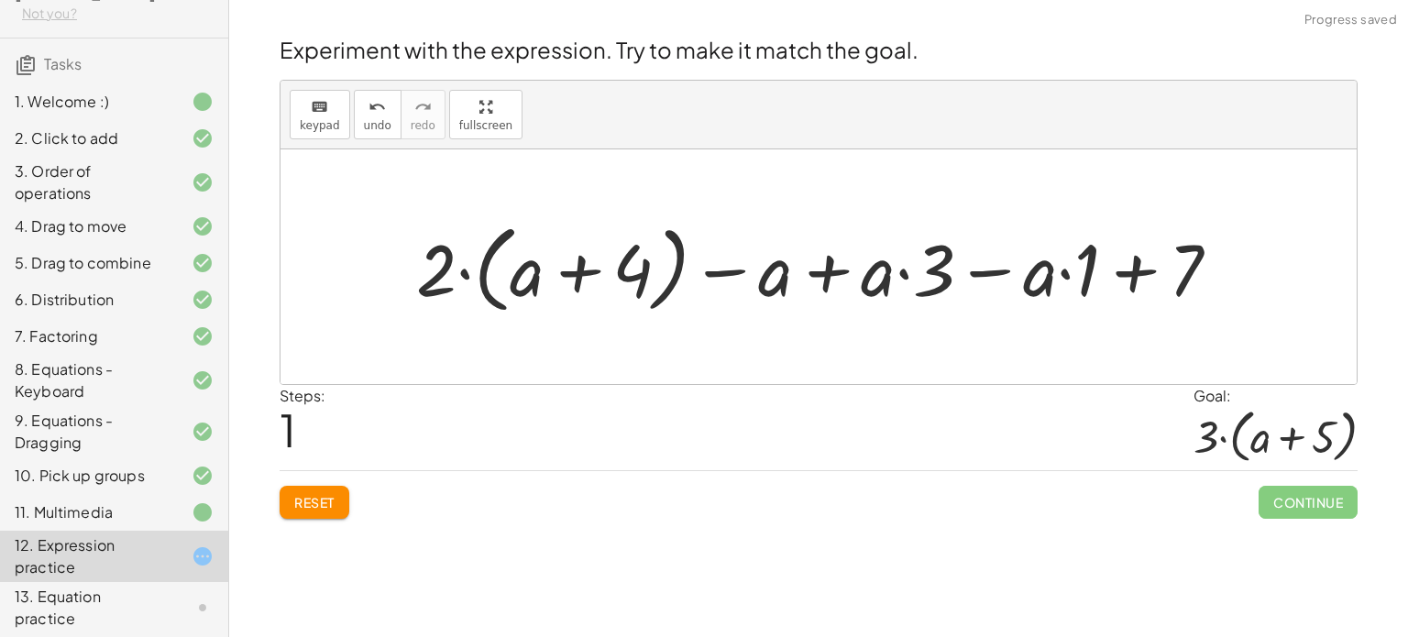
click at [906, 273] on div at bounding box center [825, 267] width 837 height 105
click at [816, 282] on div at bounding box center [825, 267] width 837 height 105
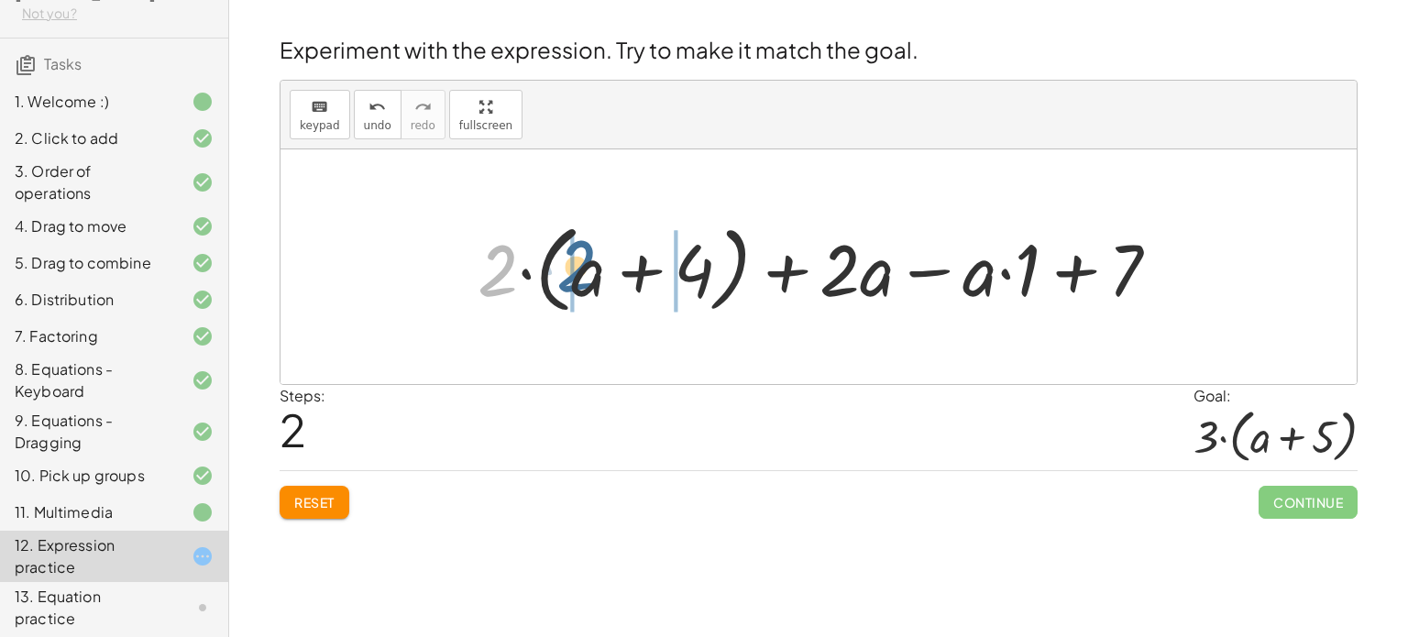
drag, startPoint x: 508, startPoint y: 283, endPoint x: 585, endPoint y: 283, distance: 77.0
click at [585, 283] on div at bounding box center [826, 267] width 715 height 105
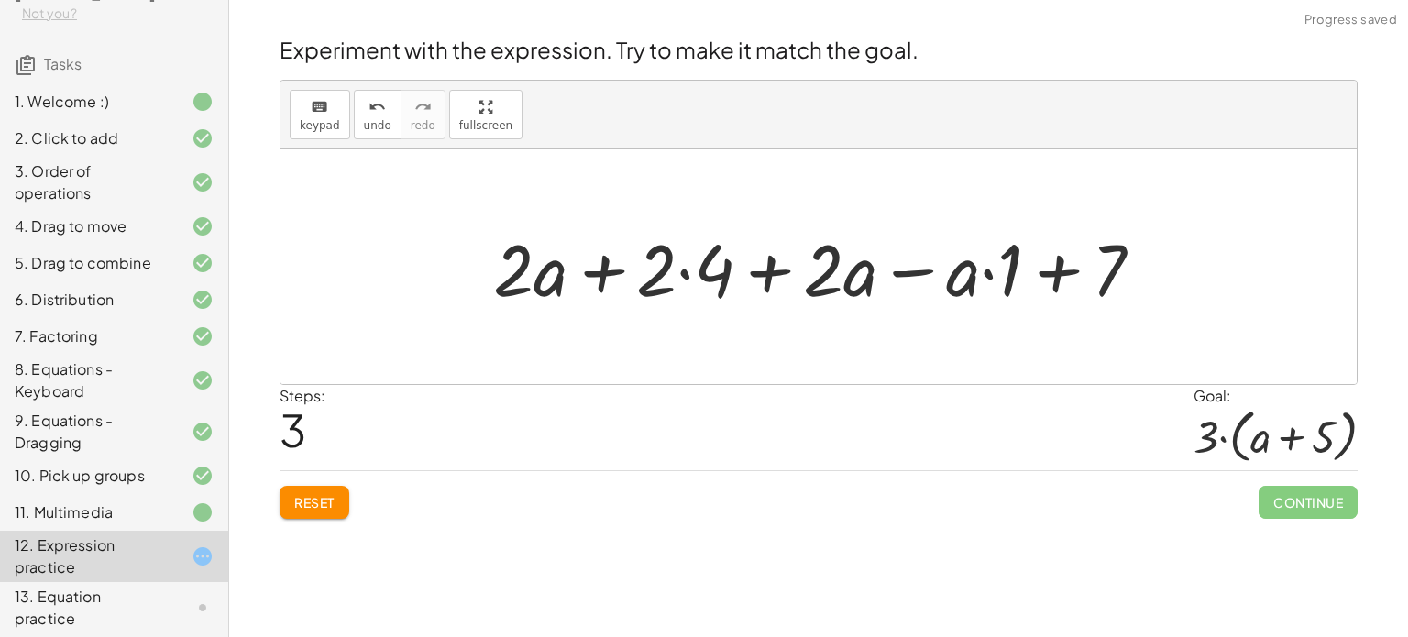
click at [688, 272] on div at bounding box center [825, 267] width 683 height 94
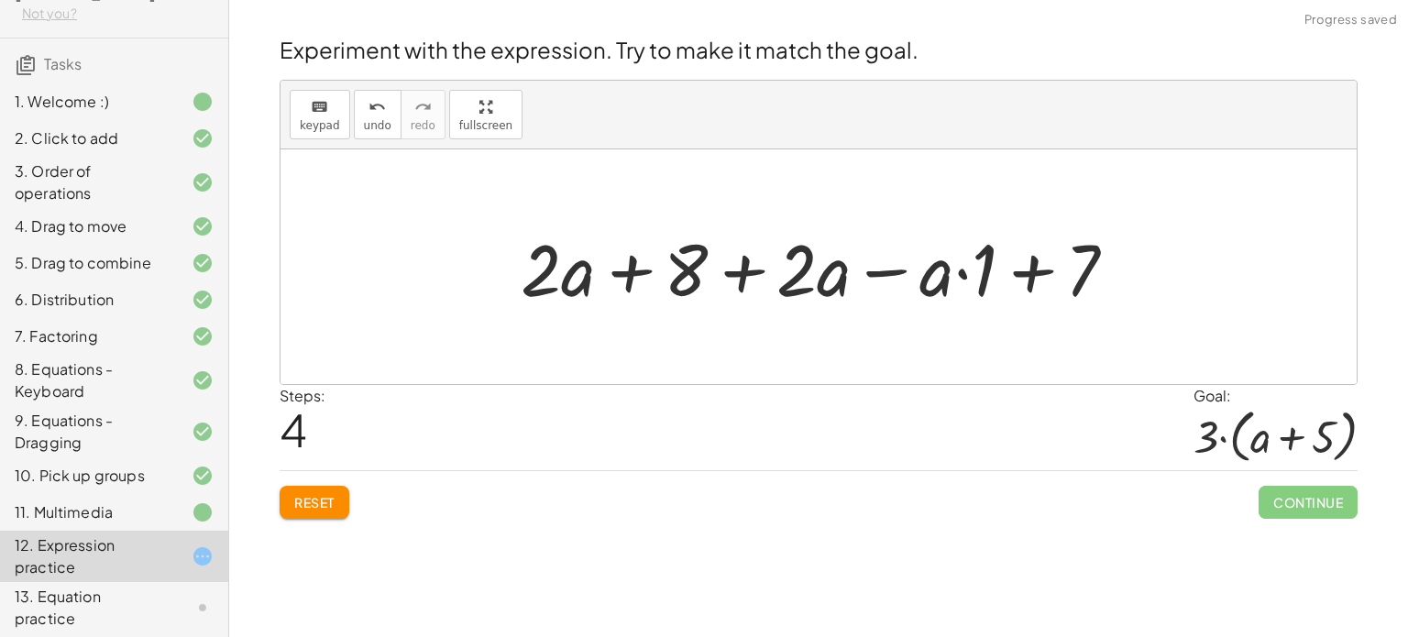
click at [899, 271] on div at bounding box center [826, 267] width 629 height 94
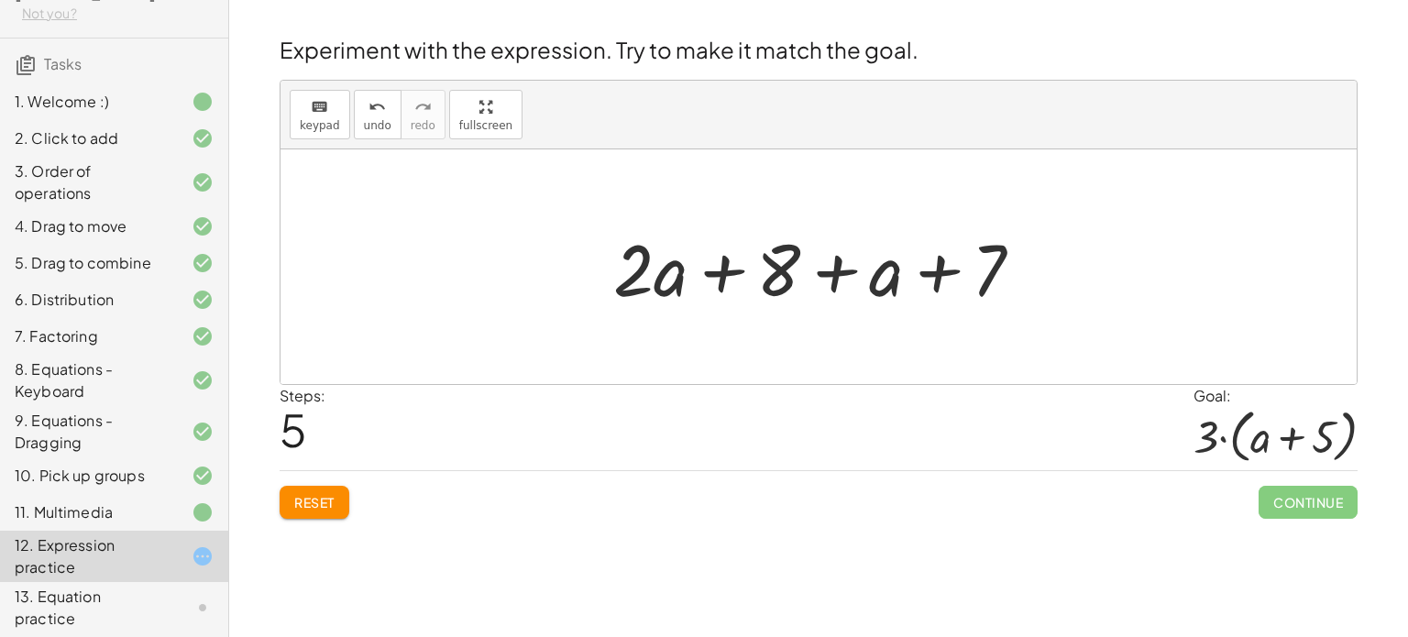
click at [733, 272] on div at bounding box center [825, 267] width 443 height 94
click at [849, 268] on div at bounding box center [825, 267] width 443 height 94
drag, startPoint x: 911, startPoint y: 278, endPoint x: 878, endPoint y: 279, distance: 33.0
click at [878, 279] on div at bounding box center [825, 267] width 443 height 94
click at [935, 271] on div at bounding box center [825, 267] width 443 height 94
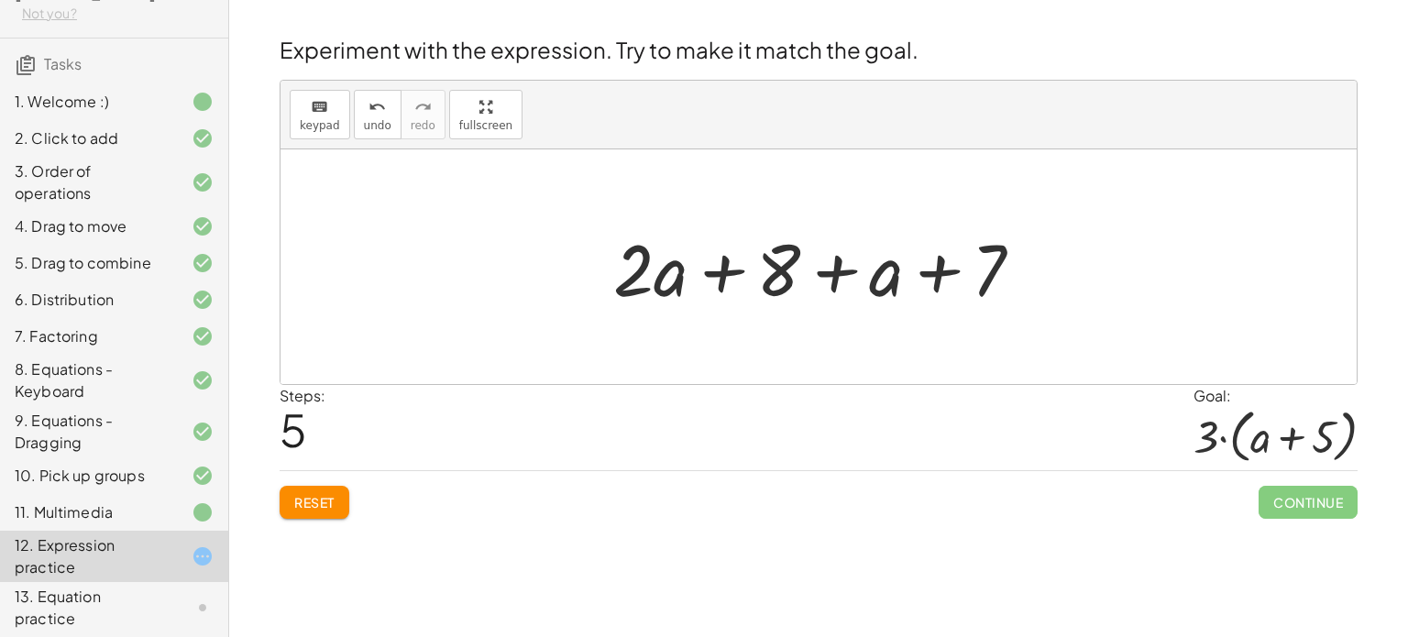
click at [849, 283] on div at bounding box center [825, 267] width 443 height 94
click at [719, 272] on div at bounding box center [825, 267] width 443 height 94
drag, startPoint x: 894, startPoint y: 282, endPoint x: 752, endPoint y: 283, distance: 142.1
click at [752, 283] on div at bounding box center [825, 267] width 443 height 94
click at [726, 275] on div at bounding box center [825, 267] width 443 height 94
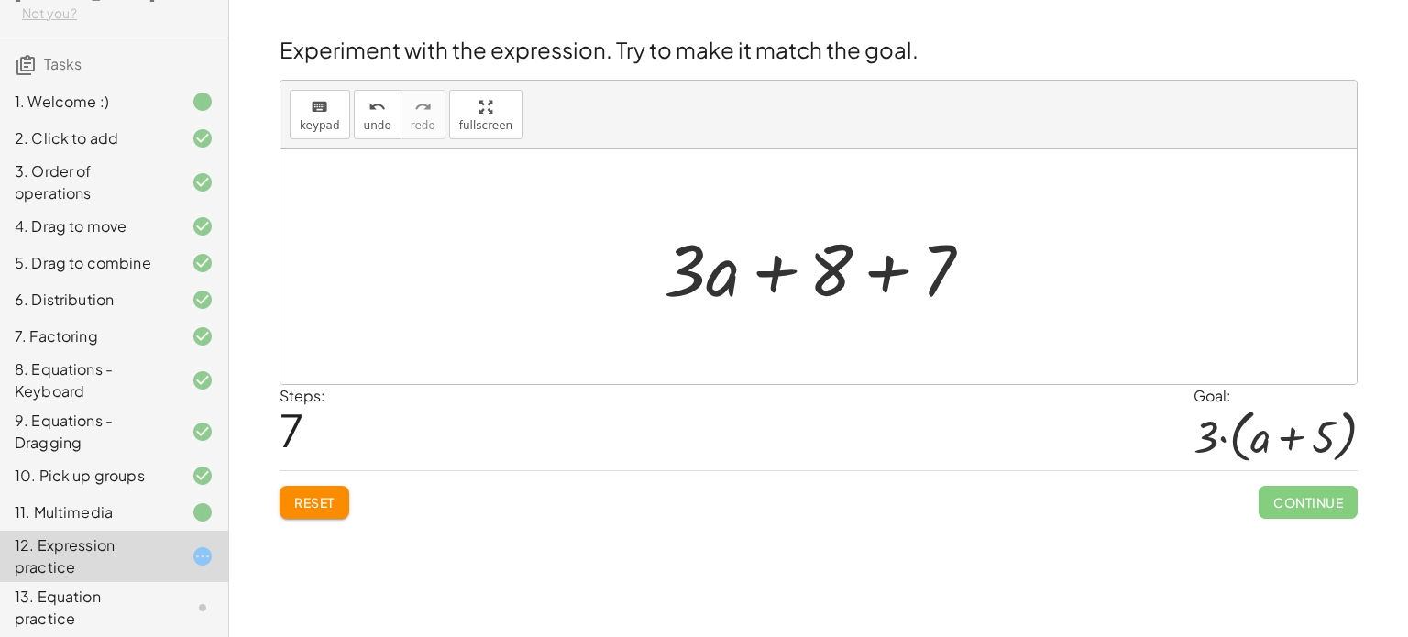
click at [764, 272] on div at bounding box center [826, 267] width 342 height 94
click at [896, 274] on div at bounding box center [826, 267] width 342 height 94
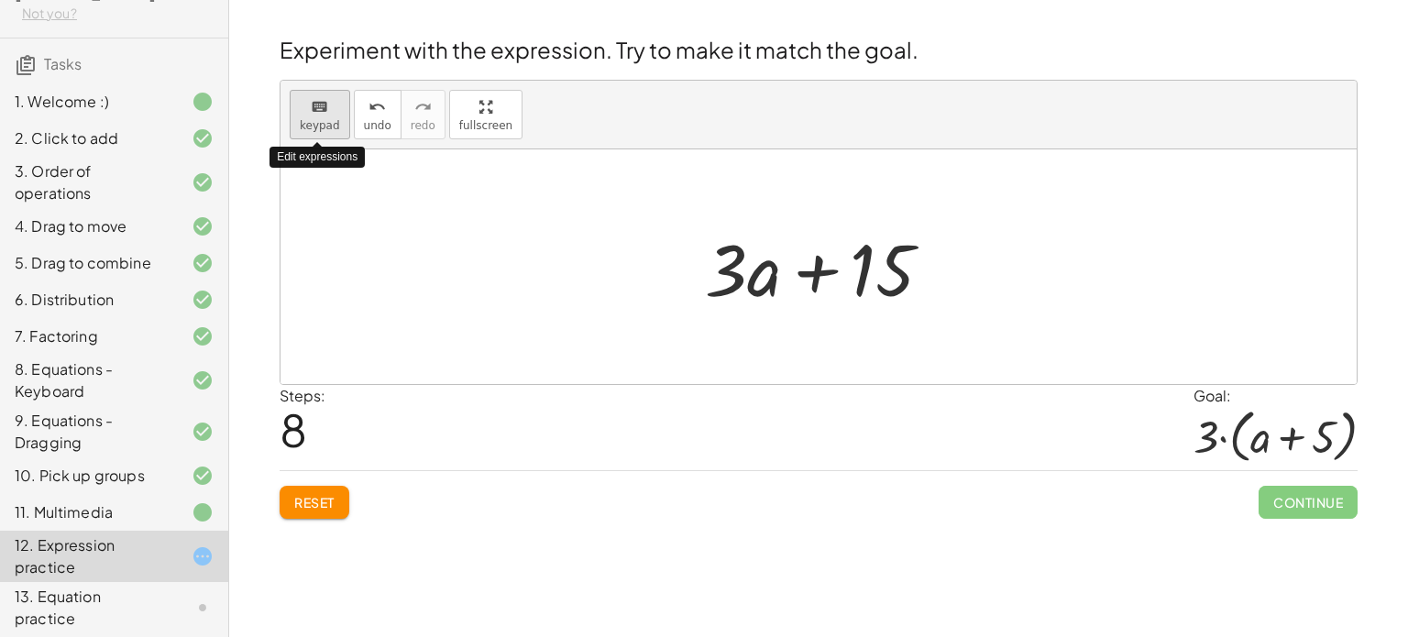
click at [317, 124] on span "keypad" at bounding box center [320, 125] width 40 height 13
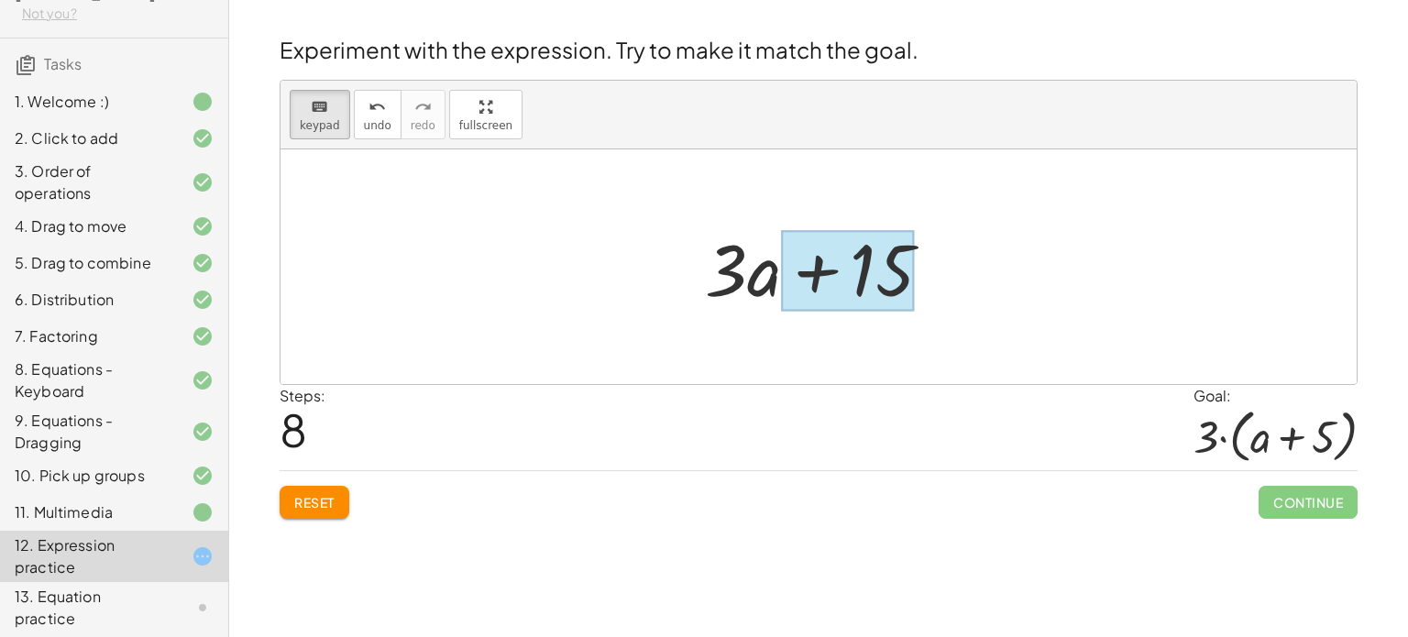
click at [840, 267] on div at bounding box center [847, 271] width 133 height 82
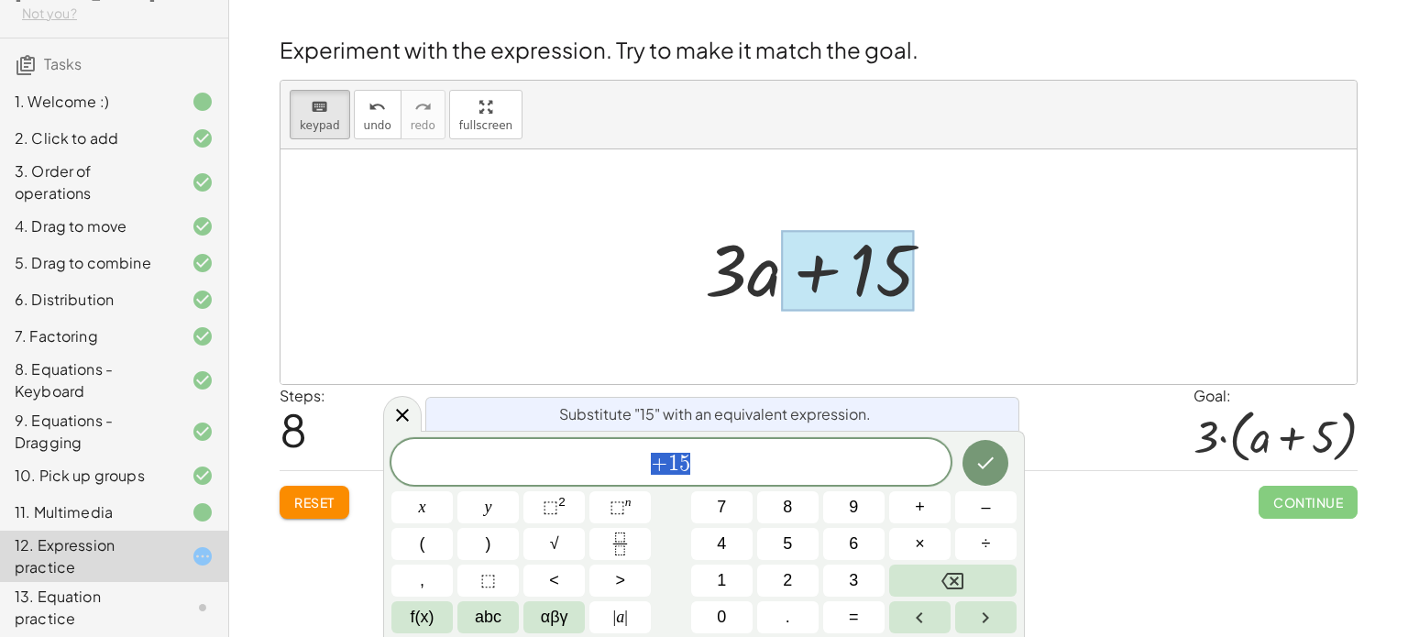
click at [635, 461] on span "+ 1 5" at bounding box center [671, 464] width 559 height 26
click at [738, 278] on div at bounding box center [826, 267] width 260 height 94
click at [393, 414] on icon at bounding box center [403, 415] width 22 height 22
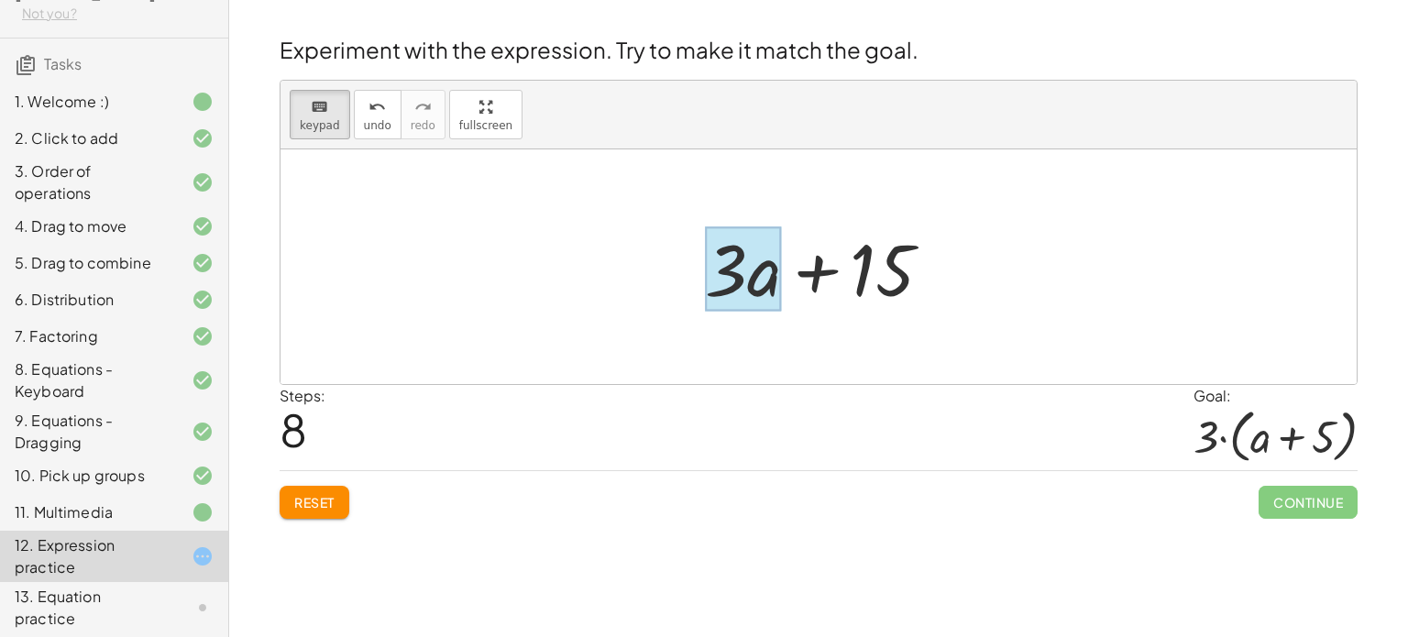
click at [762, 273] on div at bounding box center [743, 268] width 76 height 85
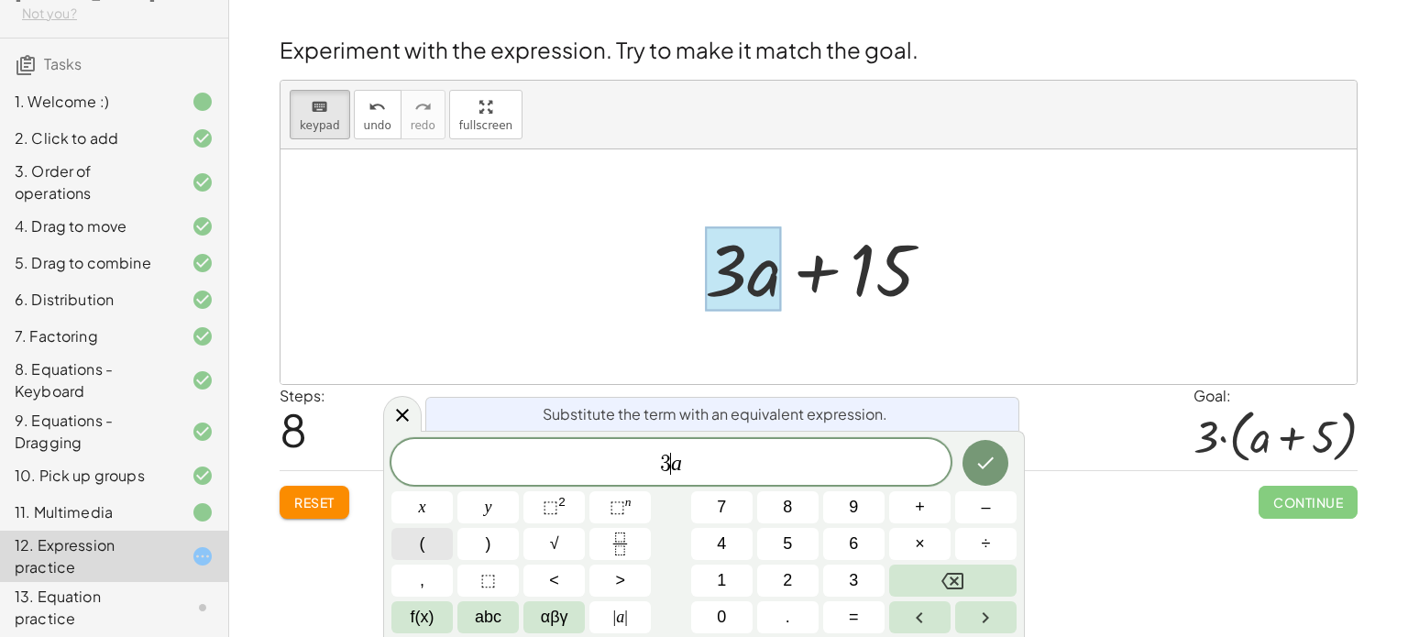
click at [432, 551] on button "(" at bounding box center [422, 544] width 61 height 32
click at [688, 458] on span ")" at bounding box center [688, 461] width 12 height 27
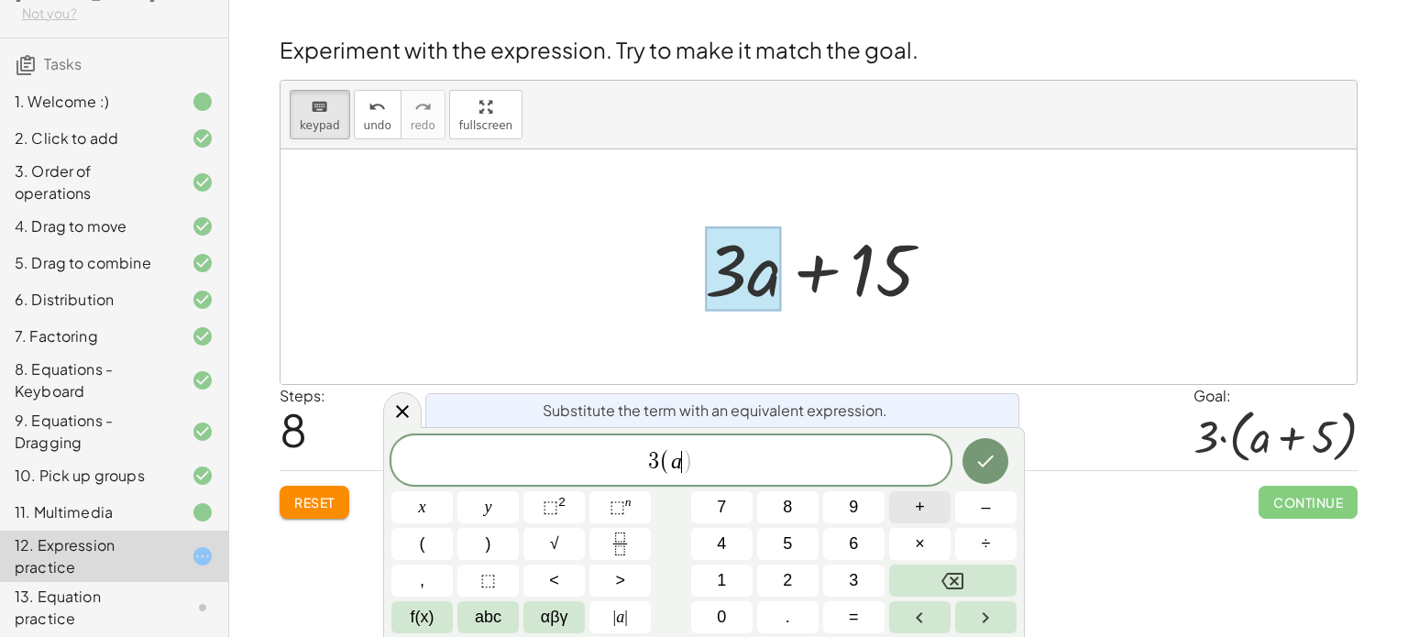
click at [922, 512] on span "+" at bounding box center [920, 507] width 10 height 25
click at [799, 540] on button "5" at bounding box center [787, 544] width 61 height 32
click at [494, 544] on button ")" at bounding box center [488, 544] width 61 height 32
click at [990, 454] on icon "Done" at bounding box center [986, 461] width 22 height 22
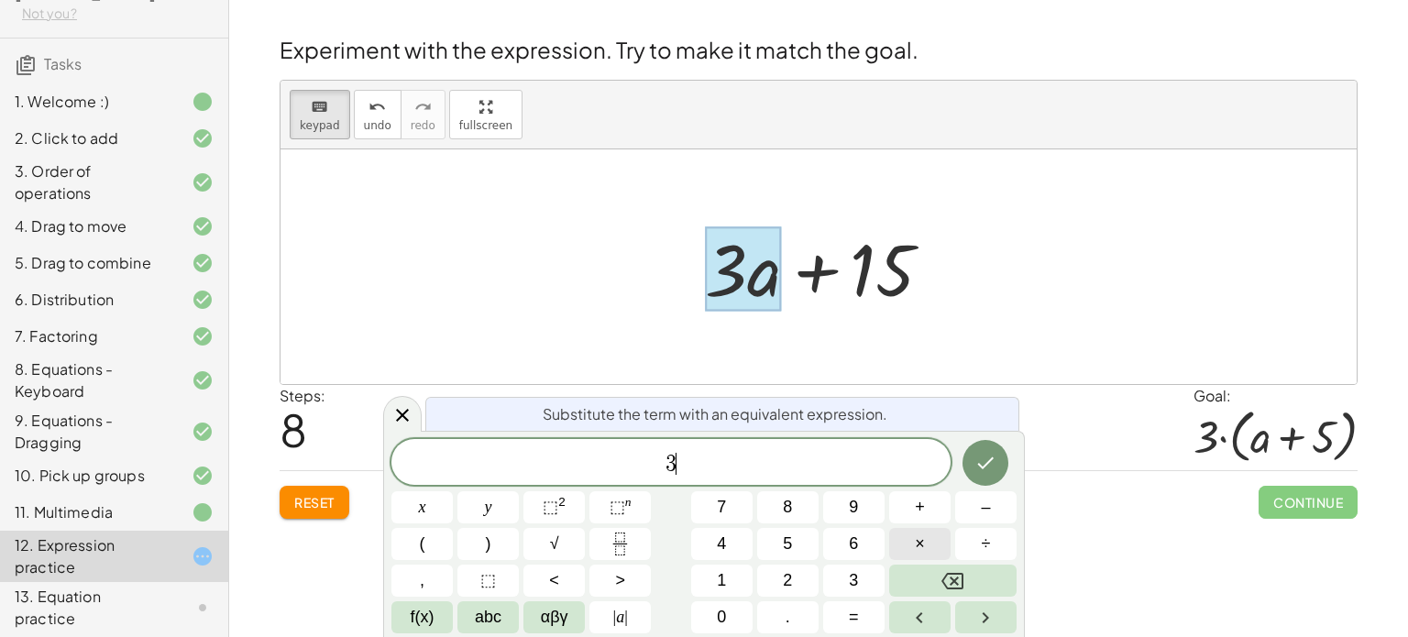
click at [935, 541] on button "×" at bounding box center [919, 544] width 61 height 32
click at [440, 543] on button "(" at bounding box center [422, 544] width 61 height 32
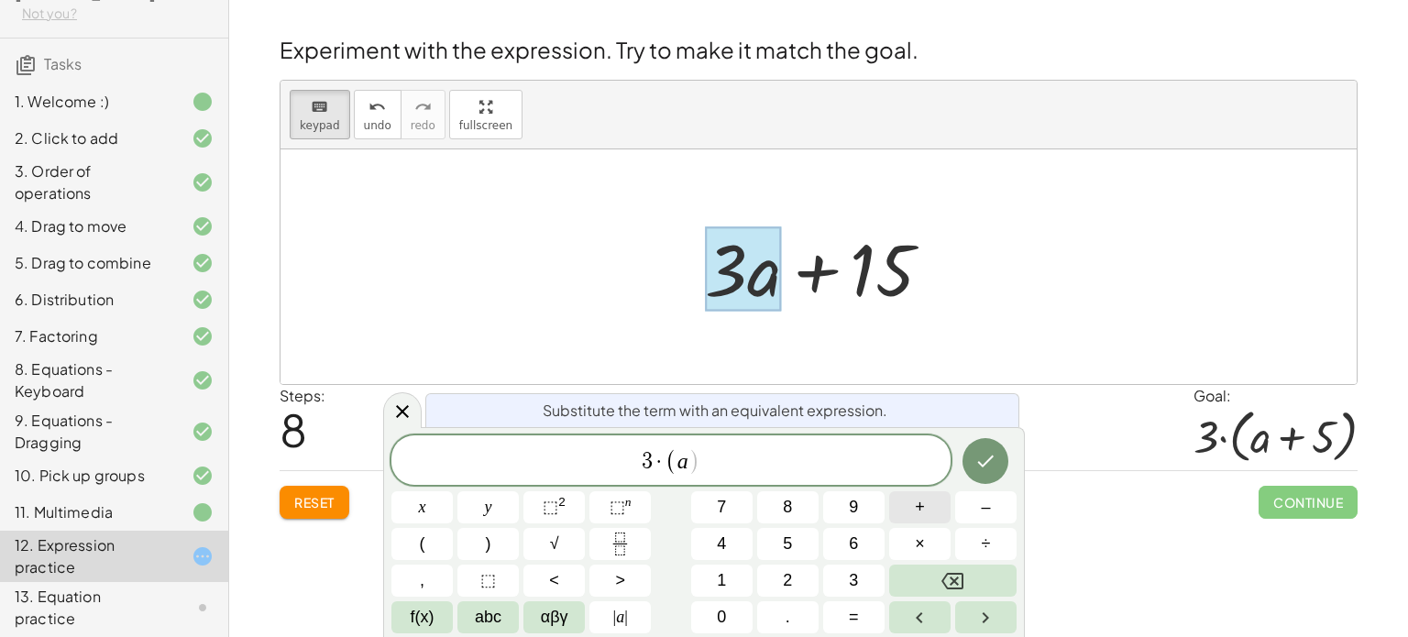
click at [911, 495] on button "+" at bounding box center [919, 507] width 61 height 32
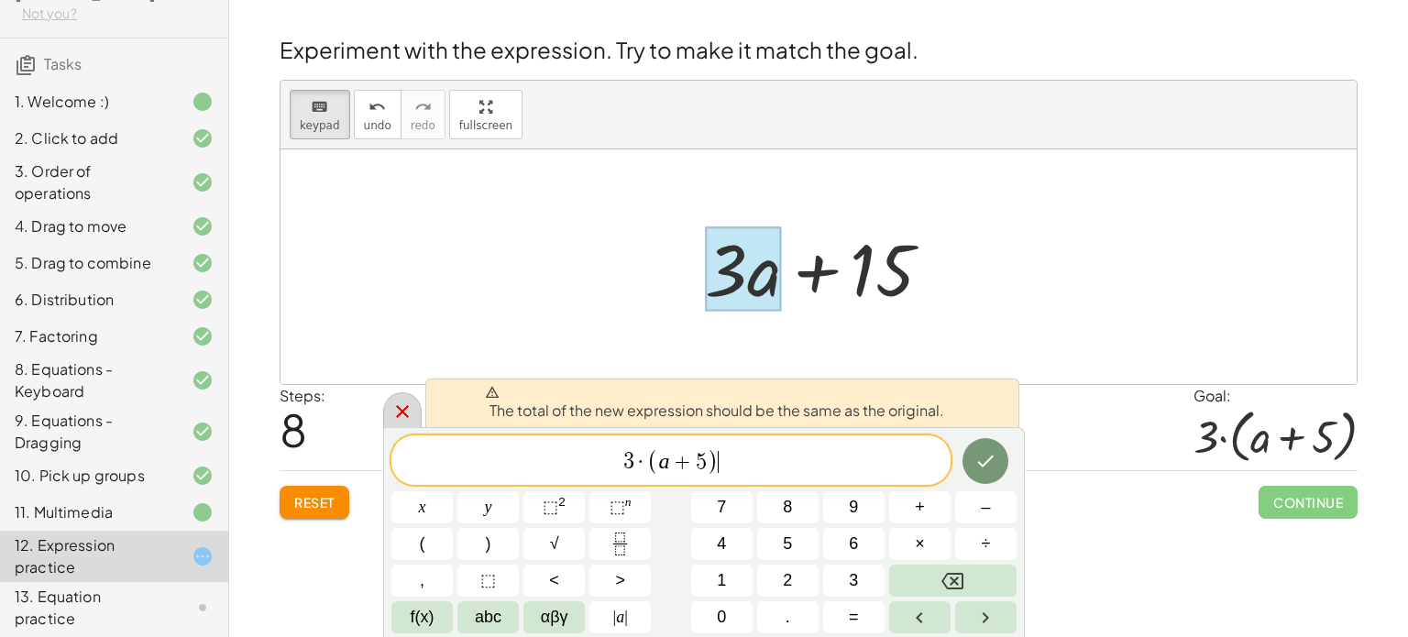
click at [407, 407] on icon at bounding box center [402, 411] width 13 height 13
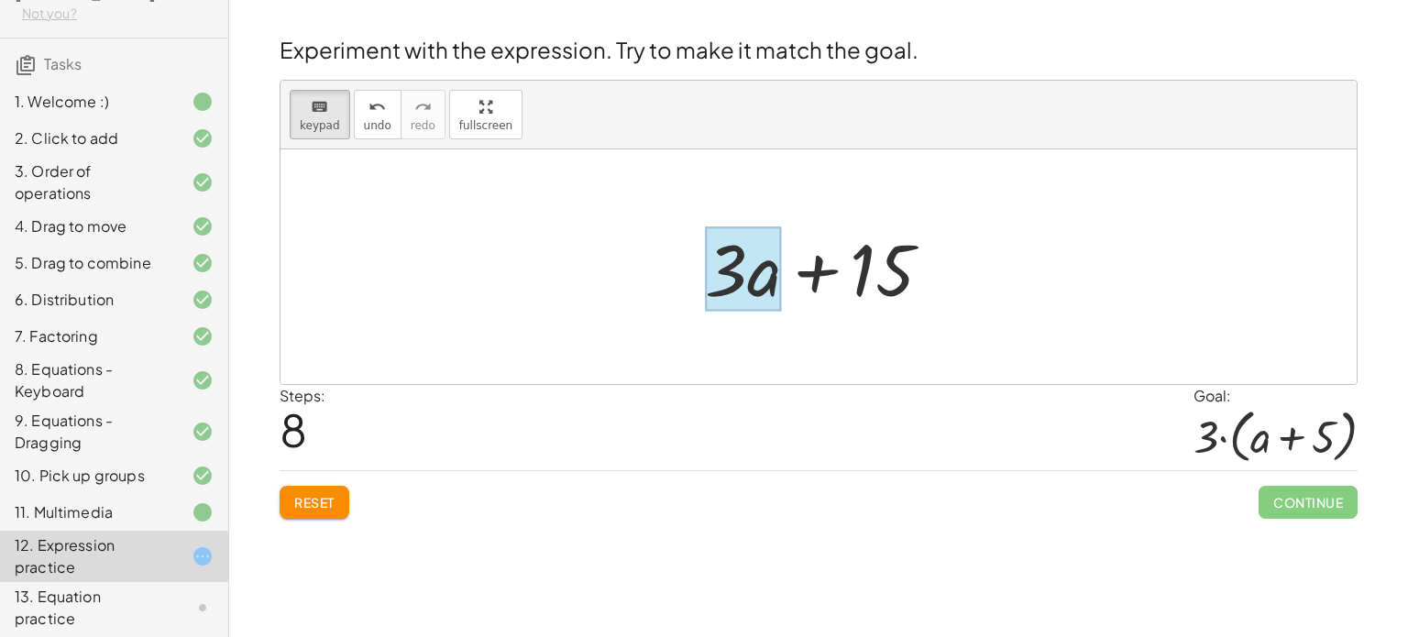
click at [780, 283] on div at bounding box center [743, 268] width 76 height 85
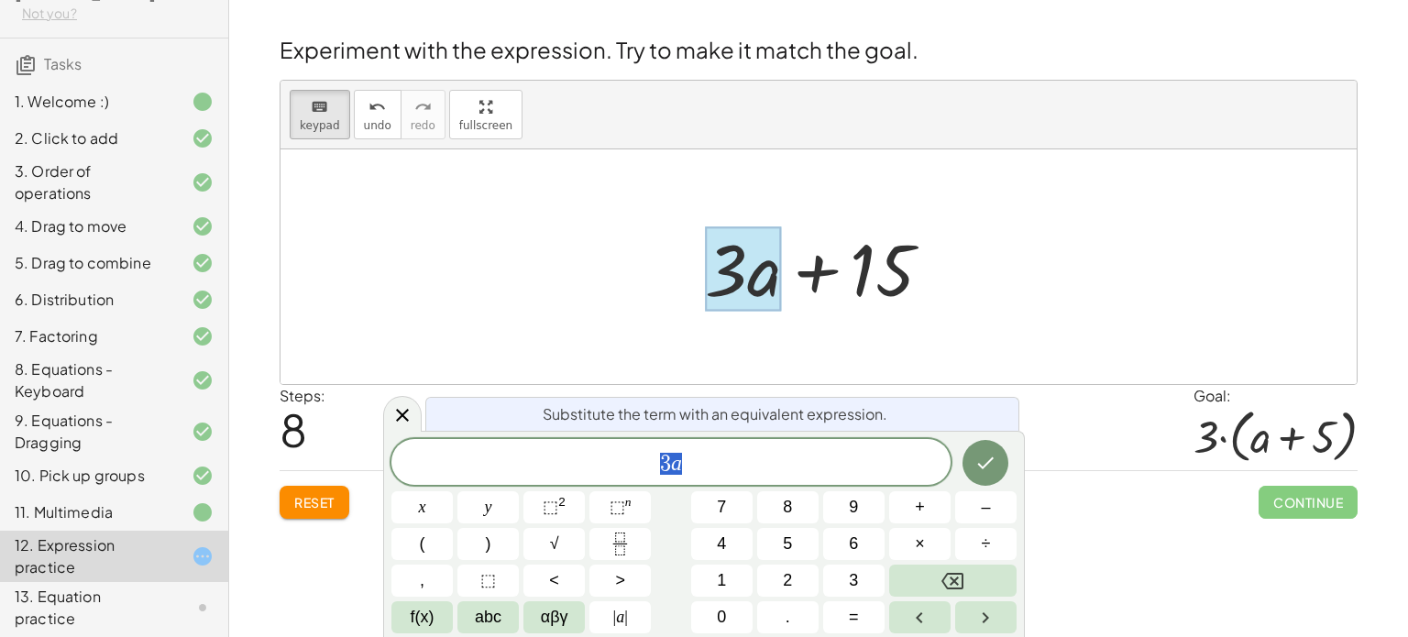
click at [628, 469] on span "3 a" at bounding box center [671, 464] width 559 height 26
click at [966, 541] on button "÷" at bounding box center [985, 544] width 61 height 32
click at [984, 472] on icon "Done" at bounding box center [986, 463] width 22 height 22
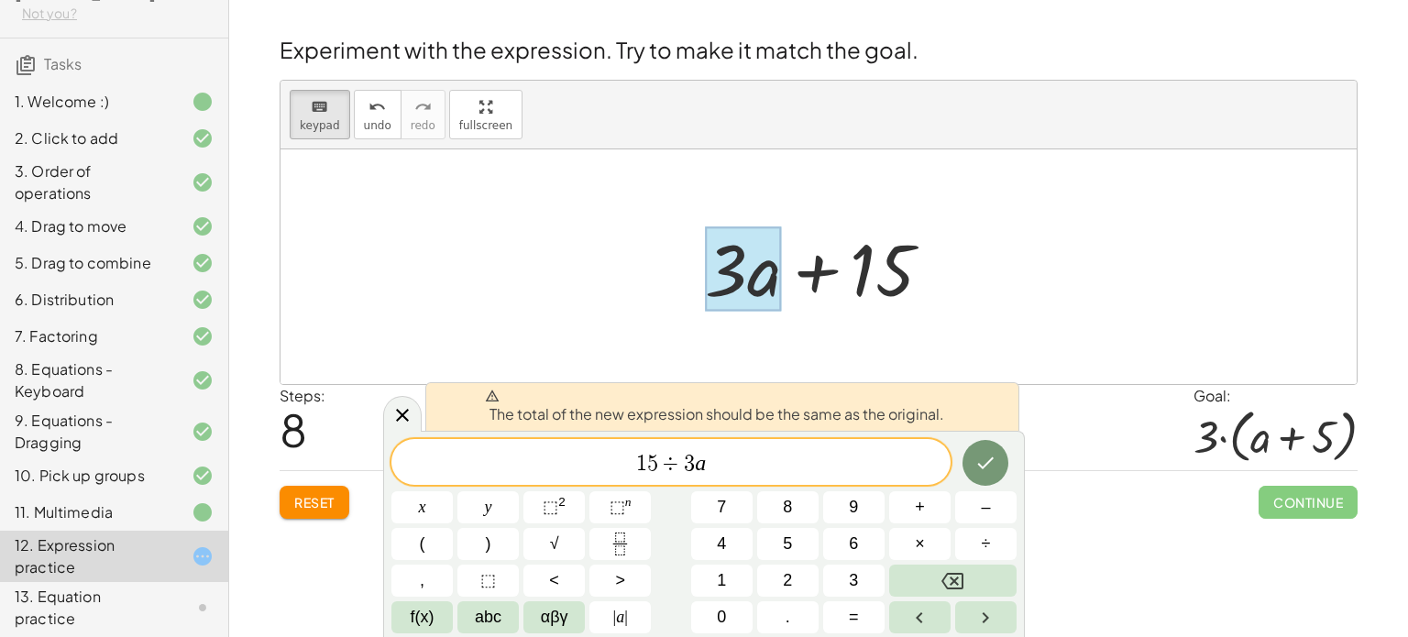
click at [798, 469] on span "1 5 ÷ ​ 3 a" at bounding box center [671, 464] width 559 height 26
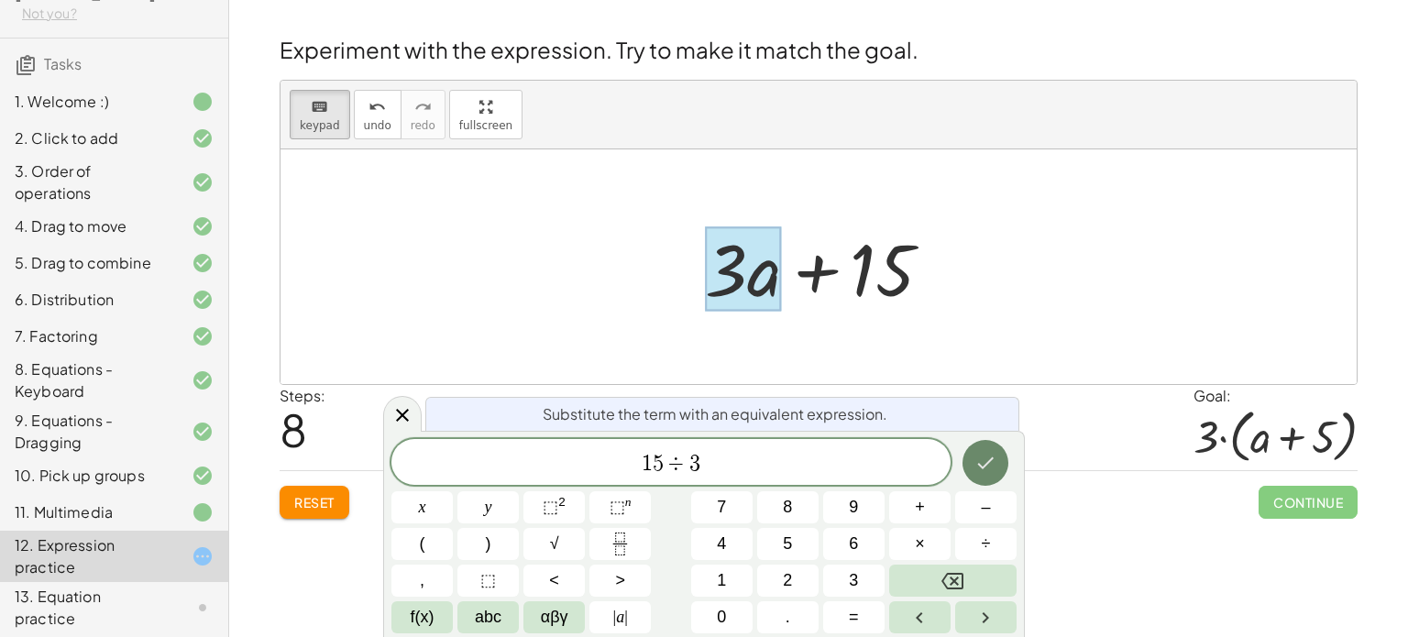
click at [976, 461] on icon "Done" at bounding box center [986, 463] width 22 height 22
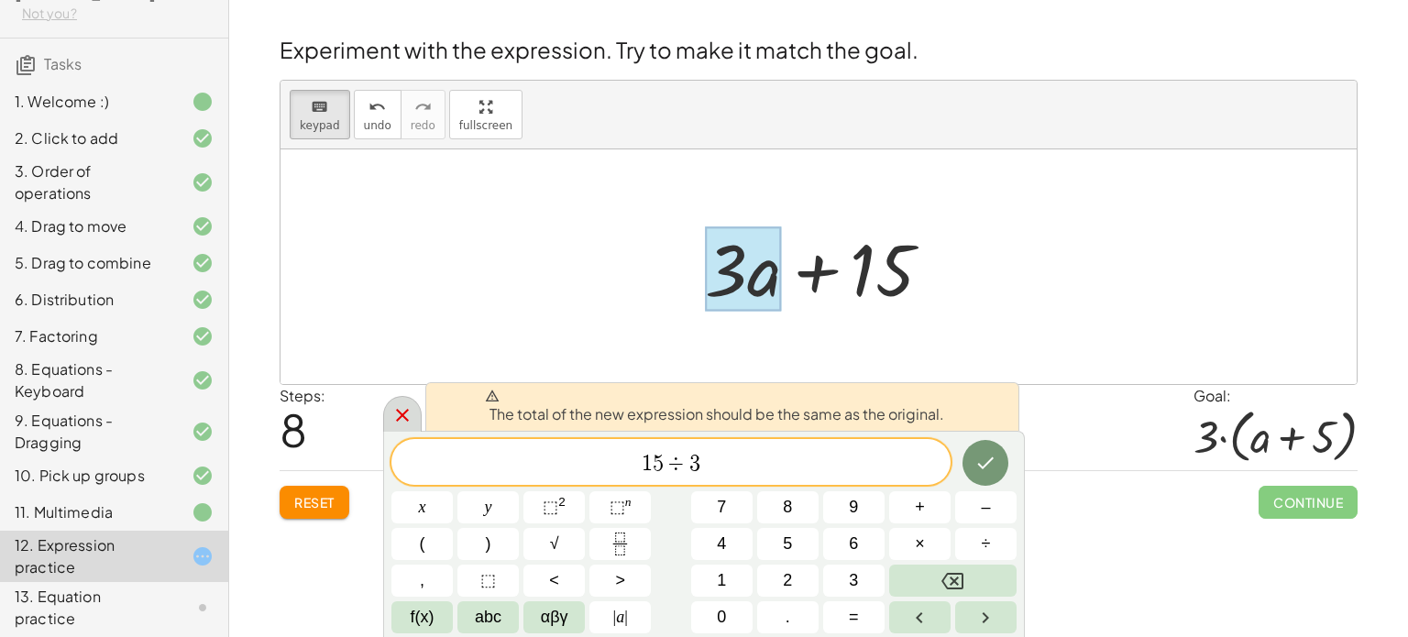
click at [390, 414] on div at bounding box center [402, 414] width 39 height 36
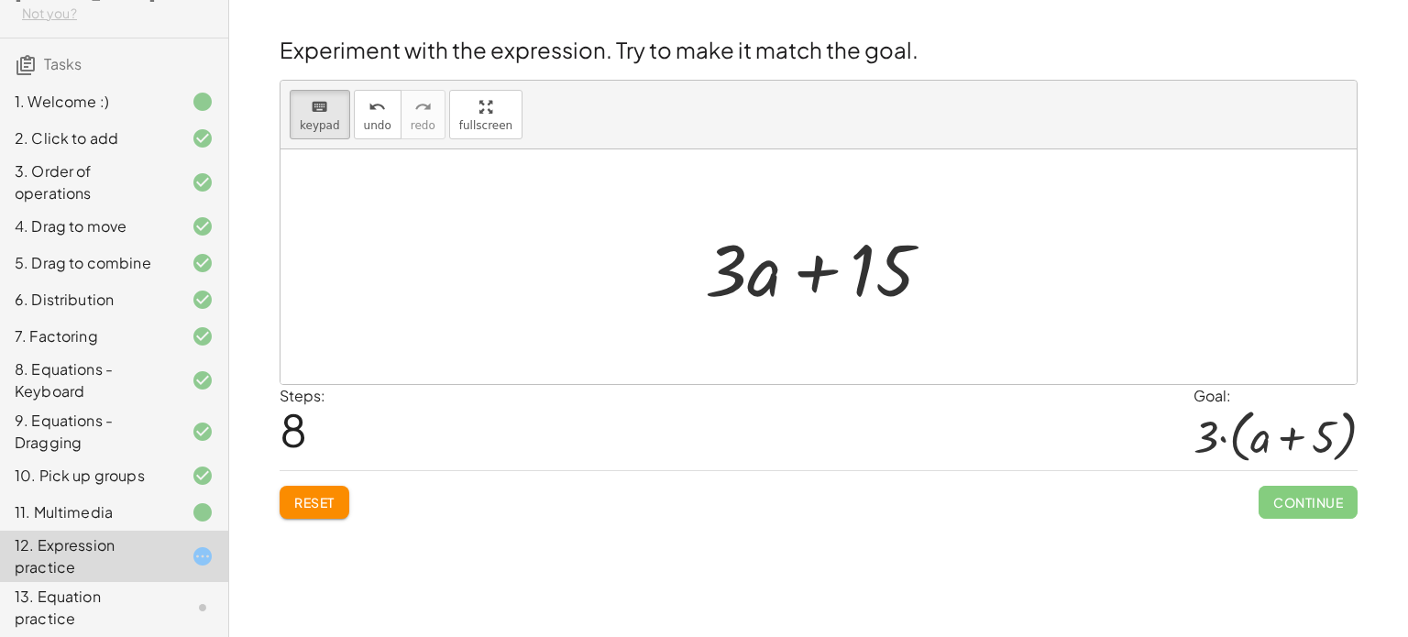
click at [330, 502] on span "Reset" at bounding box center [314, 502] width 40 height 17
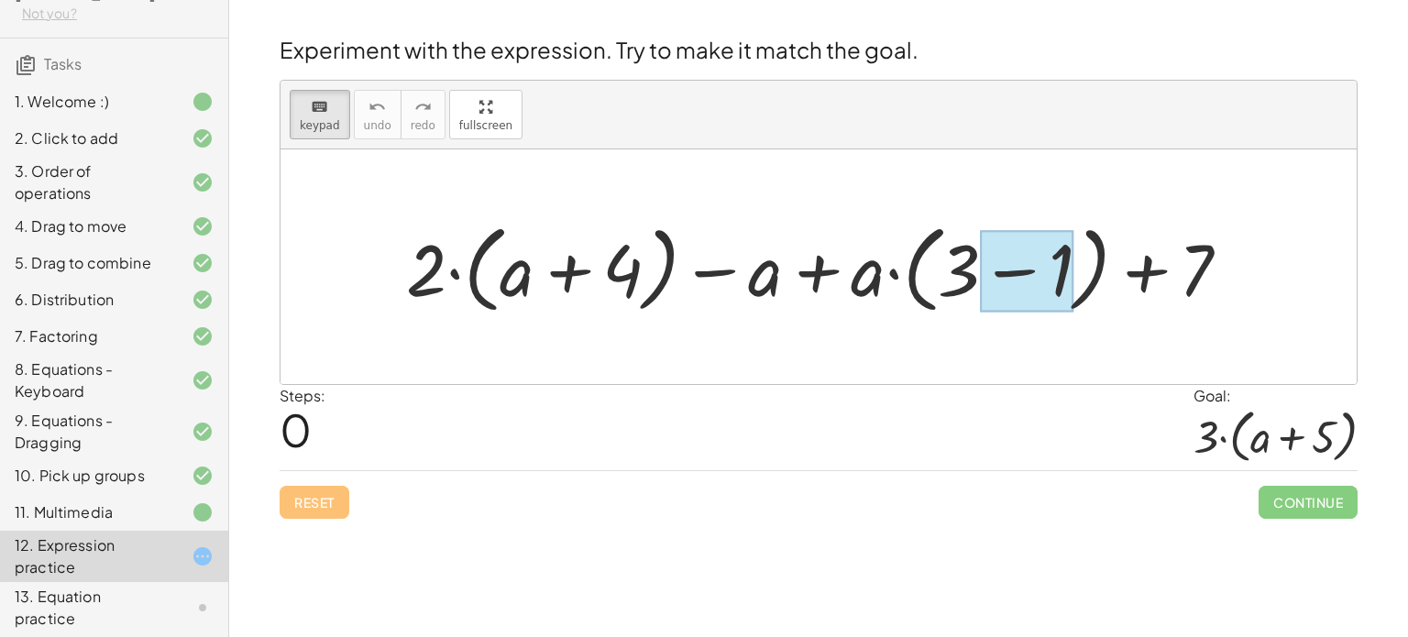
click at [1027, 271] on div at bounding box center [1027, 271] width 94 height 82
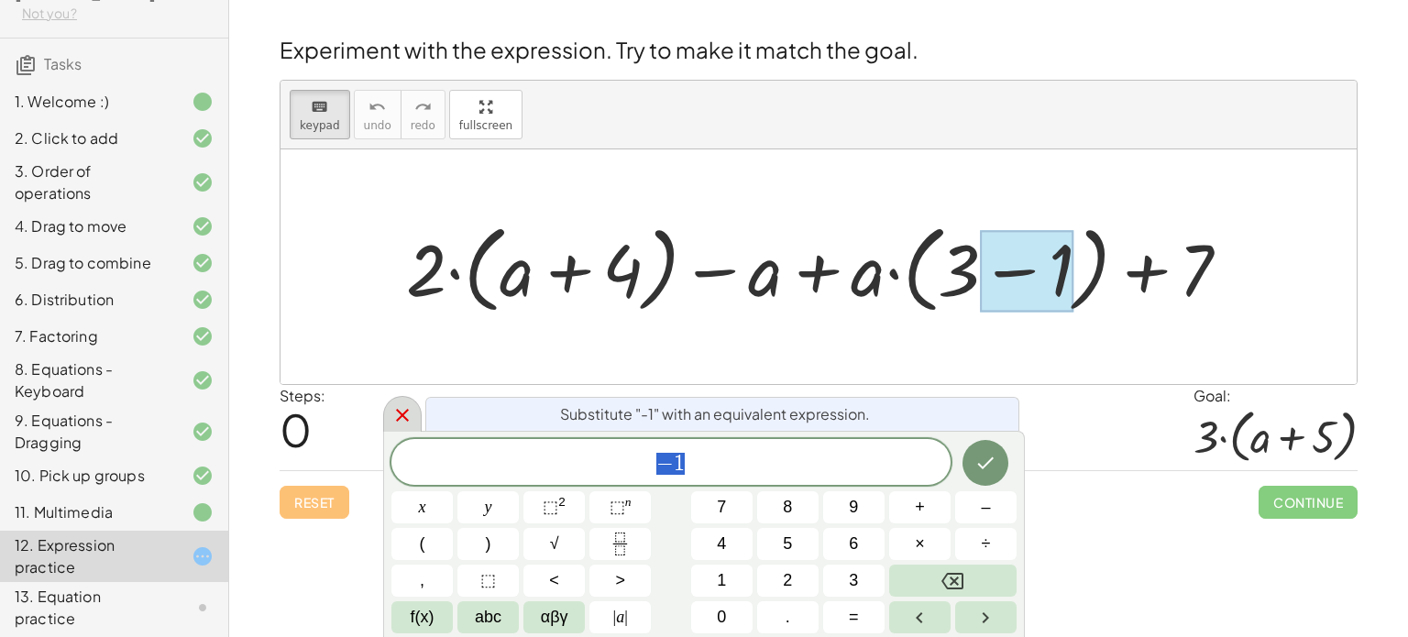
click at [403, 409] on icon at bounding box center [403, 415] width 22 height 22
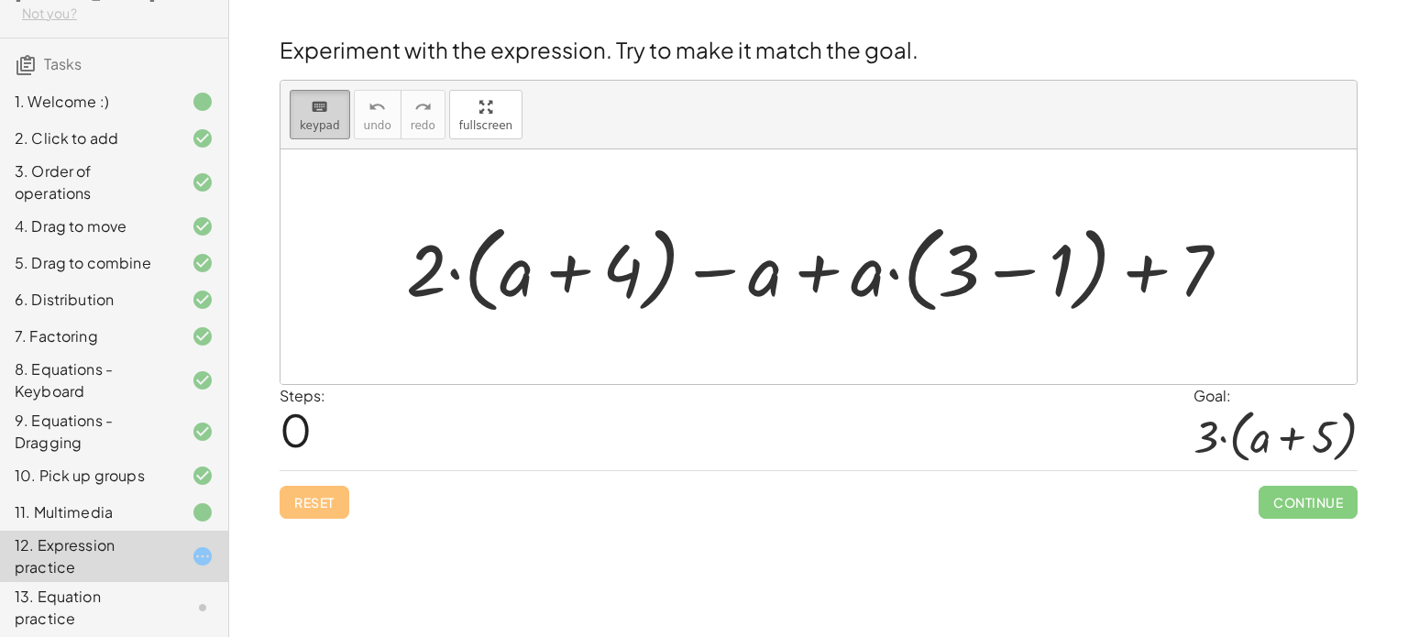
click at [332, 106] on div "keyboard" at bounding box center [320, 106] width 40 height 22
click at [545, 272] on div at bounding box center [825, 267] width 857 height 105
click at [1001, 277] on div at bounding box center [825, 267] width 857 height 105
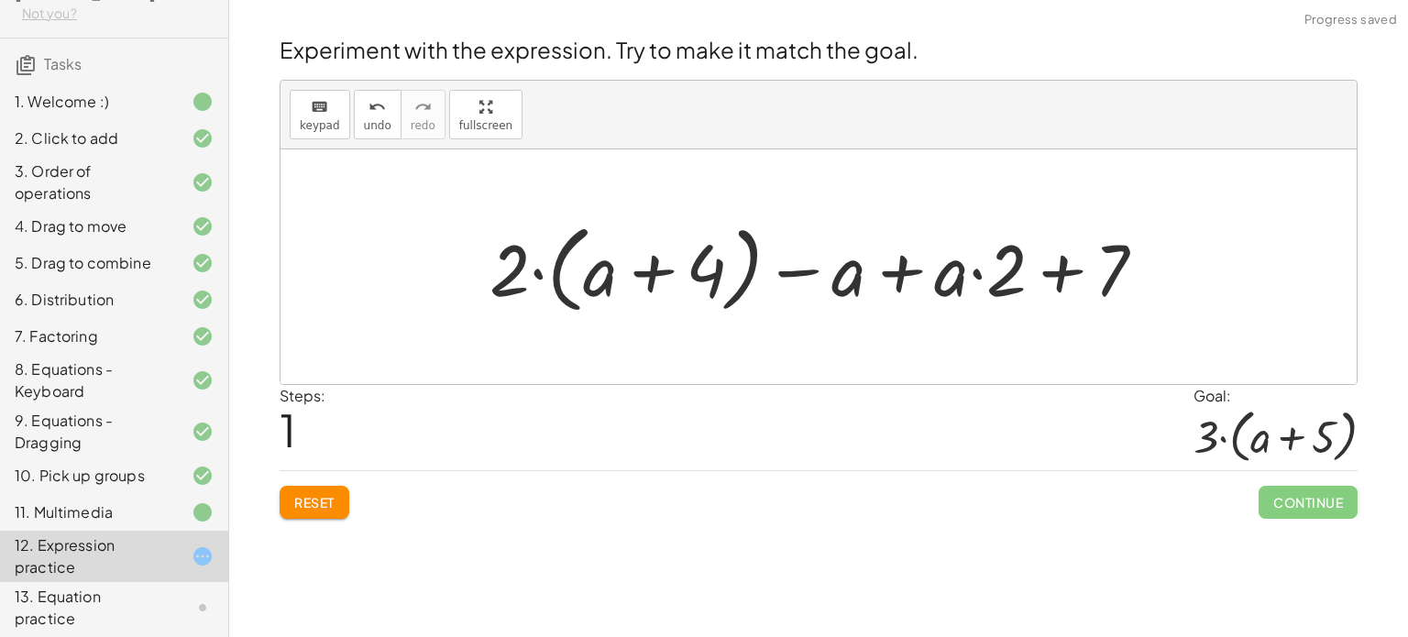
click at [893, 271] on div at bounding box center [825, 267] width 690 height 105
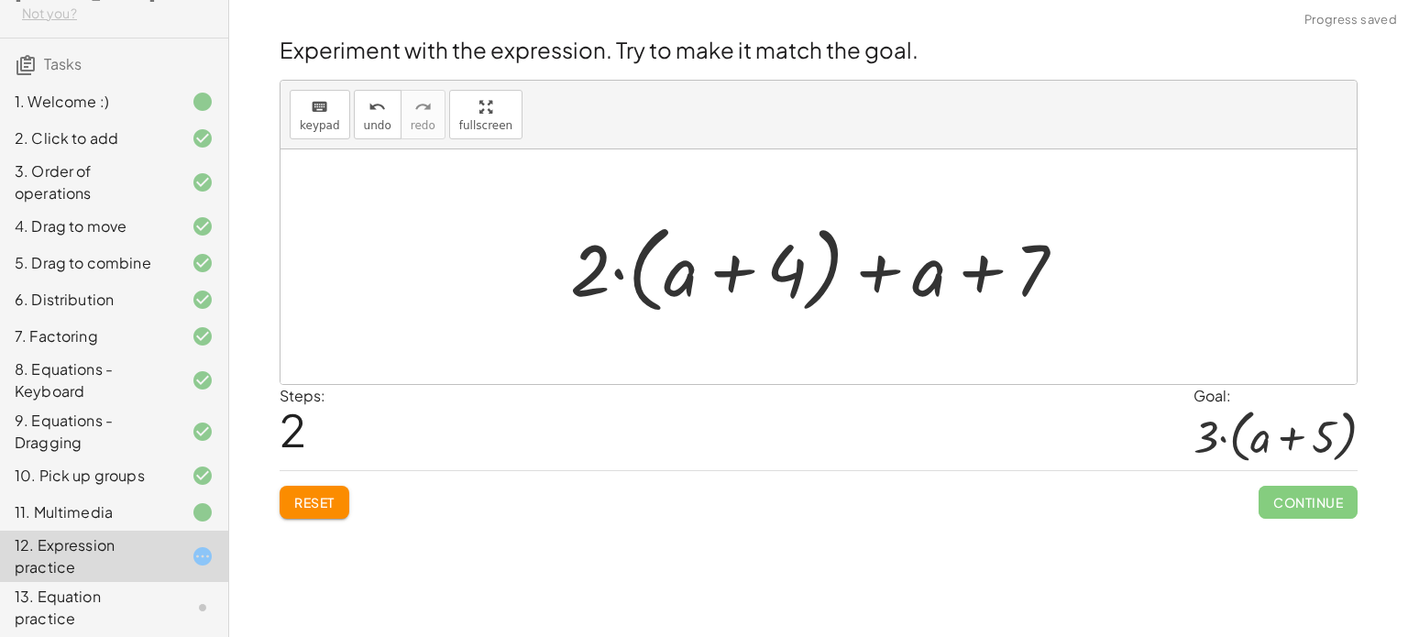
click at [969, 279] on div at bounding box center [825, 267] width 529 height 105
drag, startPoint x: 574, startPoint y: 282, endPoint x: 686, endPoint y: 271, distance: 112.4
click at [686, 271] on div at bounding box center [825, 267] width 529 height 105
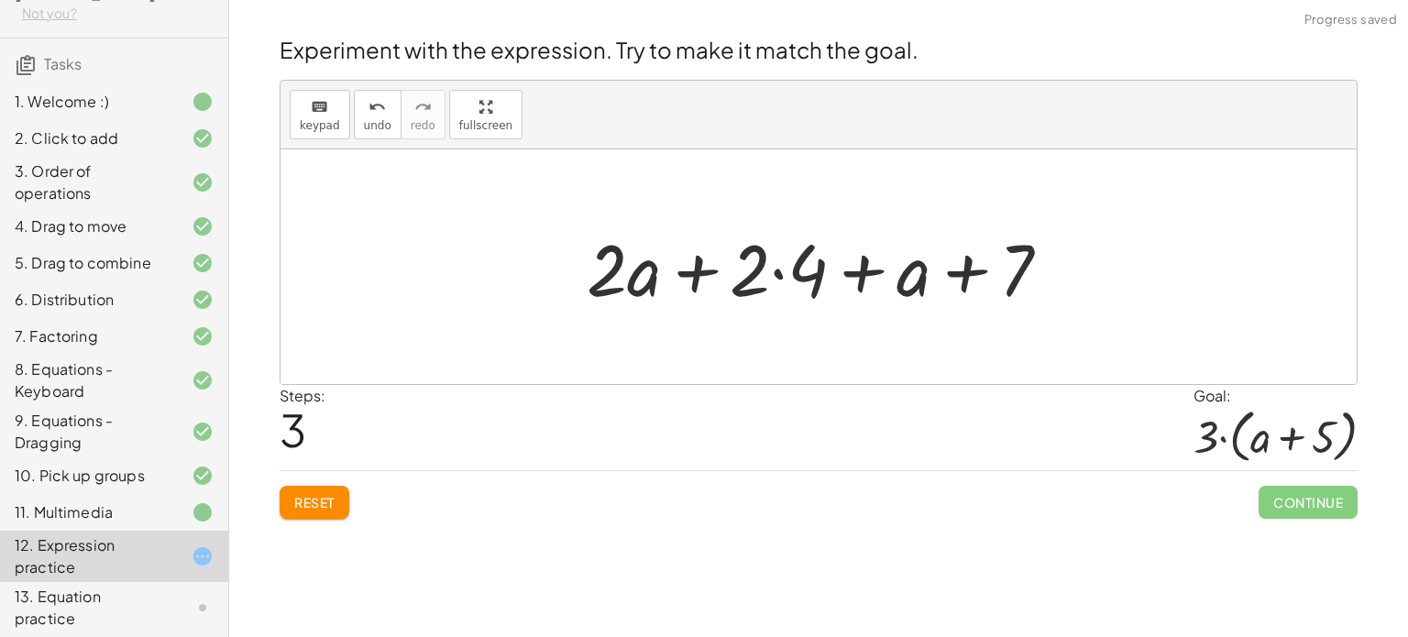
click at [681, 276] on div at bounding box center [826, 267] width 497 height 94
click at [784, 270] on div at bounding box center [826, 267] width 497 height 94
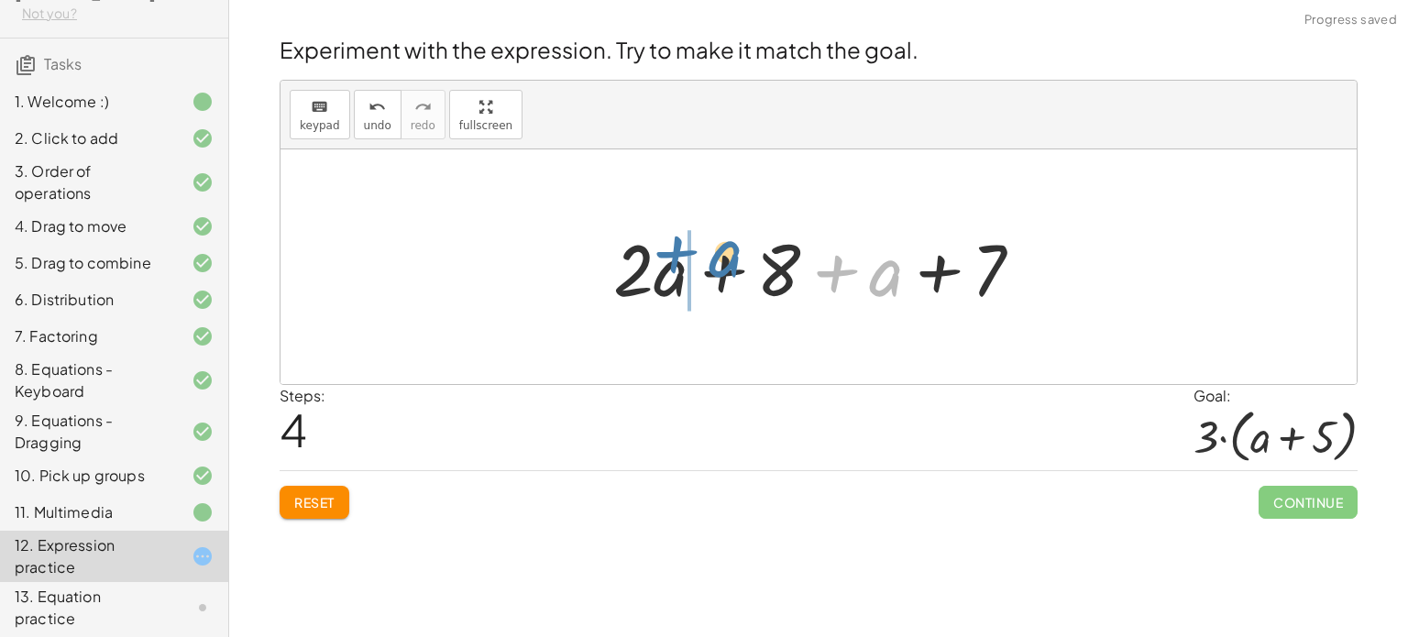
drag, startPoint x: 866, startPoint y: 274, endPoint x: 700, endPoint y: 266, distance: 166.2
click at [700, 266] on div at bounding box center [825, 267] width 443 height 94
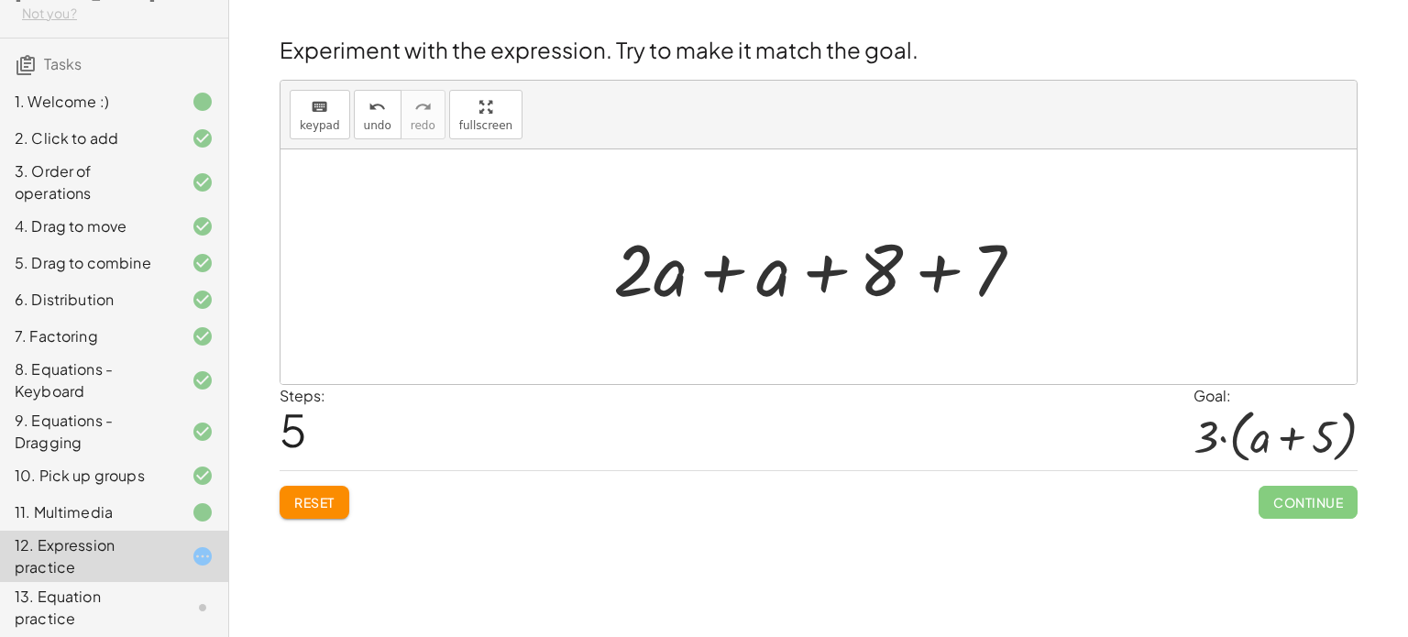
click at [929, 272] on div at bounding box center [825, 267] width 443 height 94
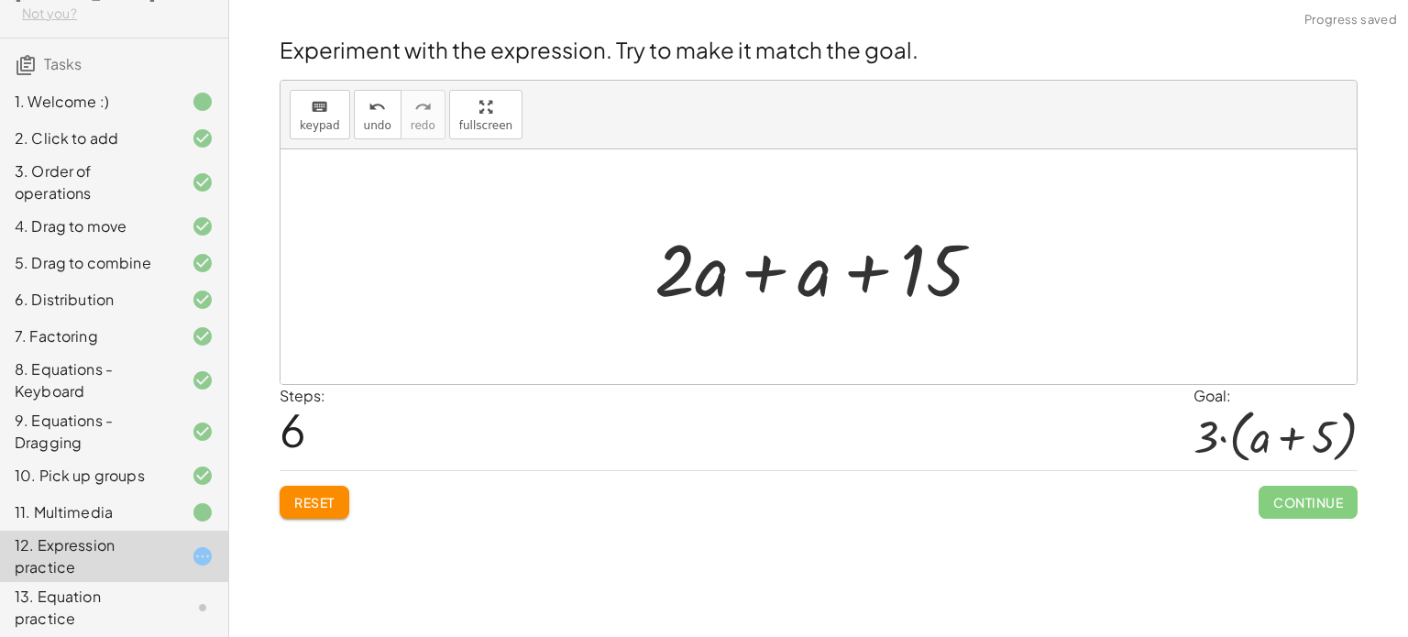
click at [867, 270] on div at bounding box center [826, 267] width 361 height 94
click at [763, 267] on div at bounding box center [826, 267] width 361 height 94
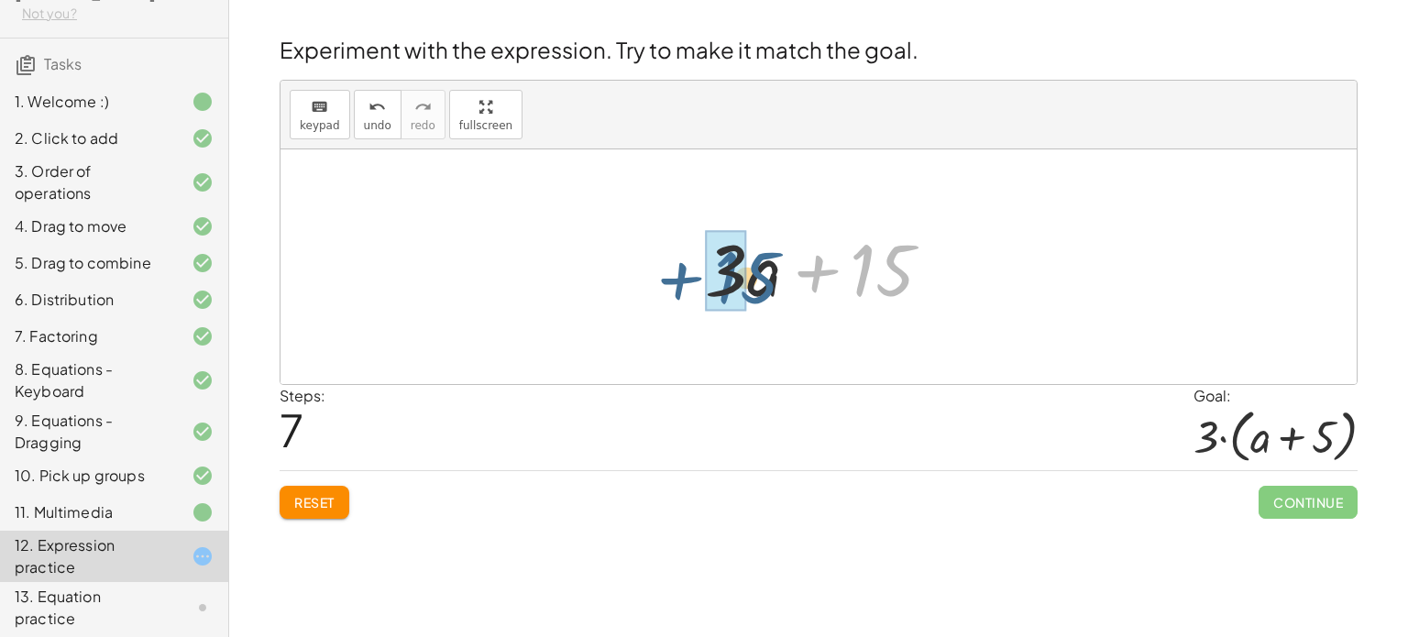
drag, startPoint x: 880, startPoint y: 266, endPoint x: 717, endPoint y: 280, distance: 163.8
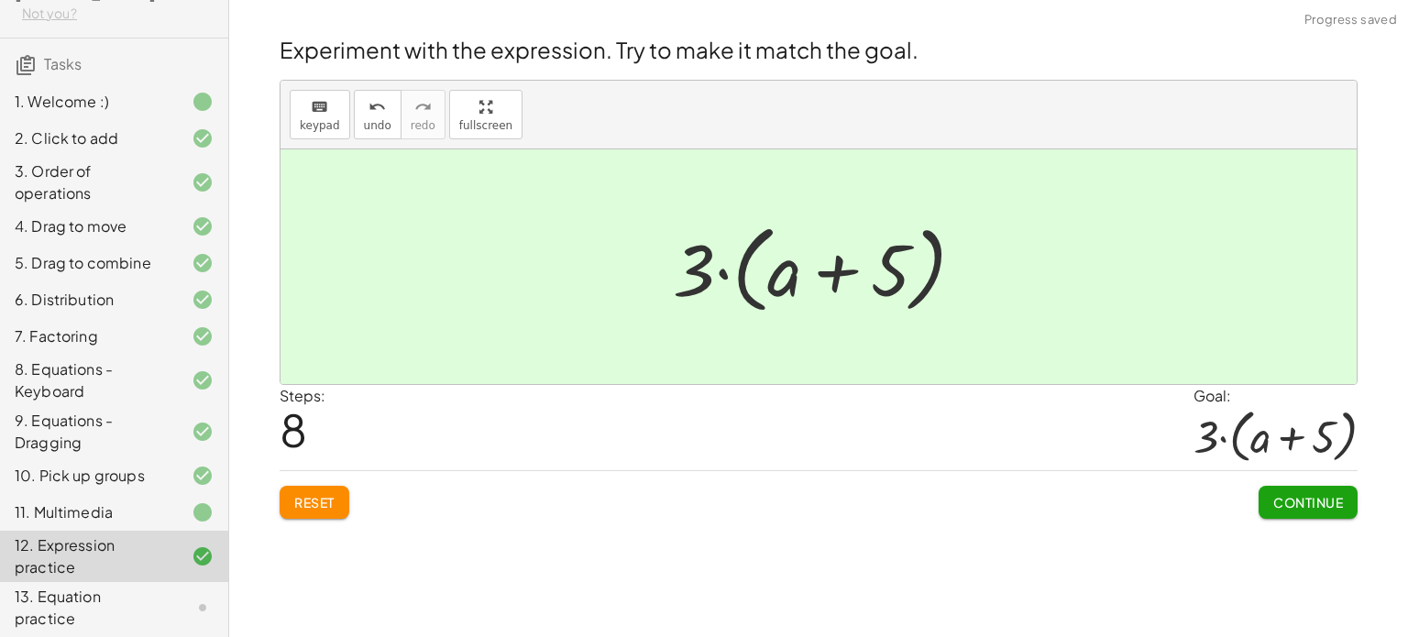
click at [1298, 510] on button "Continue" at bounding box center [1308, 502] width 99 height 33
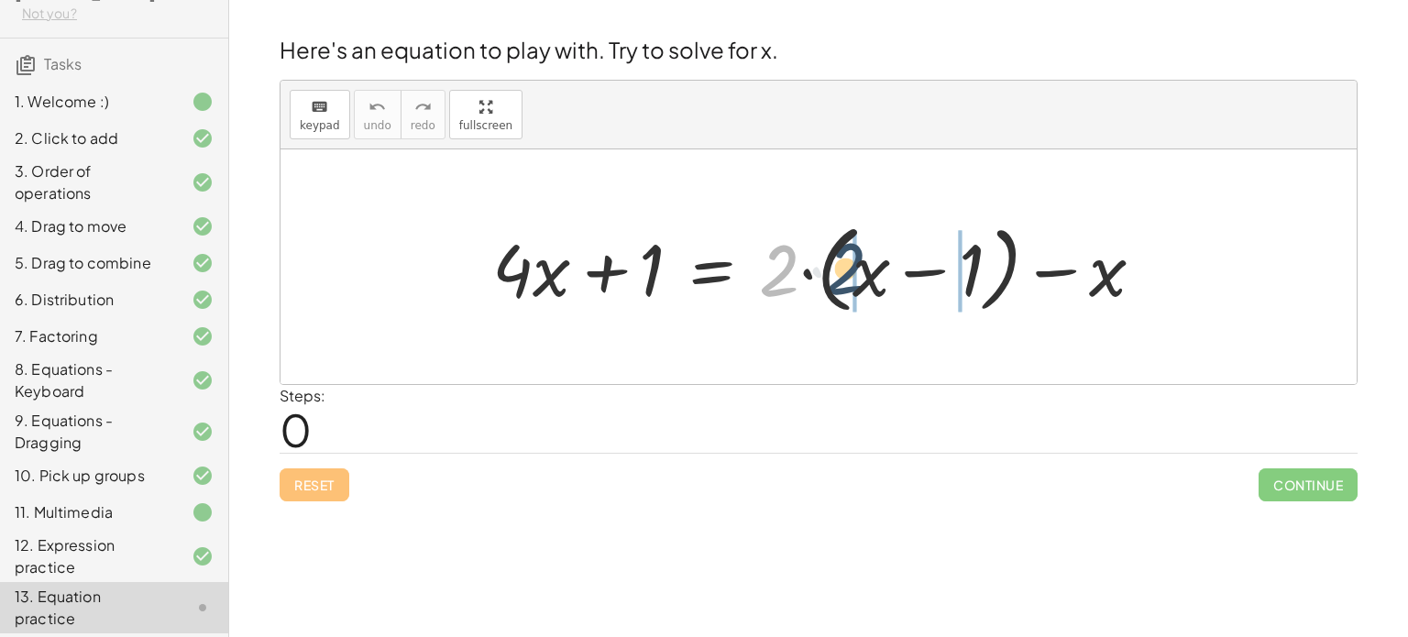
drag, startPoint x: 765, startPoint y: 275, endPoint x: 871, endPoint y: 279, distance: 106.4
click at [871, 279] on div at bounding box center [826, 267] width 686 height 105
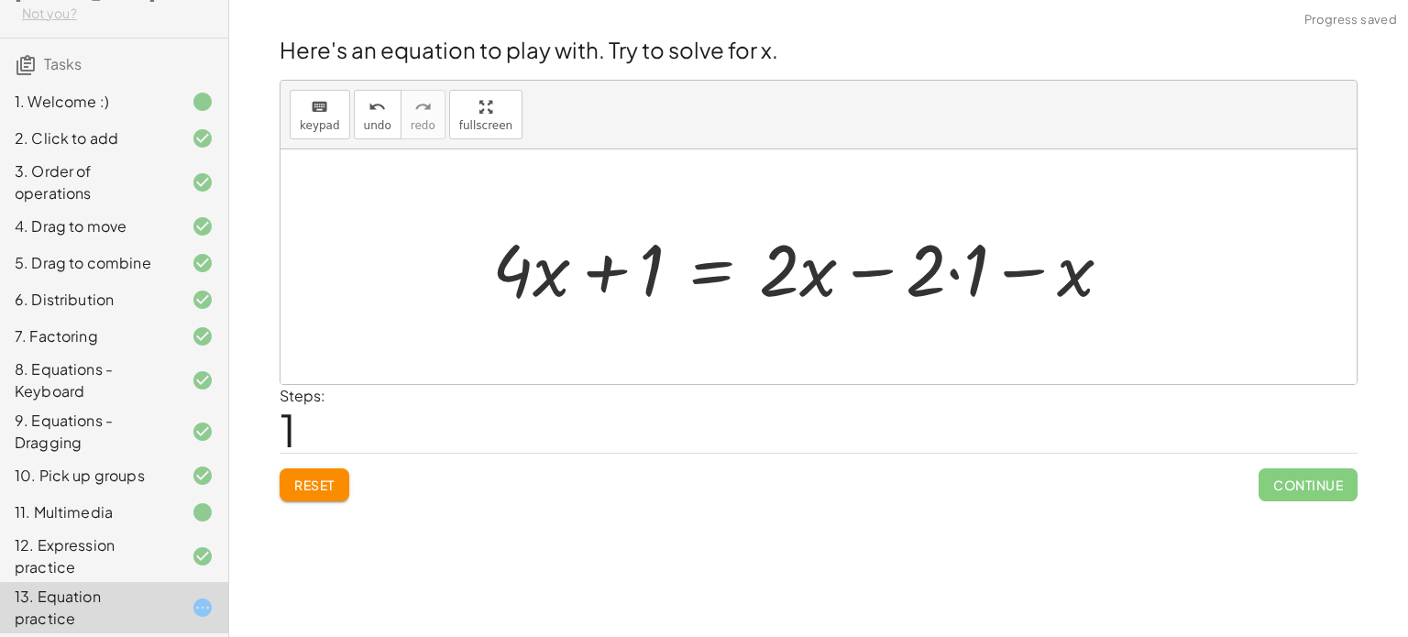
click at [869, 273] on div at bounding box center [809, 267] width 653 height 94
click at [954, 274] on div at bounding box center [809, 267] width 653 height 94
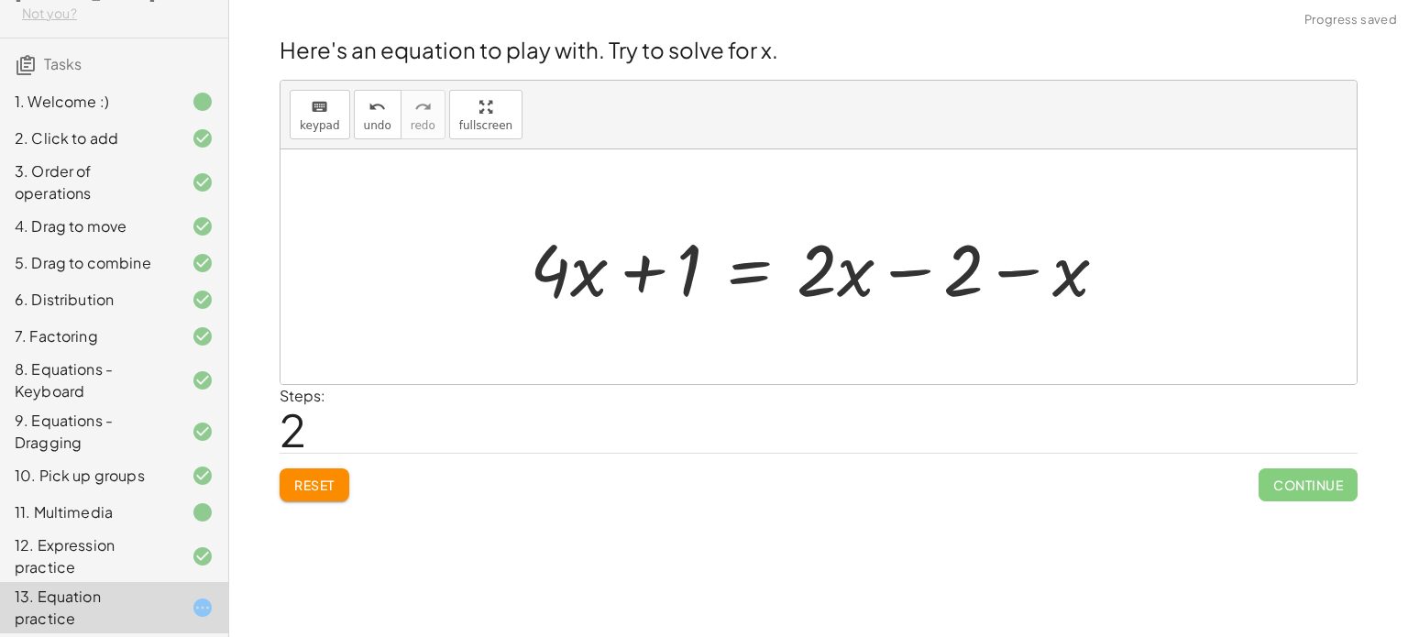
click at [911, 271] on div at bounding box center [826, 267] width 611 height 94
click at [1003, 273] on div at bounding box center [826, 267] width 611 height 94
drag, startPoint x: 1076, startPoint y: 290, endPoint x: 840, endPoint y: 295, distance: 235.7
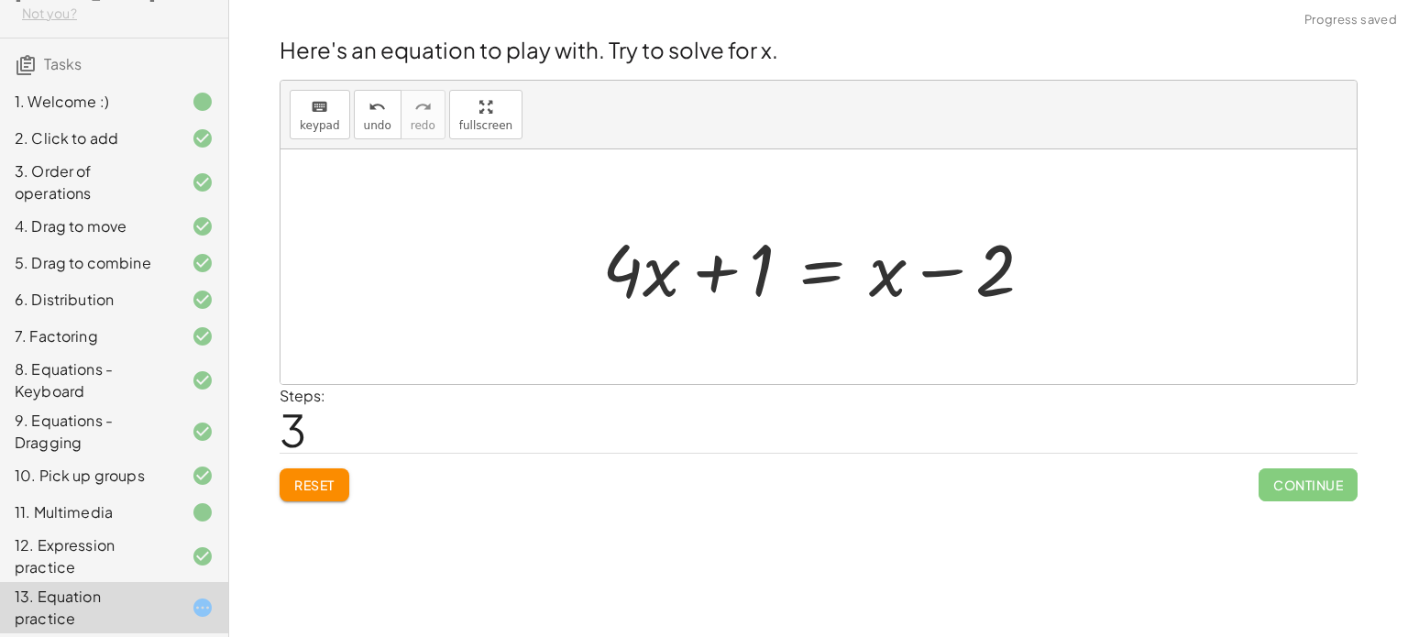
click at [941, 273] on div at bounding box center [825, 267] width 464 height 94
drag, startPoint x: 882, startPoint y: 282, endPoint x: 974, endPoint y: 283, distance: 91.7
click at [974, 283] on div at bounding box center [825, 267] width 464 height 94
click at [734, 277] on div at bounding box center [825, 267] width 464 height 94
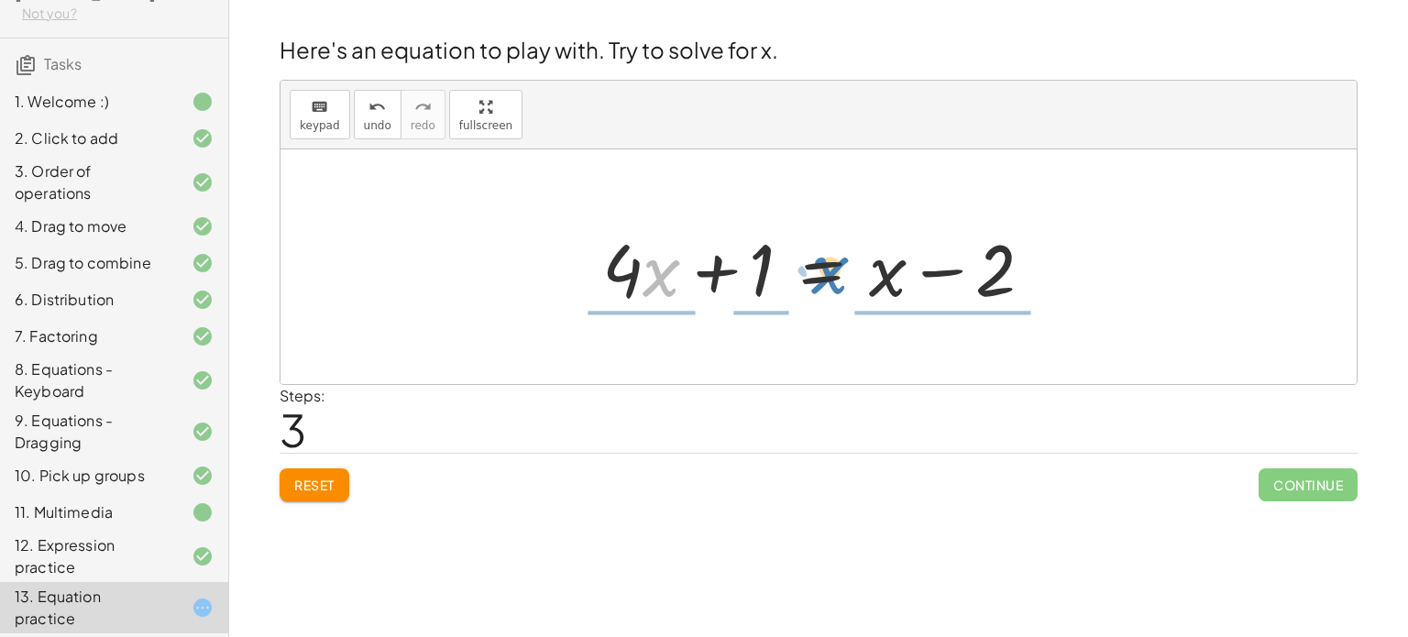
drag, startPoint x: 666, startPoint y: 287, endPoint x: 834, endPoint y: 286, distance: 167.8
click at [834, 286] on div at bounding box center [825, 267] width 464 height 94
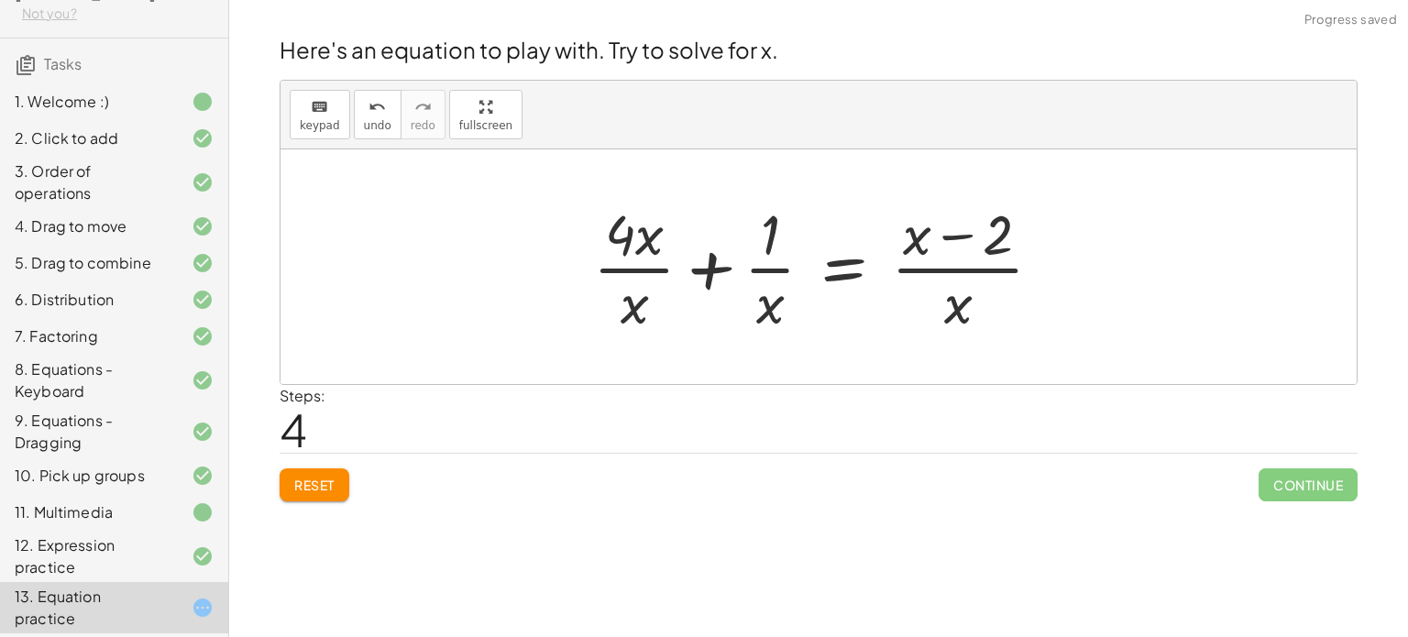
click at [703, 273] on div at bounding box center [825, 266] width 482 height 141
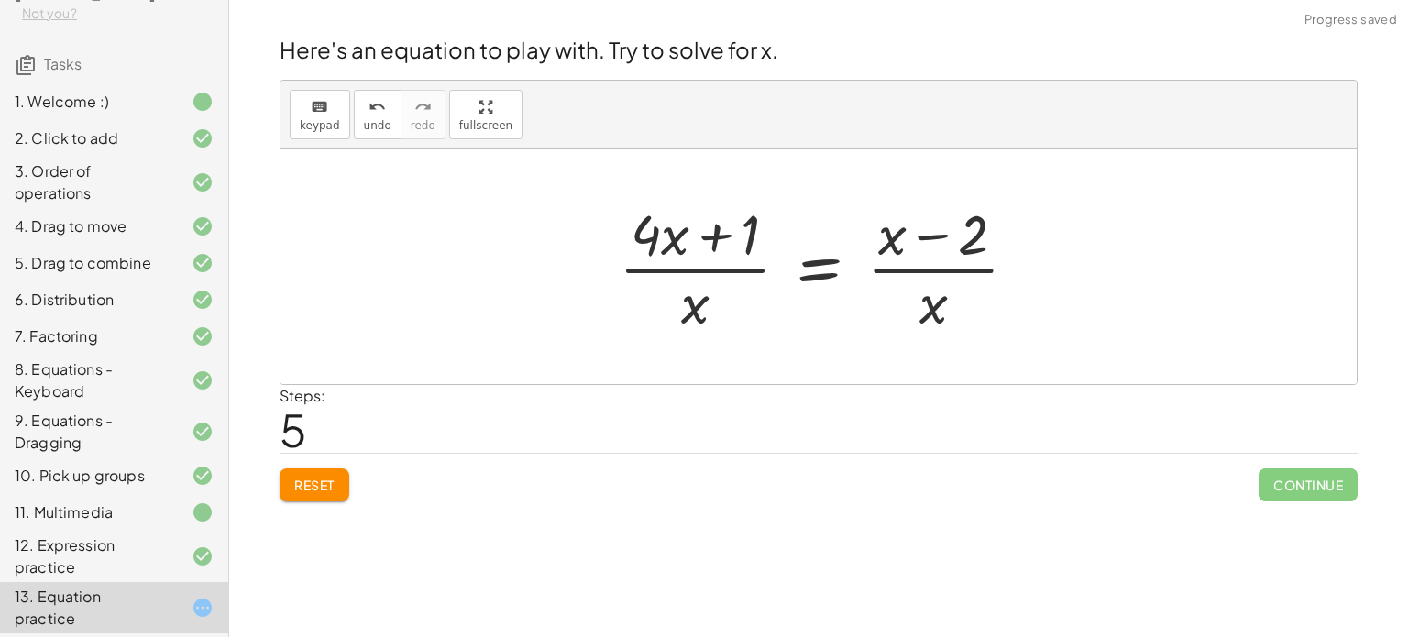
click at [927, 236] on div at bounding box center [826, 266] width 432 height 141
click at [842, 280] on div at bounding box center [826, 266] width 432 height 141
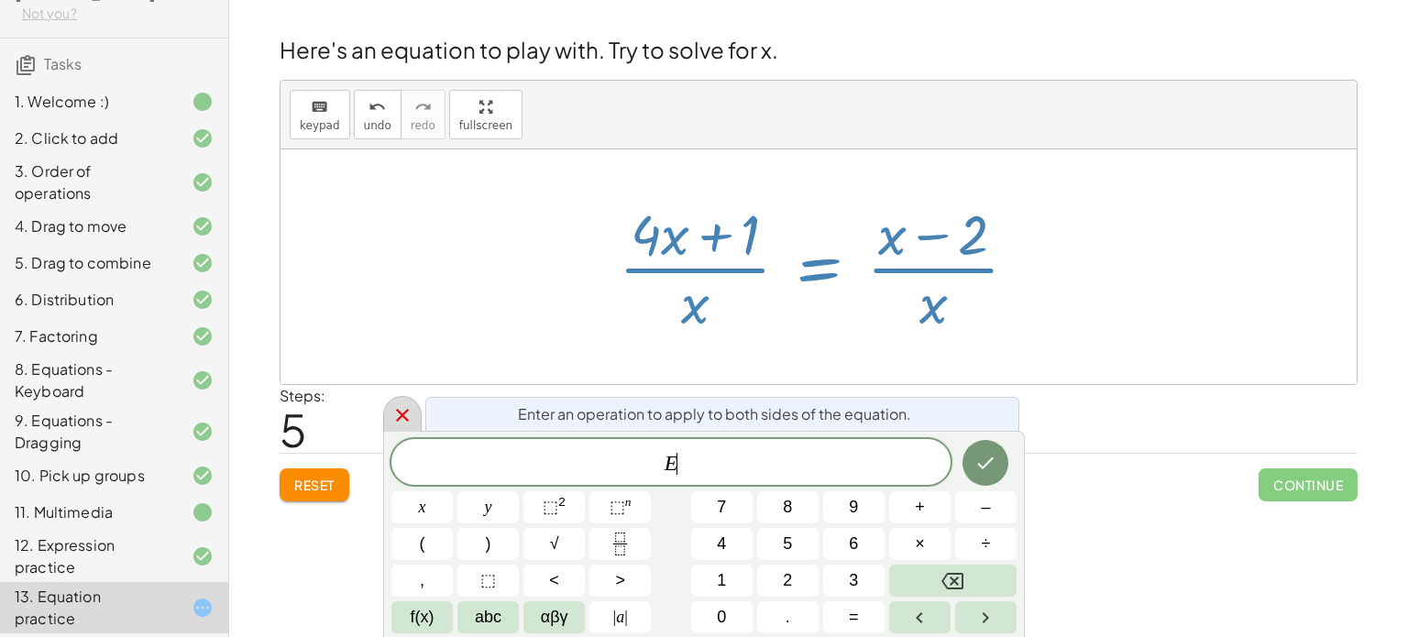
click at [411, 416] on icon at bounding box center [403, 415] width 22 height 22
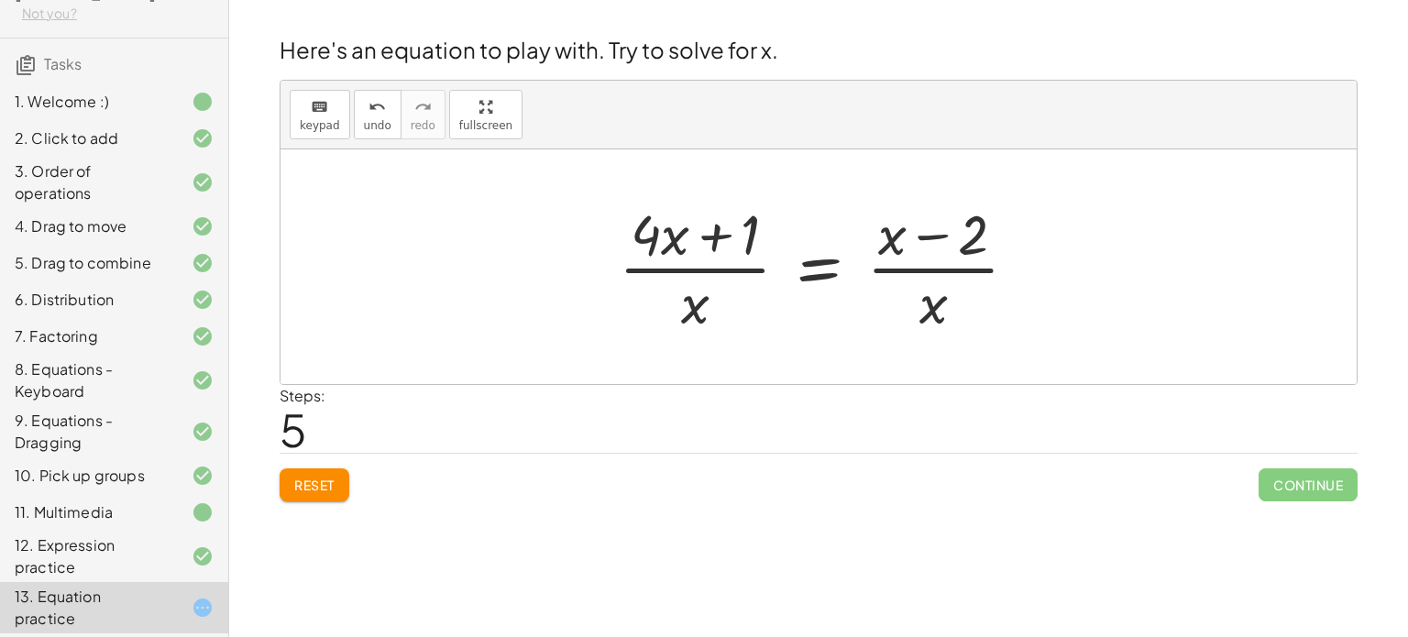
click at [729, 233] on div at bounding box center [826, 266] width 432 height 141
drag, startPoint x: 756, startPoint y: 236, endPoint x: 705, endPoint y: 323, distance: 100.7
click at [705, 323] on div at bounding box center [826, 266] width 432 height 141
drag, startPoint x: 926, startPoint y: 249, endPoint x: 939, endPoint y: 282, distance: 34.6
click at [939, 282] on div at bounding box center [826, 266] width 432 height 141
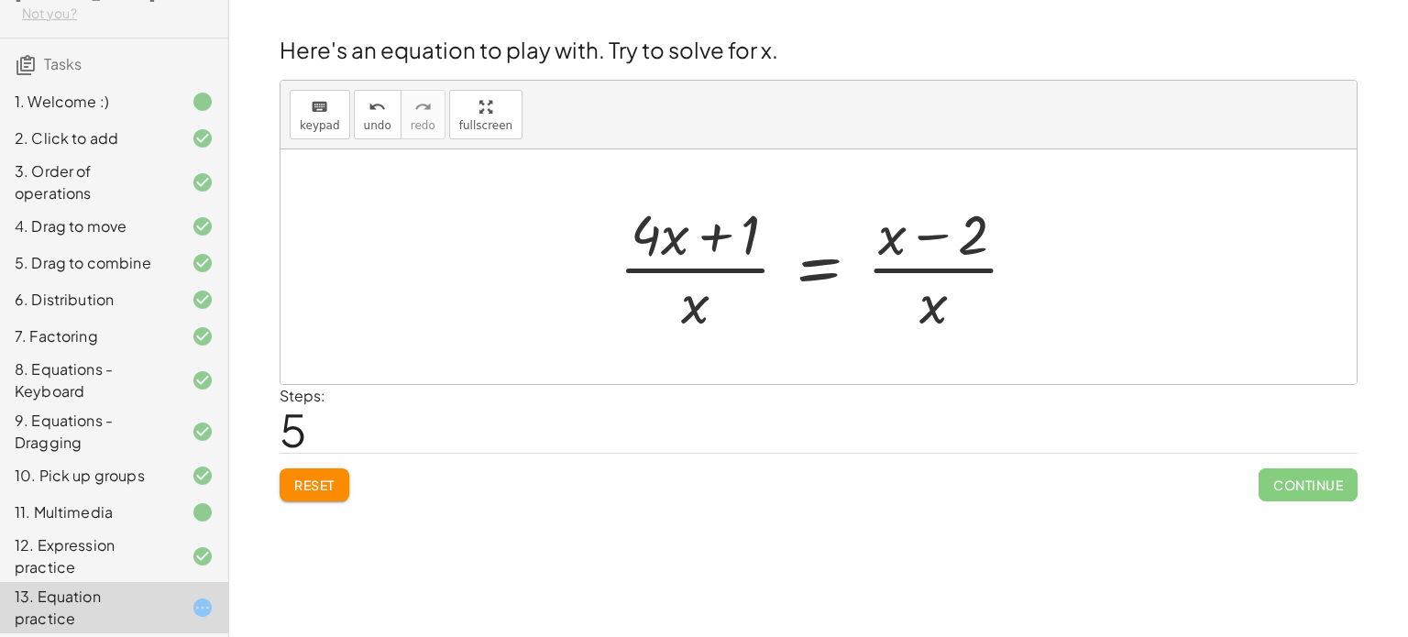
click at [970, 246] on div at bounding box center [826, 266] width 432 height 141
drag, startPoint x: 970, startPoint y: 246, endPoint x: 932, endPoint y: 316, distance: 80.4
click at [932, 316] on div at bounding box center [826, 266] width 432 height 141
click at [310, 491] on span "Reset" at bounding box center [314, 485] width 40 height 17
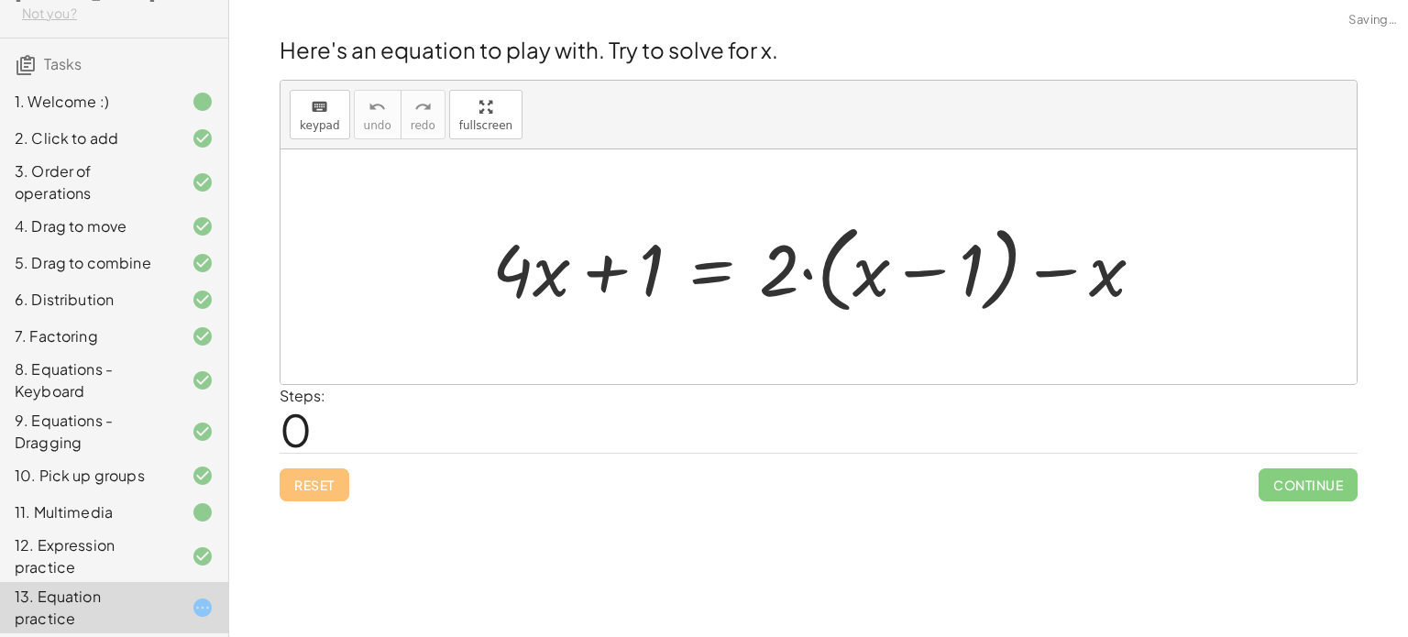
click at [933, 273] on div at bounding box center [826, 267] width 686 height 105
drag, startPoint x: 790, startPoint y: 274, endPoint x: 918, endPoint y: 274, distance: 127.5
click at [918, 274] on div at bounding box center [826, 267] width 686 height 105
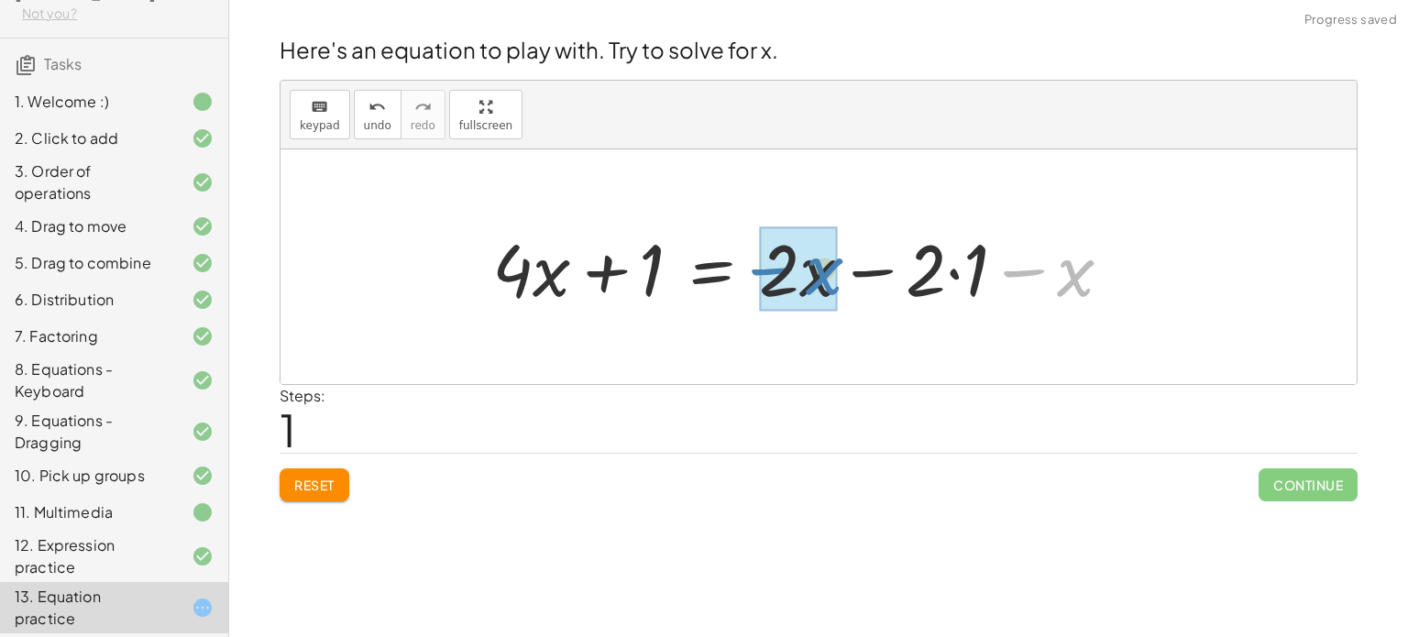
drag, startPoint x: 1088, startPoint y: 282, endPoint x: 824, endPoint y: 280, distance: 263.2
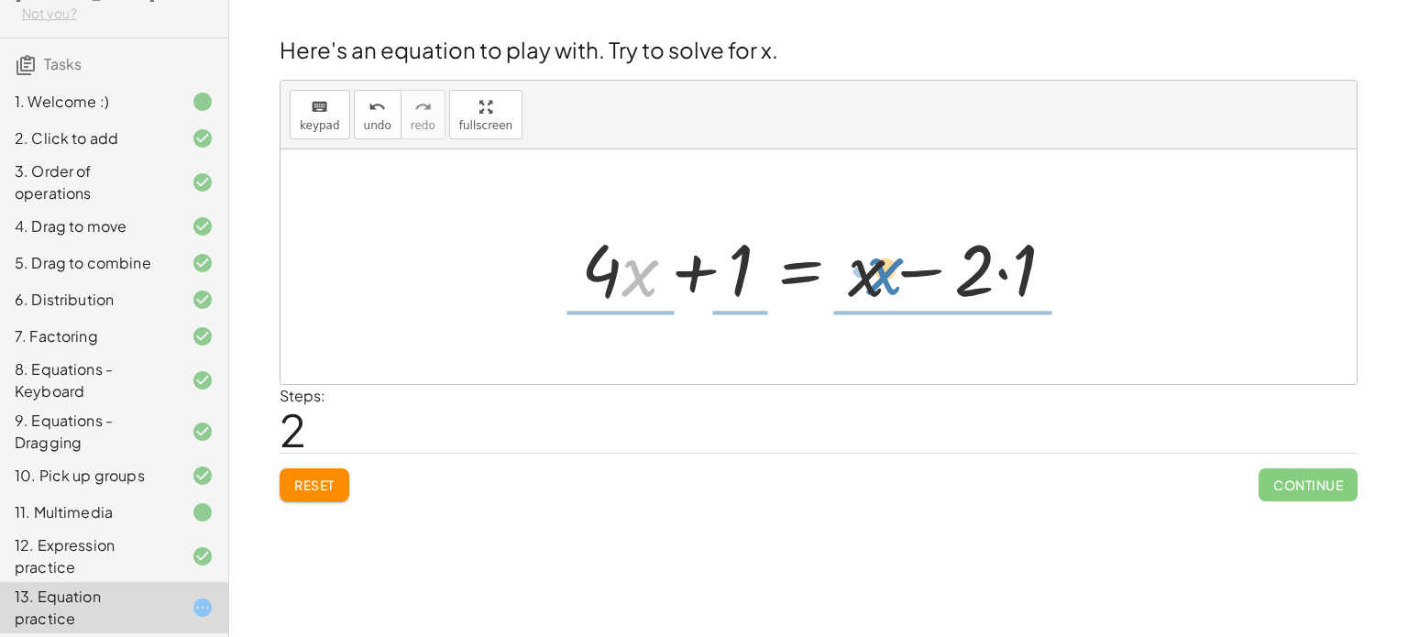
drag, startPoint x: 642, startPoint y: 276, endPoint x: 887, endPoint y: 276, distance: 244.8
click at [887, 276] on div at bounding box center [825, 267] width 507 height 94
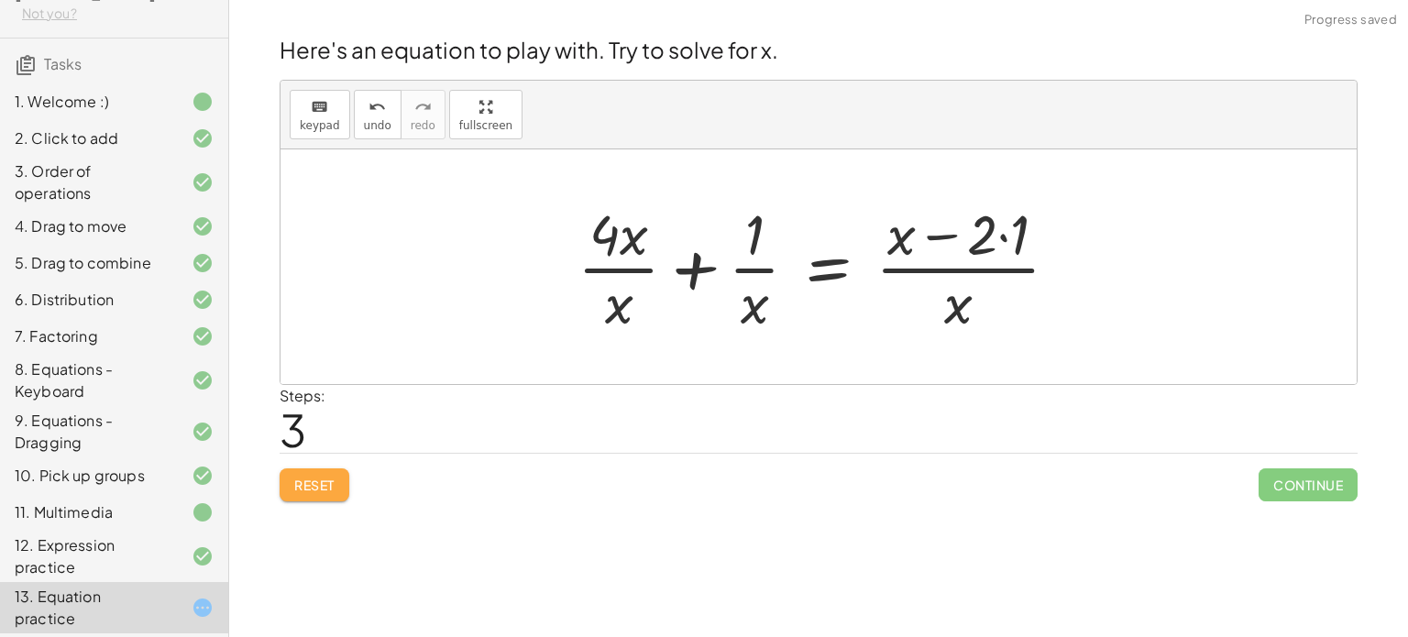
click at [327, 469] on button "Reset" at bounding box center [315, 485] width 70 height 33
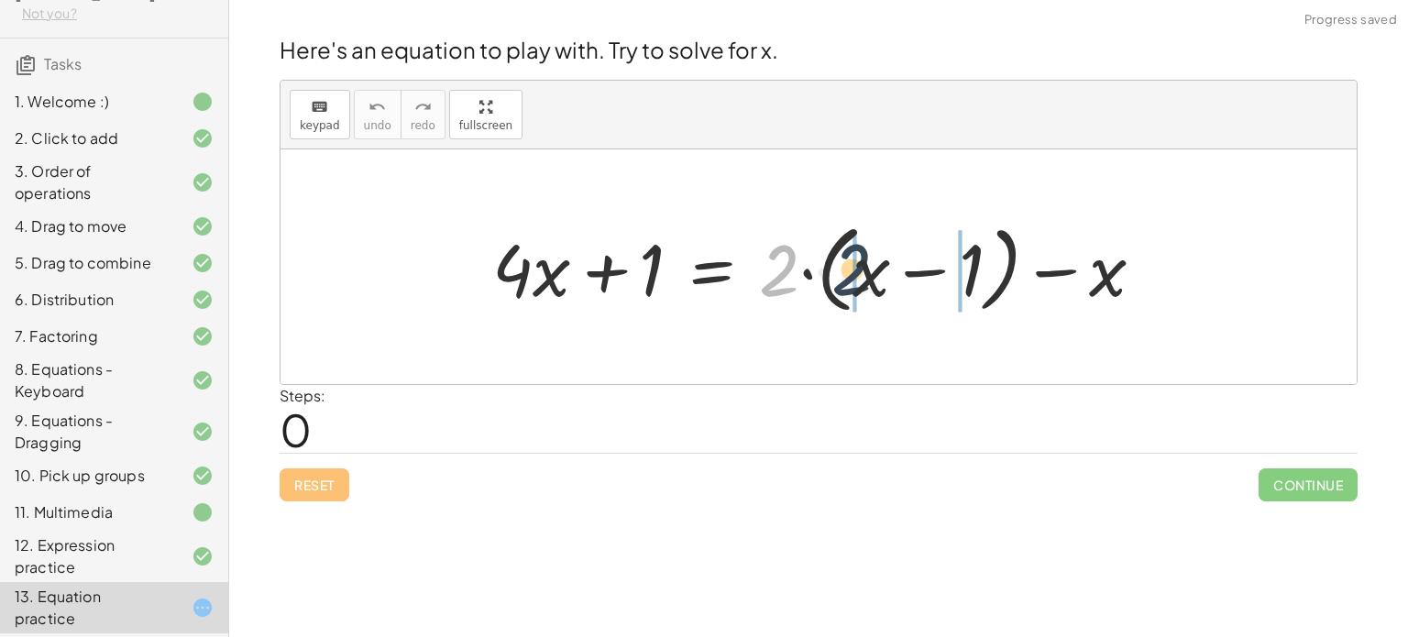
drag, startPoint x: 765, startPoint y: 275, endPoint x: 851, endPoint y: 275, distance: 86.2
click at [851, 275] on div at bounding box center [826, 267] width 686 height 105
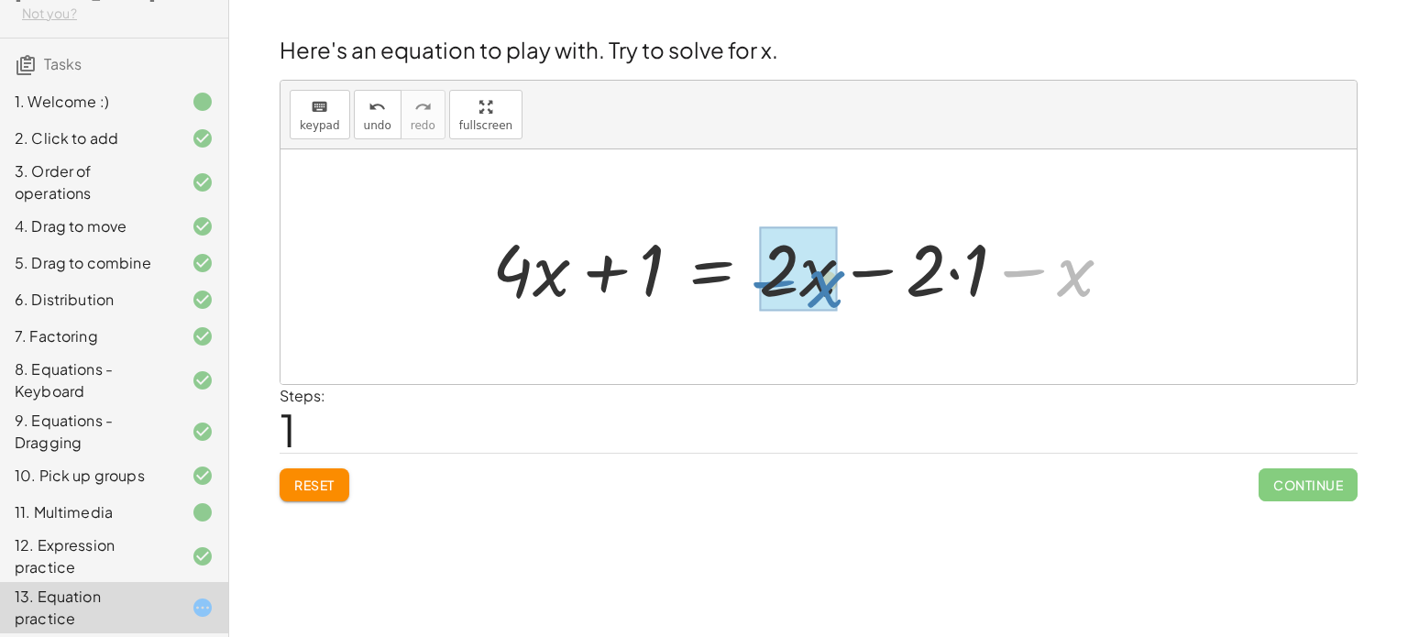
drag, startPoint x: 1091, startPoint y: 280, endPoint x: 830, endPoint y: 291, distance: 261.6
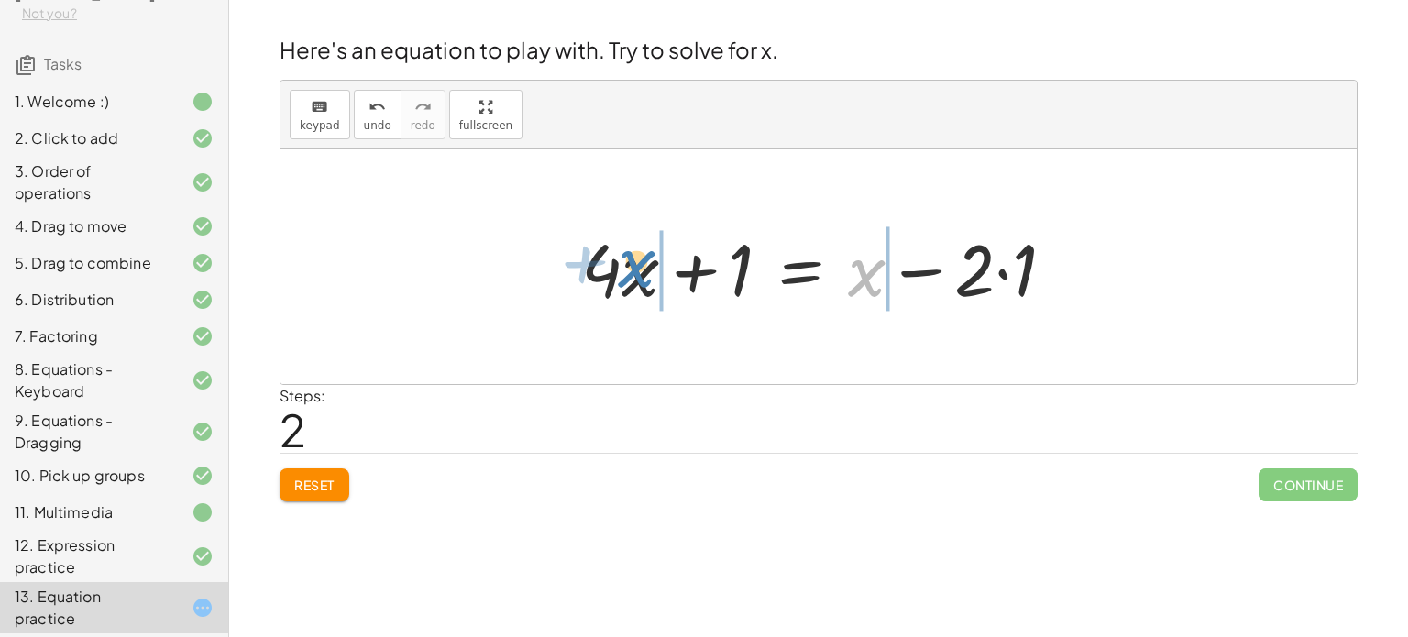
drag, startPoint x: 852, startPoint y: 281, endPoint x: 600, endPoint y: 282, distance: 252.2
click at [600, 282] on div at bounding box center [825, 267] width 507 height 94
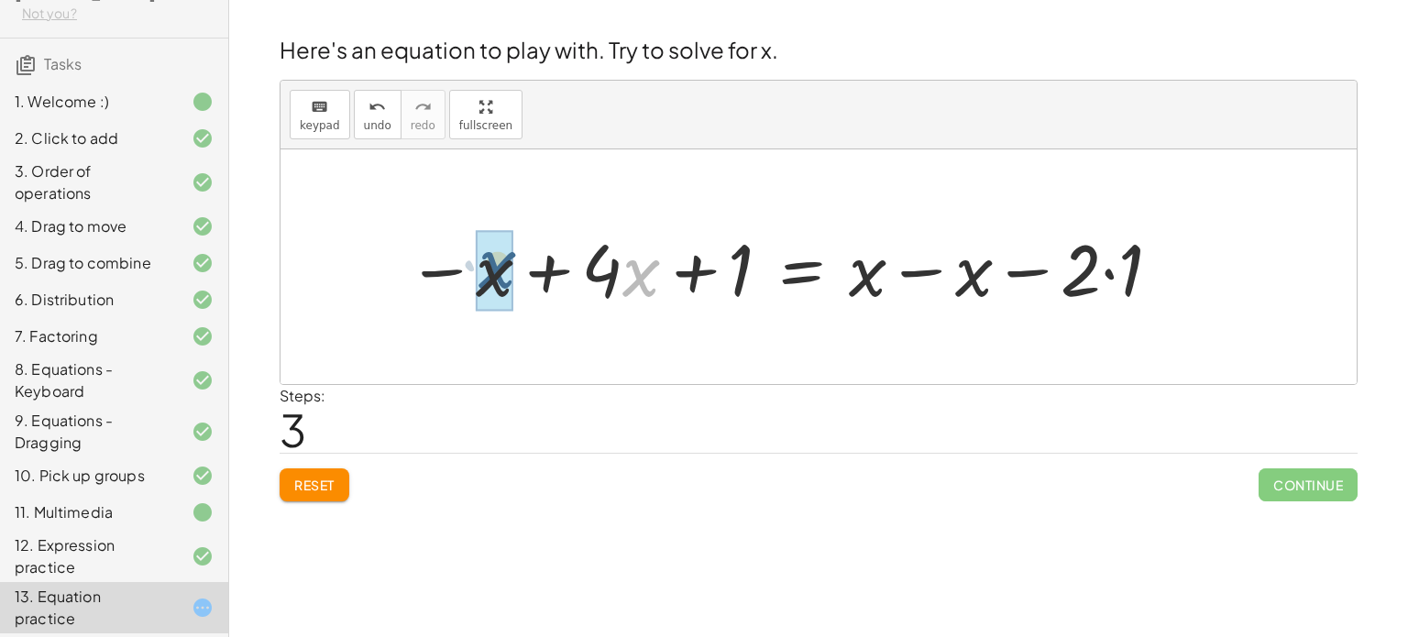
drag, startPoint x: 653, startPoint y: 282, endPoint x: 503, endPoint y: 273, distance: 149.7
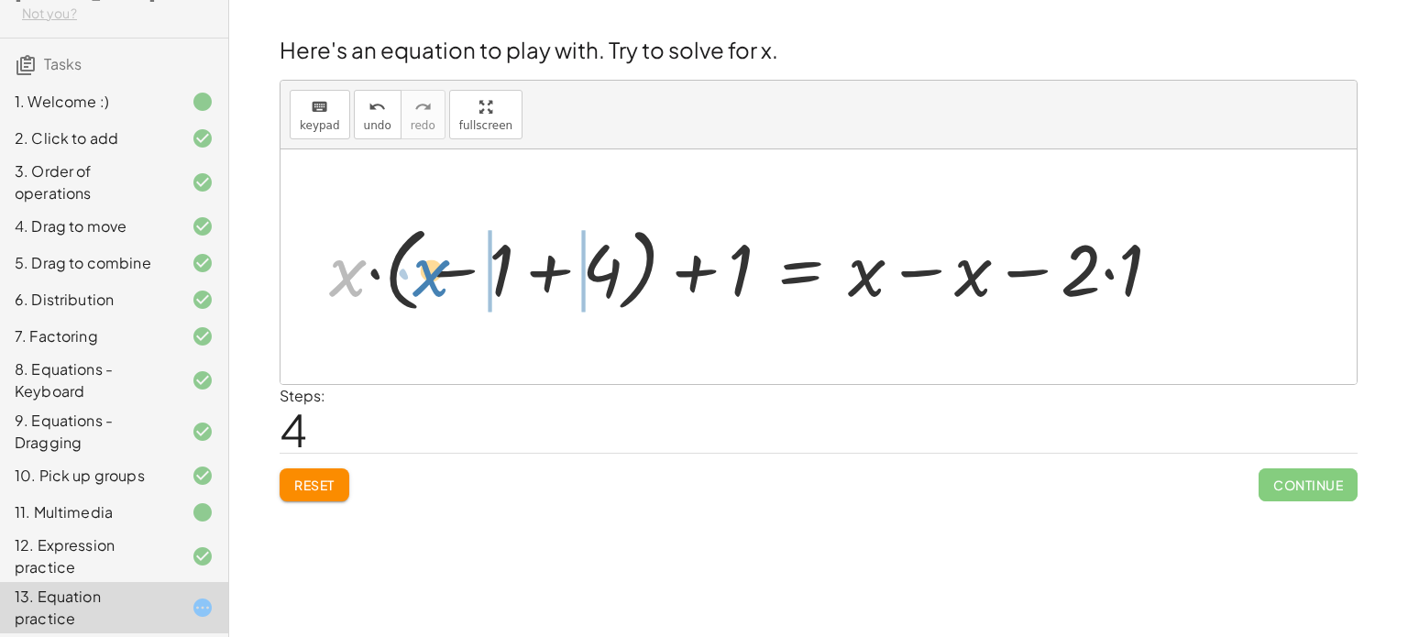
drag, startPoint x: 338, startPoint y: 262, endPoint x: 413, endPoint y: 258, distance: 74.4
click at [413, 258] on div at bounding box center [753, 267] width 866 height 102
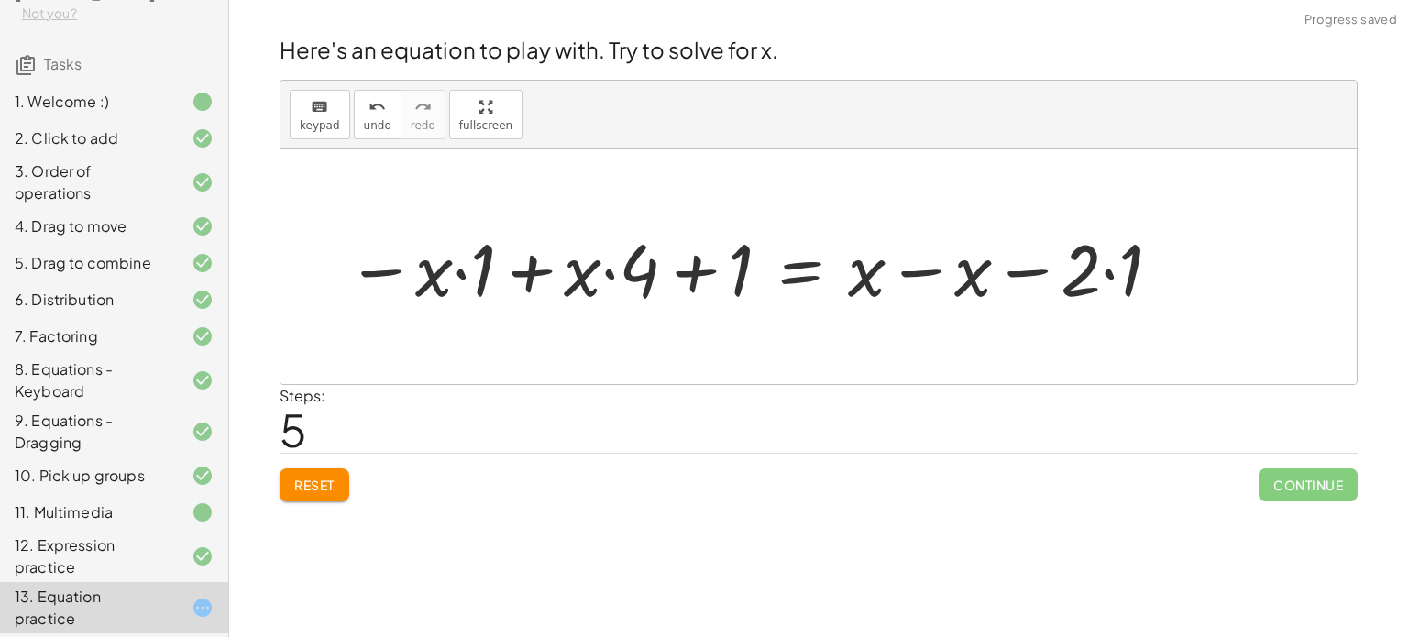
click at [474, 267] on div at bounding box center [754, 267] width 835 height 94
click at [608, 272] on div at bounding box center [777, 267] width 793 height 94
click at [701, 270] on div at bounding box center [777, 267] width 793 height 94
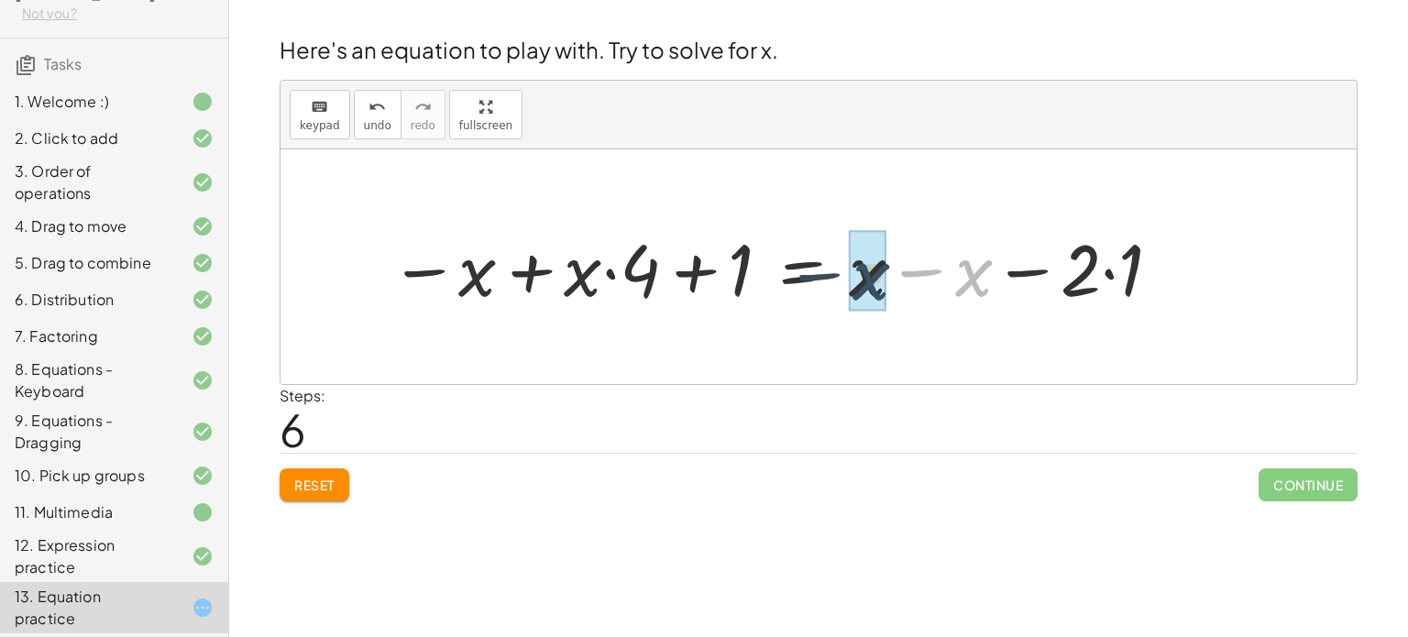
drag, startPoint x: 977, startPoint y: 281, endPoint x: 867, endPoint y: 283, distance: 110.1
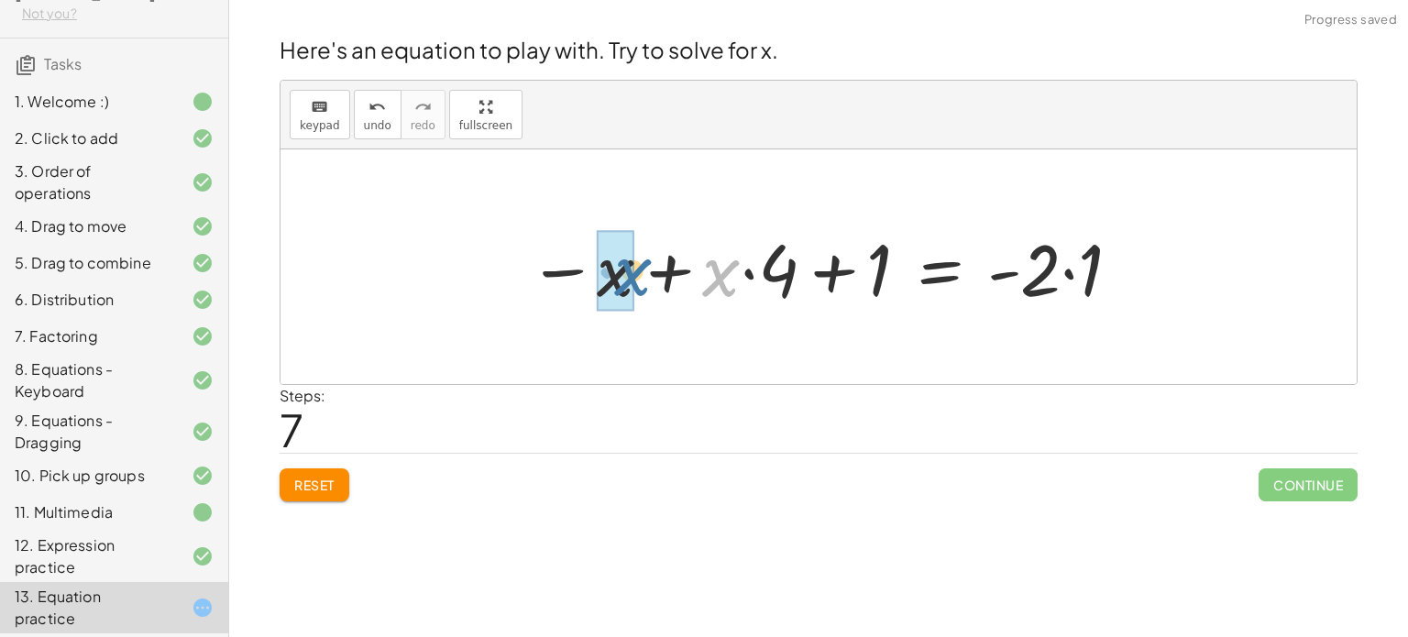
drag, startPoint x: 729, startPoint y: 281, endPoint x: 628, endPoint y: 276, distance: 101.0
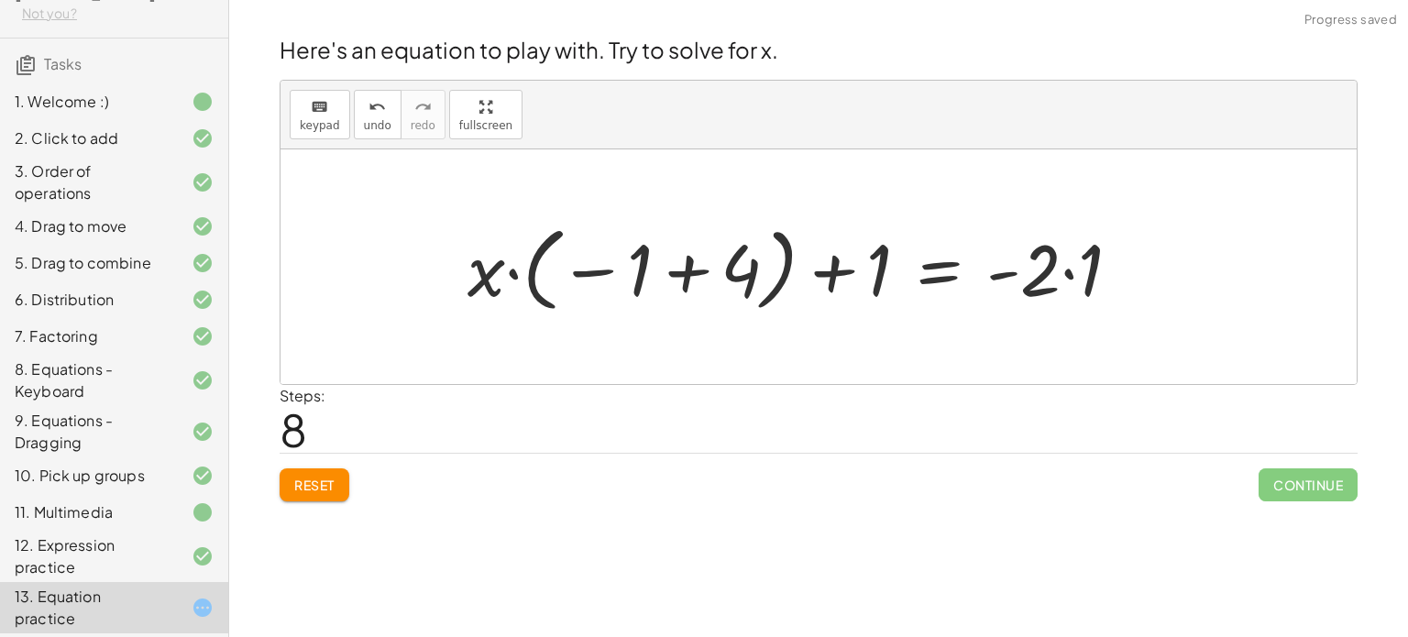
click at [709, 229] on div at bounding box center [801, 267] width 687 height 102
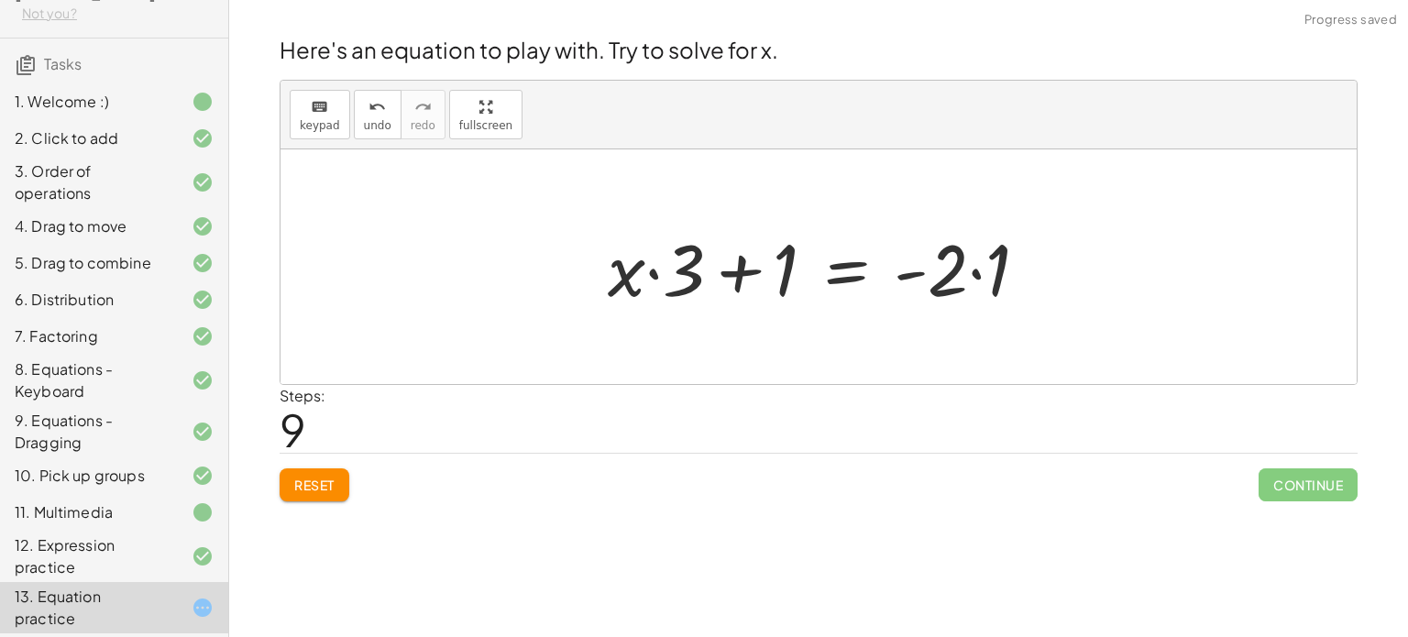
click at [755, 265] on div at bounding box center [825, 267] width 453 height 94
click at [977, 272] on div at bounding box center [825, 267] width 453 height 94
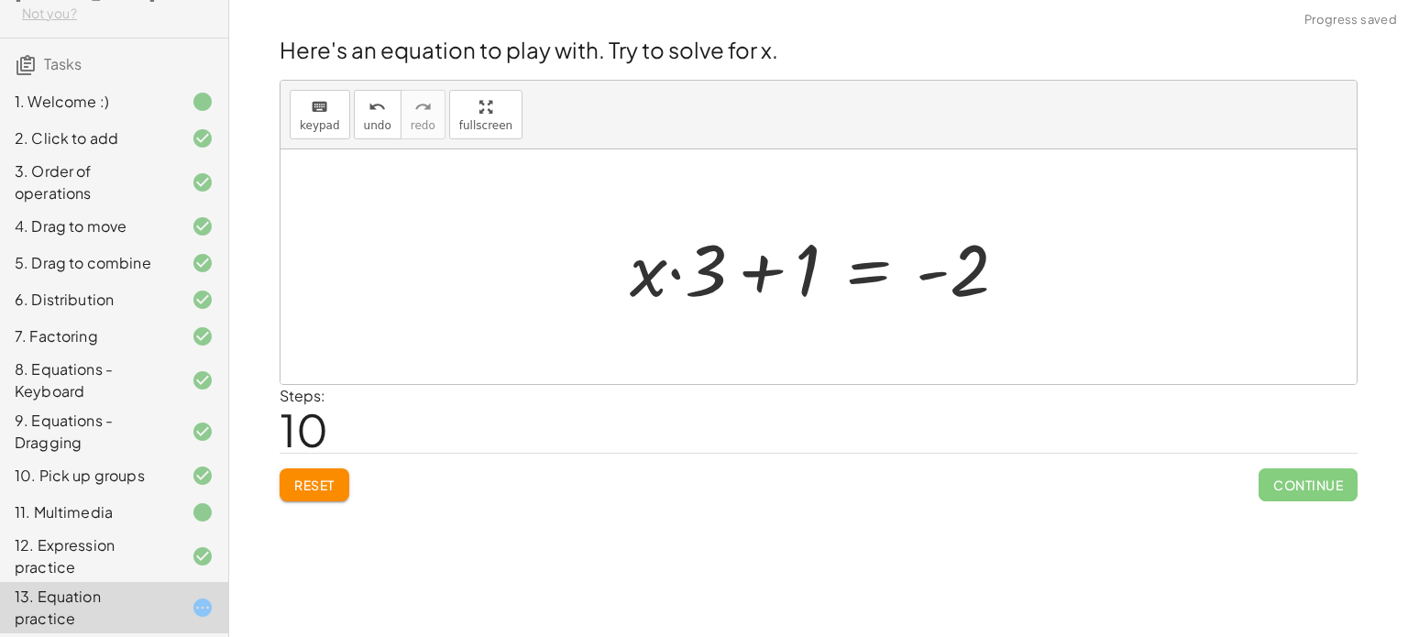
click at [760, 281] on div at bounding box center [826, 267] width 411 height 94
drag, startPoint x: 803, startPoint y: 276, endPoint x: 942, endPoint y: 279, distance: 138.5
click at [942, 279] on div at bounding box center [826, 267] width 411 height 94
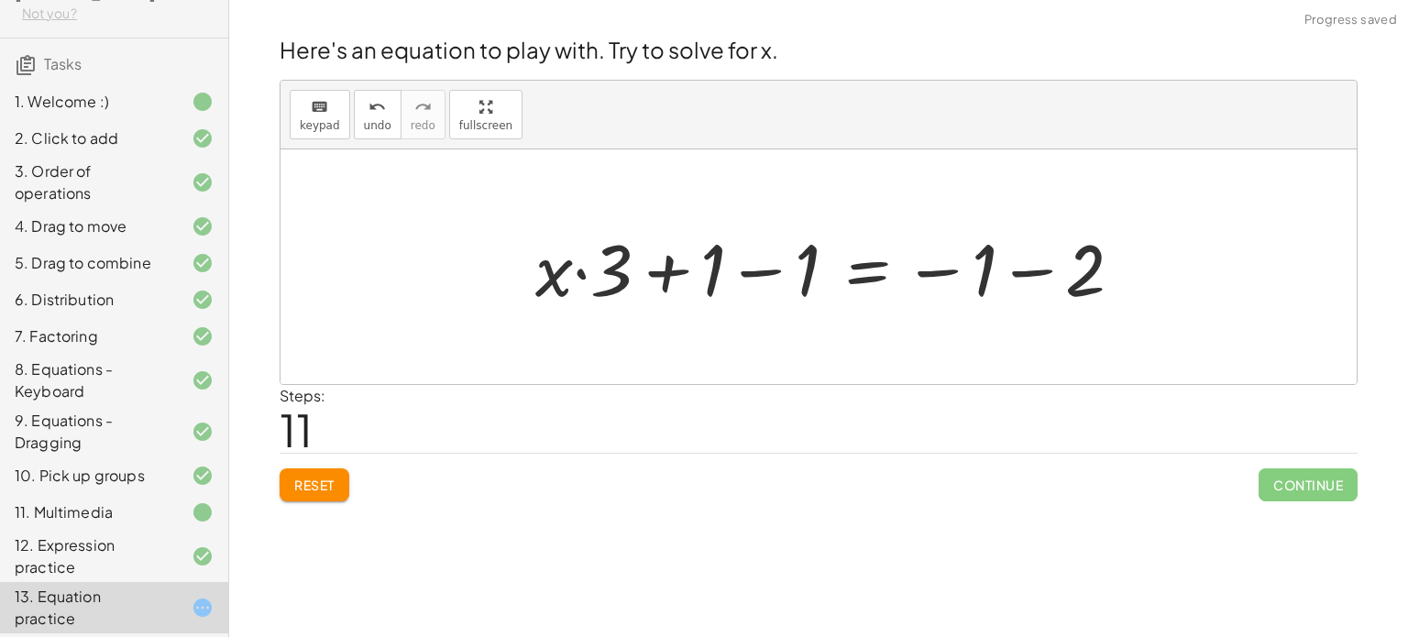
click at [768, 272] on div at bounding box center [836, 267] width 621 height 94
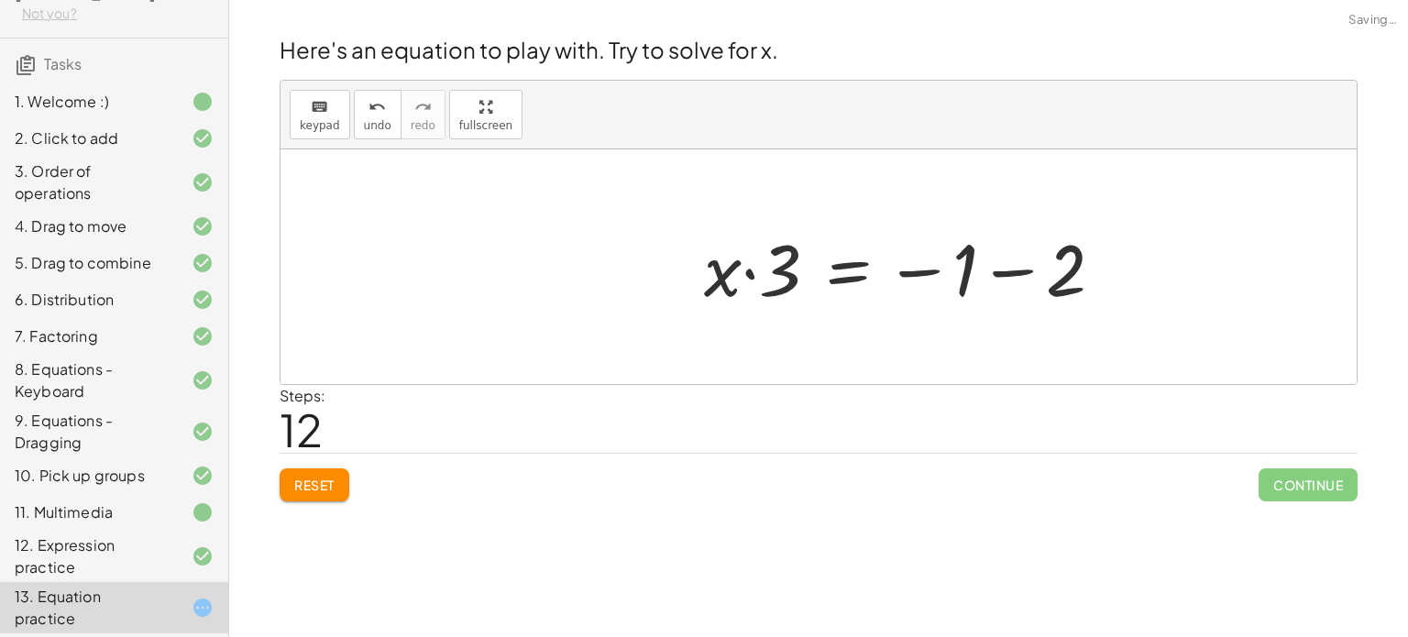
click at [1025, 278] on div at bounding box center [911, 267] width 433 height 94
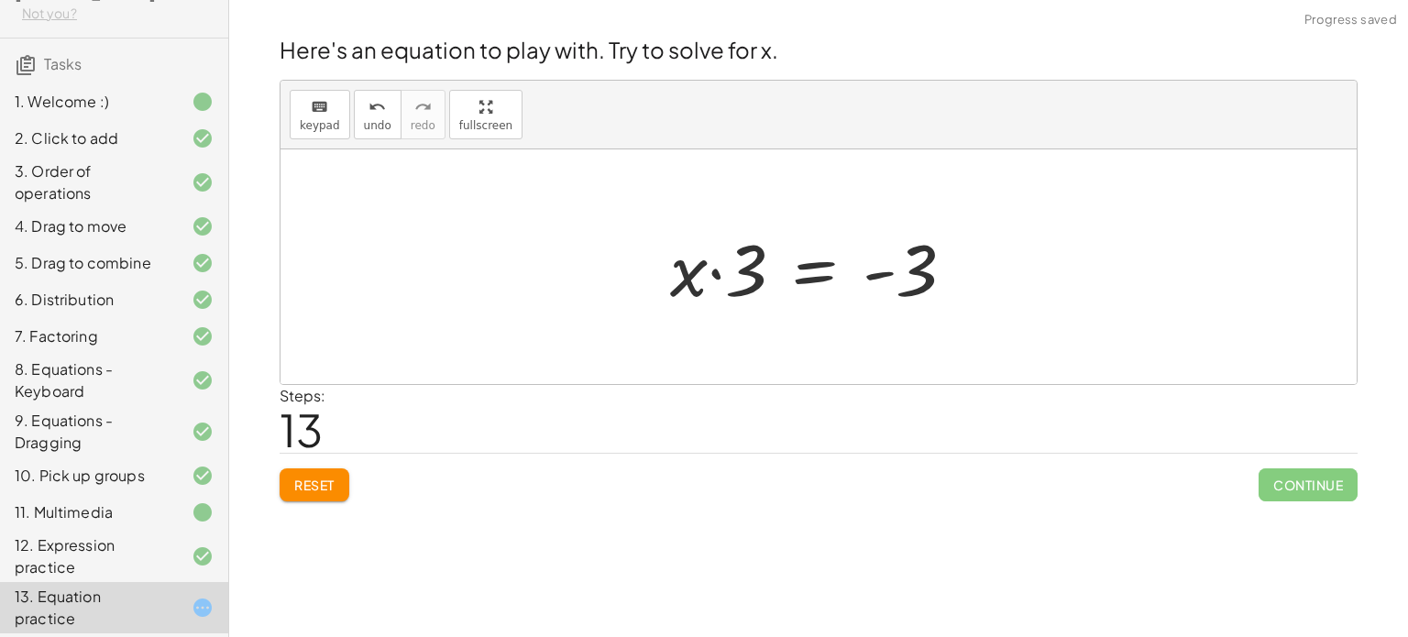
click at [834, 270] on div at bounding box center [820, 267] width 318 height 94
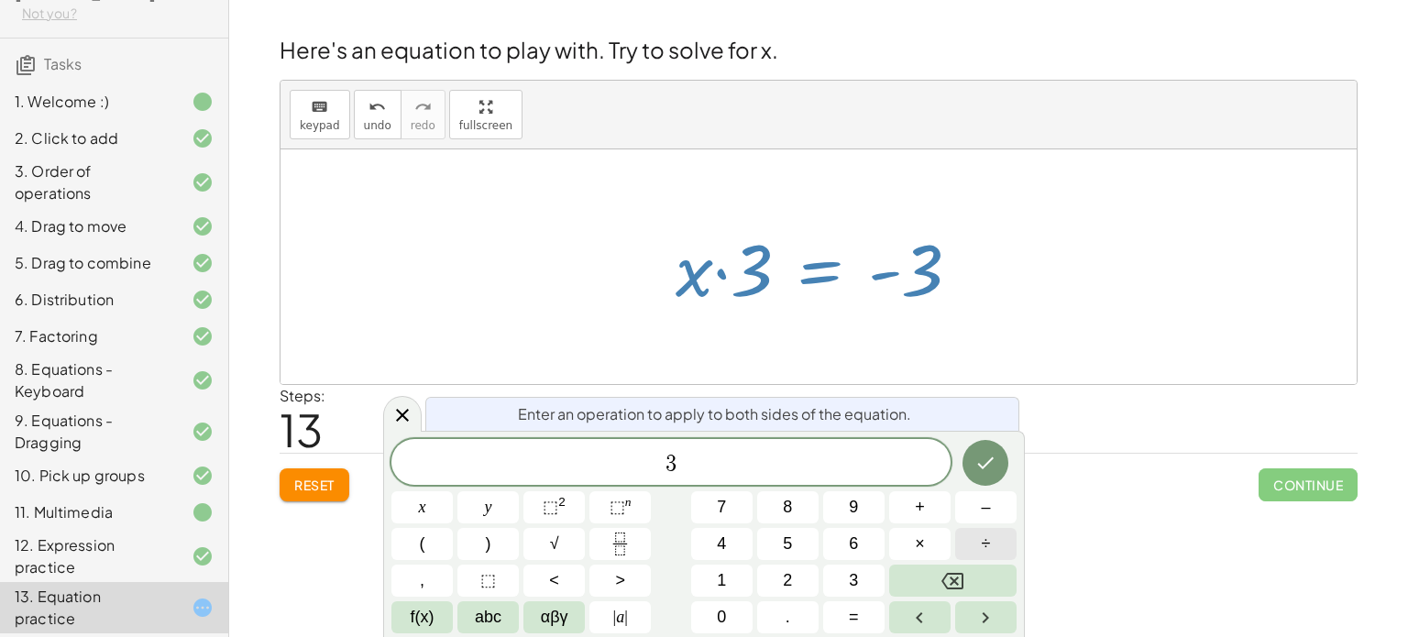
click at [1014, 542] on button "÷" at bounding box center [985, 544] width 61 height 32
click at [407, 421] on icon at bounding box center [403, 414] width 22 height 22
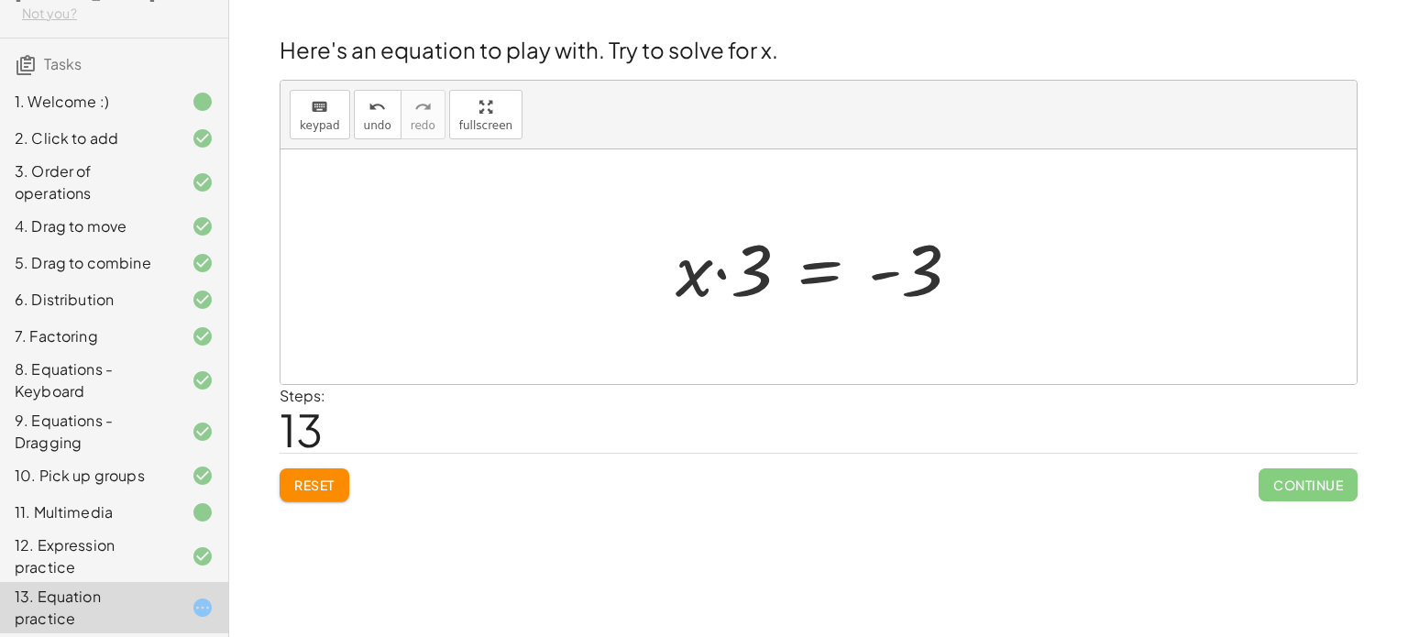
click at [885, 268] on div at bounding box center [826, 267] width 318 height 94
drag, startPoint x: 921, startPoint y: 272, endPoint x: 749, endPoint y: 269, distance: 171.5
click at [749, 269] on div at bounding box center [826, 267] width 318 height 94
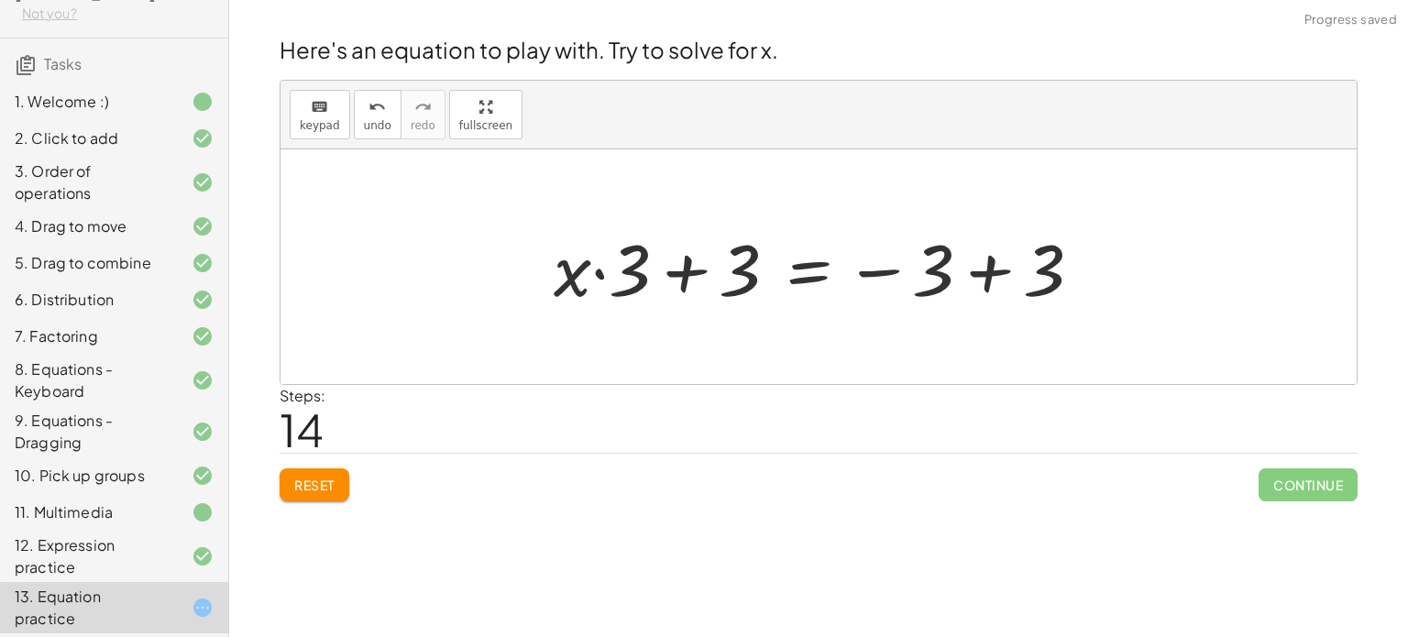
click at [690, 277] on div at bounding box center [825, 267] width 561 height 94
click at [999, 281] on div at bounding box center [825, 267] width 561 height 94
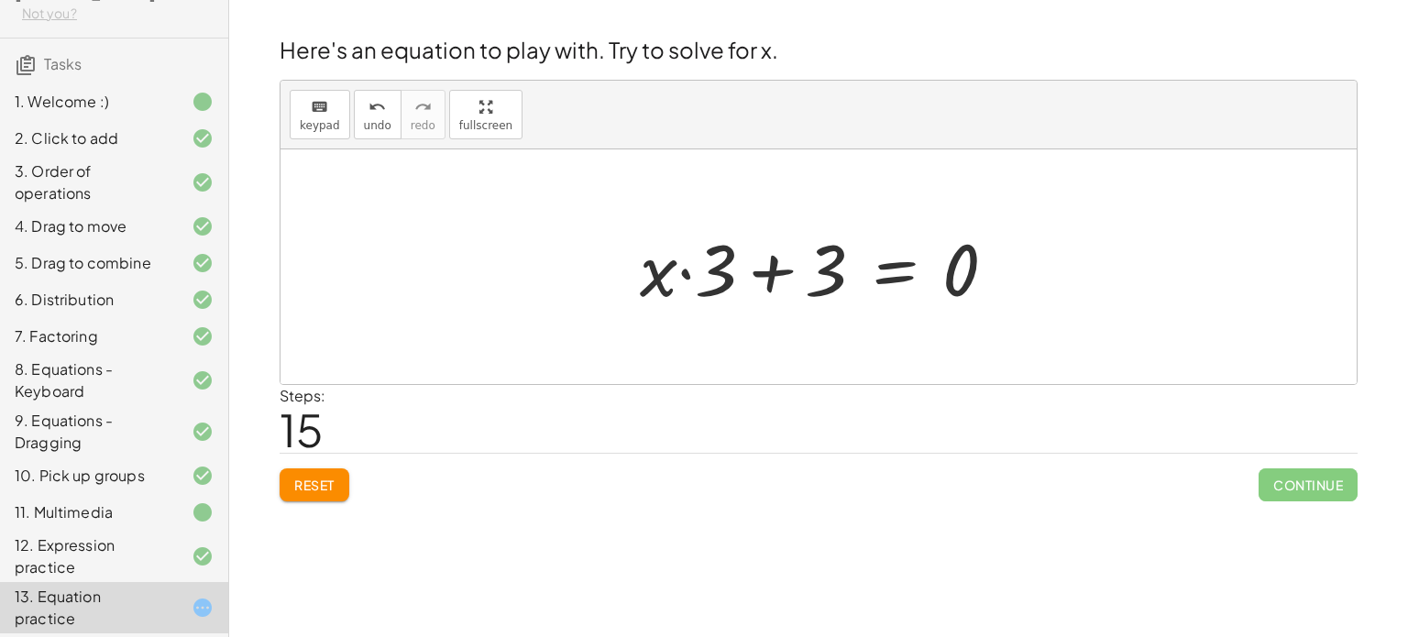
click at [690, 277] on div at bounding box center [826, 267] width 390 height 94
click at [781, 275] on div at bounding box center [826, 267] width 390 height 94
drag, startPoint x: 719, startPoint y: 274, endPoint x: 604, endPoint y: 277, distance: 114.7
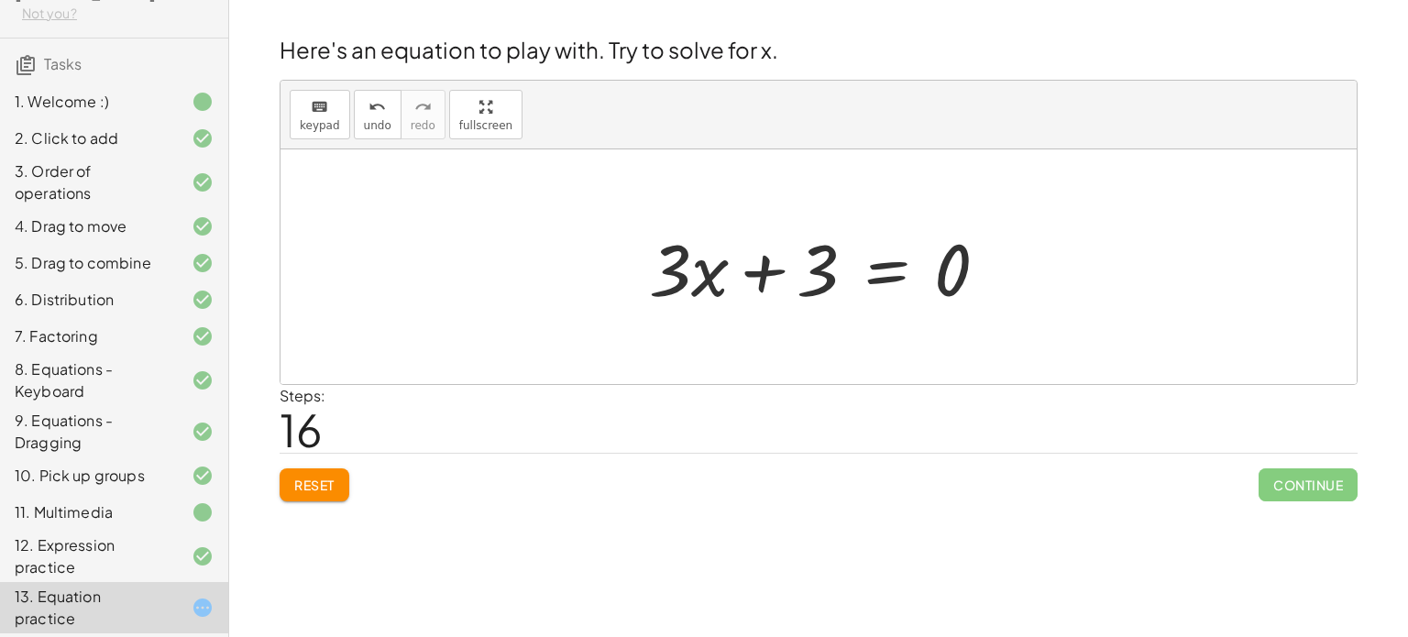
click at [758, 274] on div at bounding box center [826, 267] width 372 height 94
drag, startPoint x: 768, startPoint y: 275, endPoint x: 1000, endPoint y: 275, distance: 232.0
click at [1000, 275] on div at bounding box center [826, 267] width 372 height 94
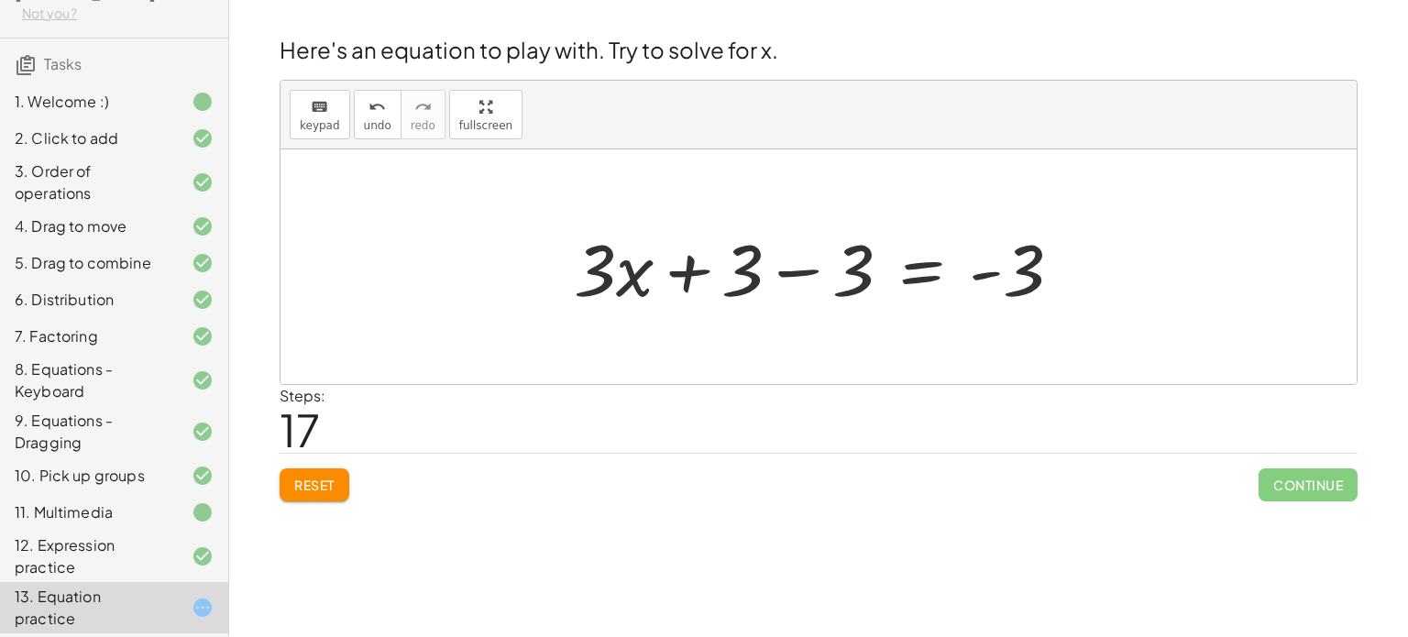
click at [808, 271] on div at bounding box center [826, 267] width 522 height 94
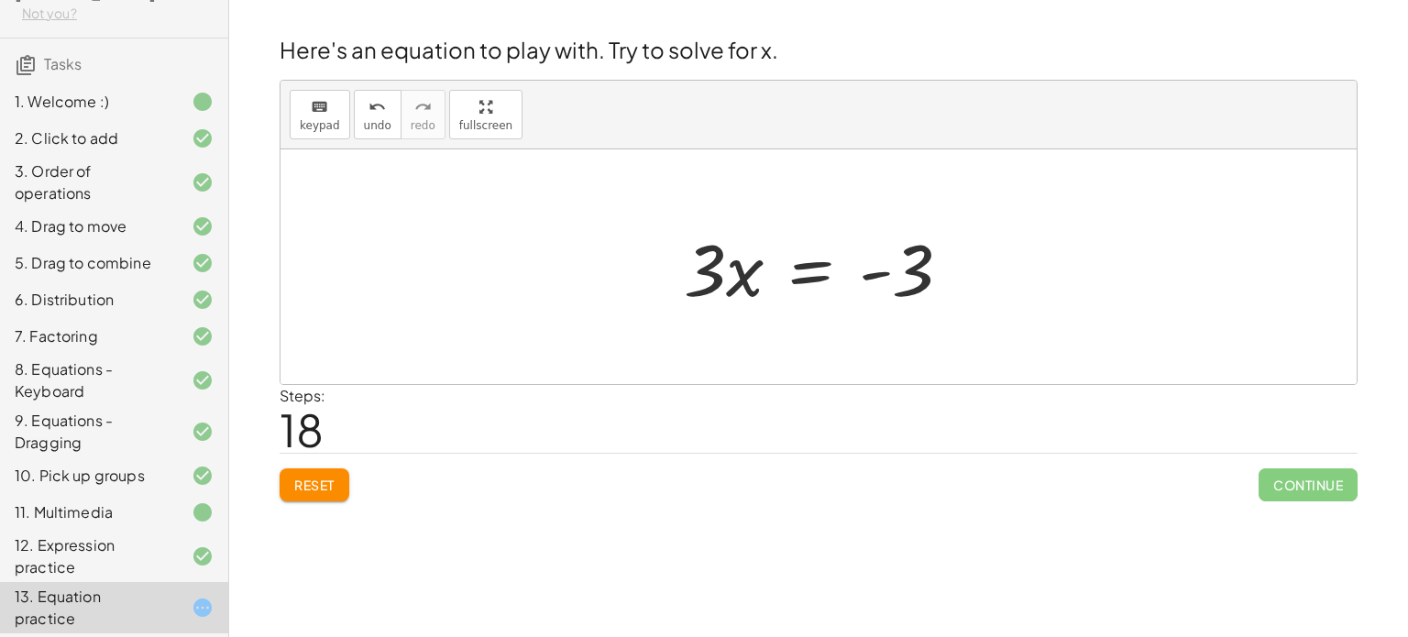
click at [822, 271] on div at bounding box center [825, 267] width 301 height 94
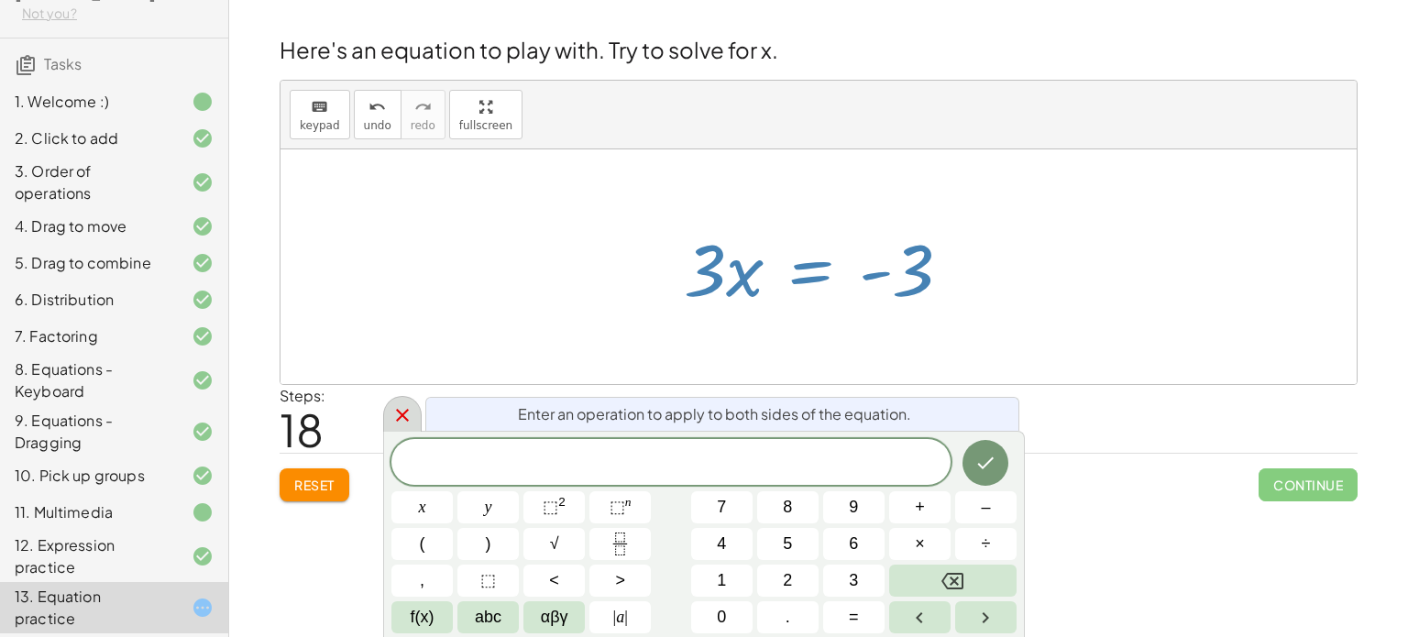
click at [411, 405] on icon at bounding box center [403, 415] width 22 height 22
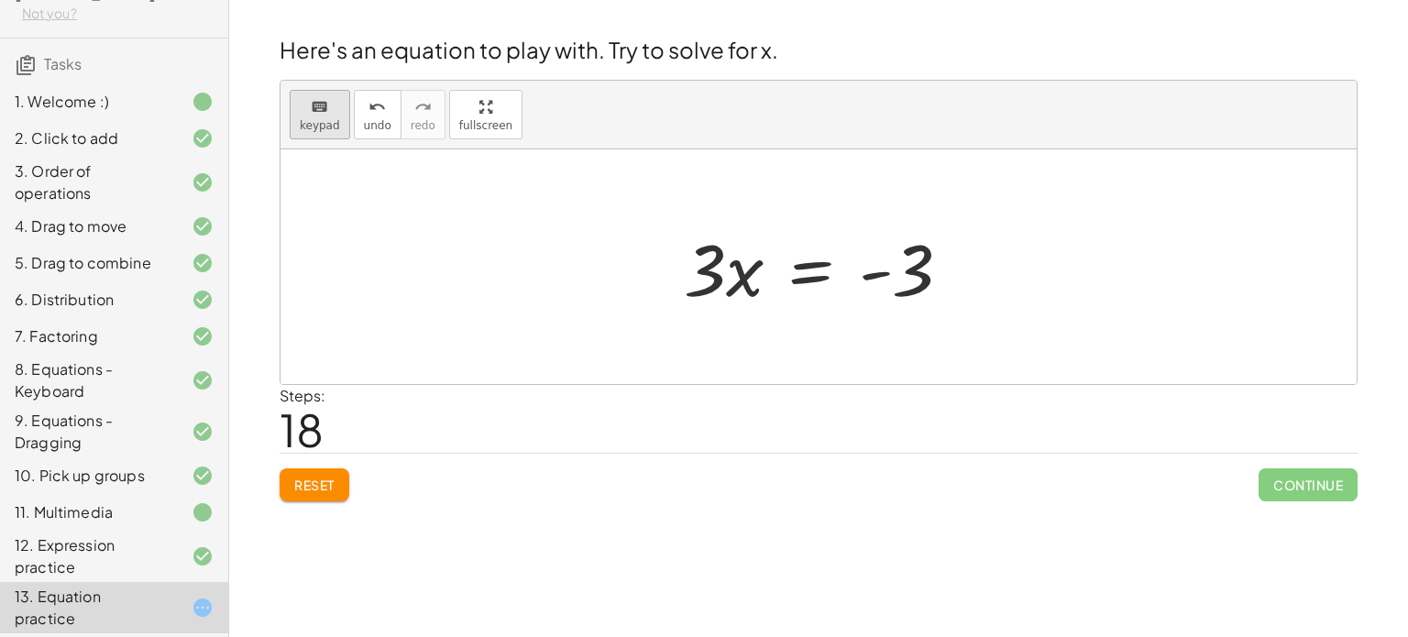
click at [319, 116] on button "keyboard keypad" at bounding box center [320, 115] width 61 height 50
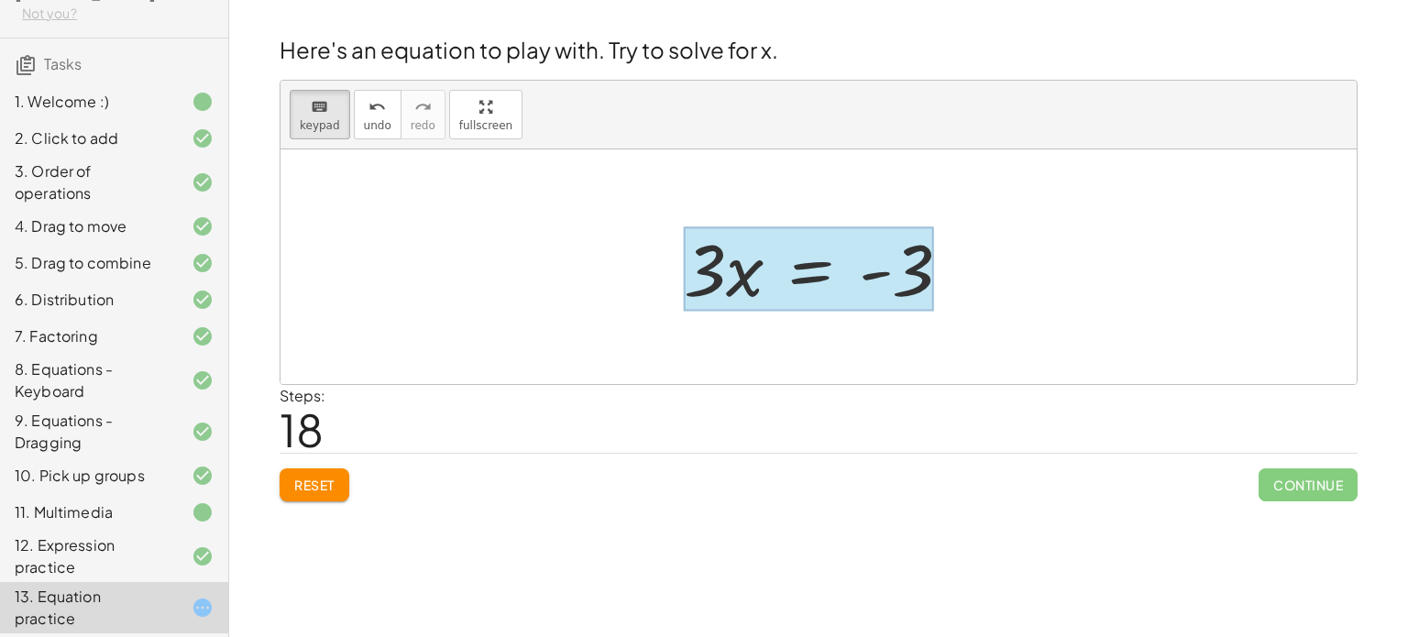
click at [791, 271] on div at bounding box center [809, 268] width 250 height 85
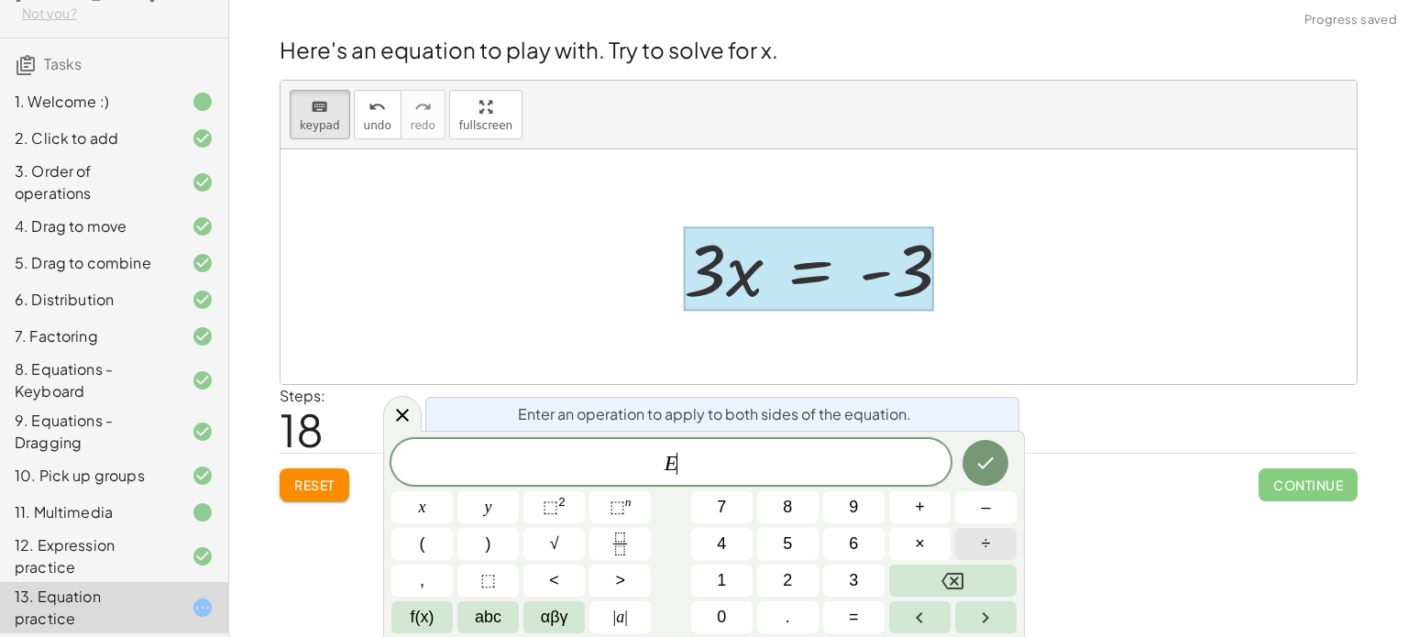
click at [982, 546] on span "÷" at bounding box center [986, 544] width 9 height 25
click at [856, 580] on span "3" at bounding box center [853, 581] width 9 height 25
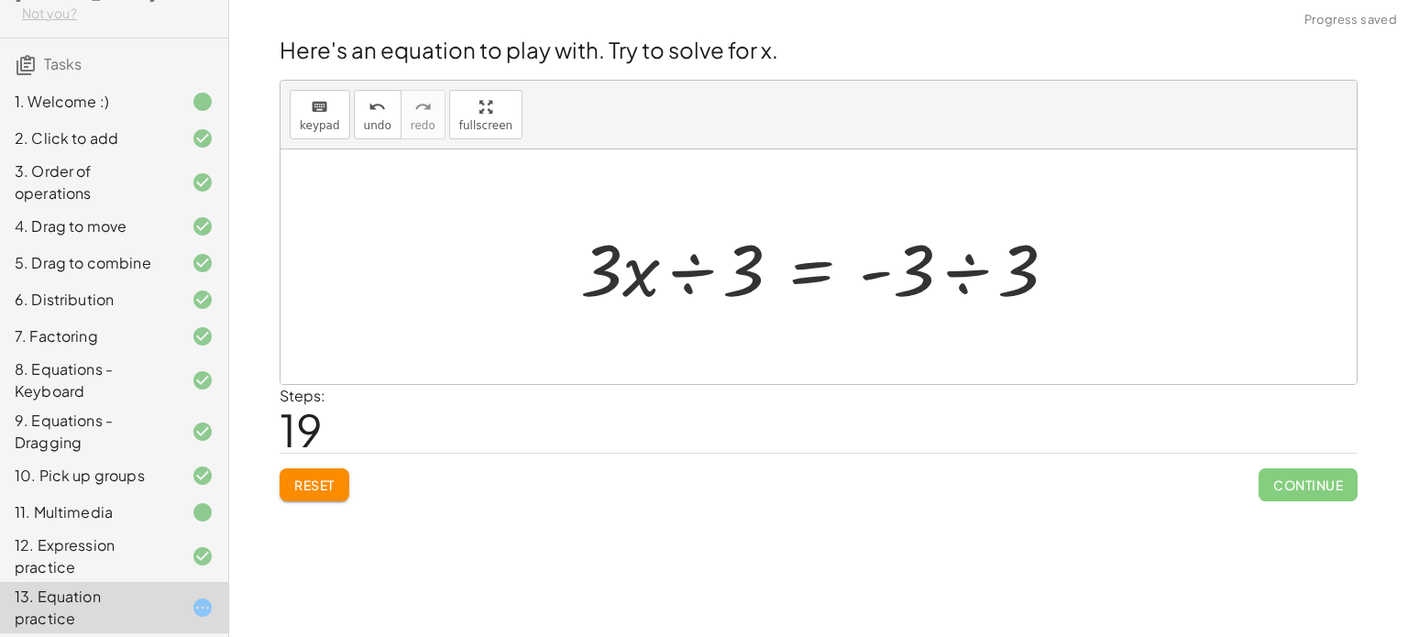
click at [983, 281] on div at bounding box center [825, 267] width 509 height 94
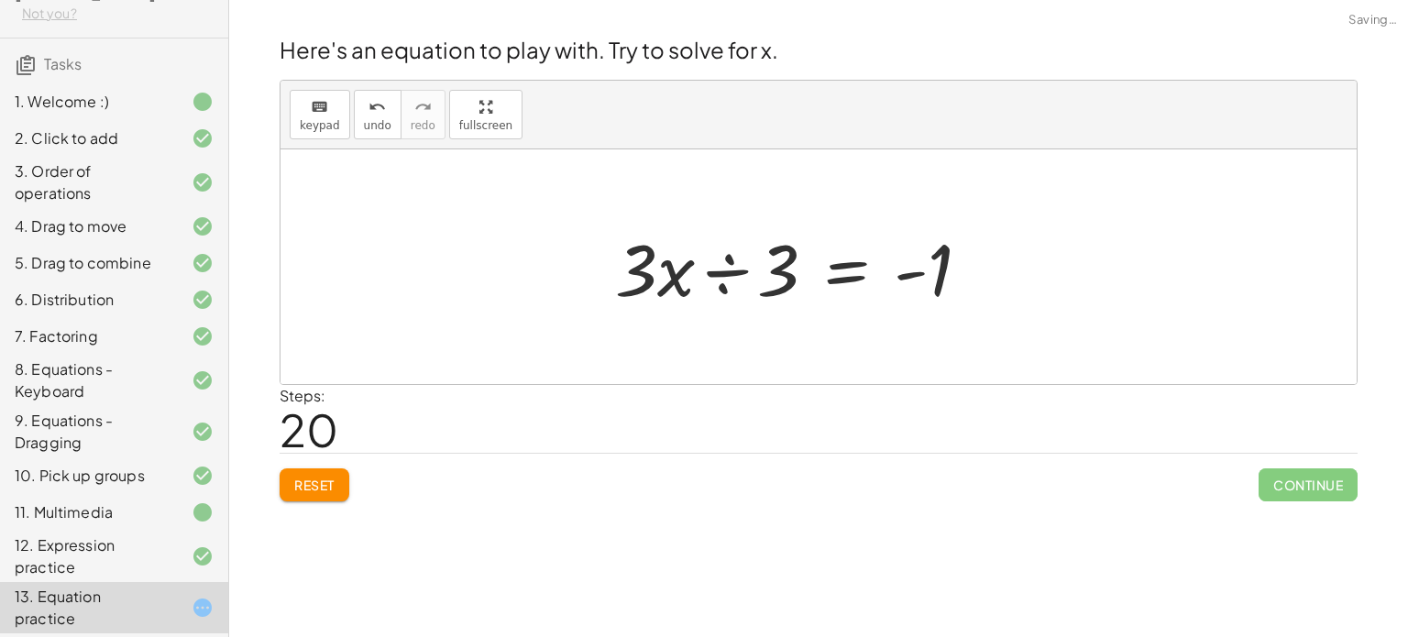
click at [687, 269] on div at bounding box center [800, 267] width 389 height 94
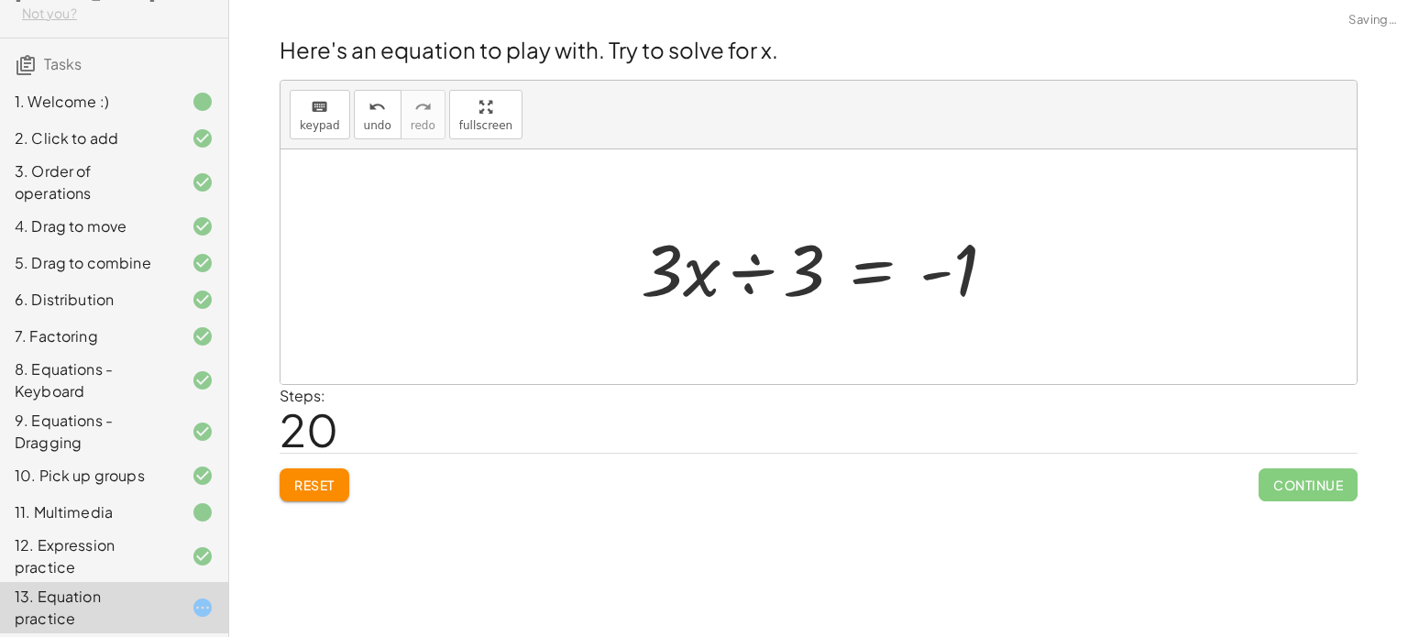
click at [754, 253] on div at bounding box center [826, 267] width 389 height 94
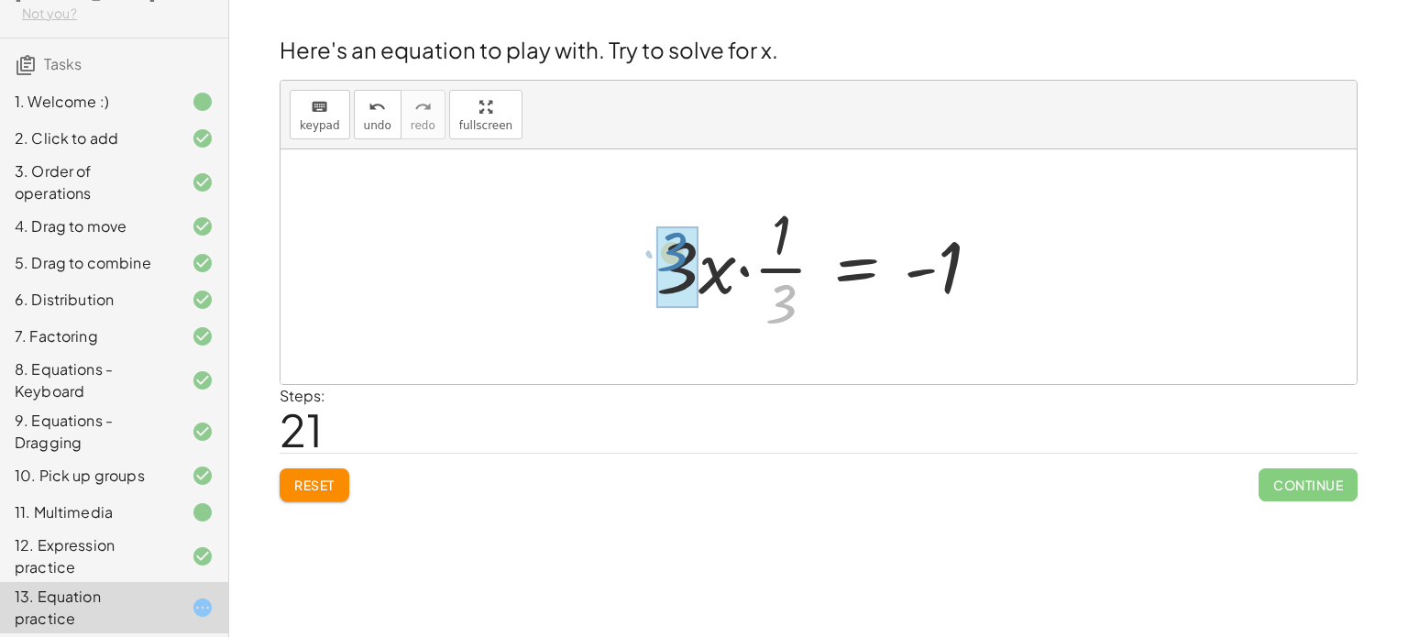
drag, startPoint x: 780, startPoint y: 311, endPoint x: 664, endPoint y: 253, distance: 130.0
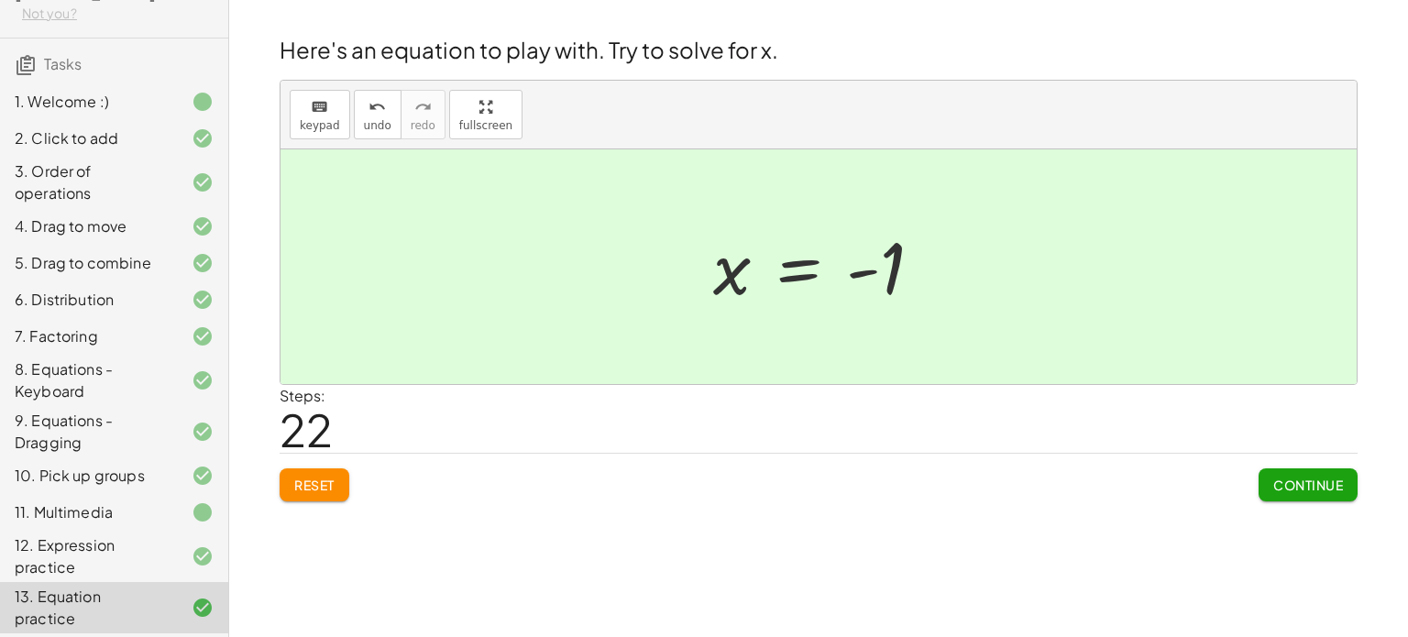
click at [1315, 488] on span "Continue" at bounding box center [1309, 485] width 70 height 17
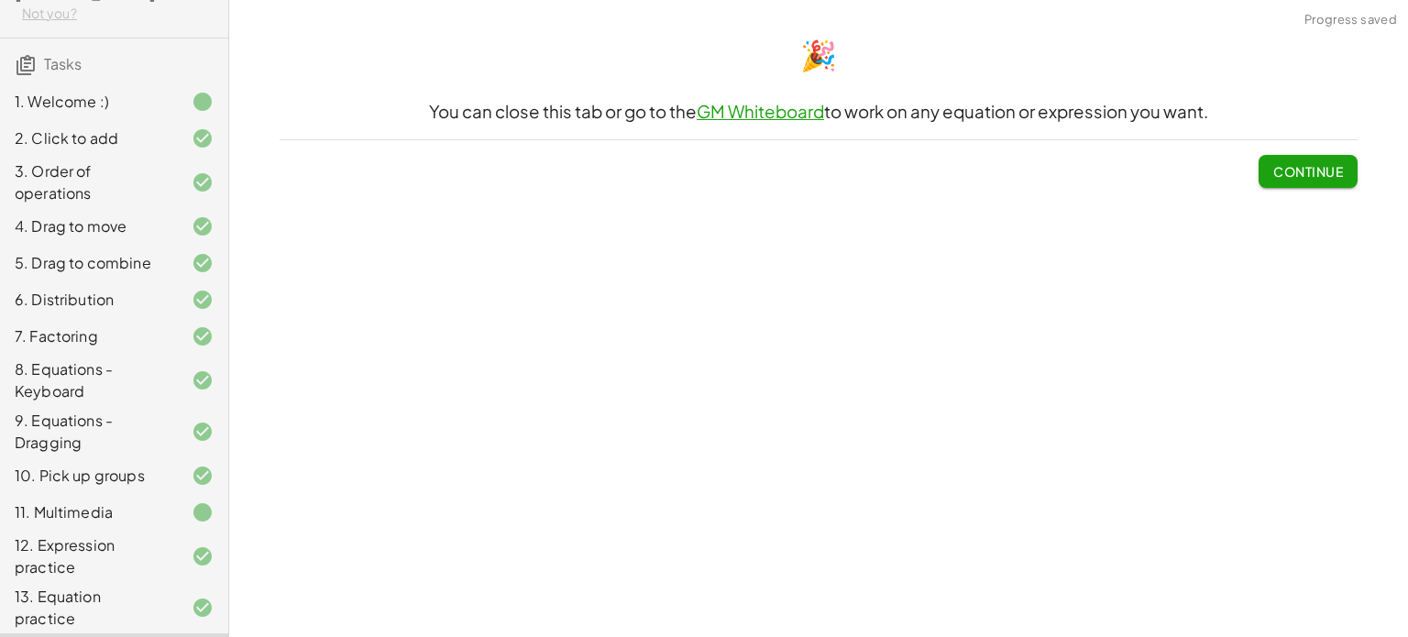
click at [1300, 169] on span "Continue" at bounding box center [1309, 171] width 70 height 17
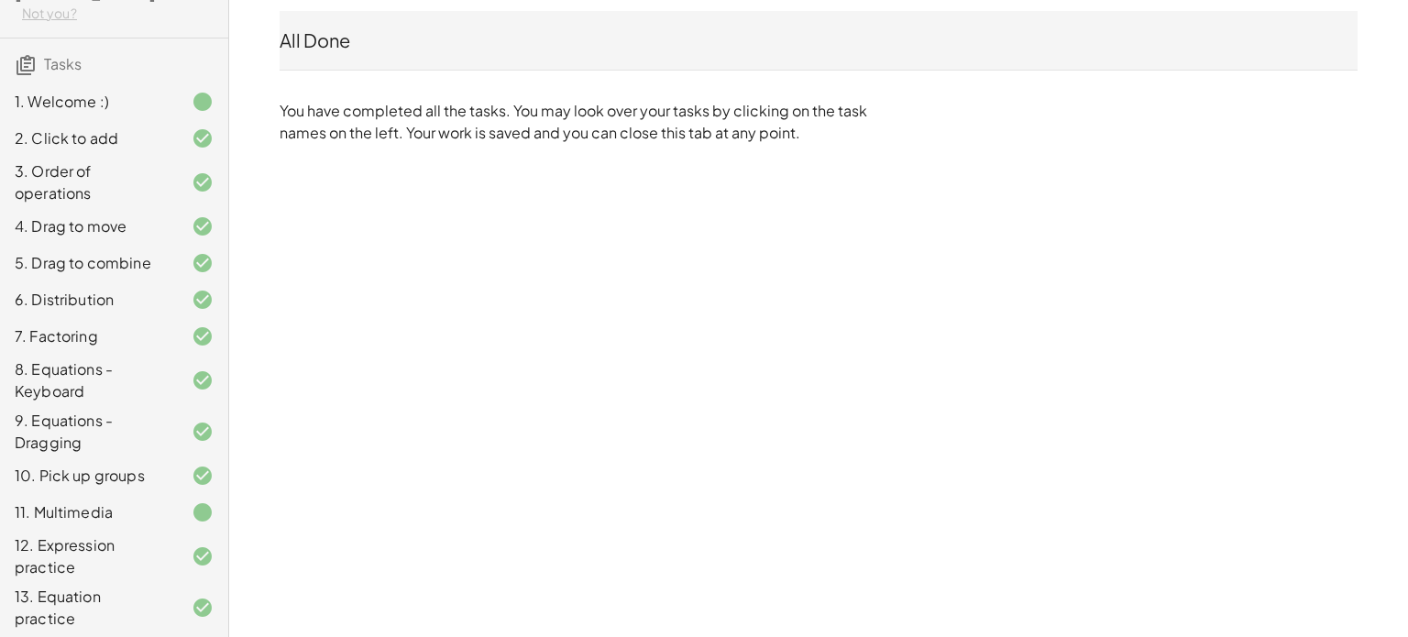
click at [57, 586] on div "13. Equation practice" at bounding box center [89, 608] width 148 height 44
click at [188, 597] on div at bounding box center [187, 608] width 51 height 22
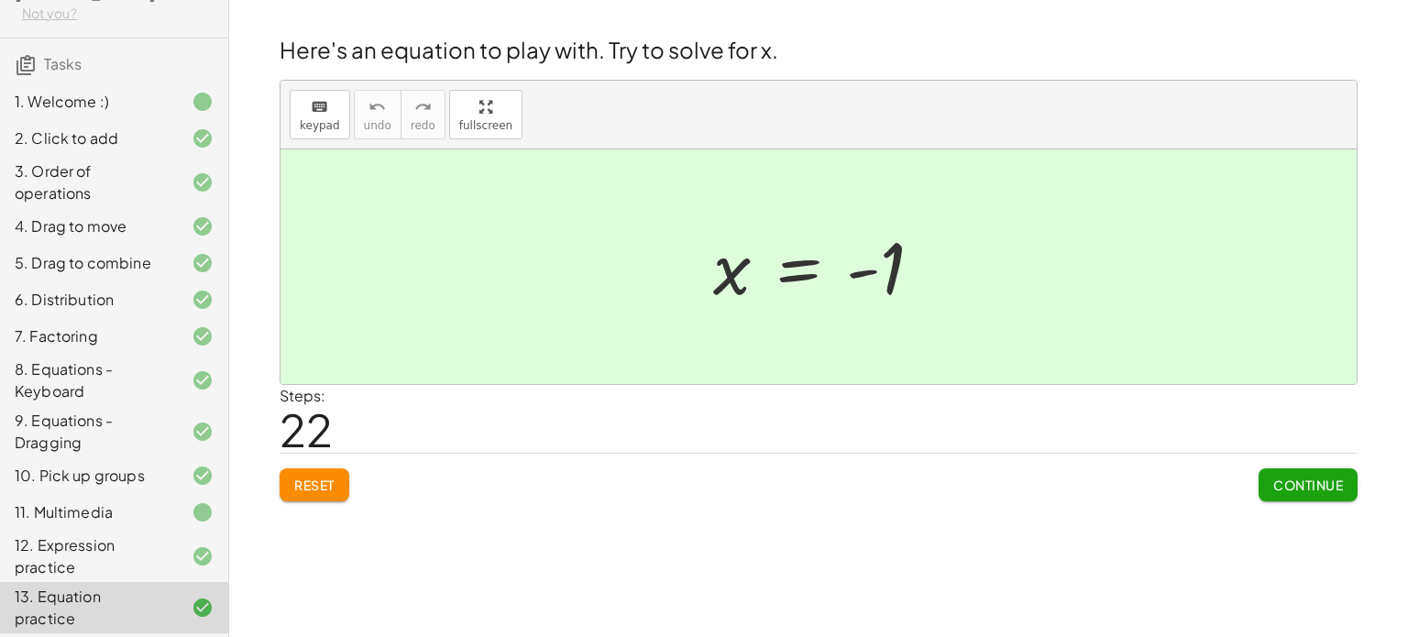
click at [1311, 489] on span "Continue" at bounding box center [1309, 485] width 70 height 17
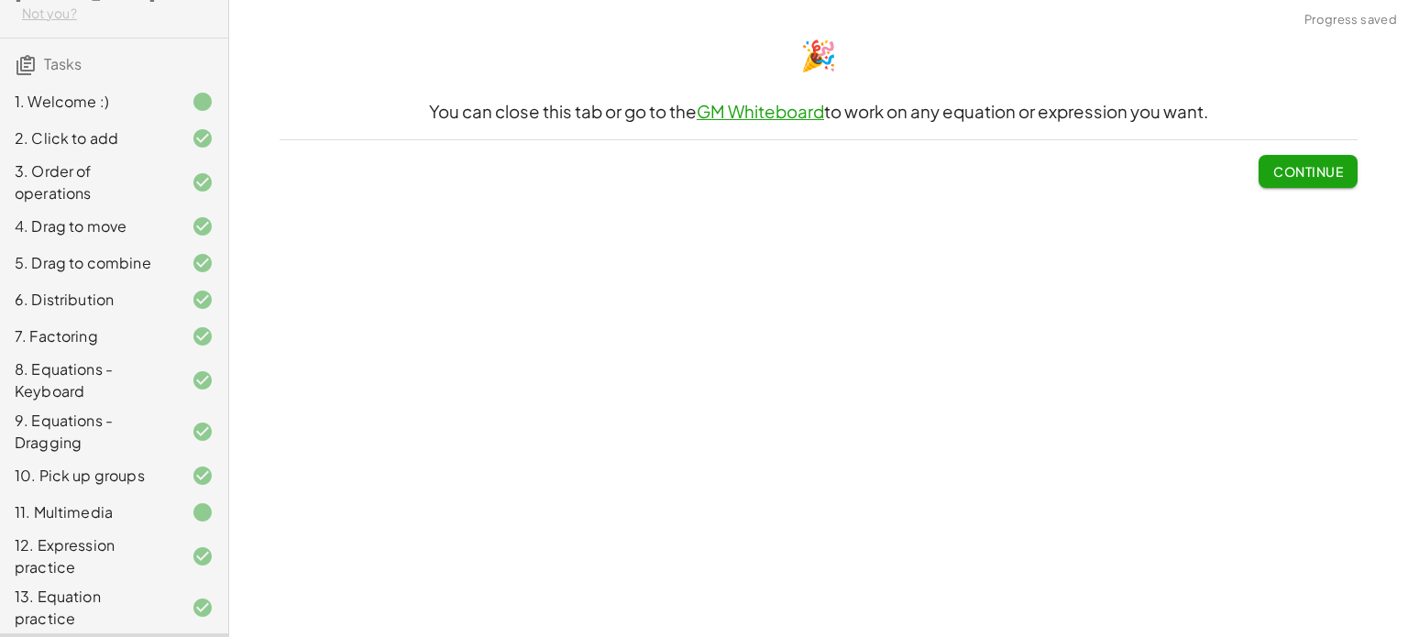
click at [1340, 168] on span "Continue" at bounding box center [1309, 171] width 70 height 17
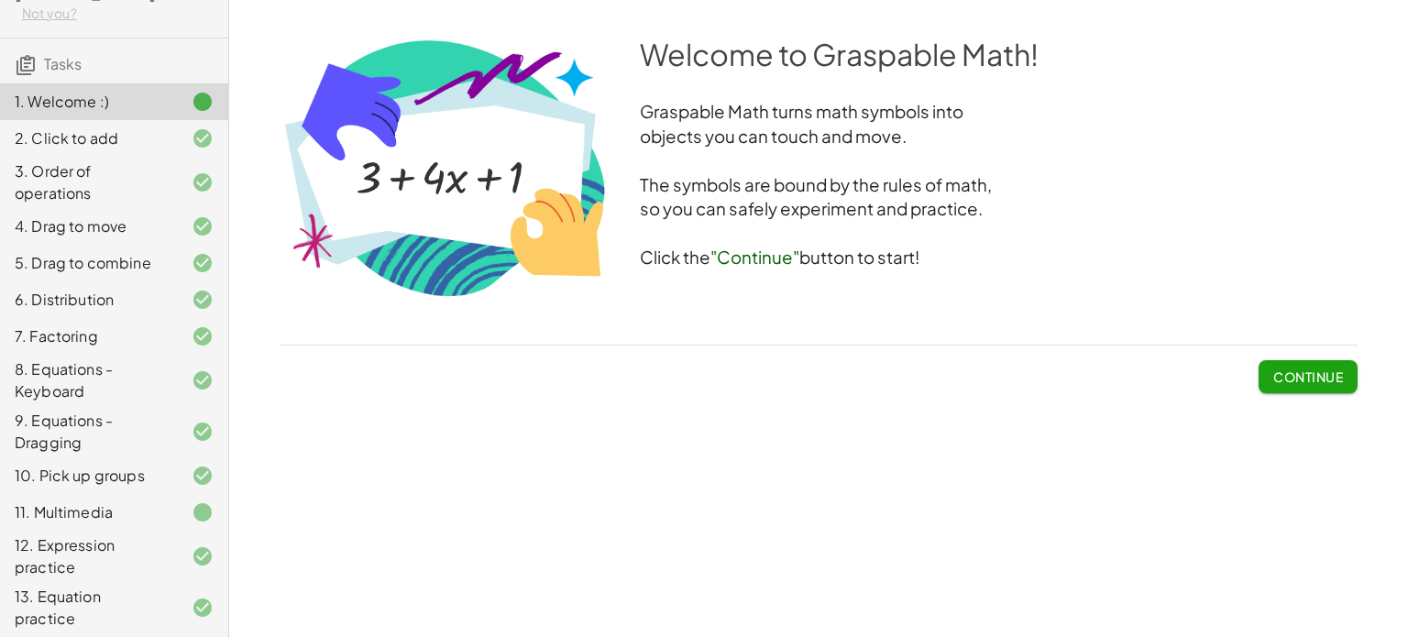
scroll to position [107, 0]
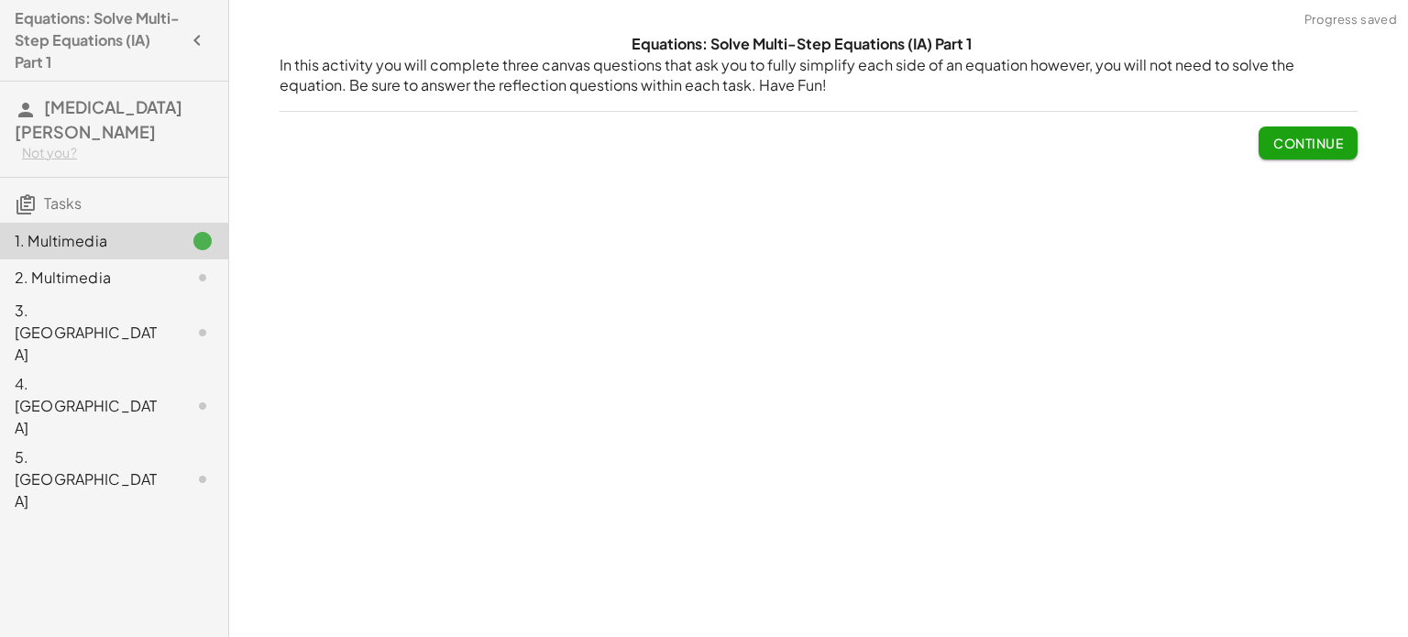
click at [1273, 132] on button "Continue" at bounding box center [1308, 143] width 99 height 33
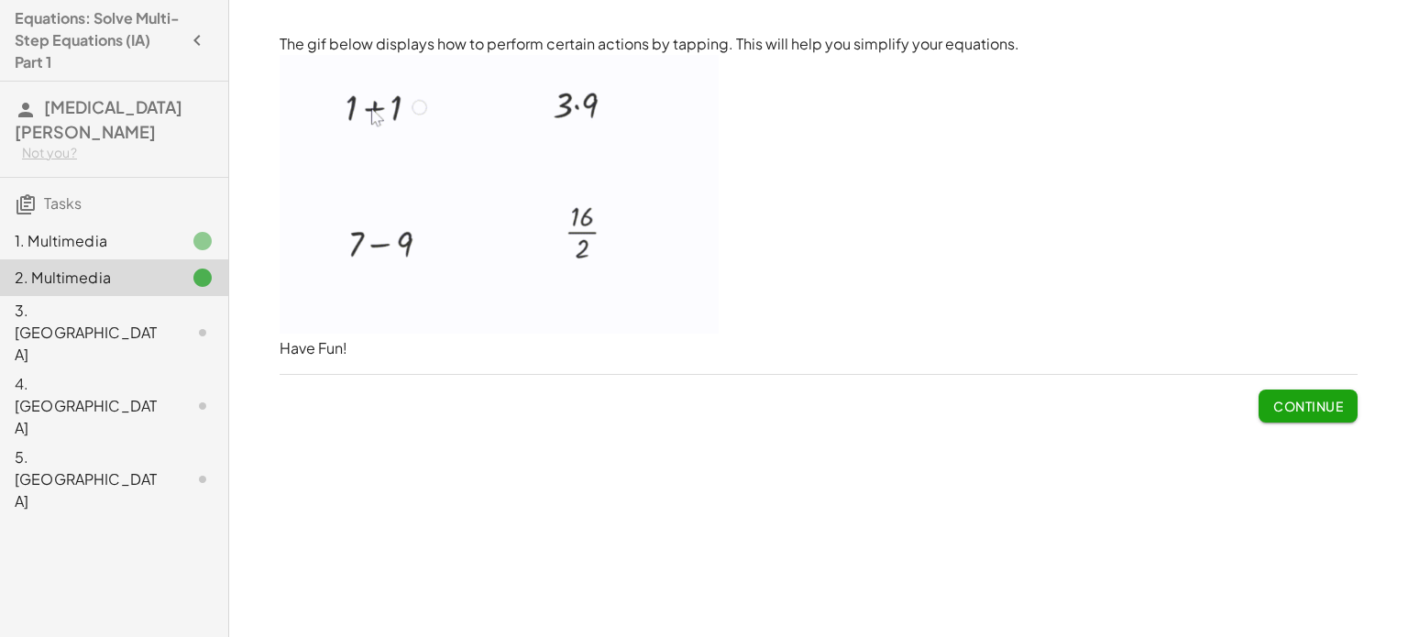
click at [1282, 408] on span "Continue" at bounding box center [1309, 406] width 70 height 17
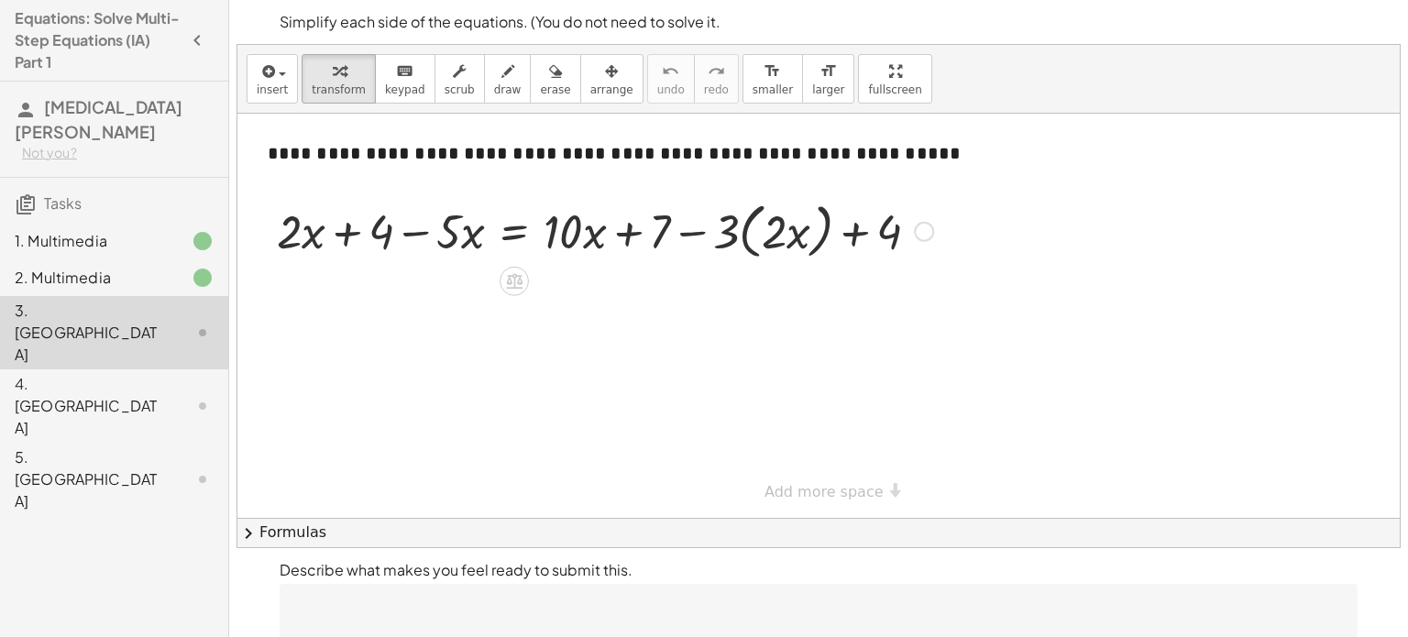
click at [340, 234] on div at bounding box center [605, 230] width 675 height 70
click at [416, 230] on div at bounding box center [605, 230] width 675 height 70
drag, startPoint x: 733, startPoint y: 228, endPoint x: 765, endPoint y: 234, distance: 32.6
click at [765, 234] on div at bounding box center [605, 230] width 675 height 70
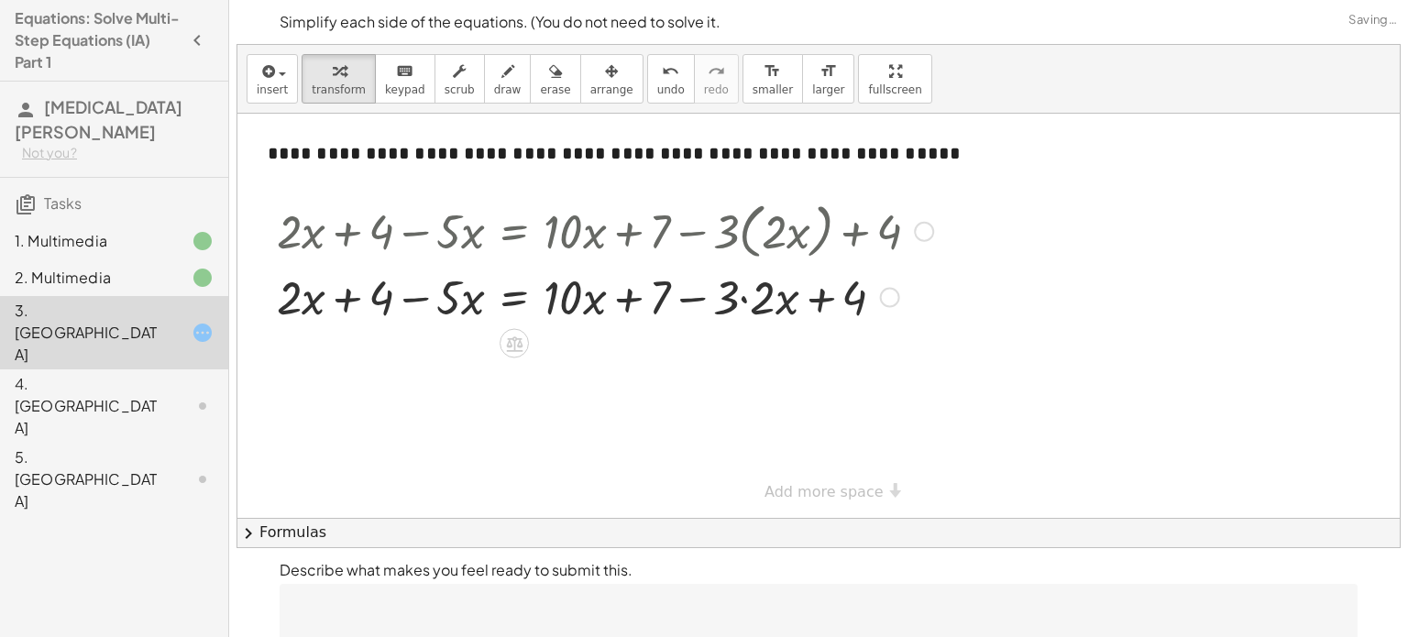
click at [748, 294] on div at bounding box center [605, 296] width 675 height 62
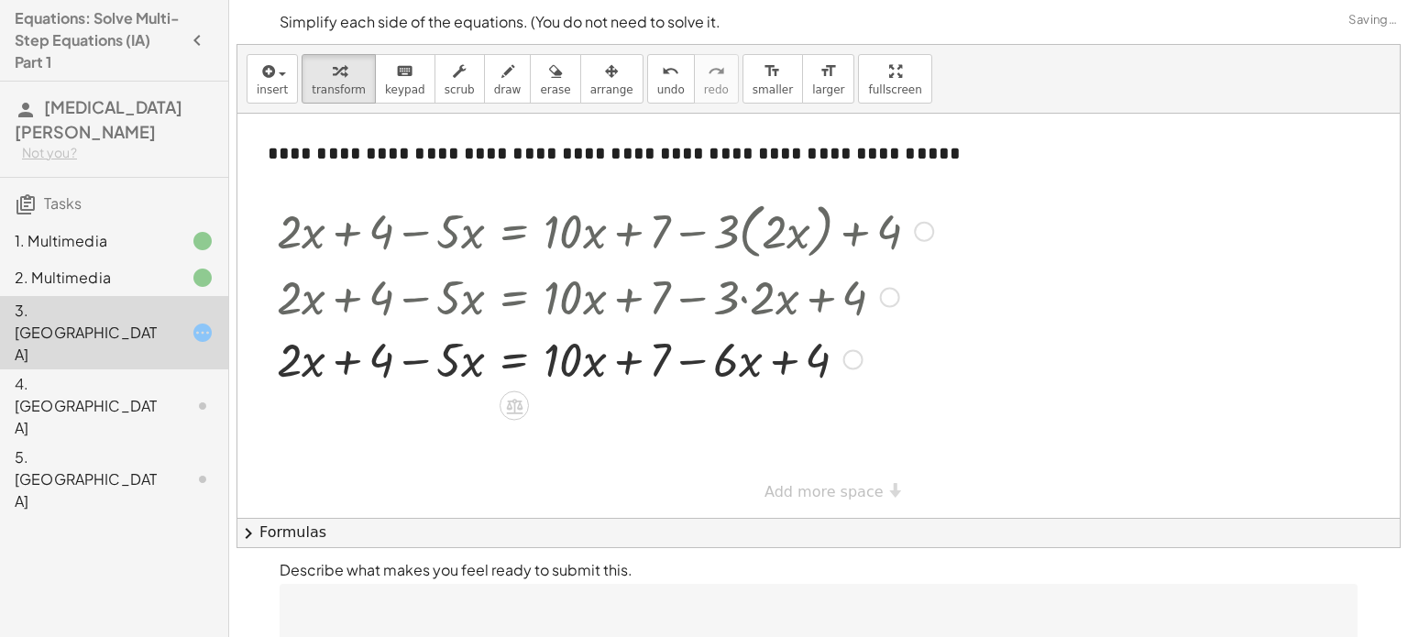
click at [787, 360] on div at bounding box center [605, 358] width 675 height 62
click at [682, 361] on div at bounding box center [605, 358] width 675 height 62
click at [628, 364] on div at bounding box center [605, 358] width 675 height 62
click at [421, 367] on div at bounding box center [605, 358] width 675 height 62
drag, startPoint x: 741, startPoint y: 358, endPoint x: 575, endPoint y: 362, distance: 166.0
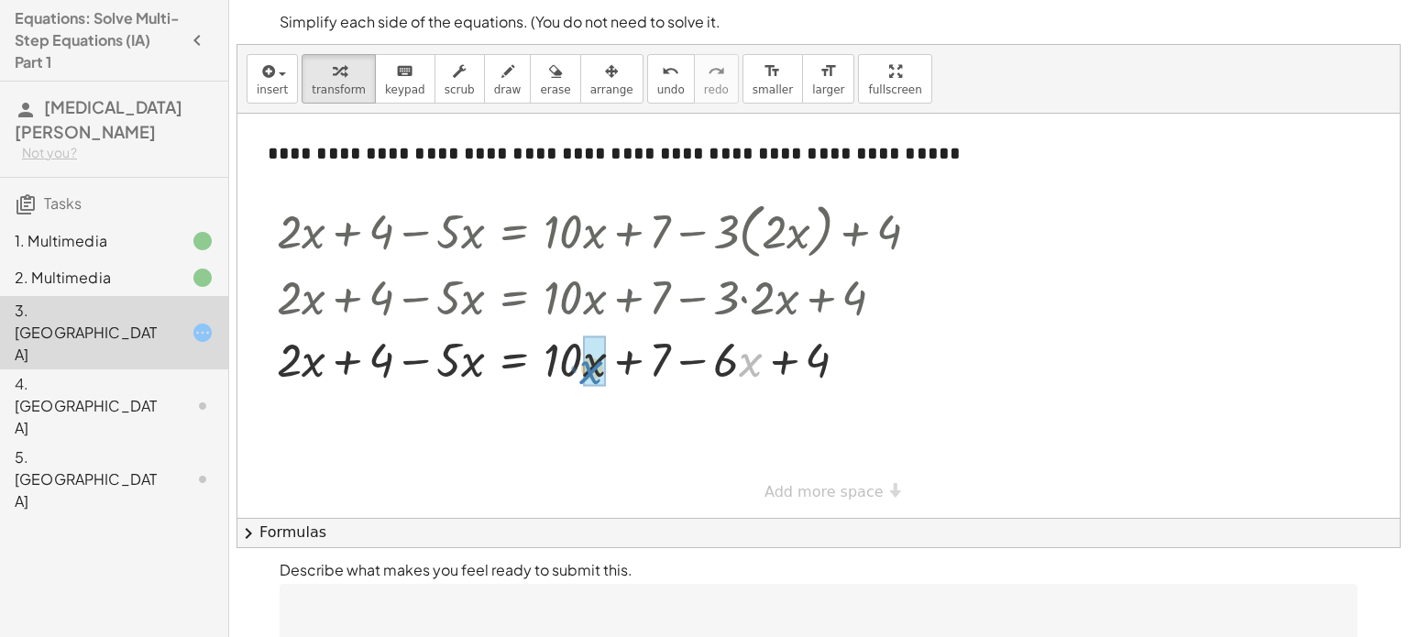
click at [575, 362] on div at bounding box center [605, 358] width 675 height 62
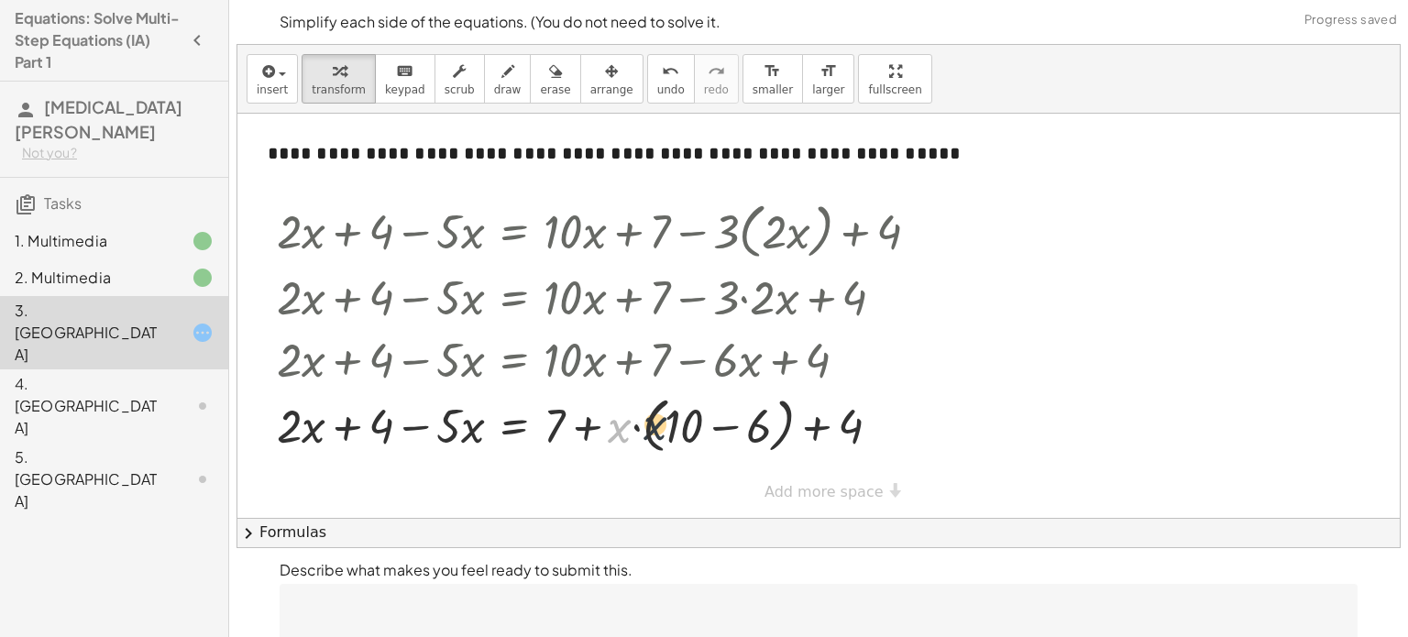
drag, startPoint x: 623, startPoint y: 427, endPoint x: 659, endPoint y: 425, distance: 36.8
click at [659, 425] on div at bounding box center [605, 425] width 675 height 70
click at [635, 437] on div at bounding box center [605, 425] width 675 height 70
drag, startPoint x: 616, startPoint y: 436, endPoint x: 676, endPoint y: 434, distance: 59.6
click at [676, 434] on div at bounding box center [605, 425] width 675 height 70
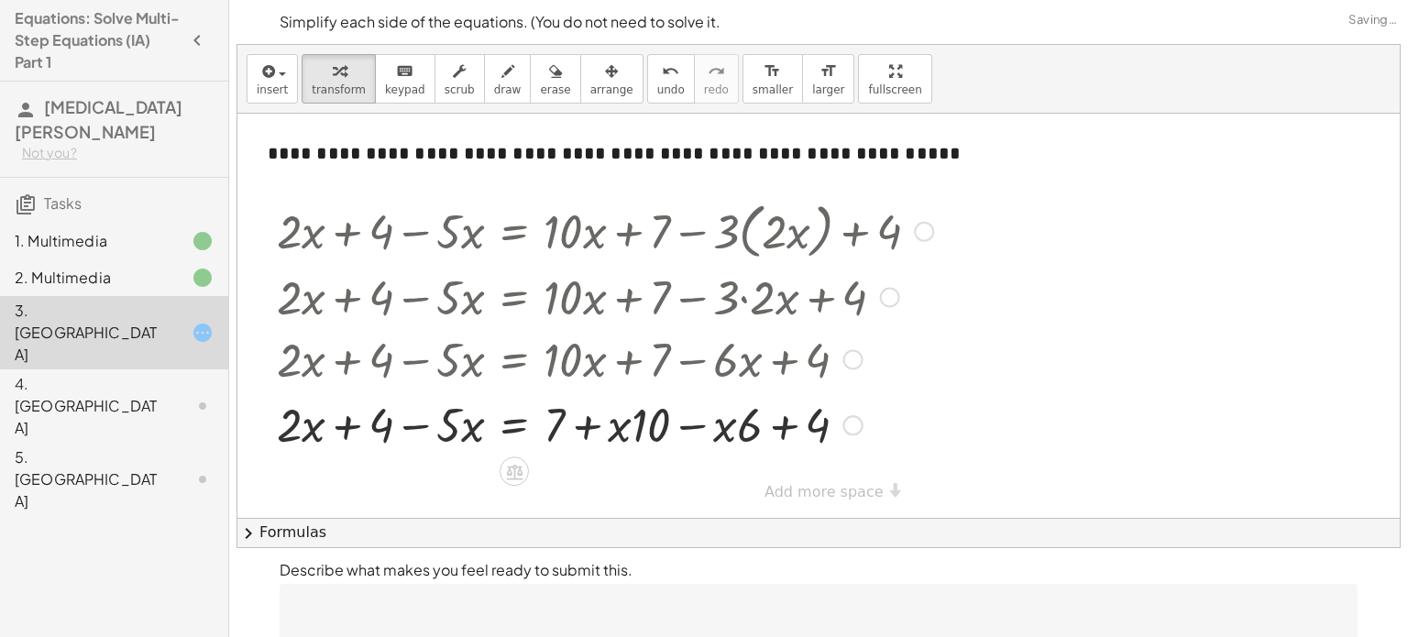
click at [703, 423] on div at bounding box center [605, 423] width 675 height 62
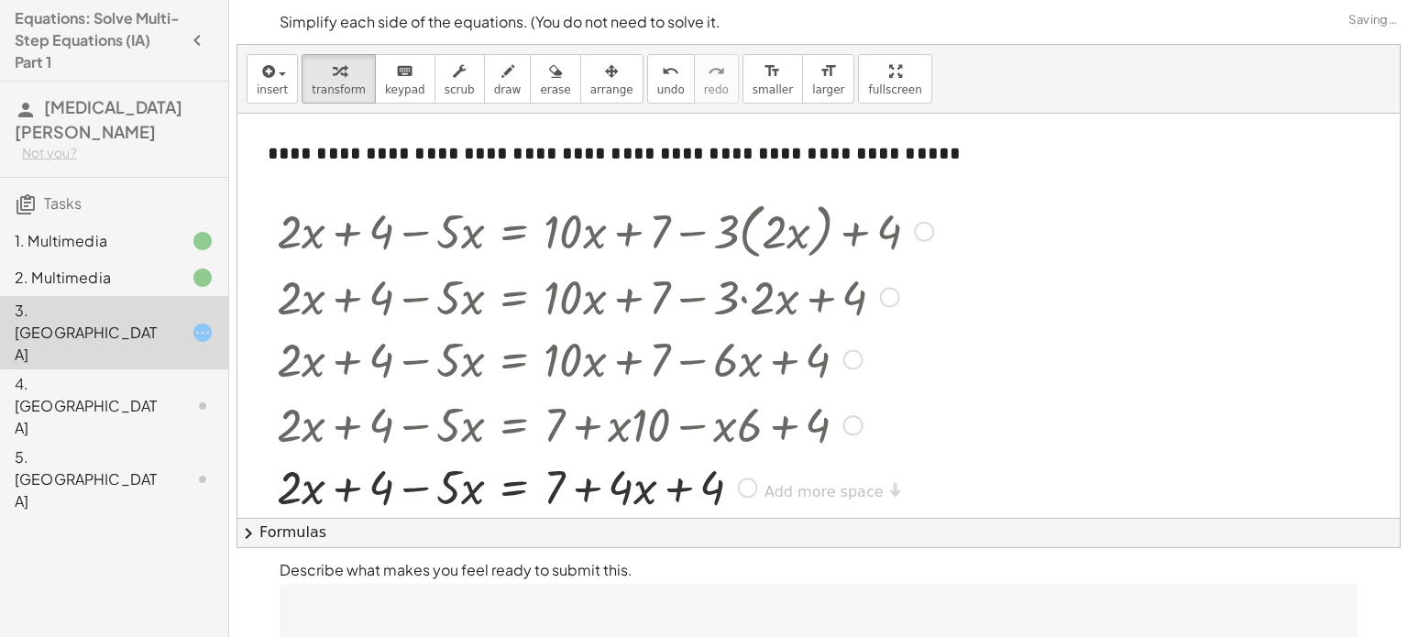
click at [671, 496] on div at bounding box center [605, 486] width 675 height 62
drag, startPoint x: 640, startPoint y: 494, endPoint x: 462, endPoint y: 491, distance: 177.9
click at [462, 491] on div at bounding box center [605, 486] width 675 height 62
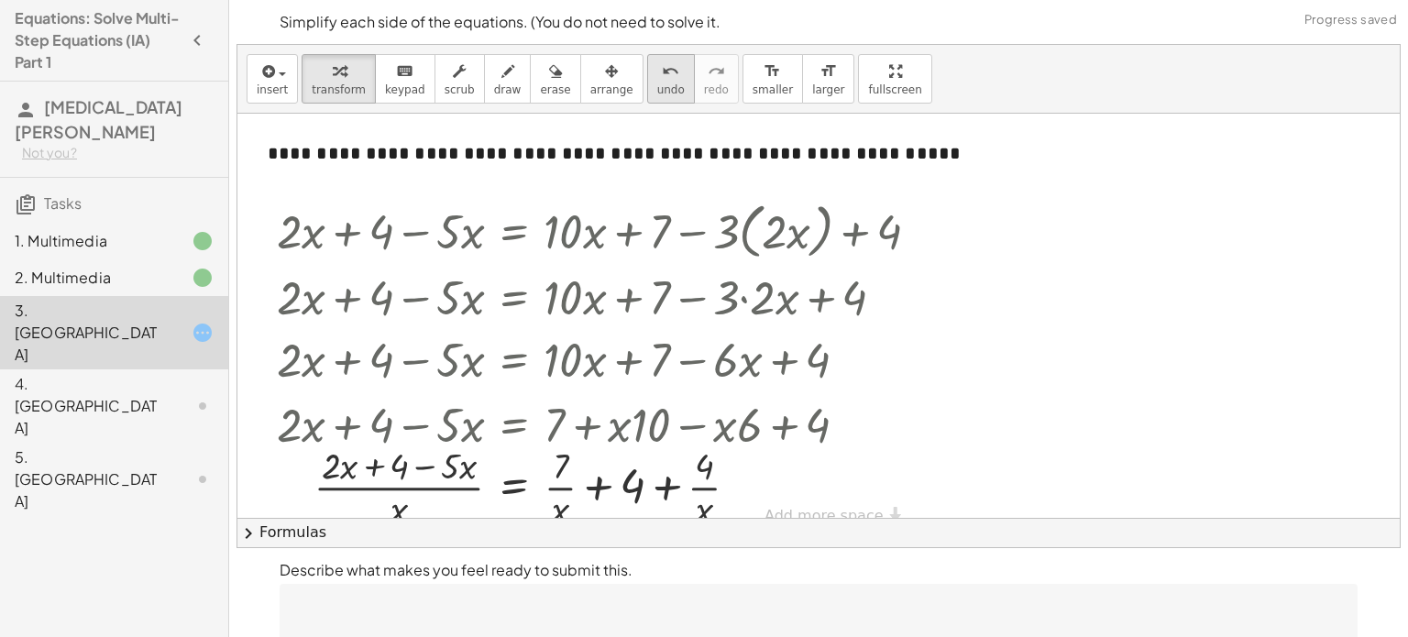
click at [647, 81] on button "undo undo" at bounding box center [671, 79] width 48 height 50
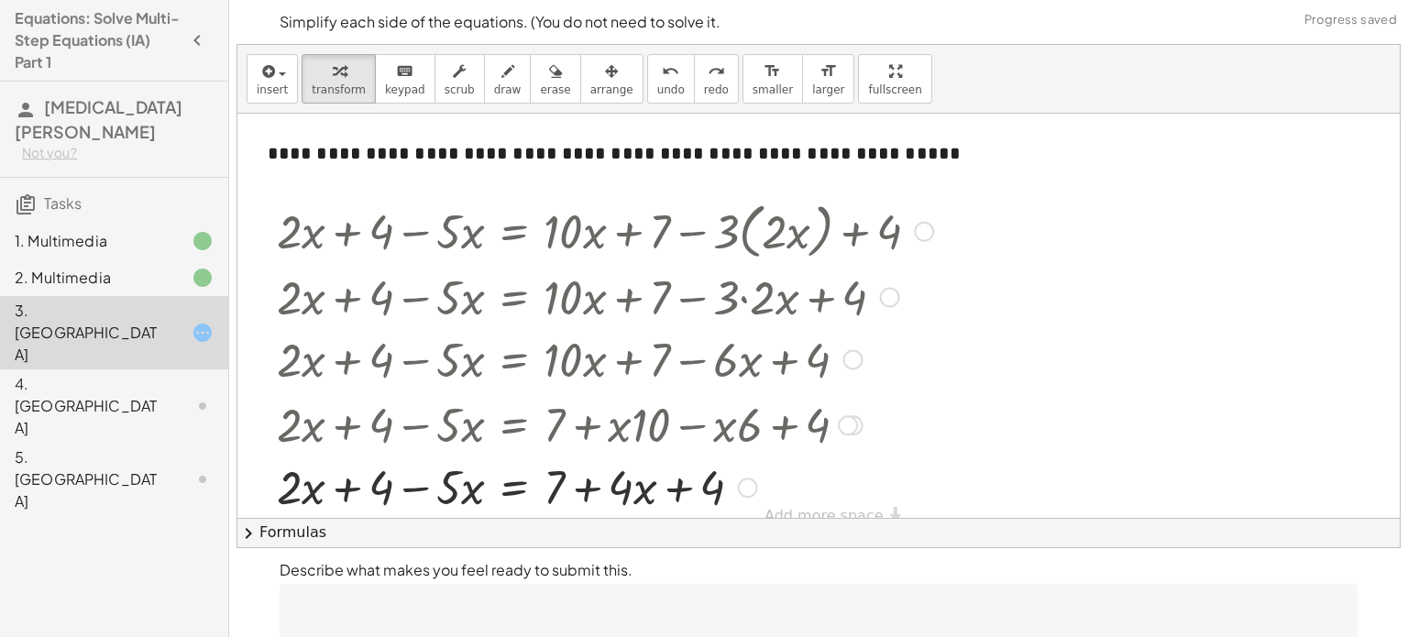
click at [341, 490] on div at bounding box center [588, 486] width 715 height 62
click at [372, 485] on div at bounding box center [588, 486] width 715 height 62
drag, startPoint x: 462, startPoint y: 490, endPoint x: 293, endPoint y: 483, distance: 169.8
click at [293, 483] on div at bounding box center [588, 486] width 715 height 62
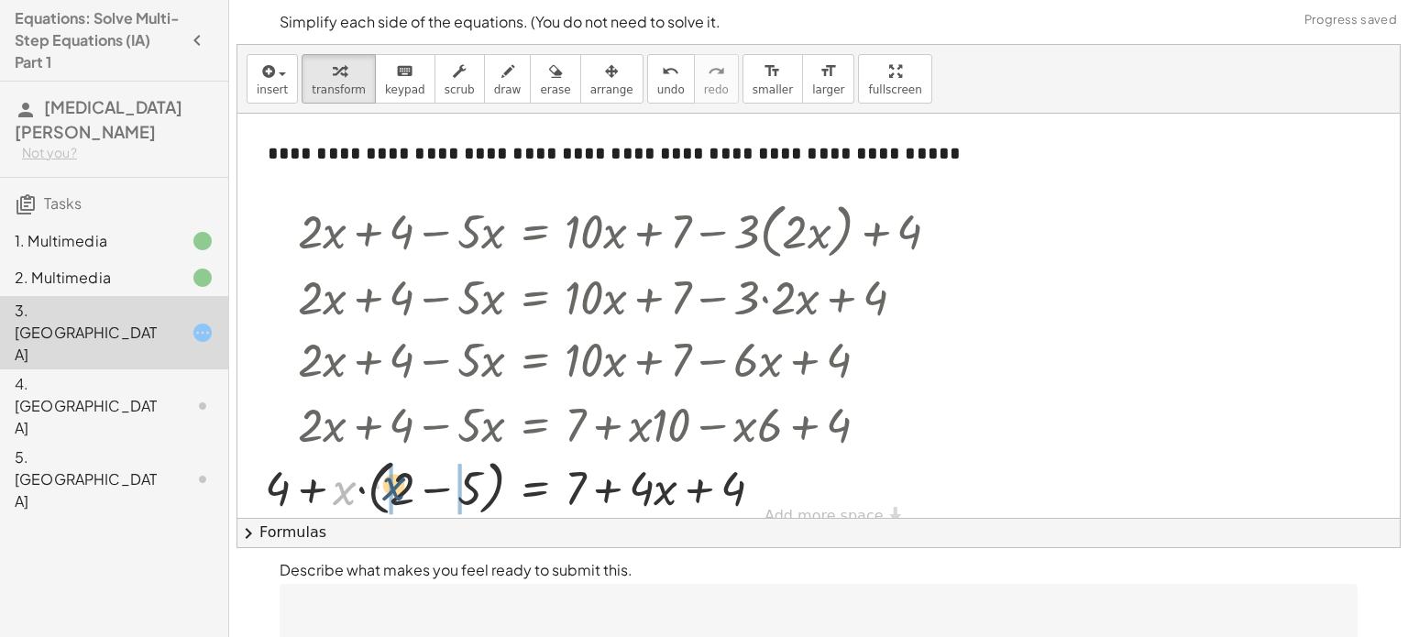
drag, startPoint x: 346, startPoint y: 488, endPoint x: 398, endPoint y: 482, distance: 52.6
click at [398, 482] on div at bounding box center [610, 487] width 708 height 70
click at [427, 488] on div at bounding box center [626, 486] width 675 height 62
click at [437, 492] on div at bounding box center [626, 486] width 675 height 62
click at [544, 491] on div at bounding box center [626, 486] width 675 height 62
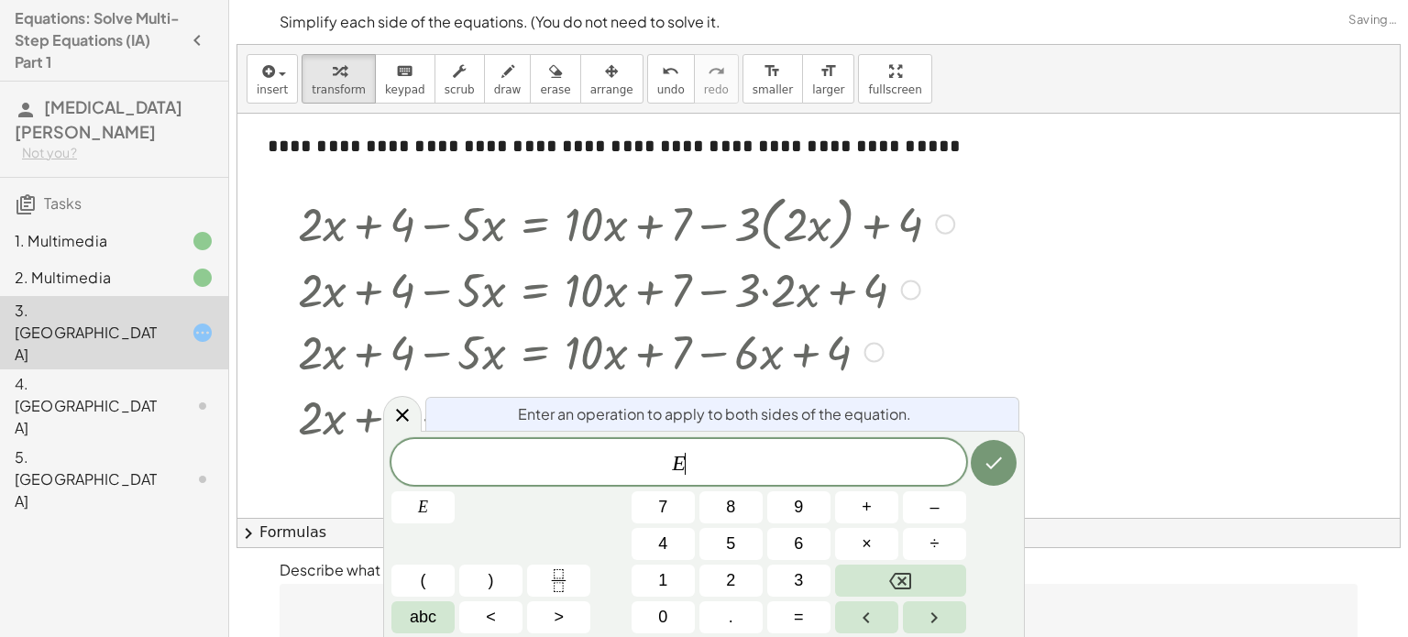
scroll to position [29, 0]
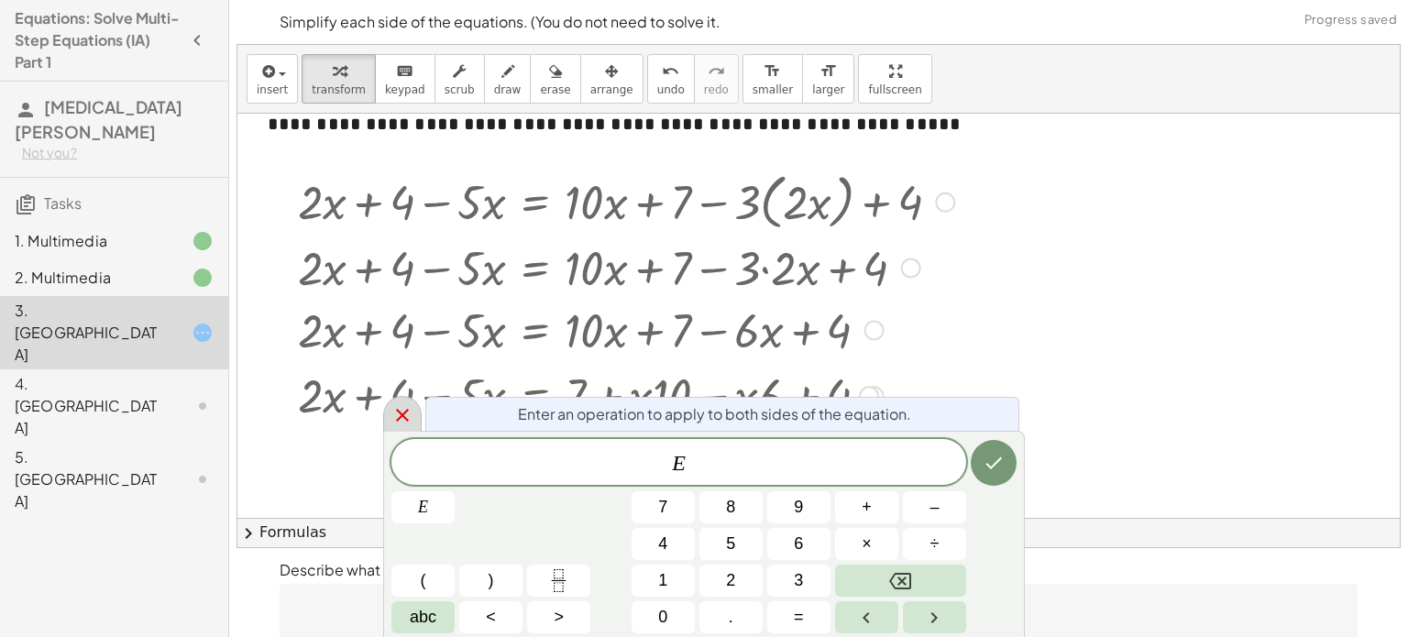
click at [413, 422] on icon at bounding box center [403, 415] width 22 height 22
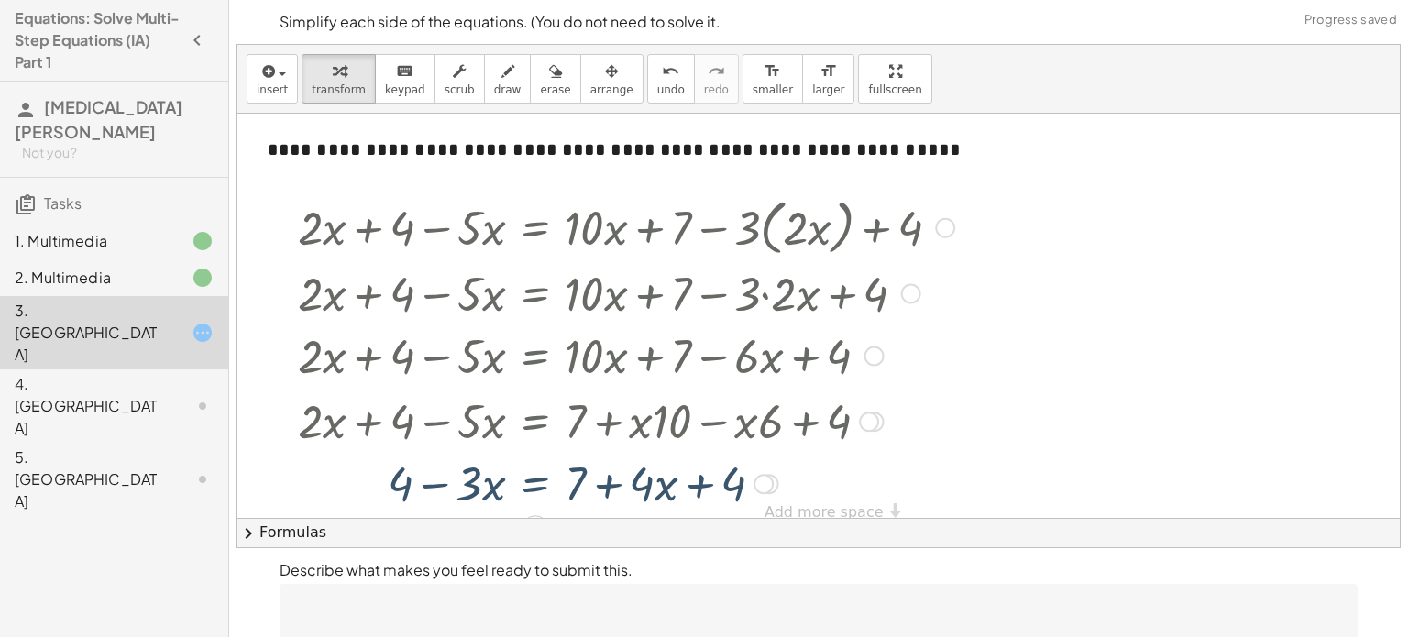
scroll to position [0, 0]
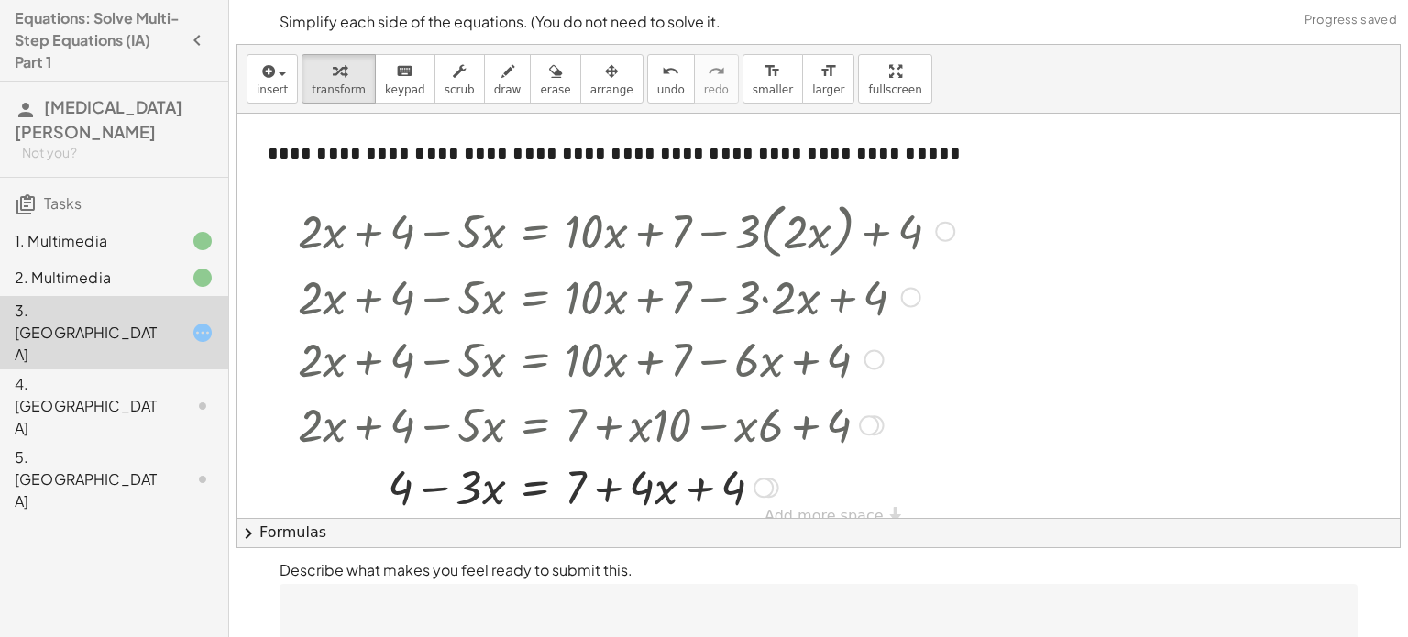
click at [700, 488] on div at bounding box center [626, 486] width 675 height 62
drag, startPoint x: 674, startPoint y: 498, endPoint x: 693, endPoint y: 503, distance: 20.0
click at [693, 503] on div at bounding box center [626, 486] width 675 height 62
click at [494, 491] on div at bounding box center [626, 486] width 675 height 62
drag, startPoint x: 662, startPoint y: 491, endPoint x: 684, endPoint y: 487, distance: 22.5
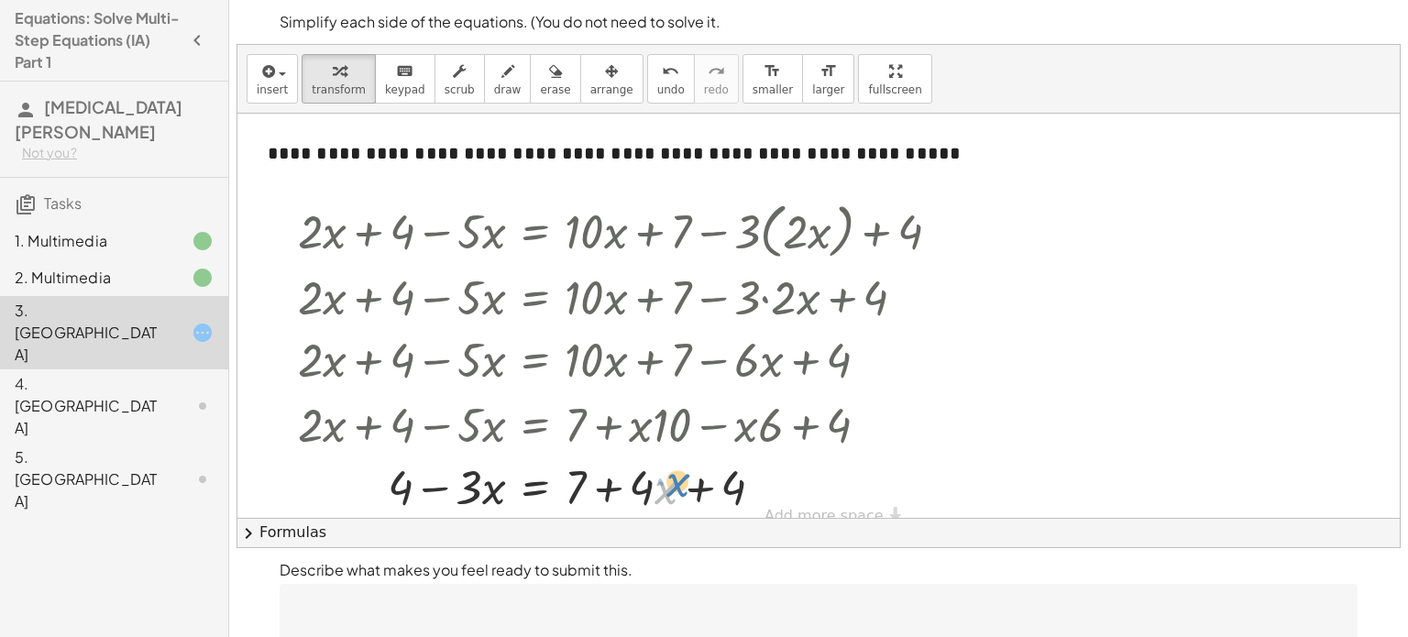
click at [684, 487] on div at bounding box center [626, 486] width 675 height 62
click at [697, 486] on div at bounding box center [626, 486] width 675 height 62
click at [601, 494] on div at bounding box center [626, 486] width 675 height 62
drag, startPoint x: 664, startPoint y: 494, endPoint x: 782, endPoint y: 486, distance: 118.6
click at [782, 486] on div at bounding box center [626, 486] width 675 height 62
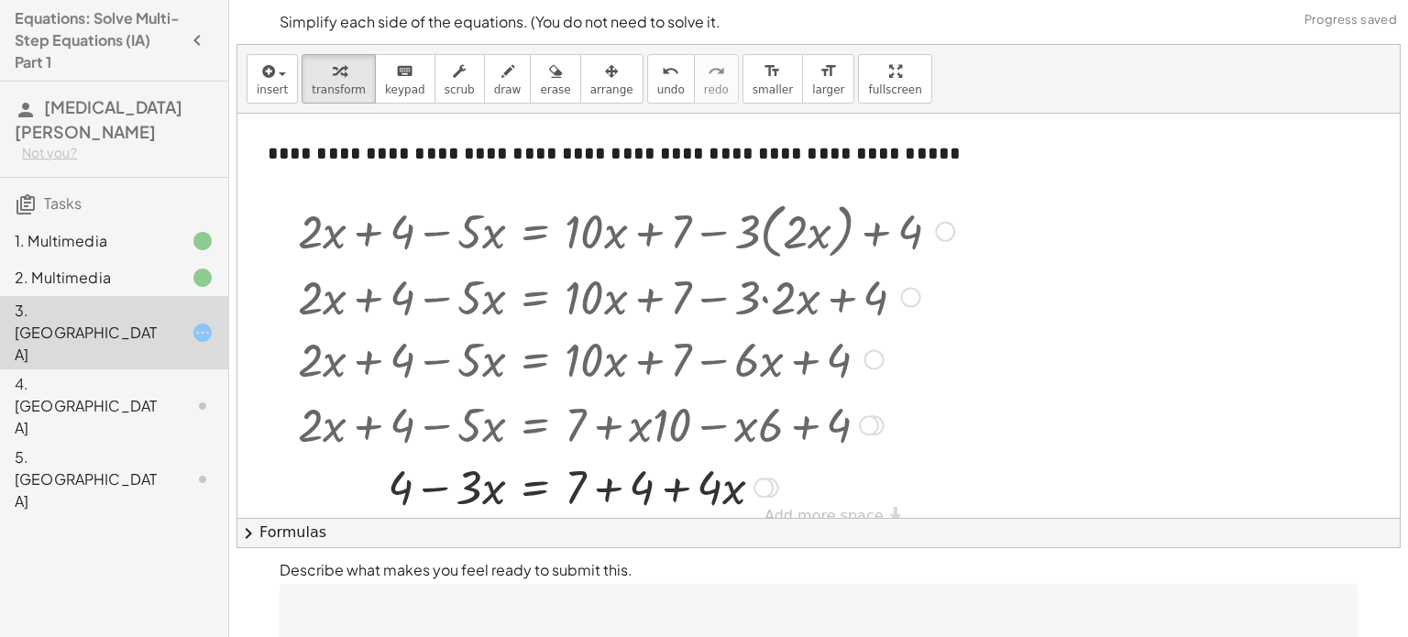
click at [618, 489] on div at bounding box center [626, 486] width 675 height 62
click at [614, 493] on div at bounding box center [626, 486] width 675 height 62
drag, startPoint x: 679, startPoint y: 495, endPoint x: 608, endPoint y: 495, distance: 70.6
click at [608, 495] on div at bounding box center [626, 486] width 675 height 62
drag, startPoint x: 502, startPoint y: 493, endPoint x: 610, endPoint y: 499, distance: 108.3
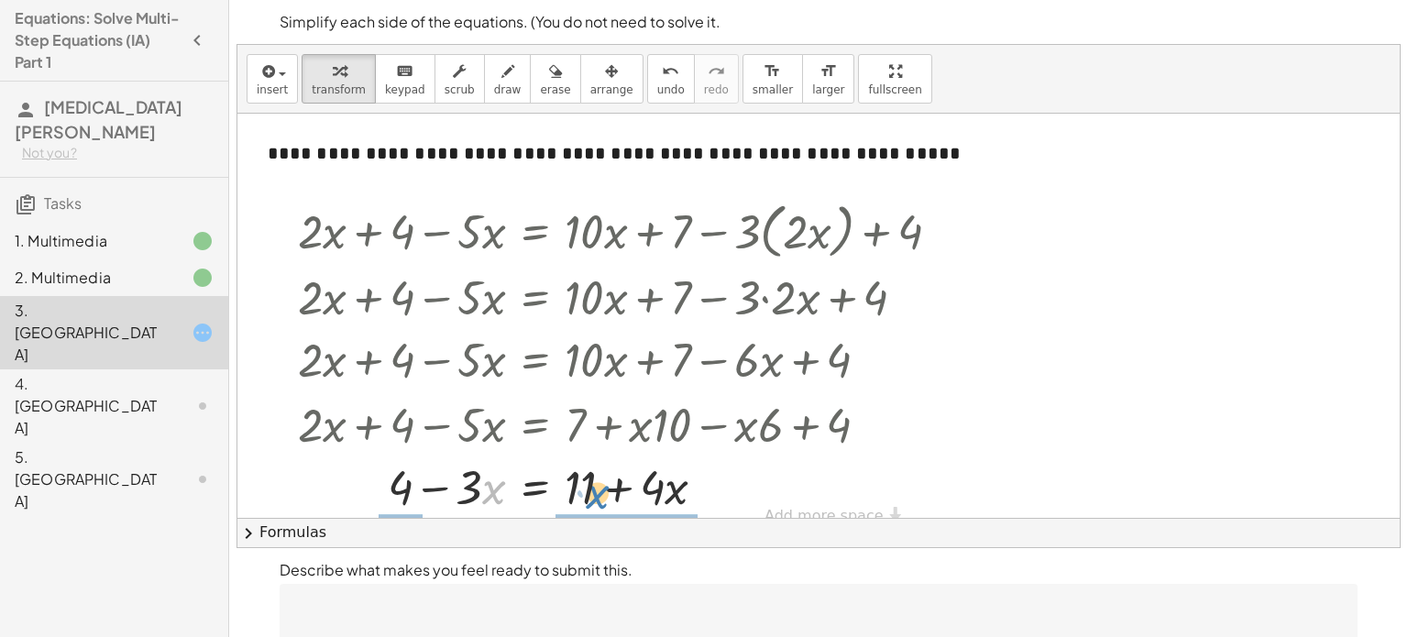
click at [610, 499] on div at bounding box center [626, 486] width 675 height 62
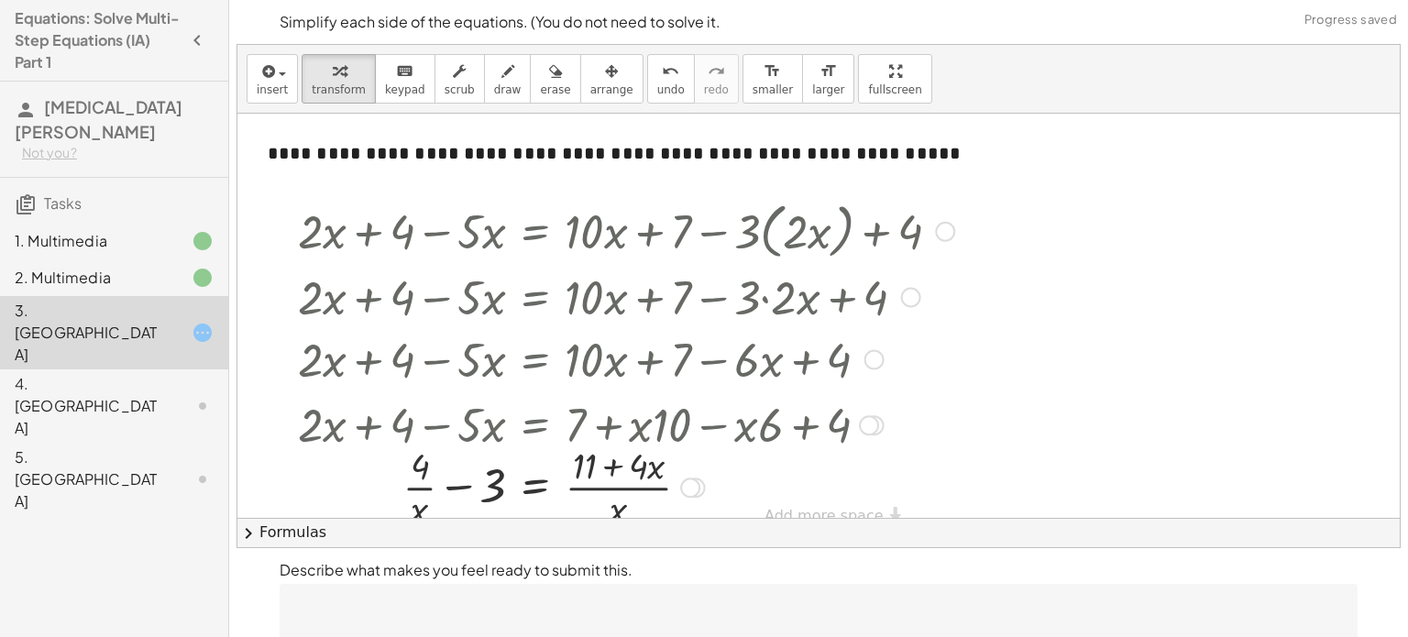
click at [627, 512] on div at bounding box center [626, 486] width 675 height 92
click at [585, 474] on div at bounding box center [626, 486] width 675 height 92
drag, startPoint x: 618, startPoint y: 508, endPoint x: 665, endPoint y: 457, distance: 69.5
click at [665, 457] on div at bounding box center [626, 486] width 675 height 92
click at [632, 489] on div at bounding box center [626, 486] width 675 height 92
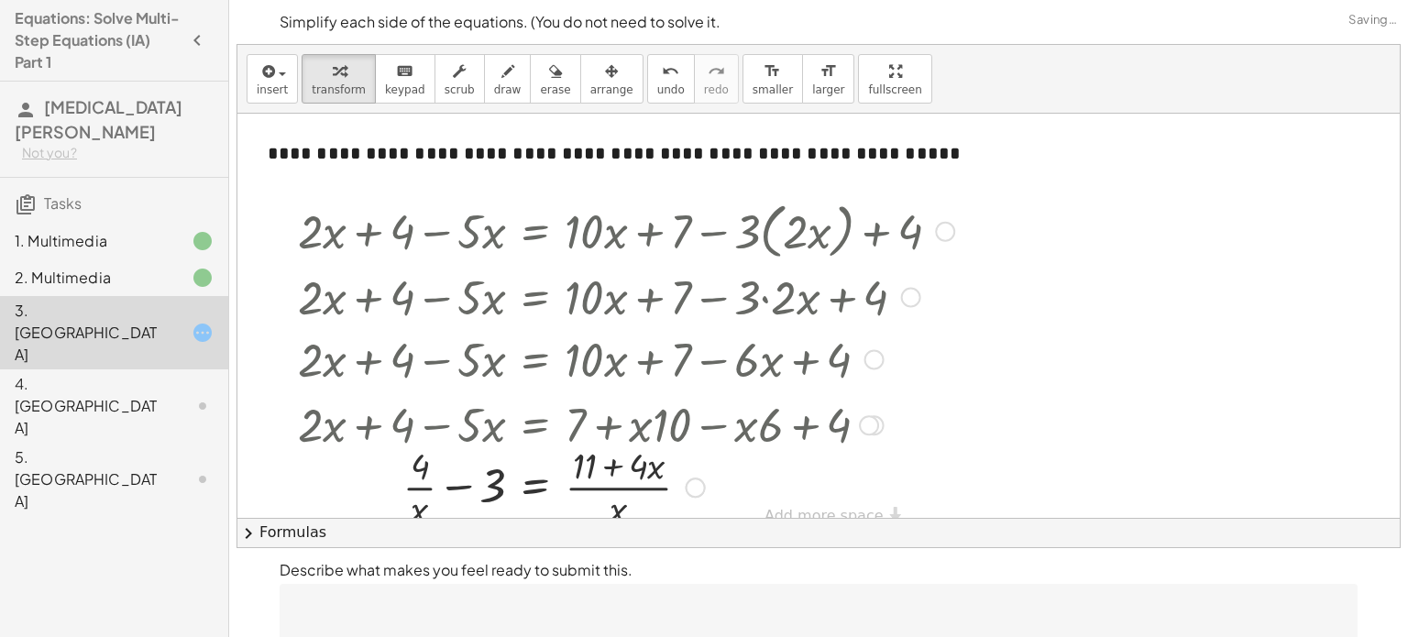
click at [613, 477] on div at bounding box center [626, 486] width 675 height 92
drag, startPoint x: 657, startPoint y: 470, endPoint x: 626, endPoint y: 520, distance: 58.0
click at [626, 520] on div "insert select one: Math Expression Function Text Youtube Video Graphing Geometr…" at bounding box center [818, 296] width 1163 height 502
click at [639, 471] on div at bounding box center [626, 486] width 675 height 92
drag, startPoint x: 639, startPoint y: 471, endPoint x: 626, endPoint y: 506, distance: 37.1
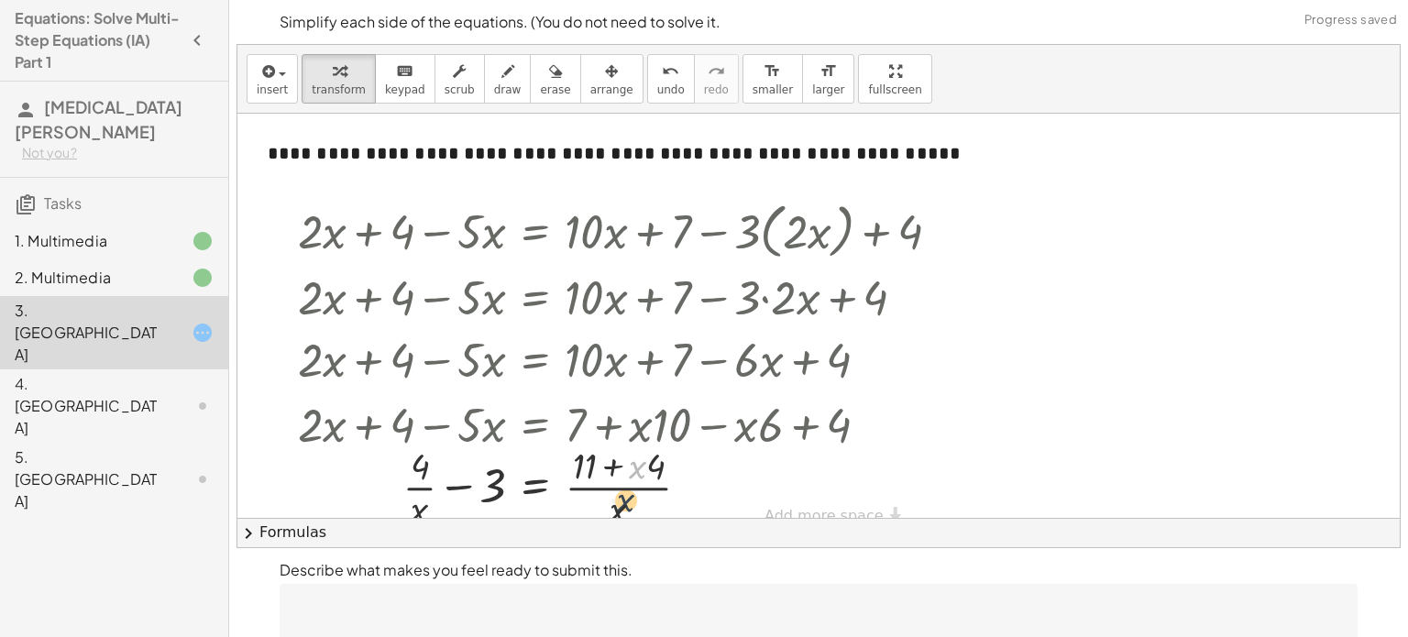
click at [626, 506] on div at bounding box center [626, 486] width 675 height 92
drag, startPoint x: 622, startPoint y: 511, endPoint x: 635, endPoint y: 472, distance: 40.9
click at [635, 472] on div at bounding box center [626, 486] width 675 height 92
click at [623, 496] on div at bounding box center [626, 486] width 675 height 92
drag, startPoint x: 423, startPoint y: 507, endPoint x: 502, endPoint y: 465, distance: 89.4
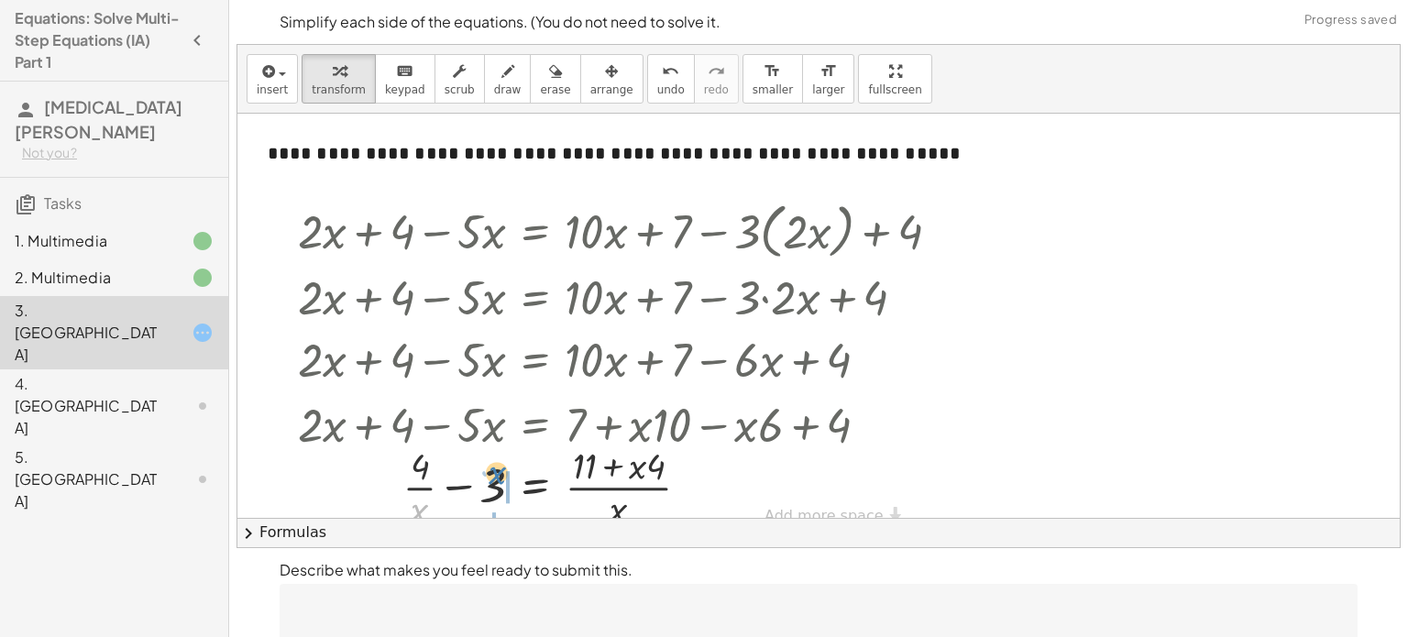
click at [502, 465] on div at bounding box center [626, 486] width 675 height 92
click at [477, 513] on div at bounding box center [626, 486] width 675 height 92
click at [428, 485] on div at bounding box center [626, 486] width 675 height 92
click at [456, 469] on div at bounding box center [626, 486] width 675 height 92
click at [550, 492] on div at bounding box center [626, 486] width 675 height 92
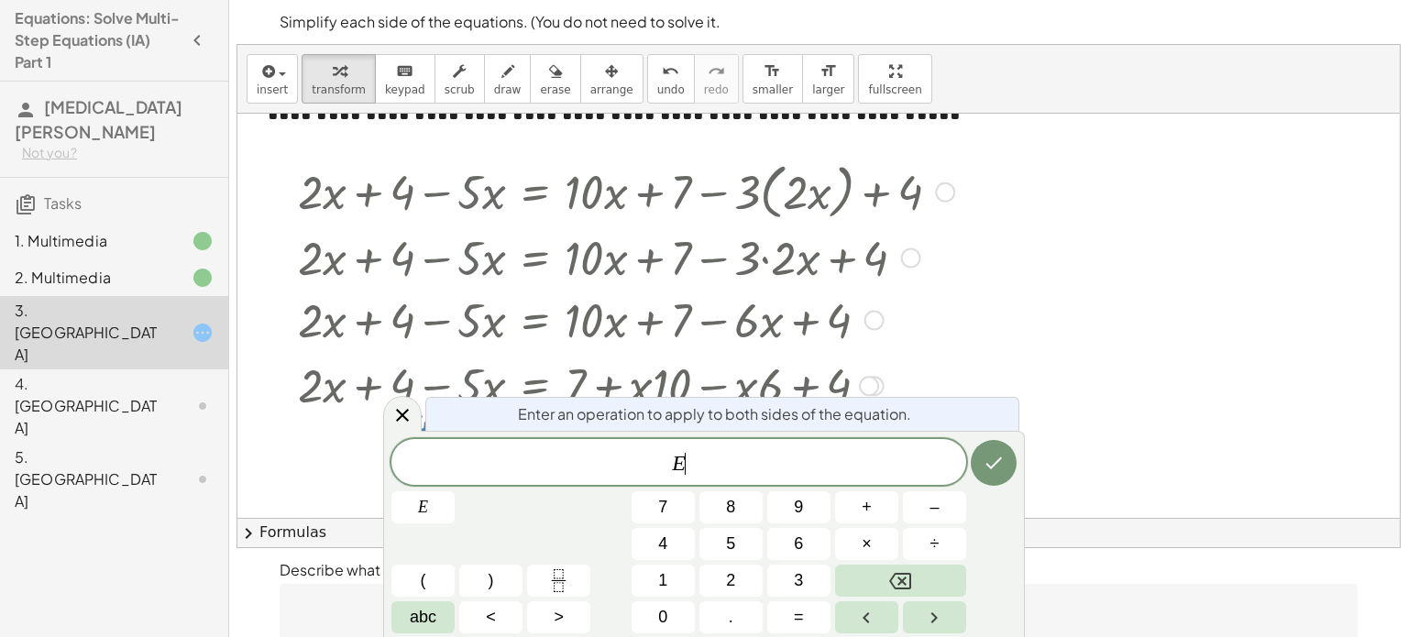
scroll to position [44, 0]
